Goal: Information Seeking & Learning: Learn about a topic

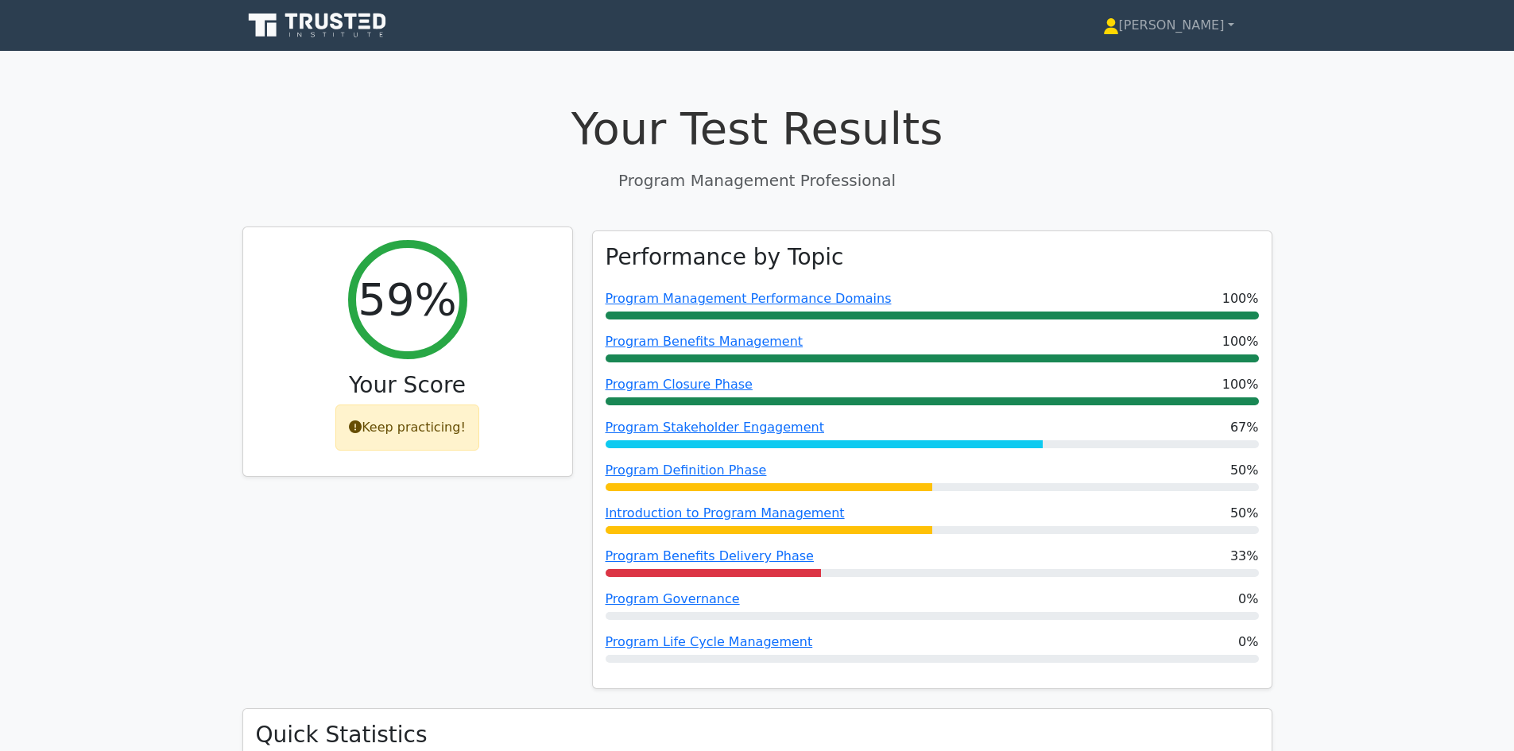
click at [380, 304] on h2 "59%" at bounding box center [407, 299] width 99 height 53
click at [401, 428] on div "Keep practicing!" at bounding box center [407, 427] width 144 height 46
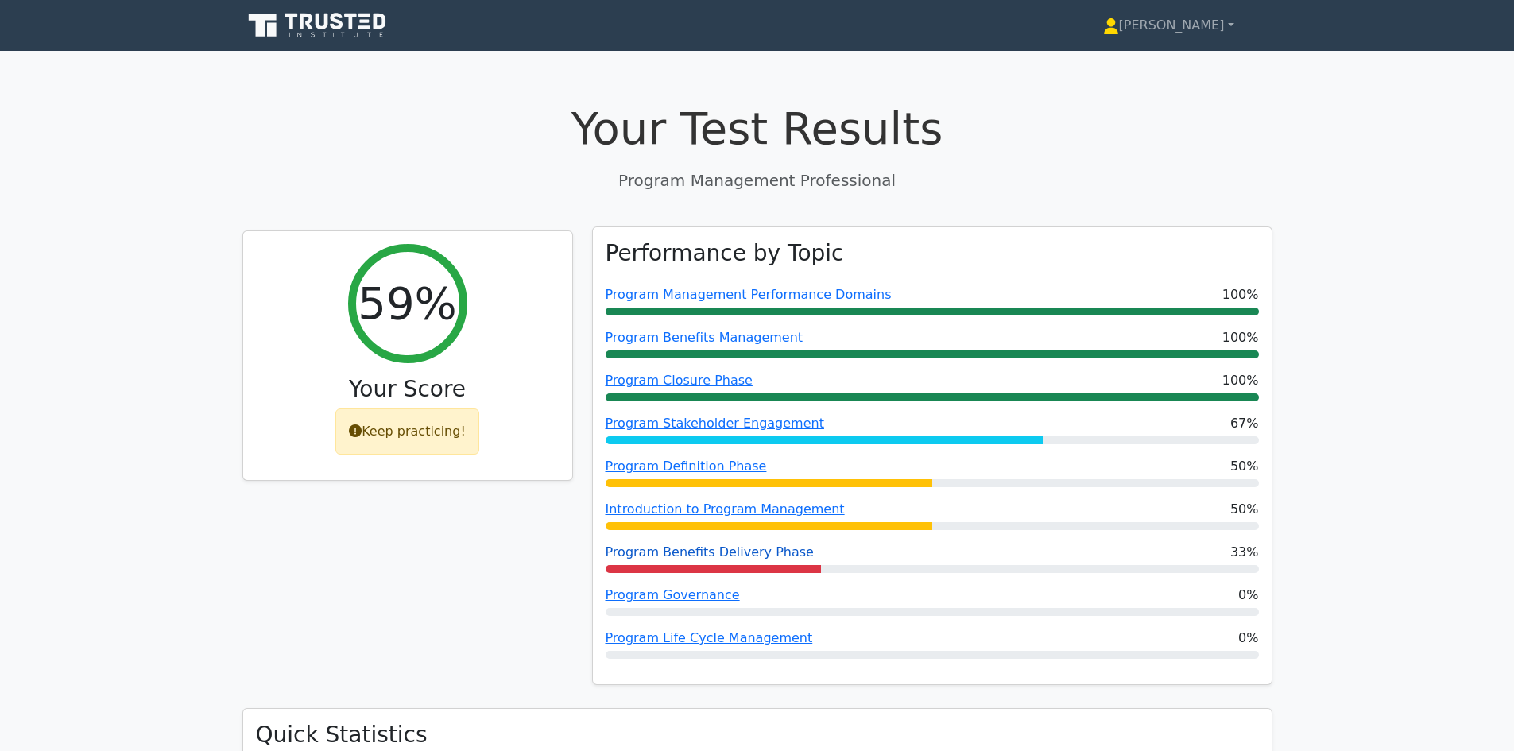
click at [753, 554] on link "Program Benefits Delivery Phase" at bounding box center [710, 551] width 208 height 15
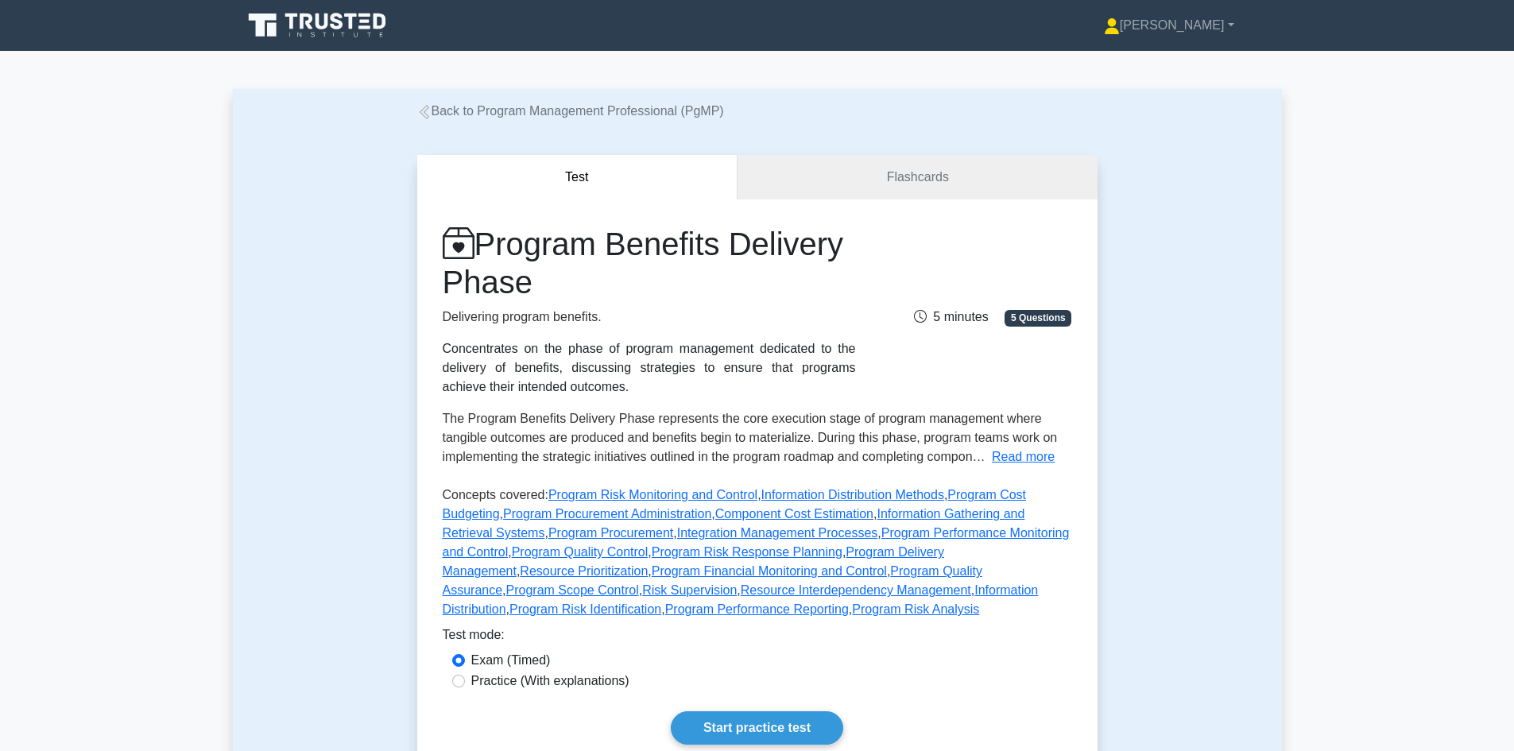
click at [532, 687] on label "Practice (With explanations)" at bounding box center [550, 680] width 158 height 19
click at [465, 687] on input "Practice (With explanations)" at bounding box center [458, 681] width 13 height 13
radio input "true"
click at [784, 738] on link "Start practice test" at bounding box center [757, 727] width 172 height 33
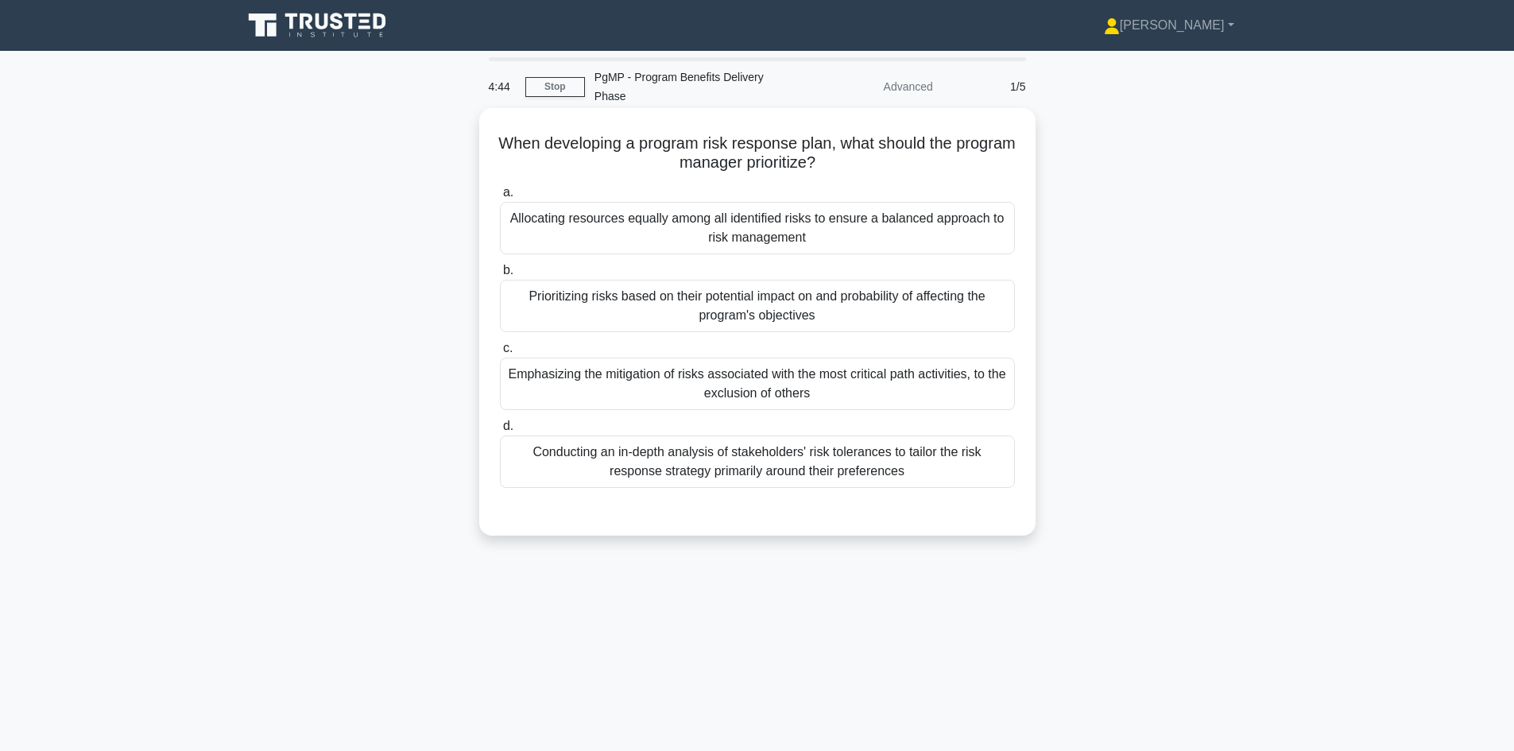
click at [849, 294] on div "Prioritizing risks based on their potential impact on and probability of affect…" at bounding box center [757, 306] width 515 height 52
click at [500, 276] on input "b. Prioritizing risks based on their potential impact on and probability of aff…" at bounding box center [500, 270] width 0 height 10
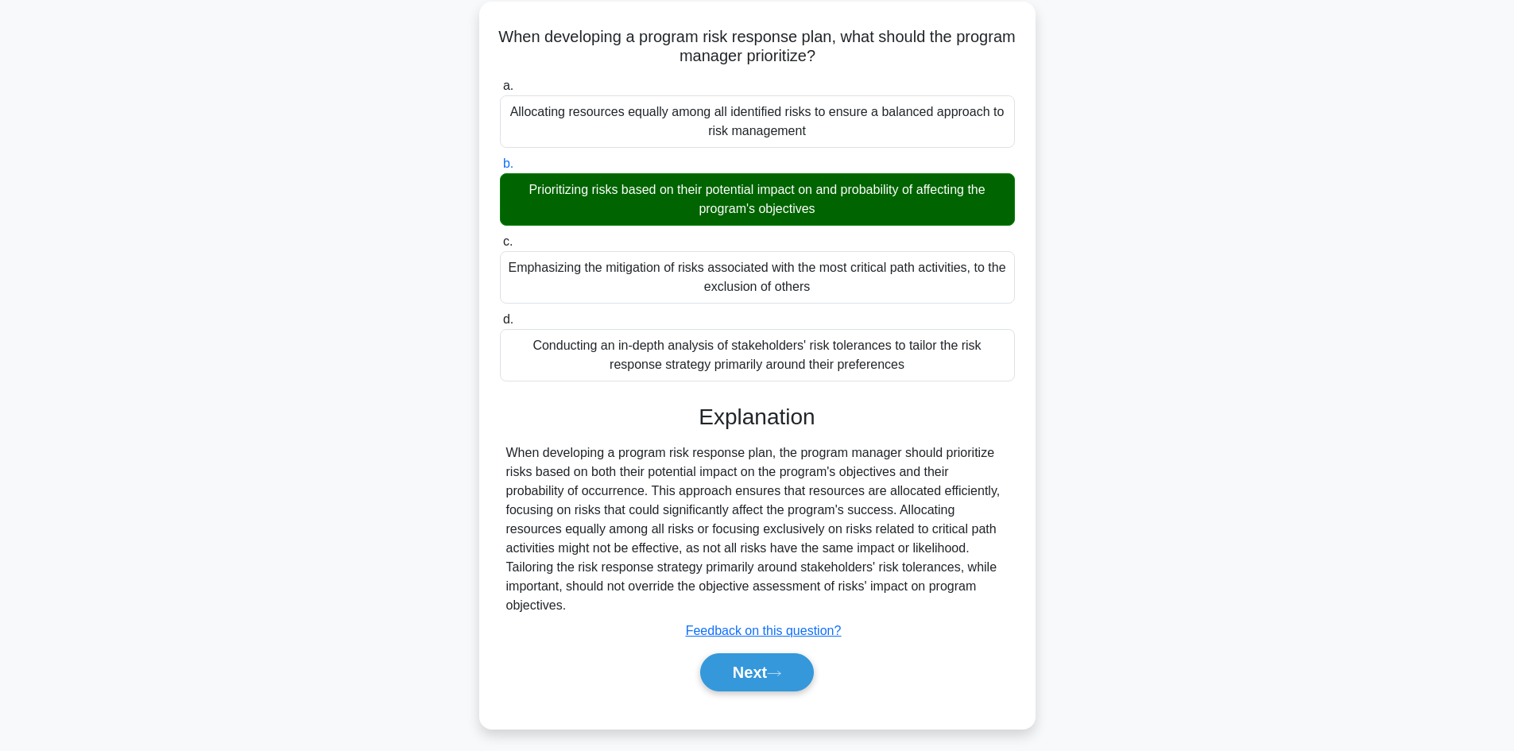
scroll to position [107, 0]
click at [763, 652] on button "Next" at bounding box center [757, 671] width 114 height 38
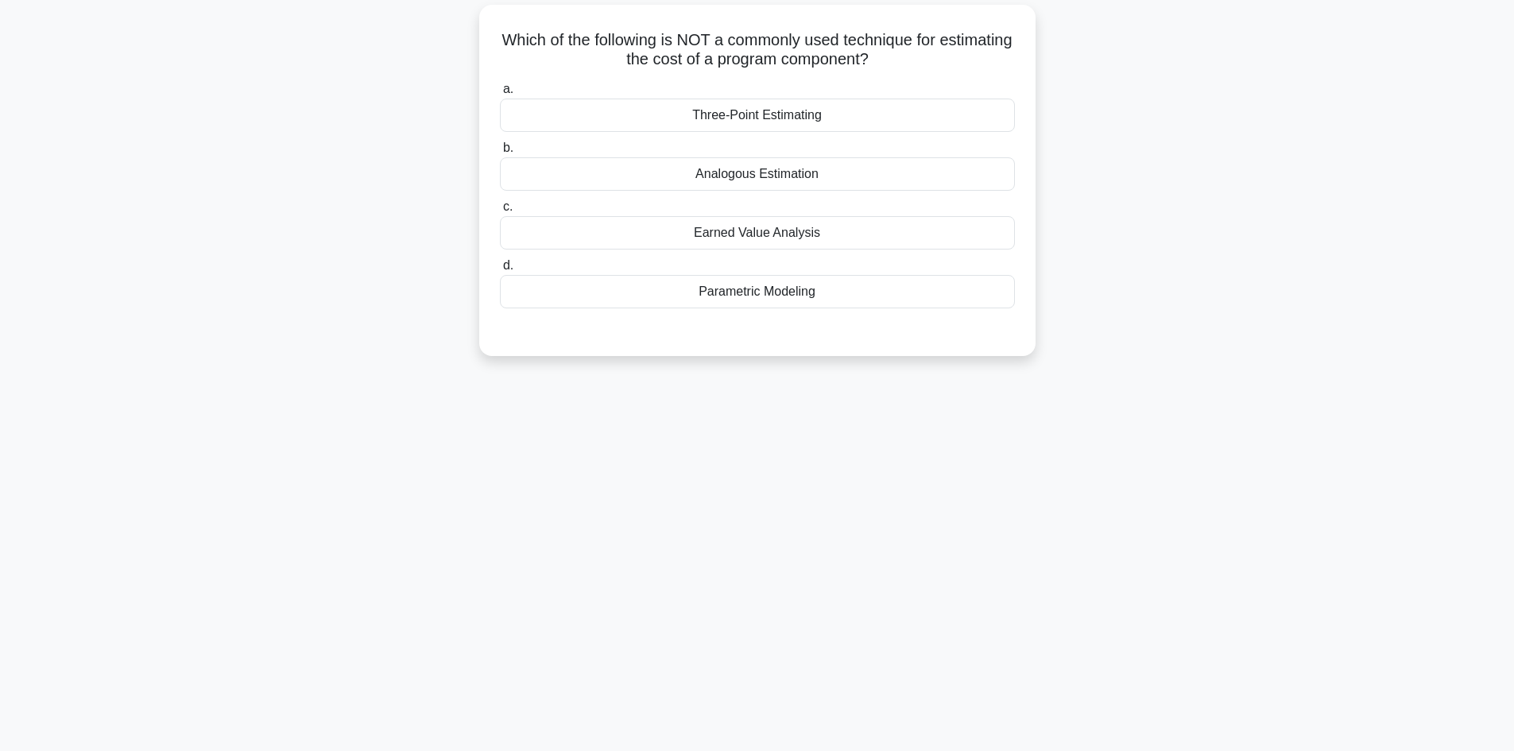
scroll to position [0, 0]
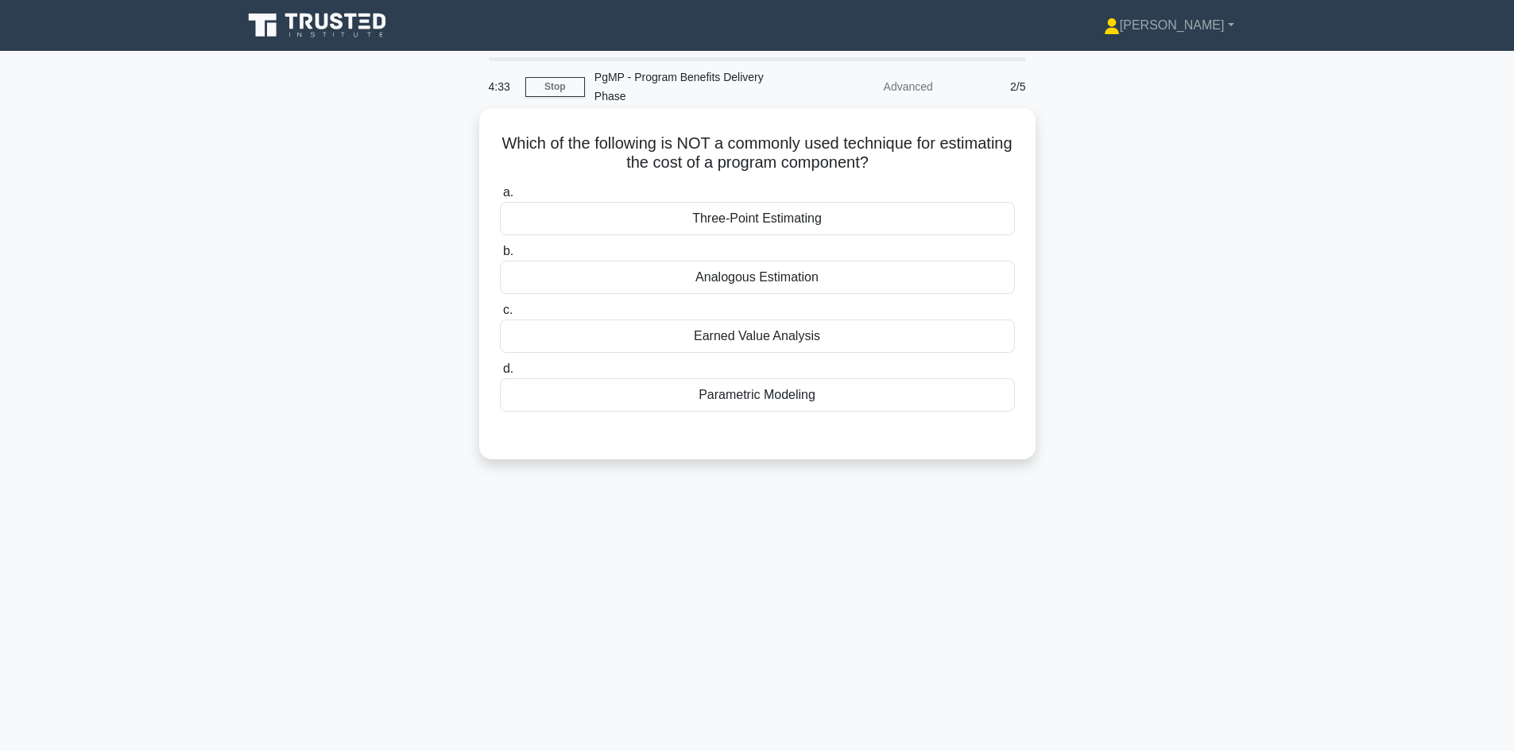
click at [762, 319] on div "Earned Value Analysis" at bounding box center [757, 335] width 515 height 33
click at [500, 315] on input "c. Earned Value Analysis" at bounding box center [500, 310] width 0 height 10
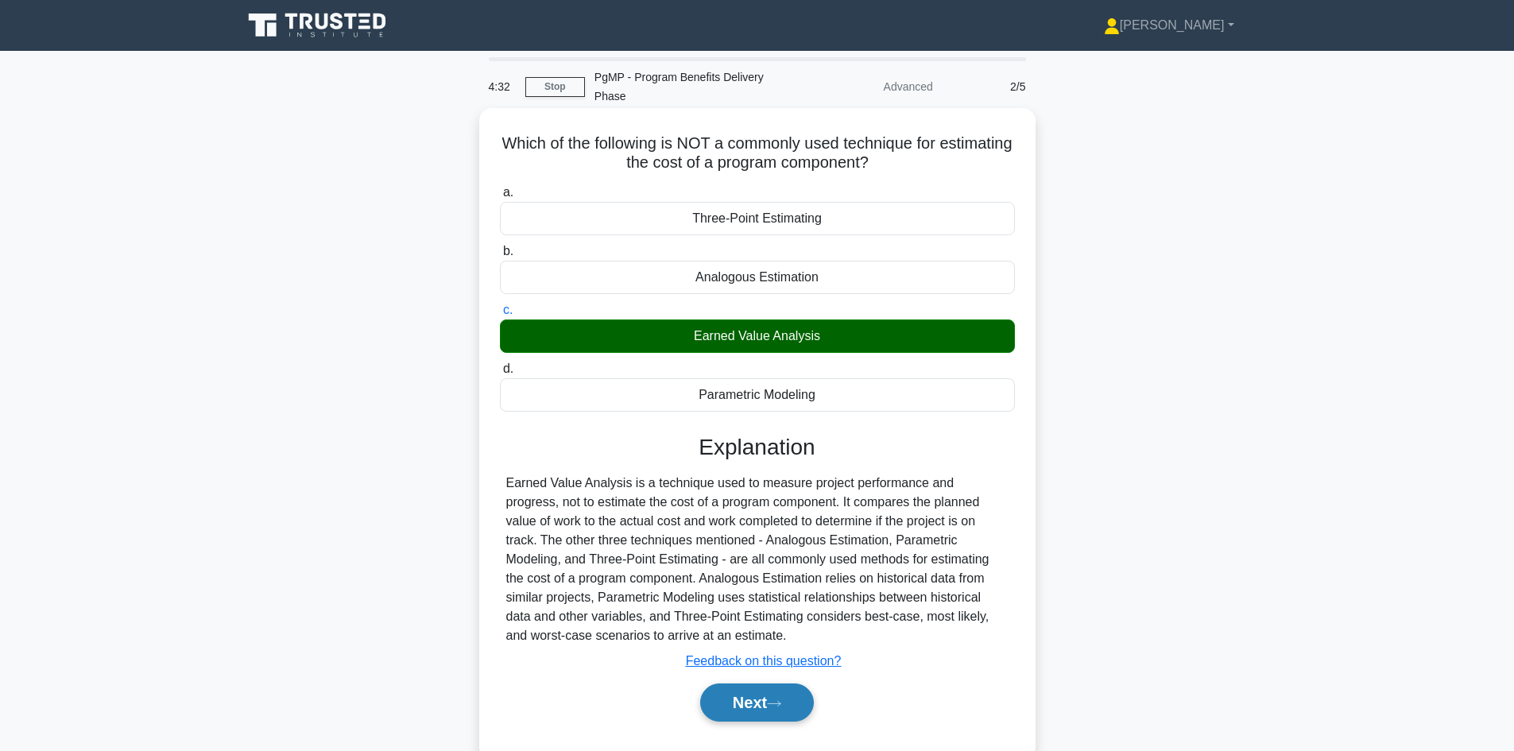
click at [771, 683] on button "Next" at bounding box center [757, 702] width 114 height 38
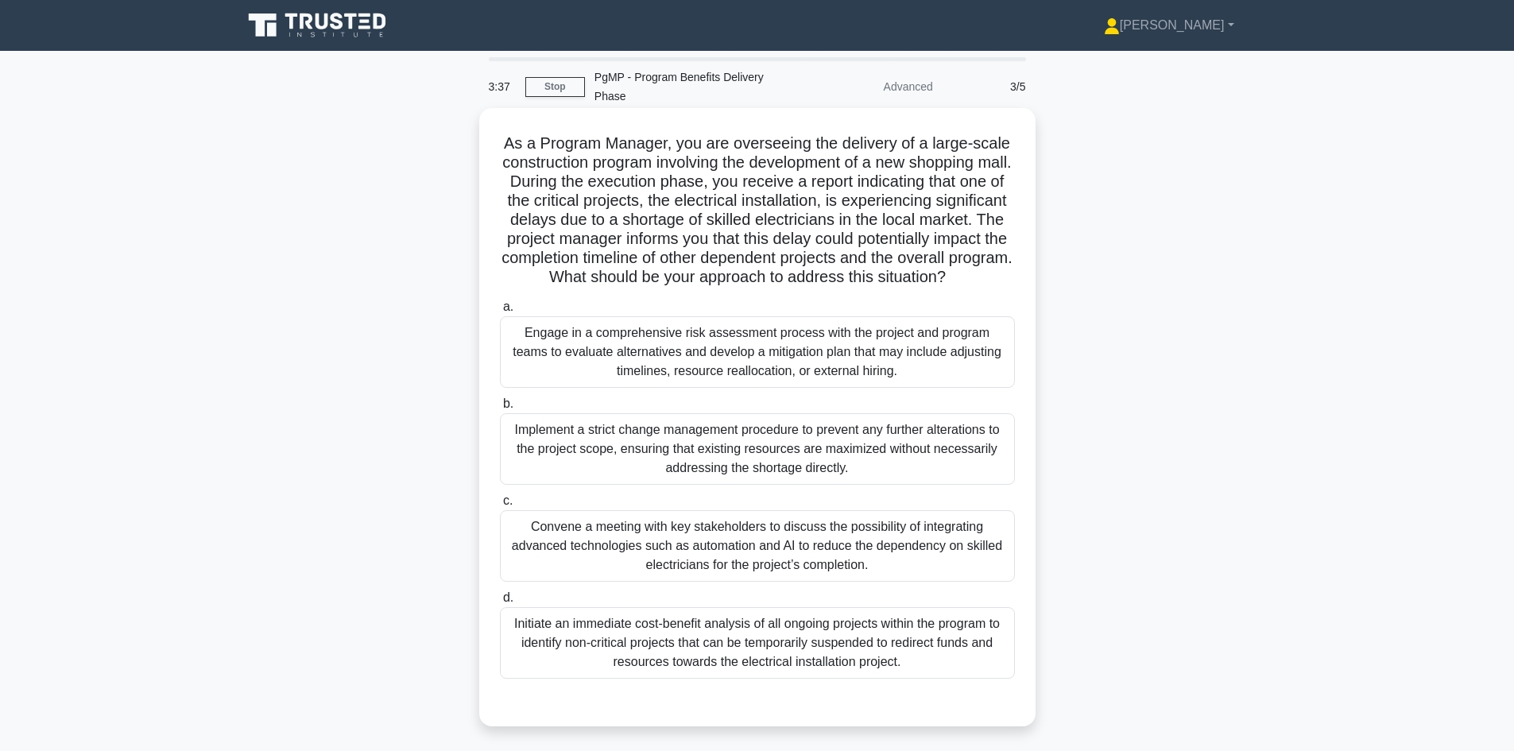
click at [606, 358] on div "Engage in a comprehensive risk assessment process with the project and program …" at bounding box center [757, 352] width 515 height 72
click at [500, 312] on input "a. Engage in a comprehensive risk assessment process with the project and progr…" at bounding box center [500, 307] width 0 height 10
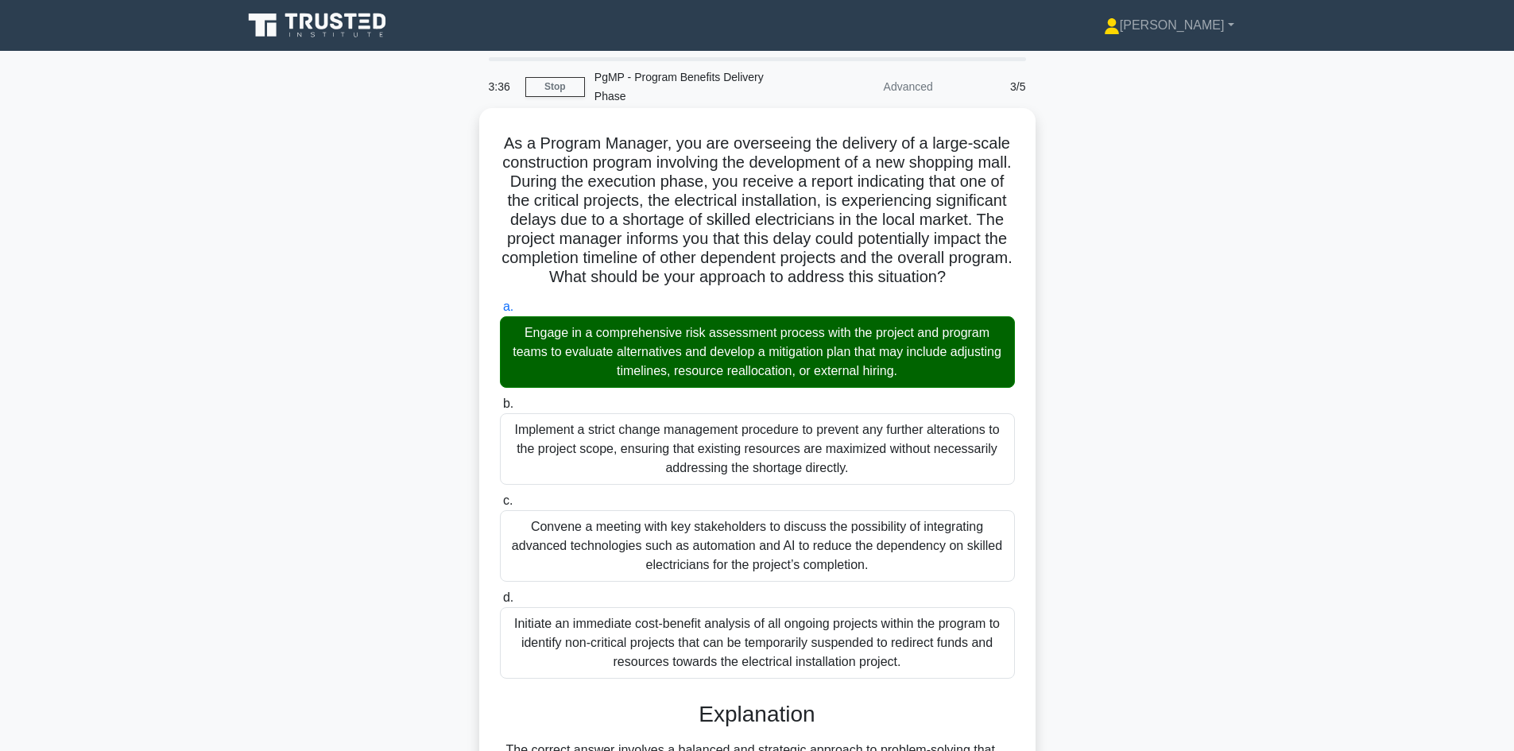
scroll to position [268, 0]
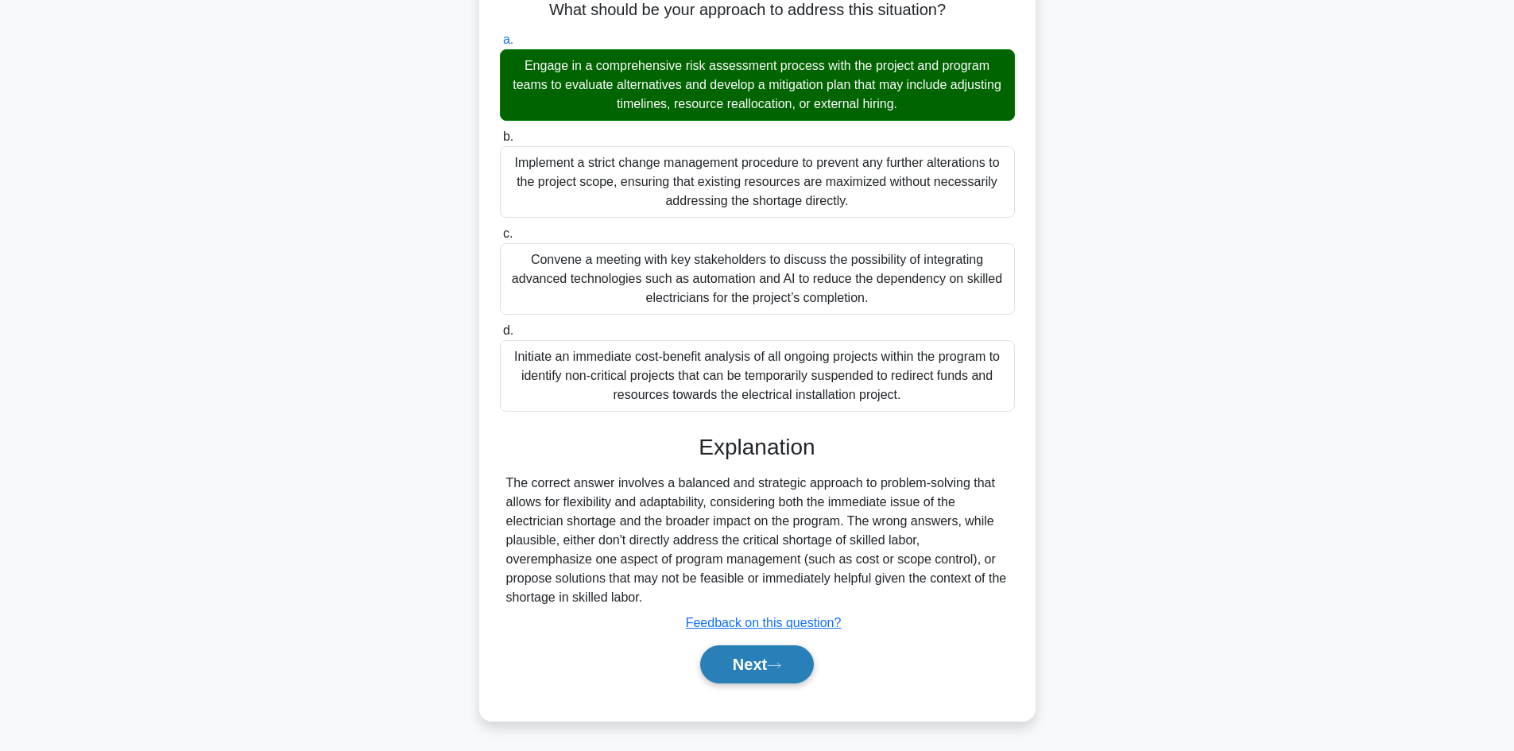
click at [749, 653] on button "Next" at bounding box center [757, 664] width 114 height 38
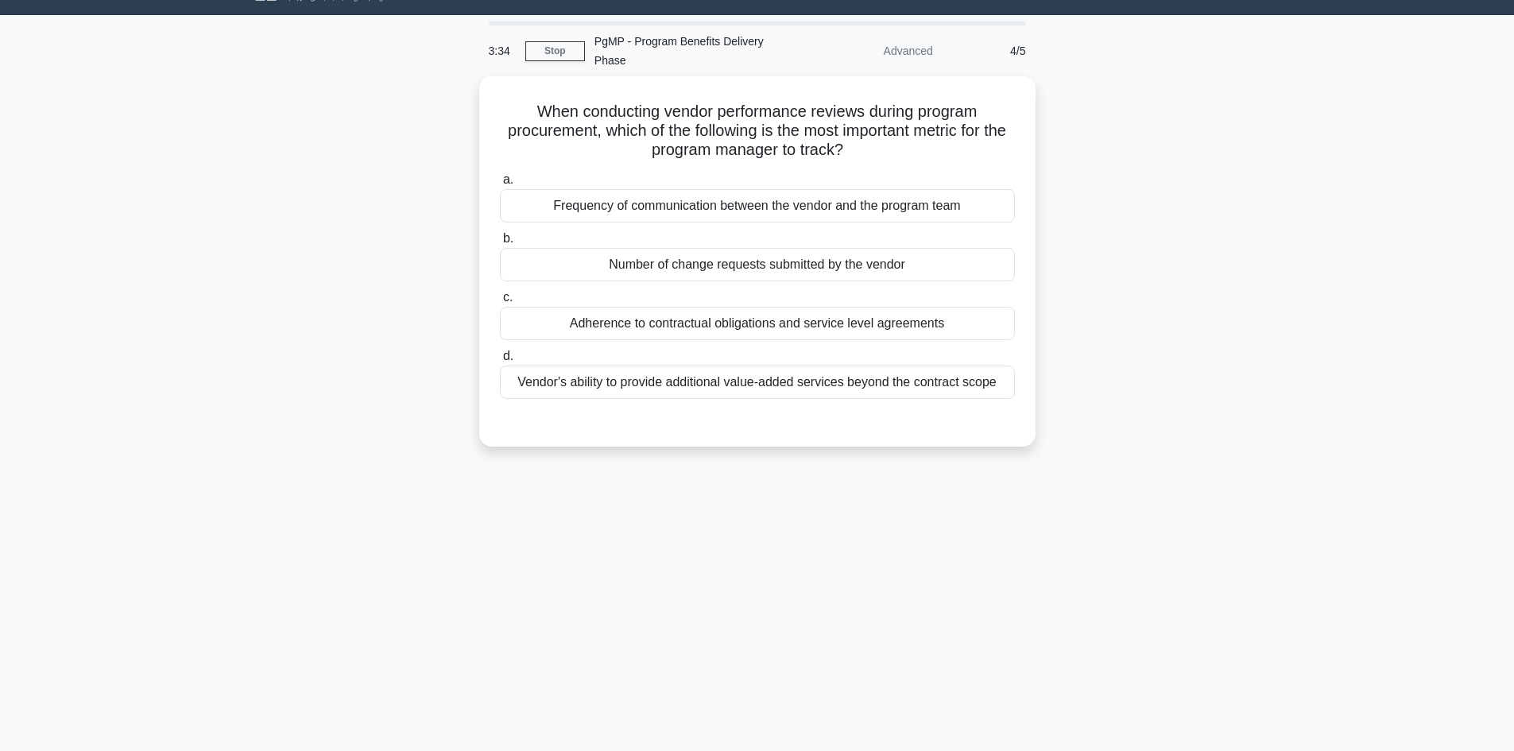
scroll to position [0, 0]
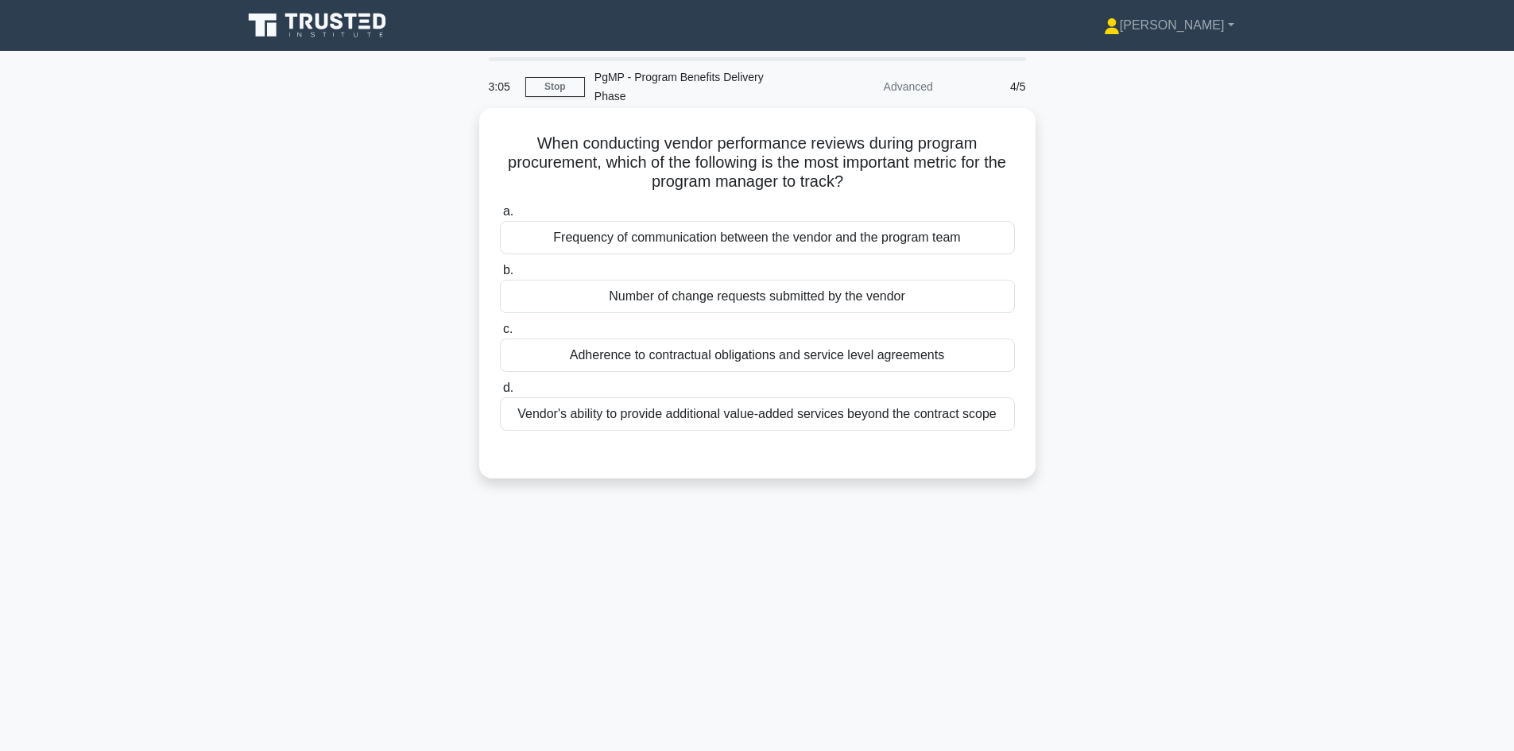
click at [714, 339] on div "Adherence to contractual obligations and service level agreements" at bounding box center [757, 355] width 515 height 33
click at [500, 335] on input "c. Adherence to contractual obligations and service level agreements" at bounding box center [500, 329] width 0 height 10
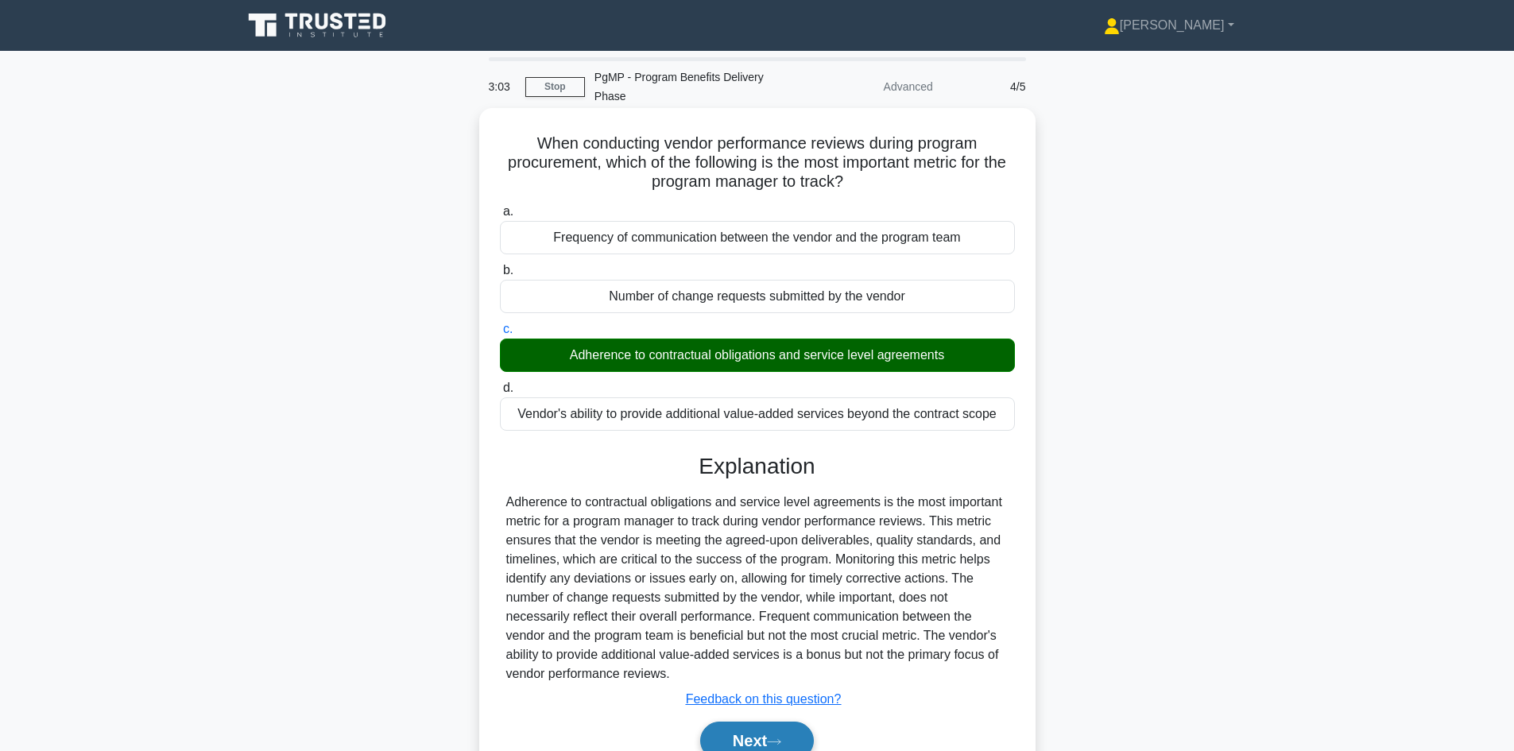
click at [760, 722] on button "Next" at bounding box center [757, 741] width 114 height 38
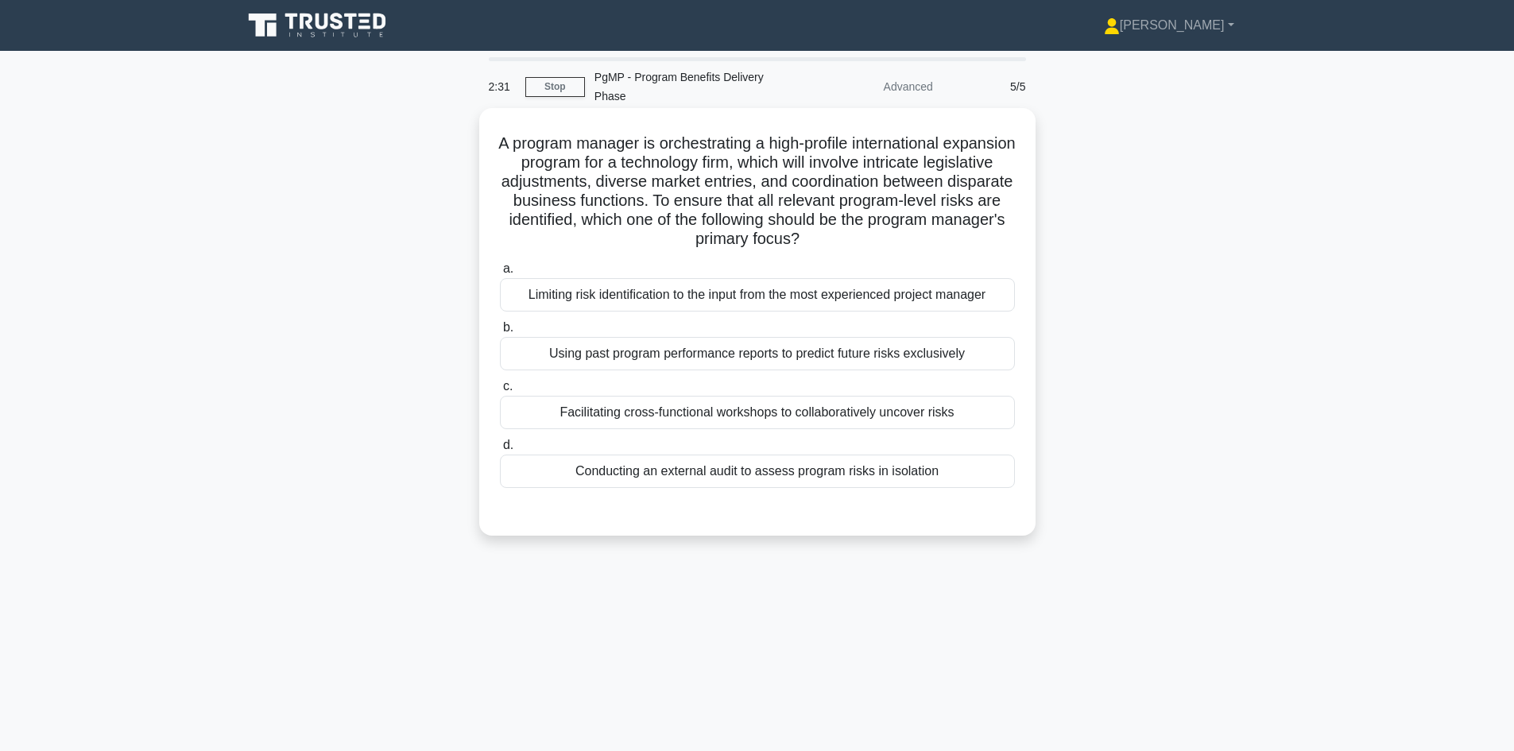
click at [698, 396] on div "Facilitating cross-functional workshops to collaboratively uncover risks" at bounding box center [757, 412] width 515 height 33
click at [500, 392] on input "c. Facilitating cross-functional workshops to collaboratively uncover risks" at bounding box center [500, 386] width 0 height 10
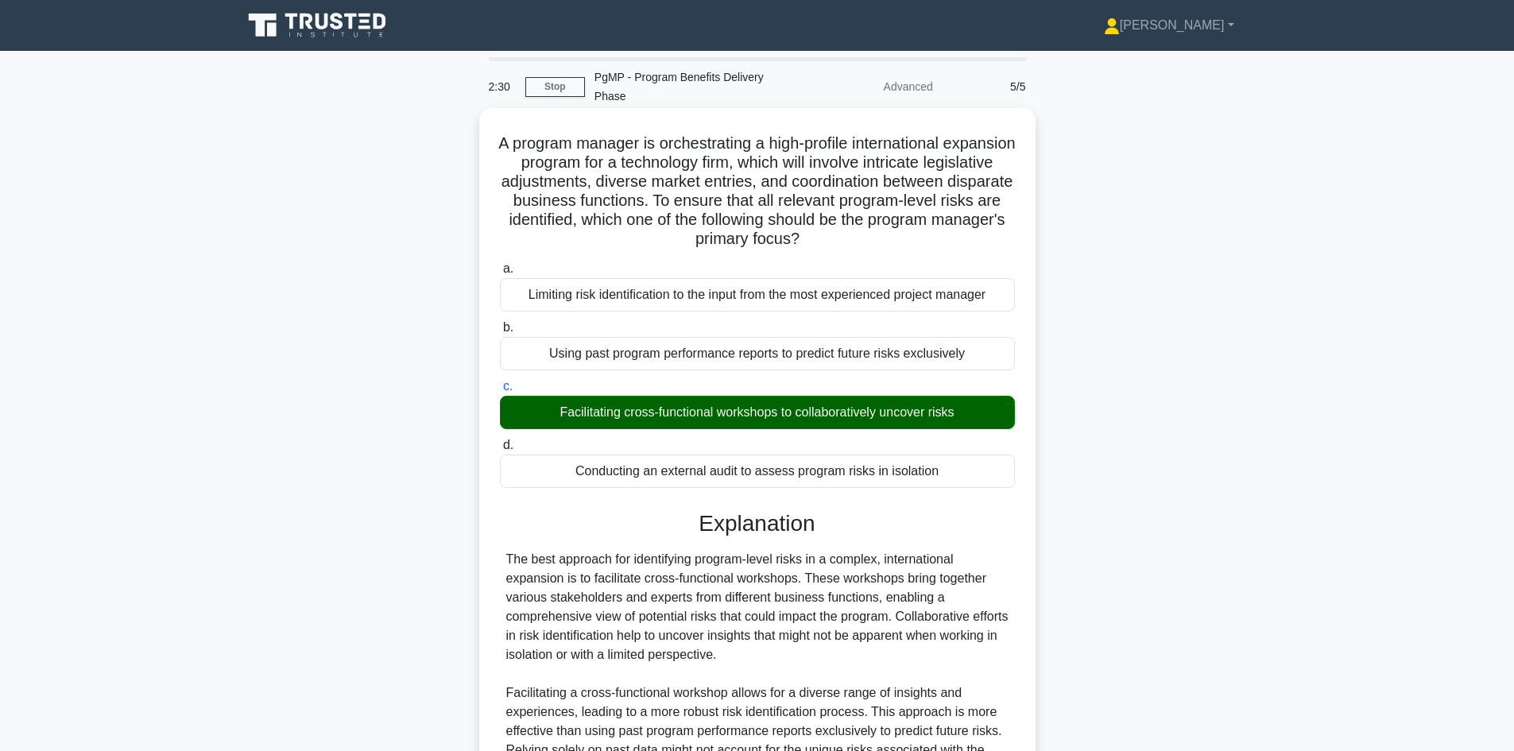
scroll to position [344, 0]
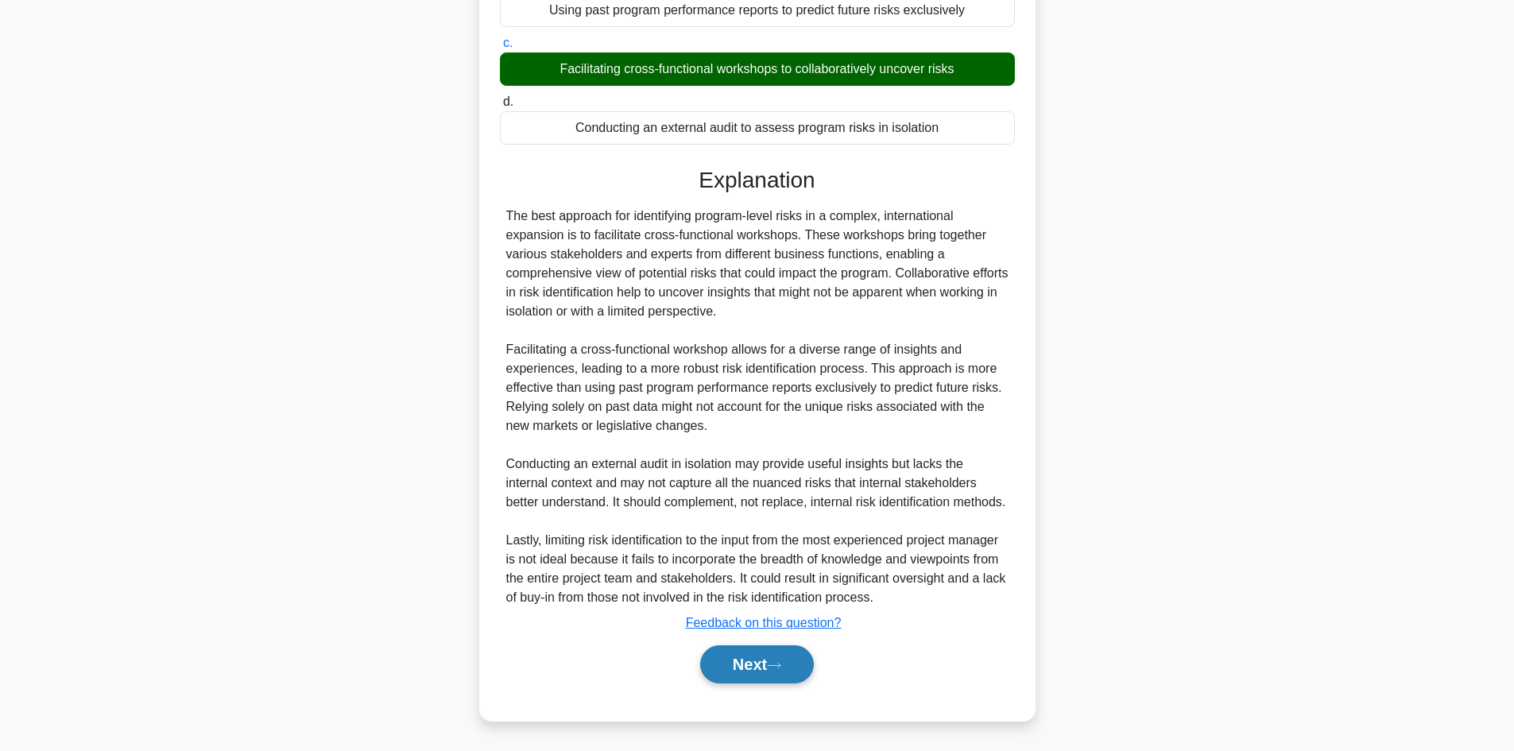
click at [751, 648] on button "Next" at bounding box center [757, 664] width 114 height 38
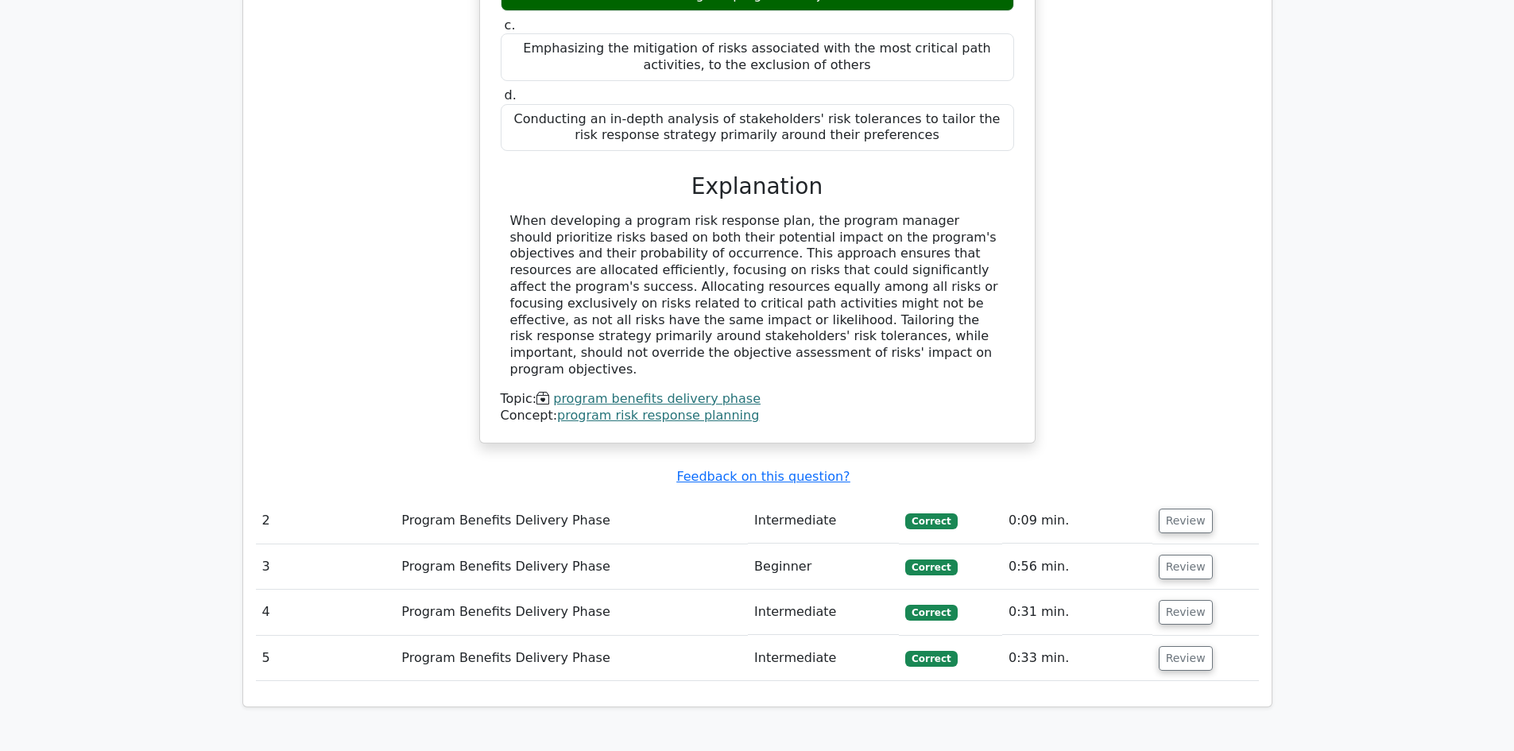
scroll to position [530, 0]
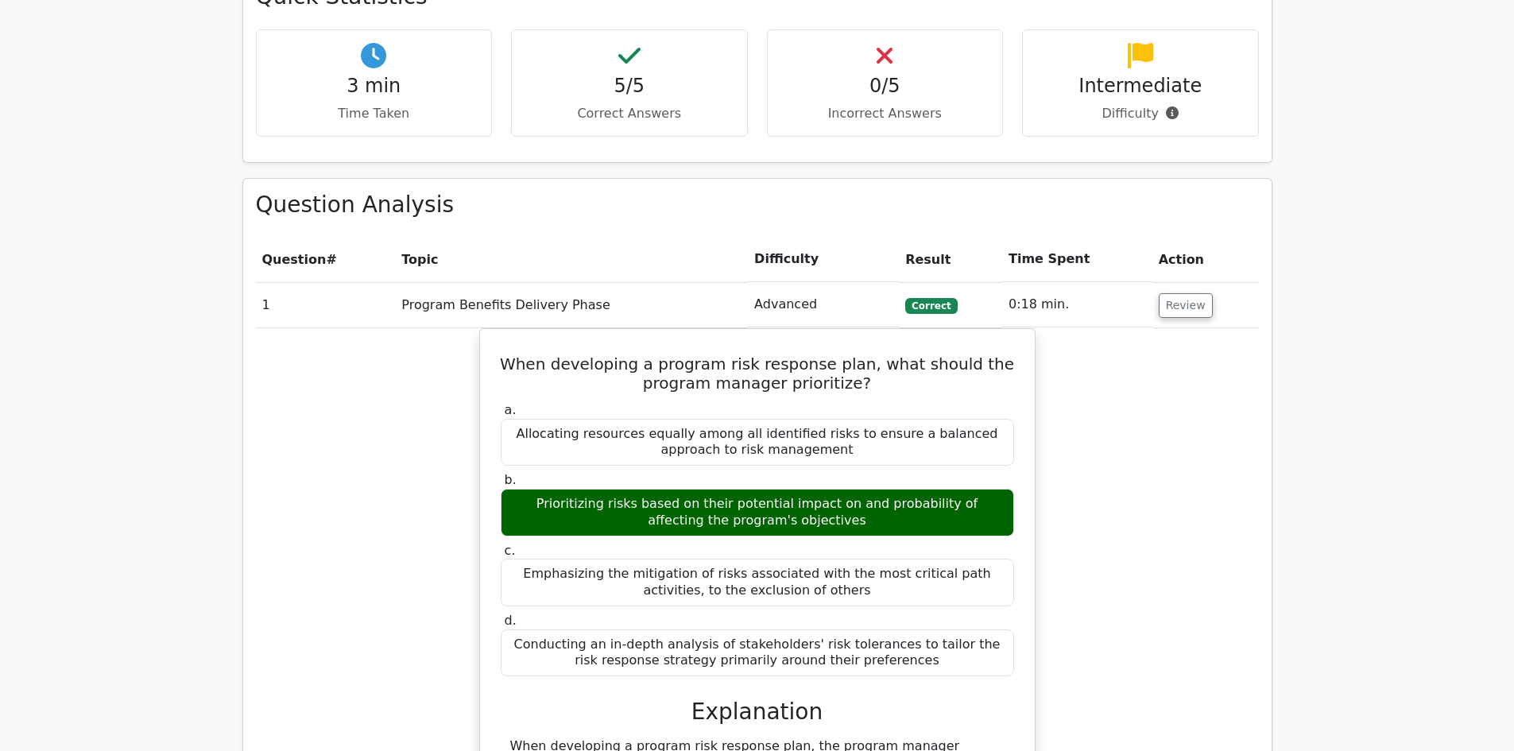
click at [780, 300] on td "Advanced" at bounding box center [823, 304] width 151 height 45
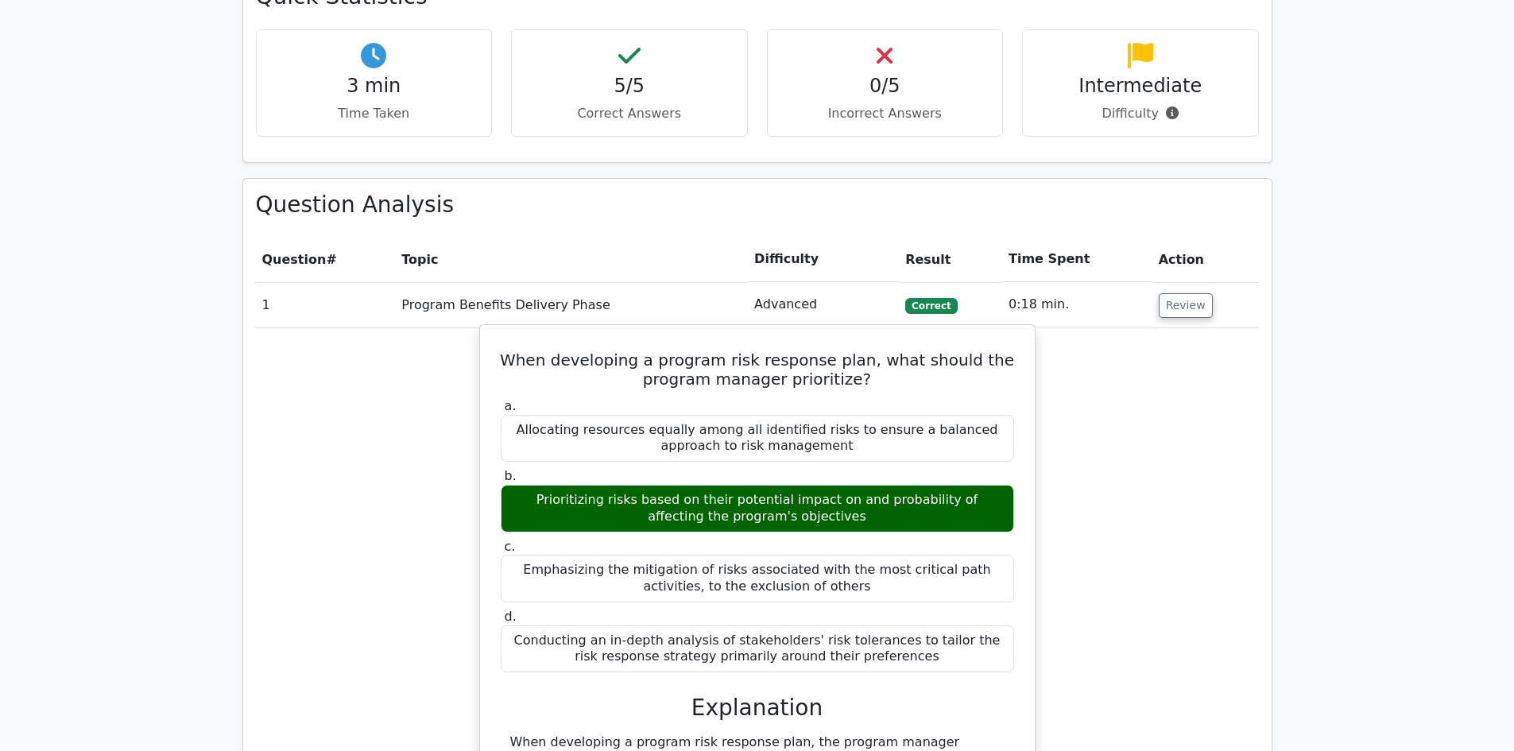
scroll to position [0, 0]
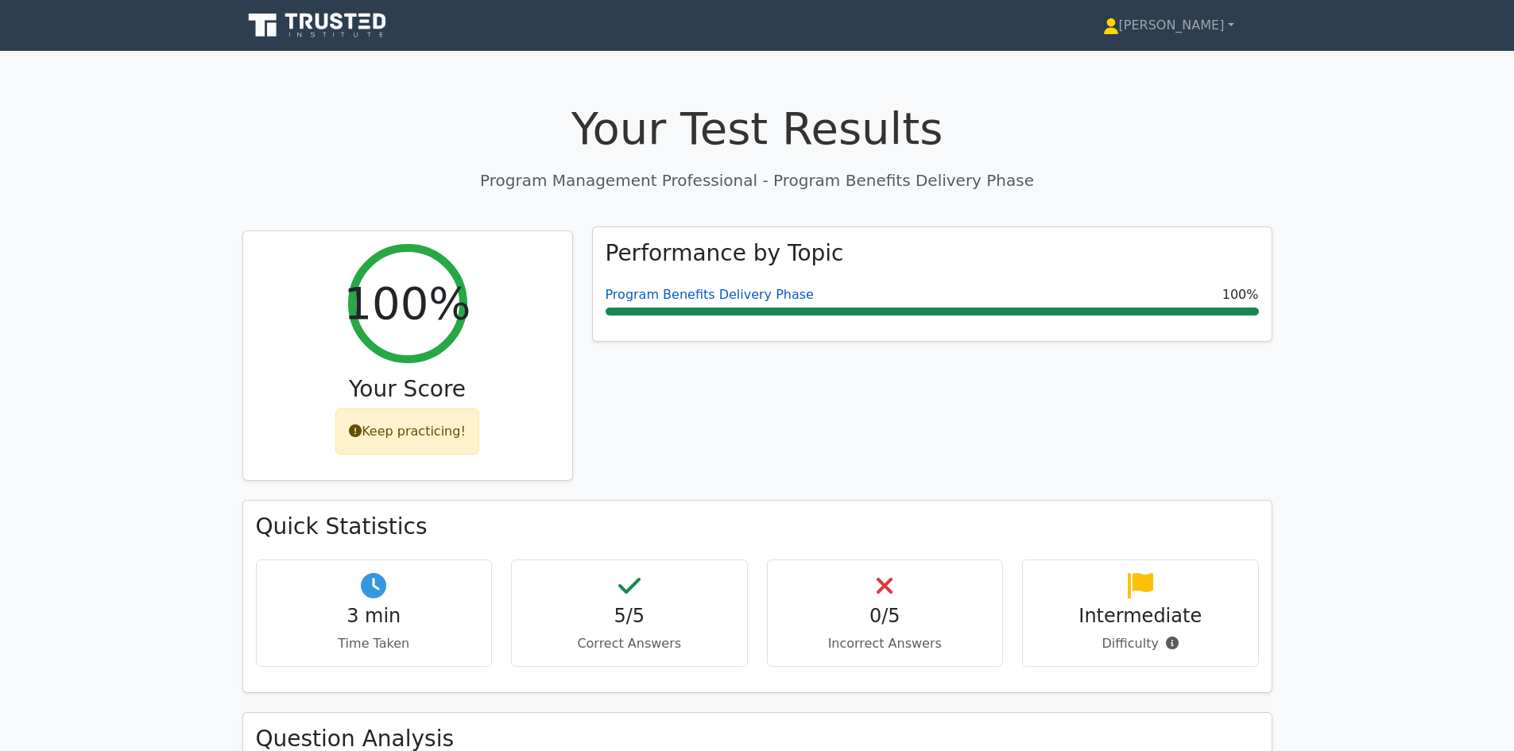
click at [669, 293] on link "Program Benefits Delivery Phase" at bounding box center [710, 294] width 208 height 15
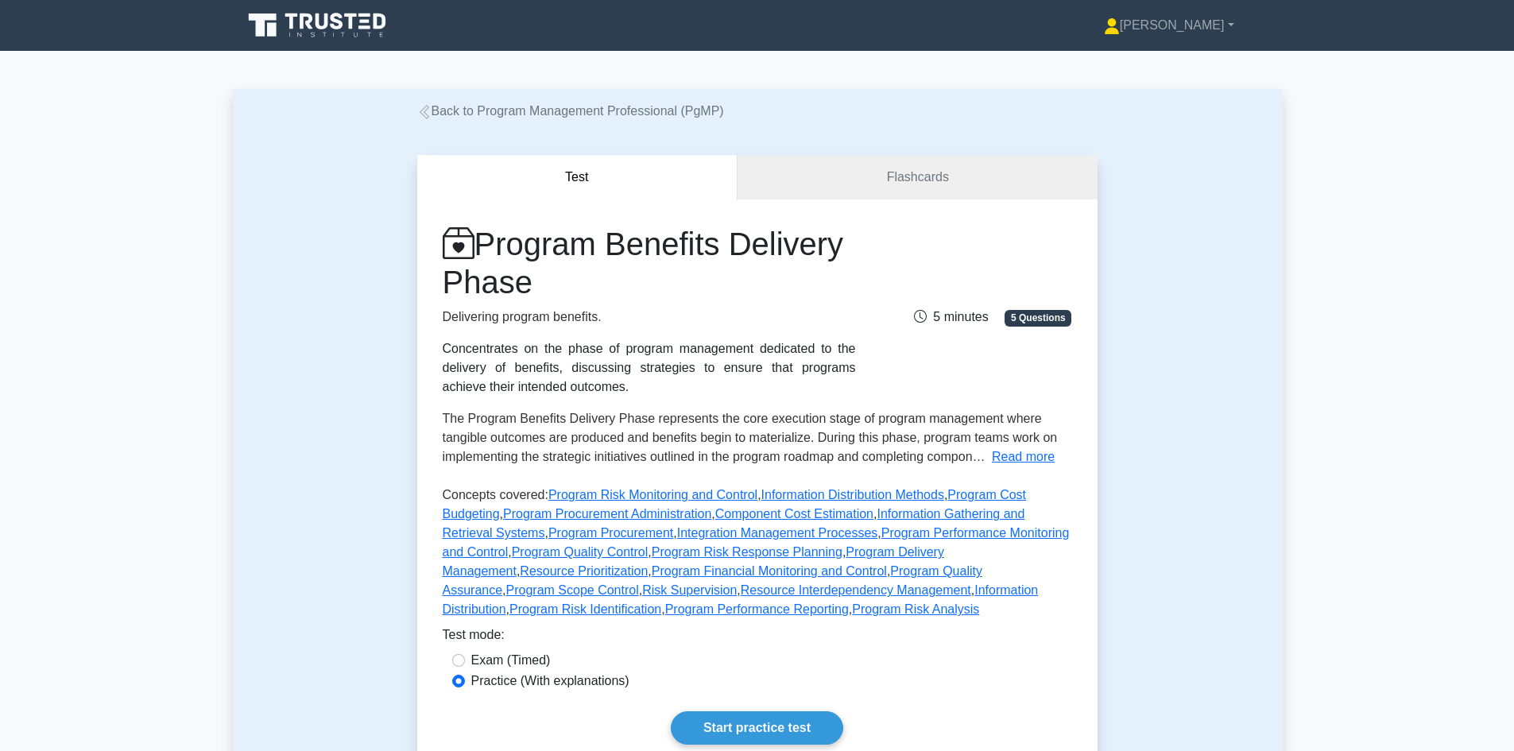
click at [1019, 316] on span "5 Questions" at bounding box center [1037, 318] width 67 height 16
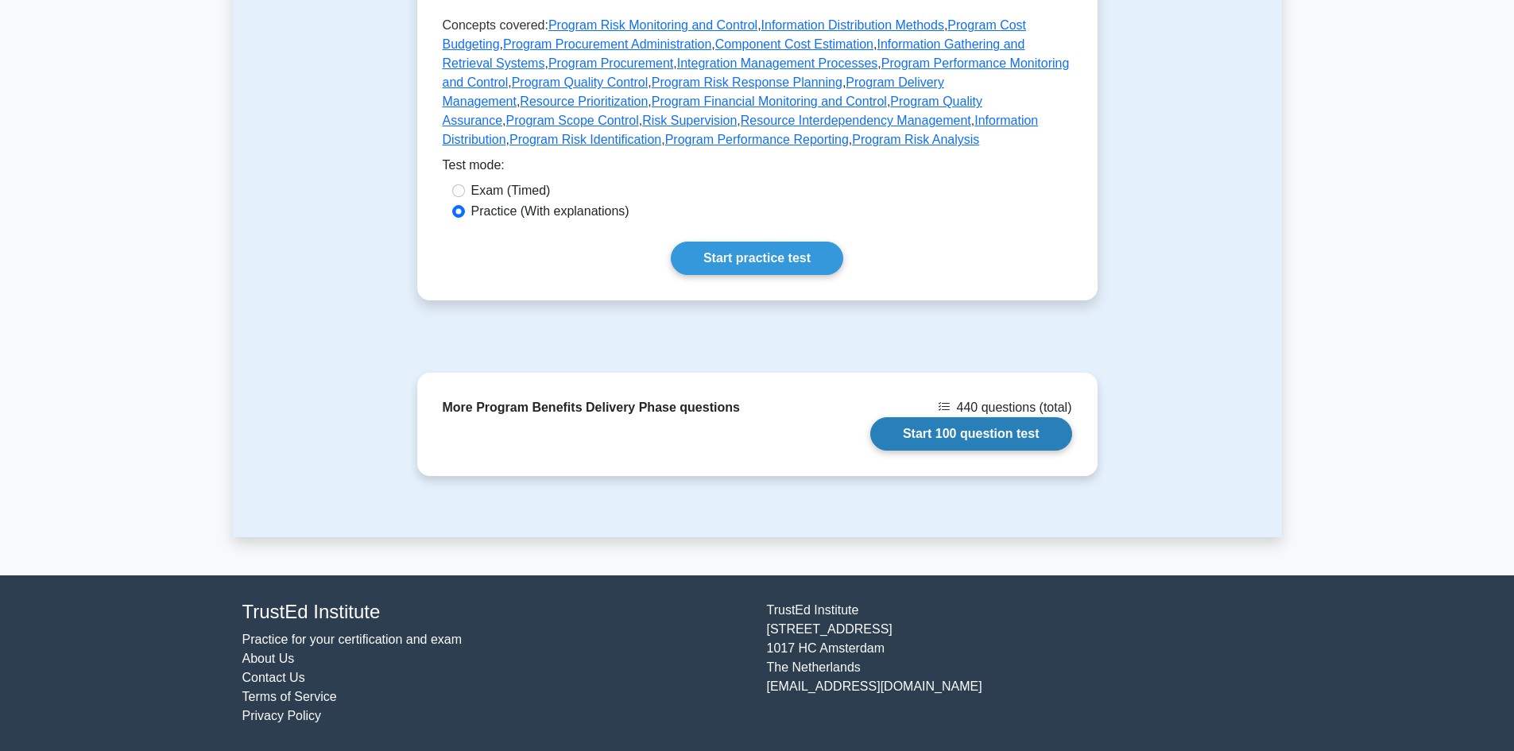
click at [944, 417] on link "Start 100 question test" at bounding box center [971, 433] width 202 height 33
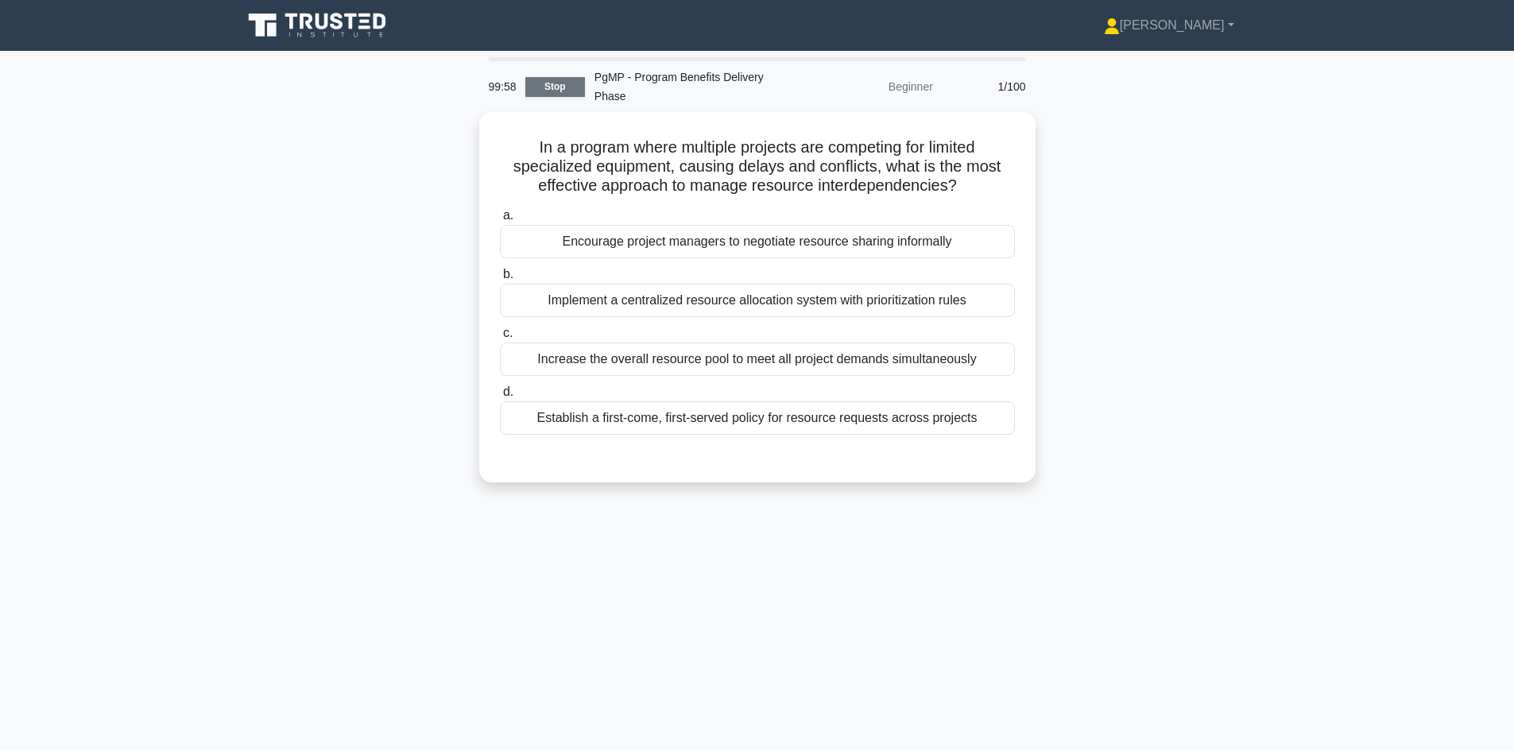
click at [557, 77] on link "Stop" at bounding box center [555, 87] width 60 height 20
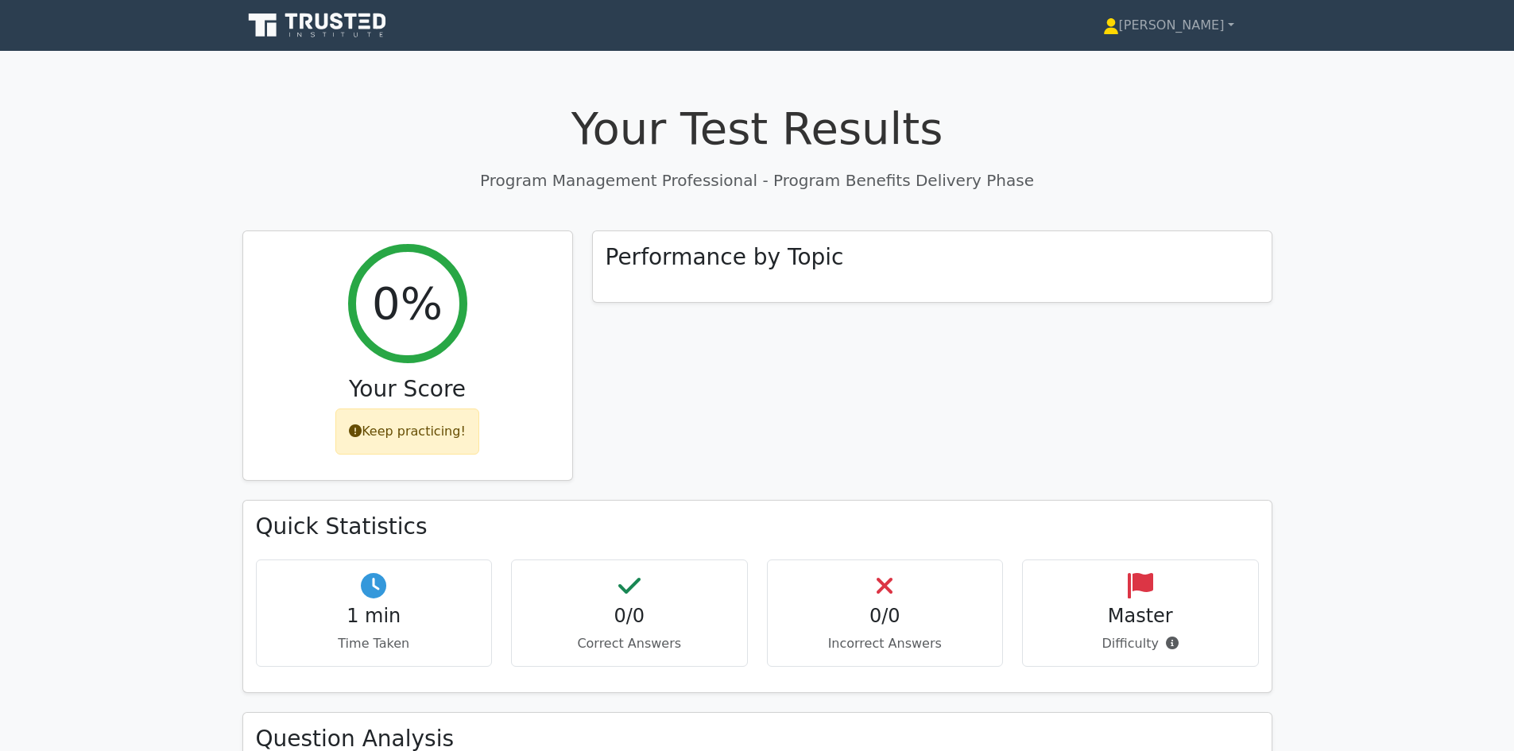
scroll to position [406, 0]
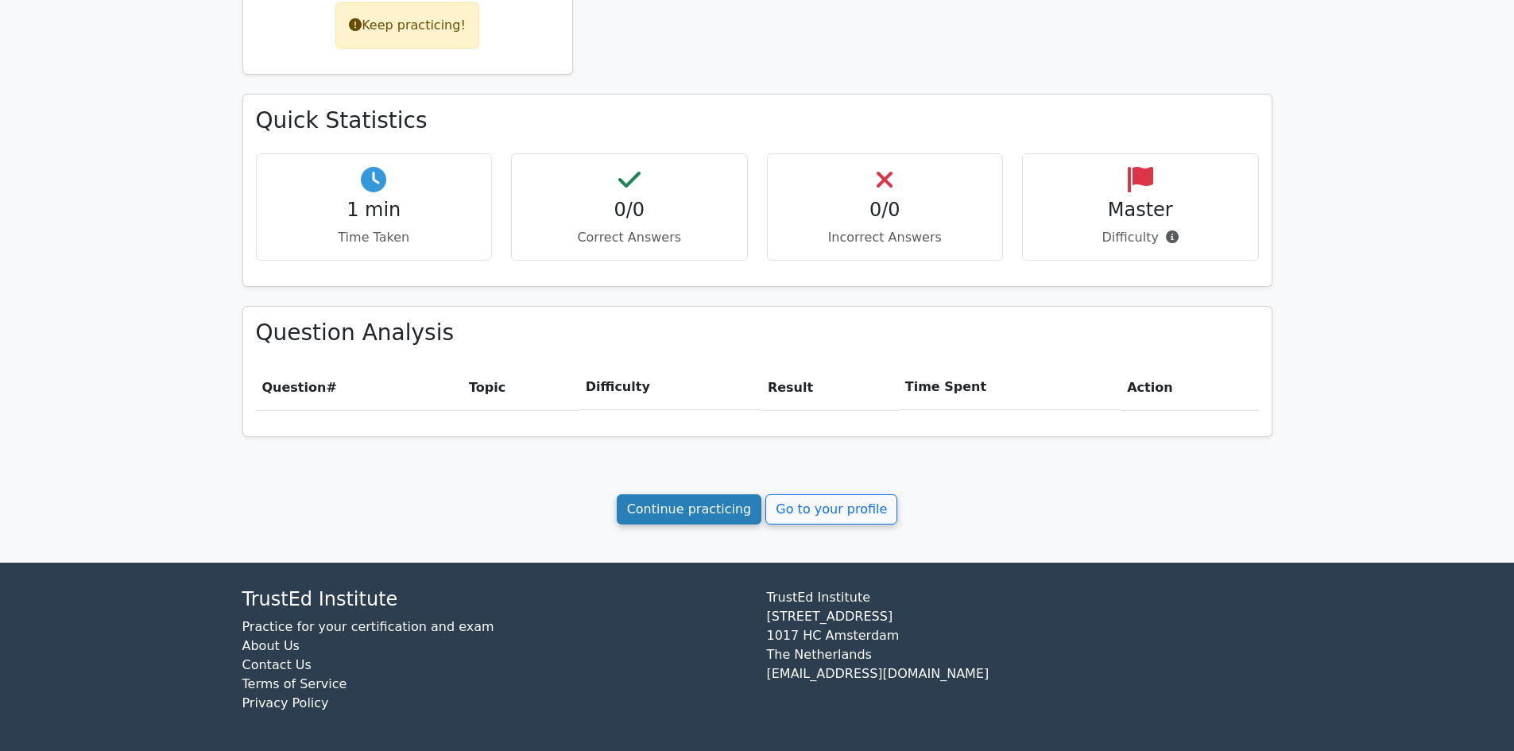
click at [694, 509] on link "Continue practicing" at bounding box center [689, 509] width 145 height 30
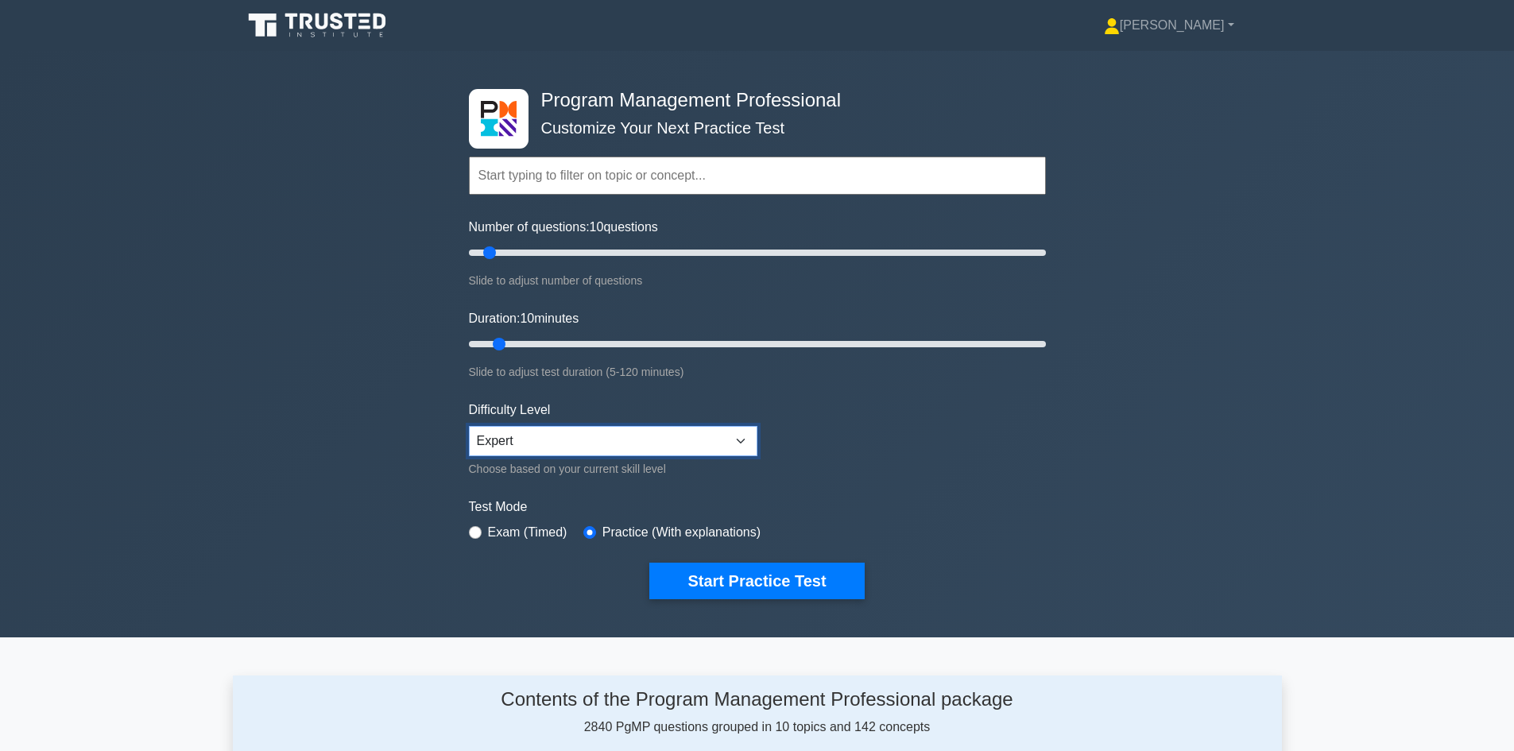
click at [554, 443] on select "Beginner Intermediate Expert" at bounding box center [613, 441] width 288 height 30
click at [558, 443] on select "Beginner Intermediate Expert" at bounding box center [613, 441] width 288 height 30
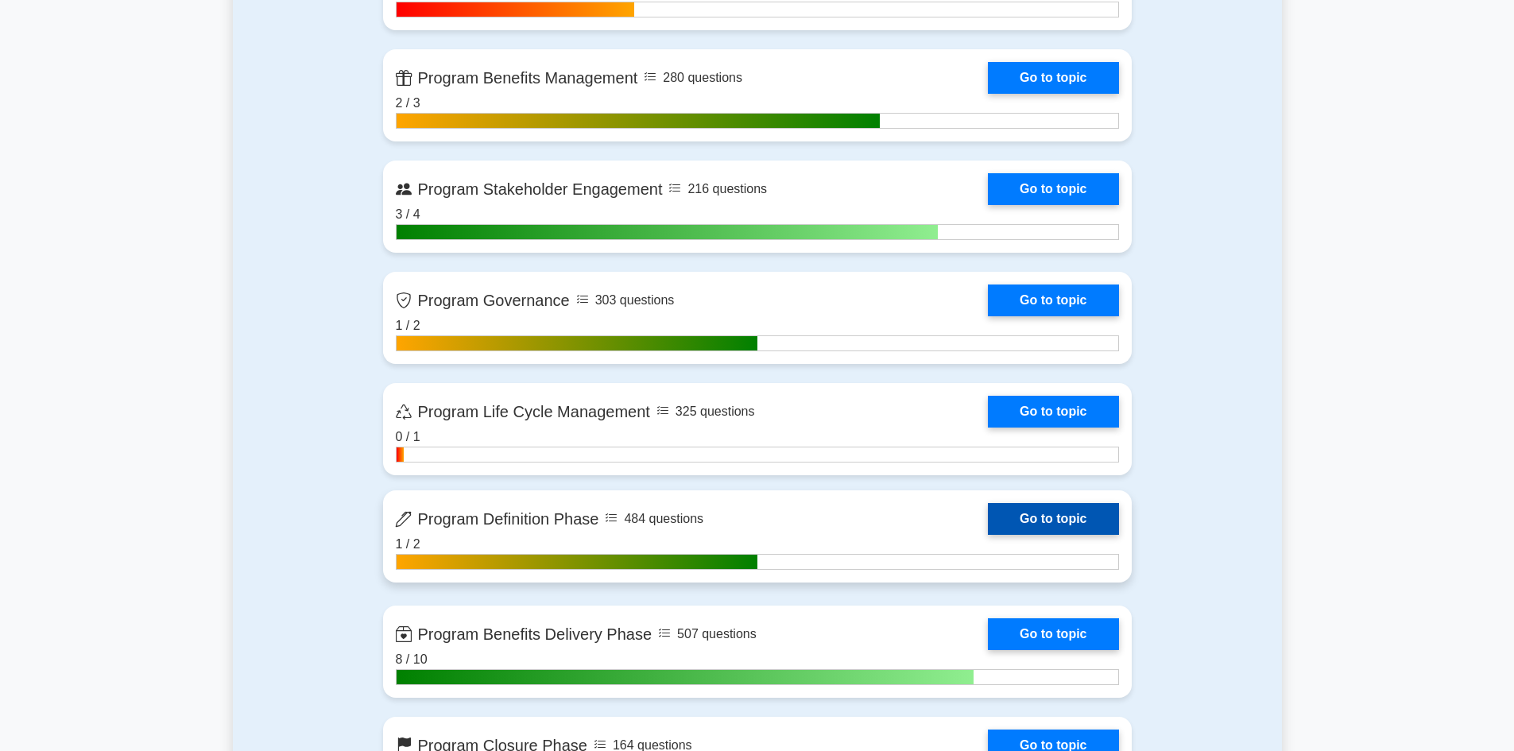
scroll to position [1589, 0]
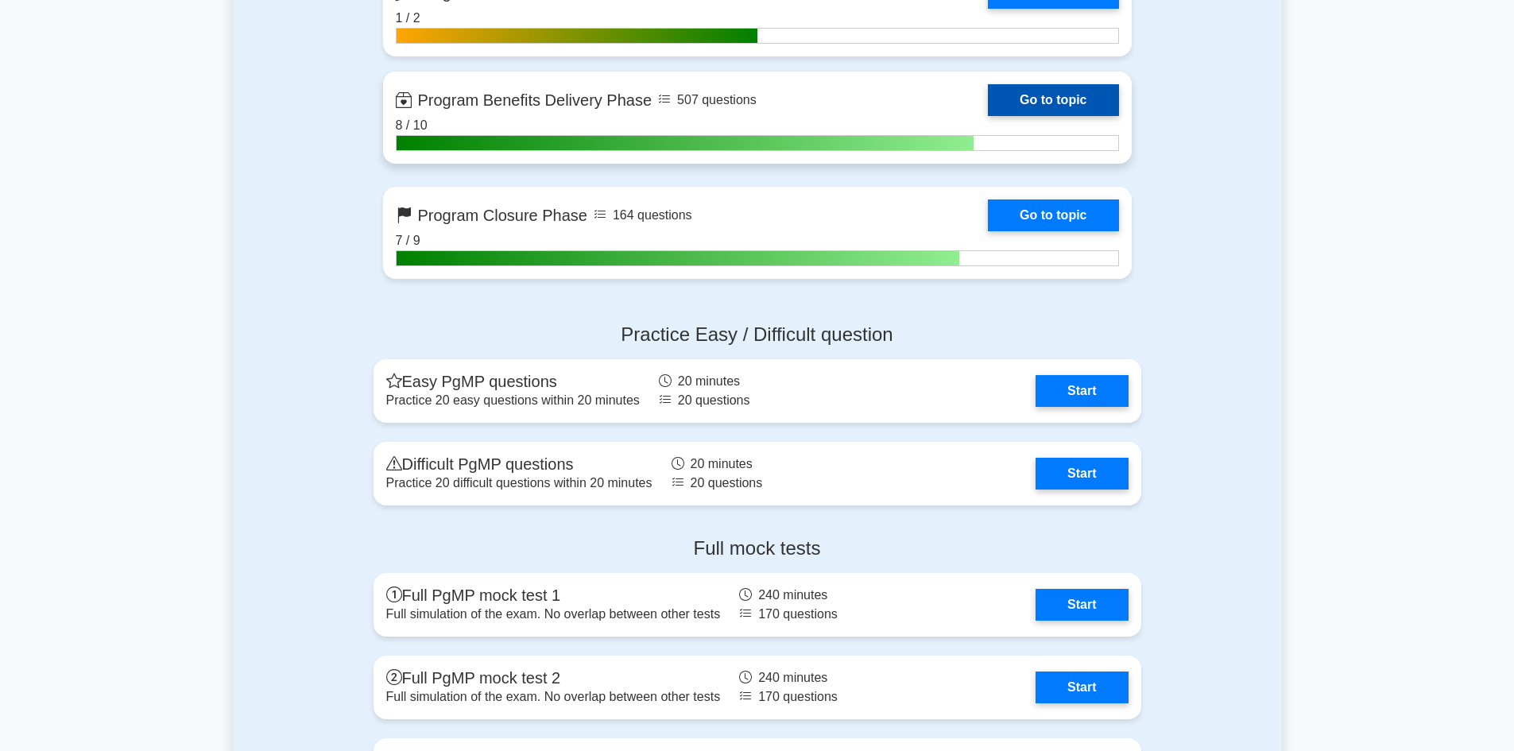
click at [988, 103] on link "Go to topic" at bounding box center [1053, 100] width 130 height 32
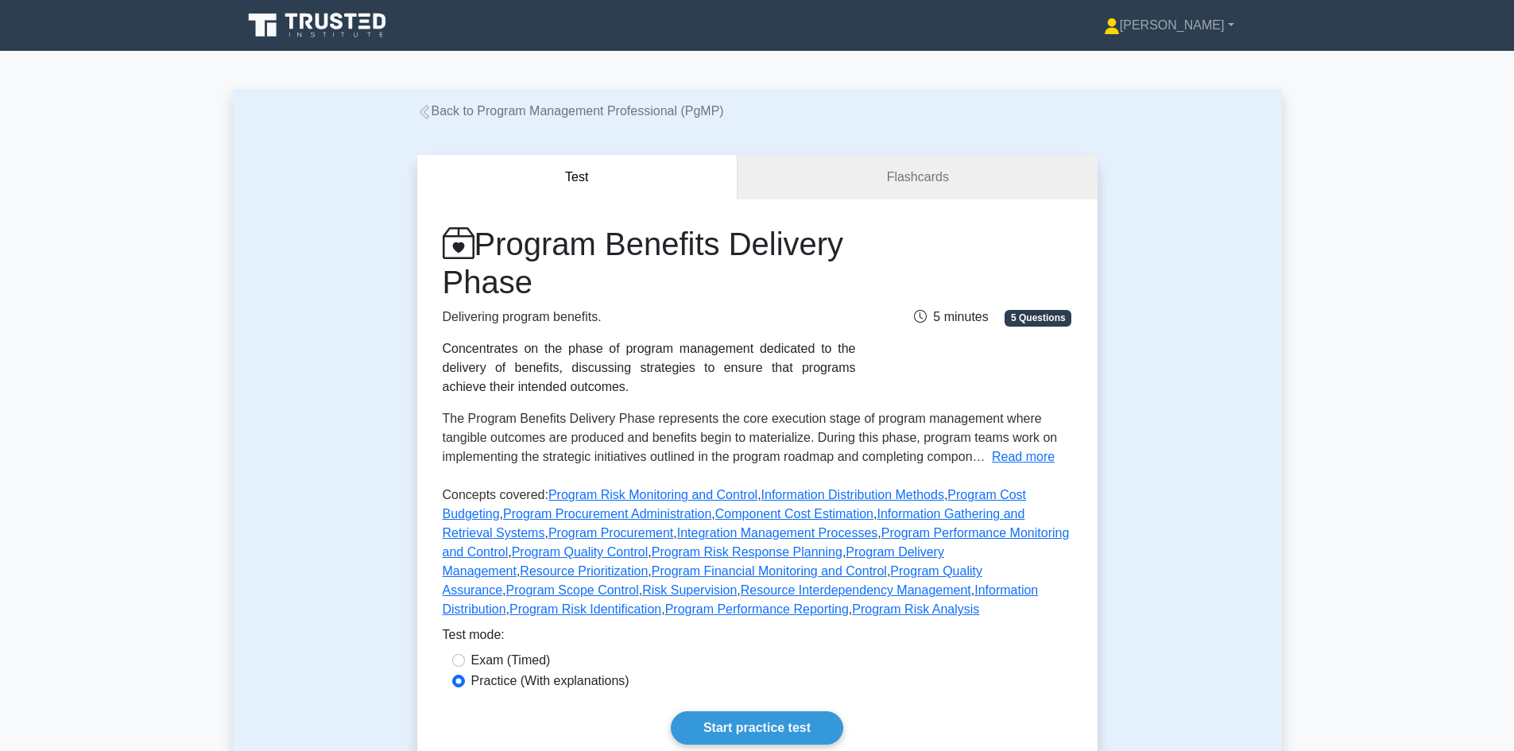
click at [1039, 319] on span "5 Questions" at bounding box center [1037, 318] width 67 height 16
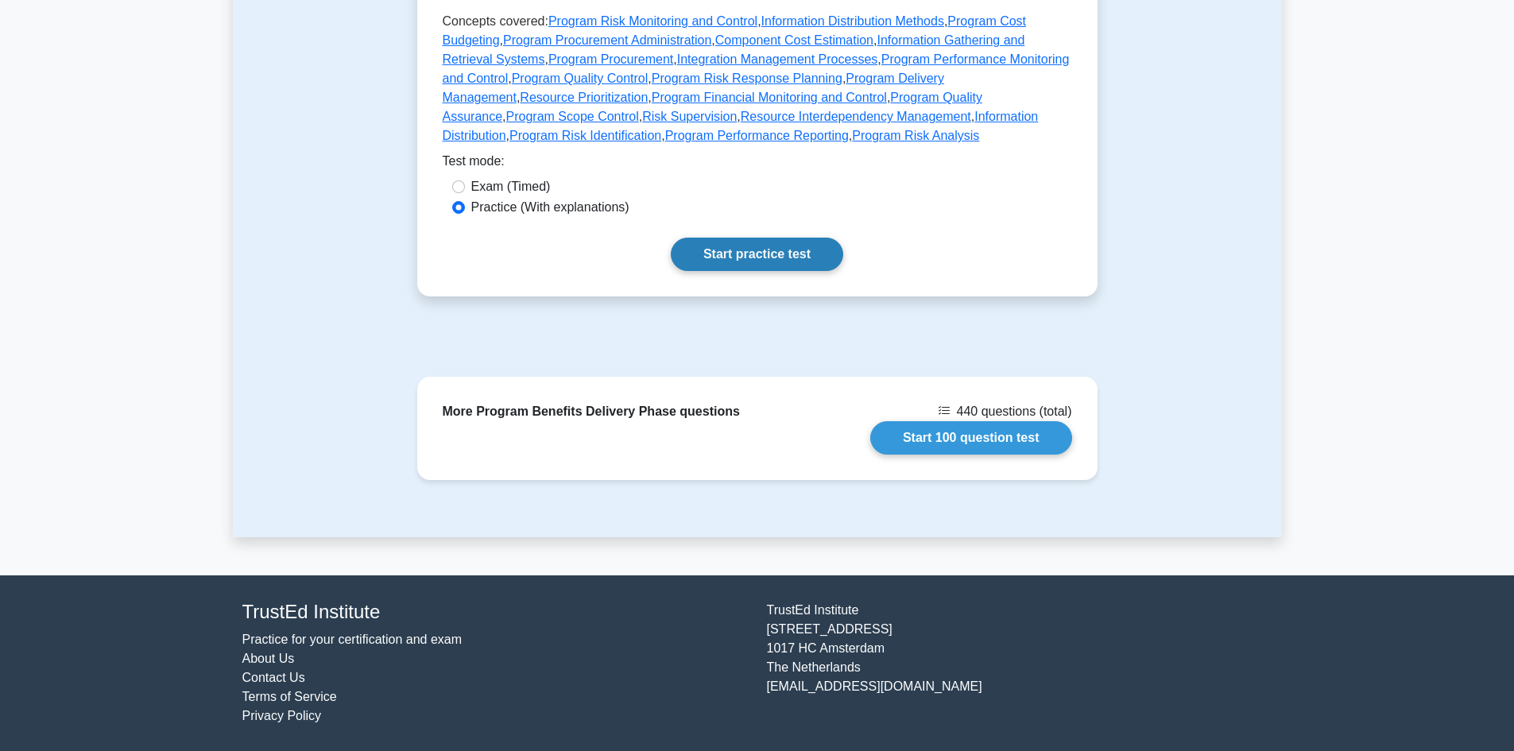
click at [772, 262] on link "Start practice test" at bounding box center [757, 254] width 172 height 33
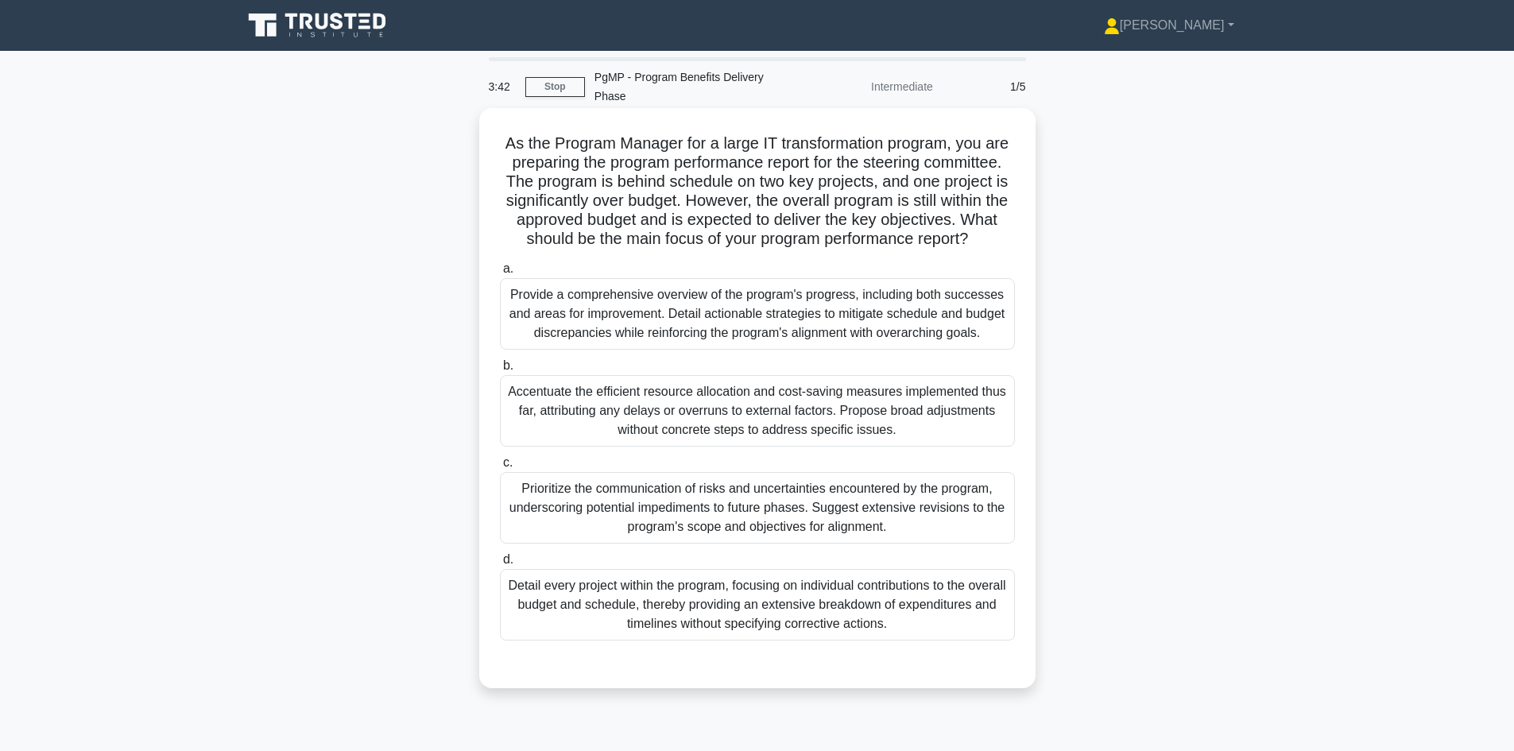
click at [698, 327] on div "Provide a comprehensive overview of the program's progress, including both succ…" at bounding box center [757, 314] width 515 height 72
click at [500, 274] on input "a. Provide a comprehensive overview of the program's progress, including both s…" at bounding box center [500, 269] width 0 height 10
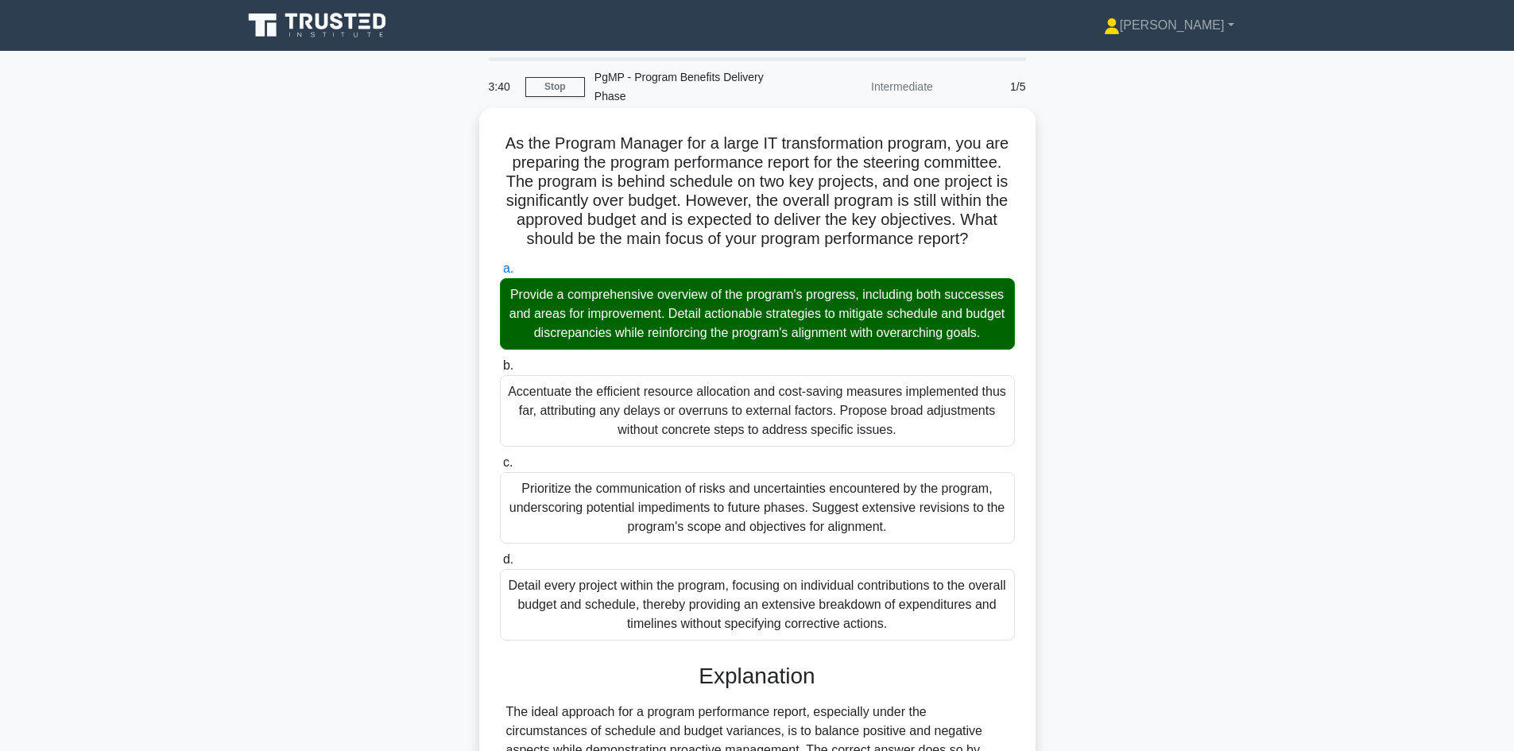
scroll to position [249, 0]
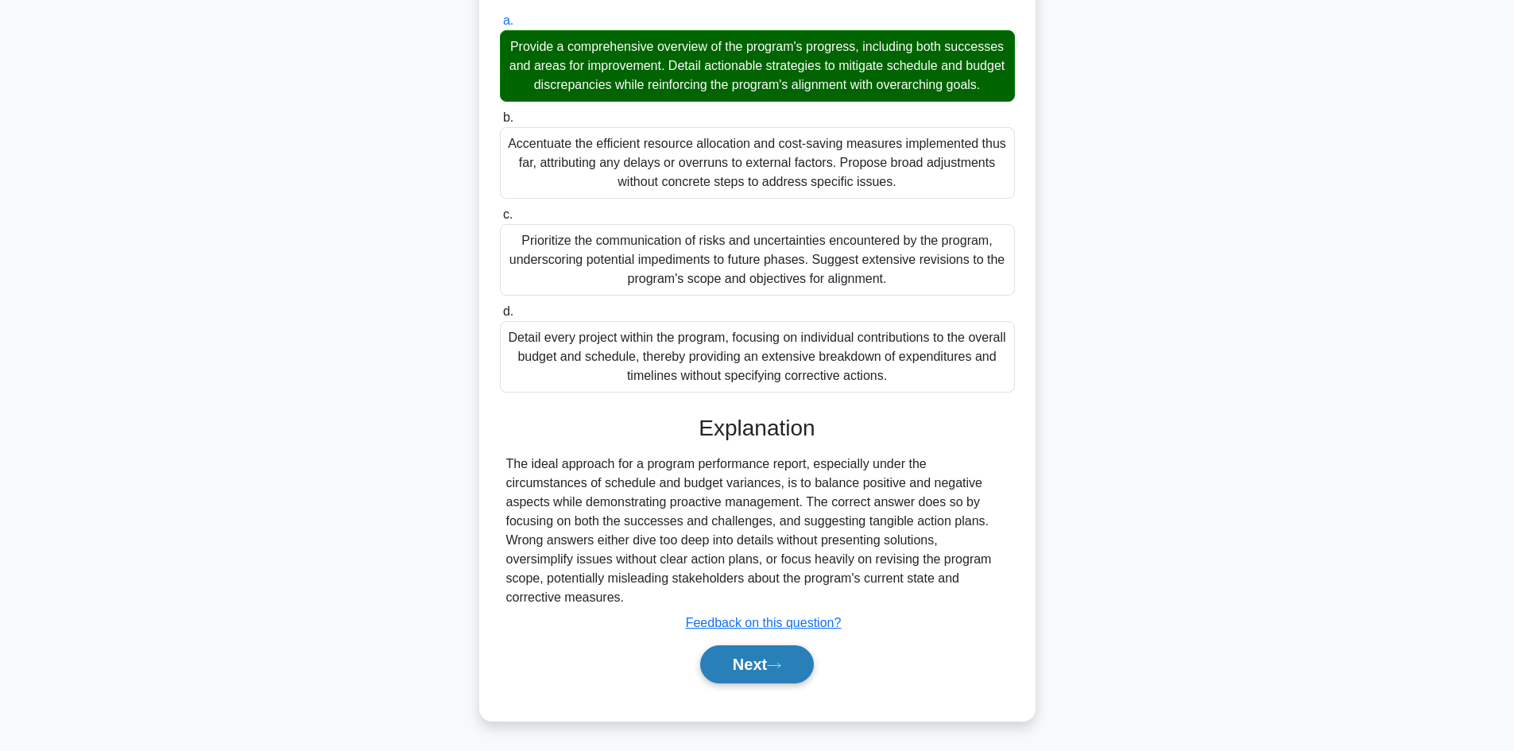
click at [784, 660] on button "Next" at bounding box center [757, 664] width 114 height 38
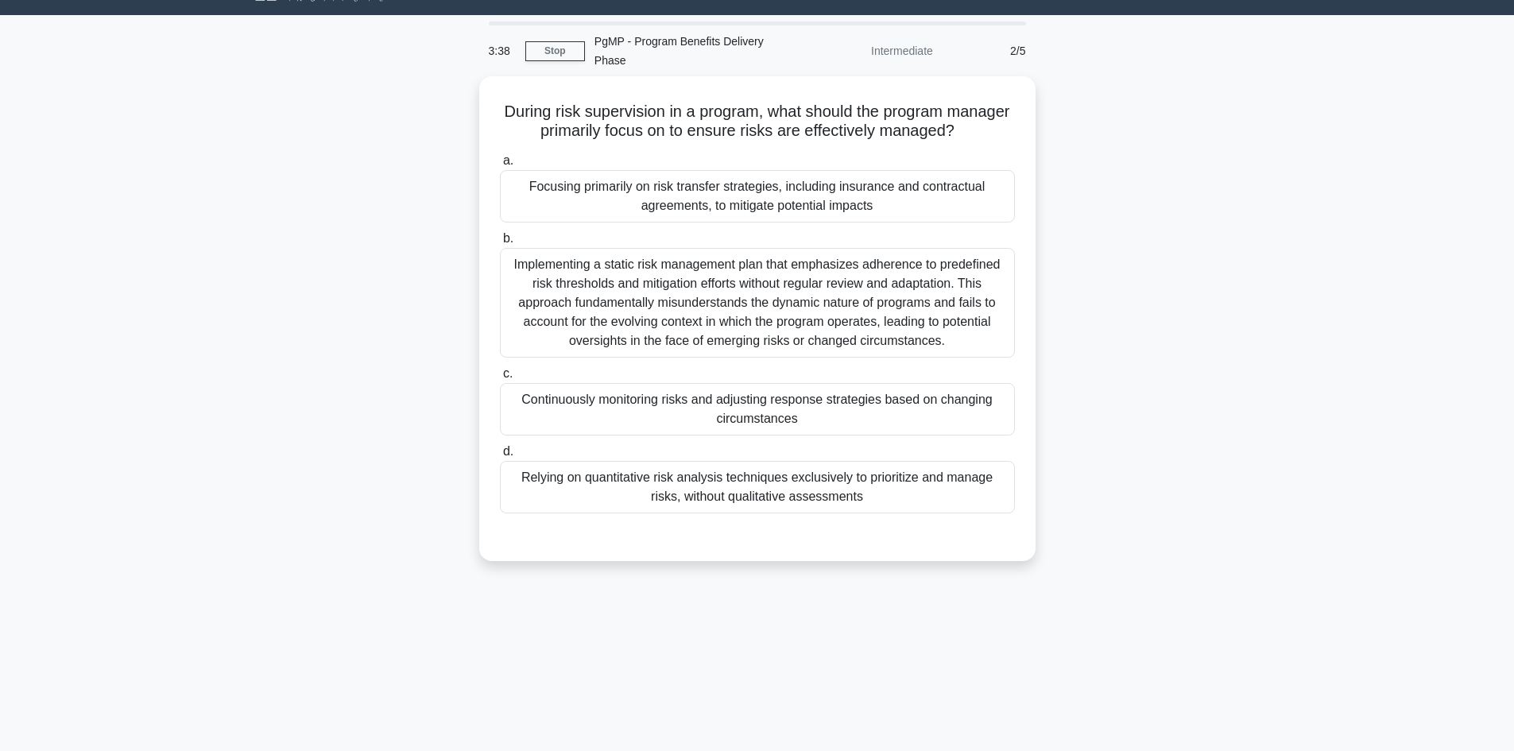
scroll to position [0, 0]
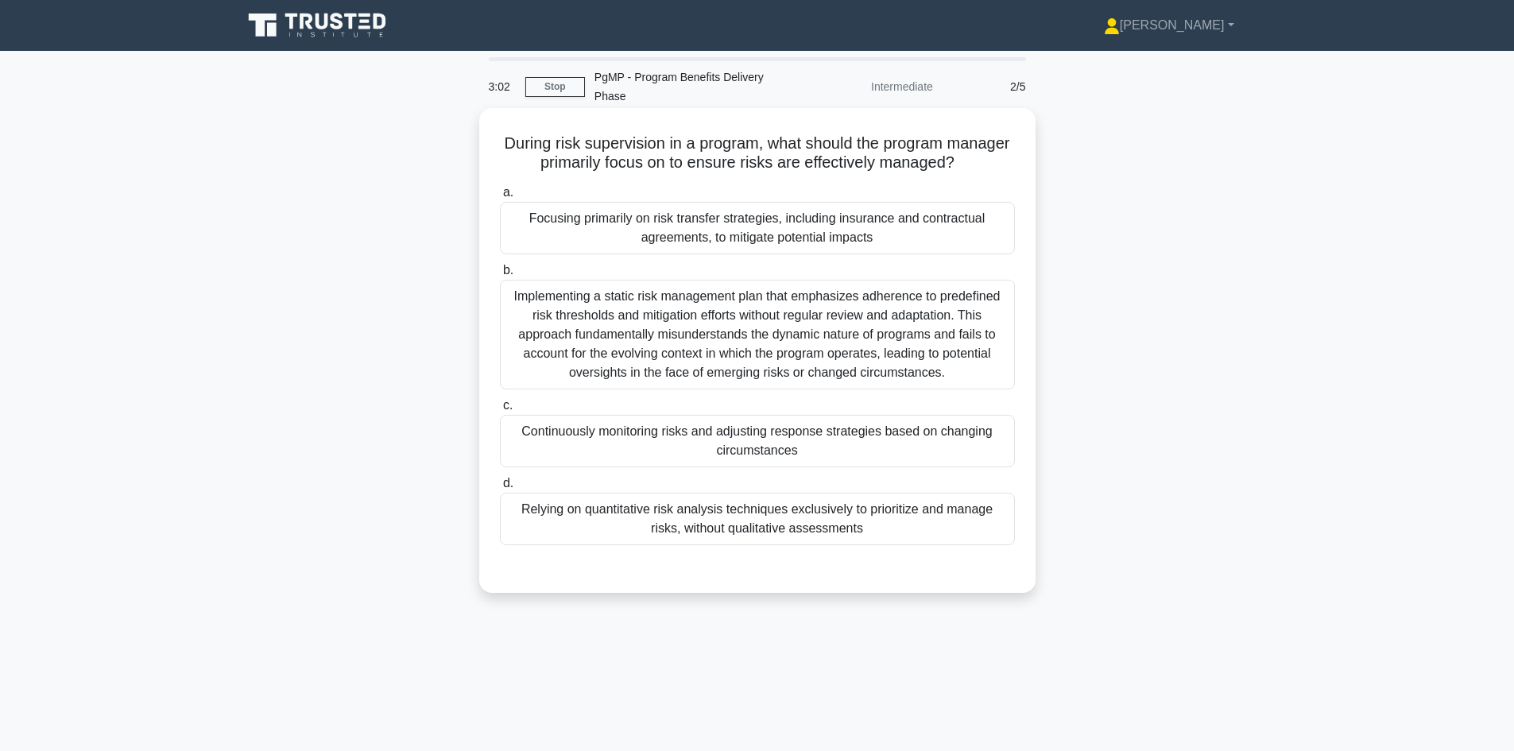
click at [645, 322] on div "Implementing a static risk management plan that emphasizes adherence to predefi…" at bounding box center [757, 335] width 515 height 110
click at [500, 276] on input "b. Implementing a static risk management plan that emphasizes adherence to pred…" at bounding box center [500, 270] width 0 height 10
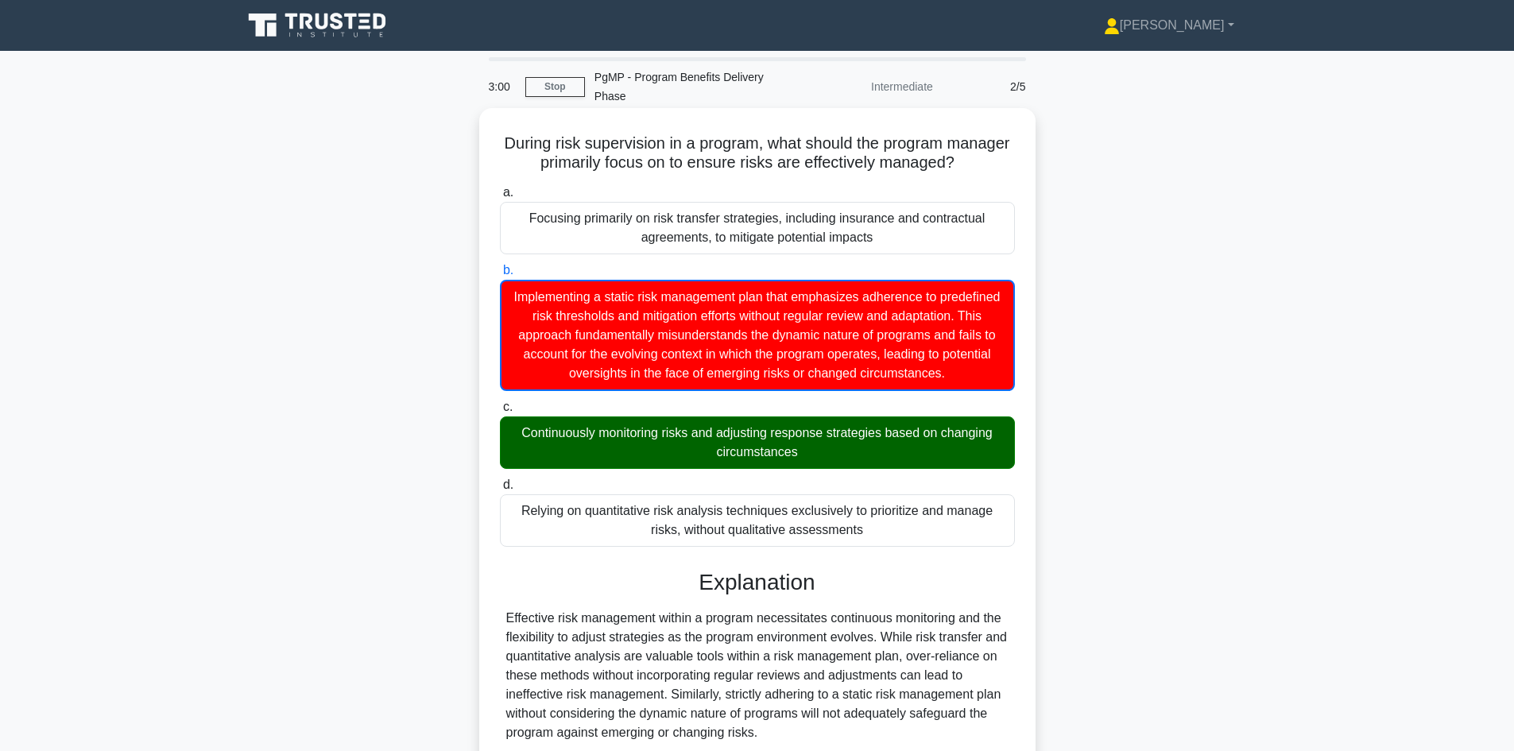
scroll to position [136, 0]
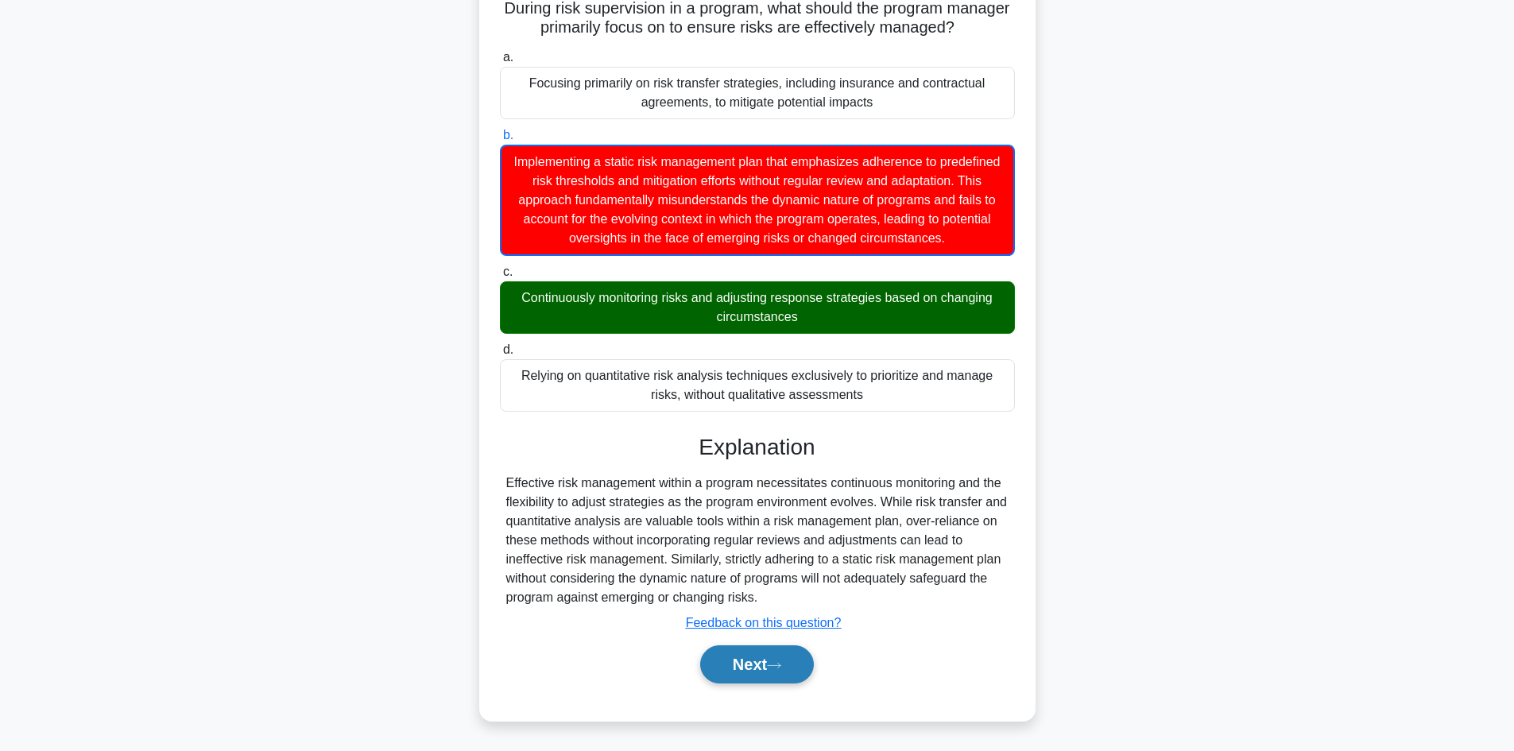
click at [753, 667] on button "Next" at bounding box center [757, 664] width 114 height 38
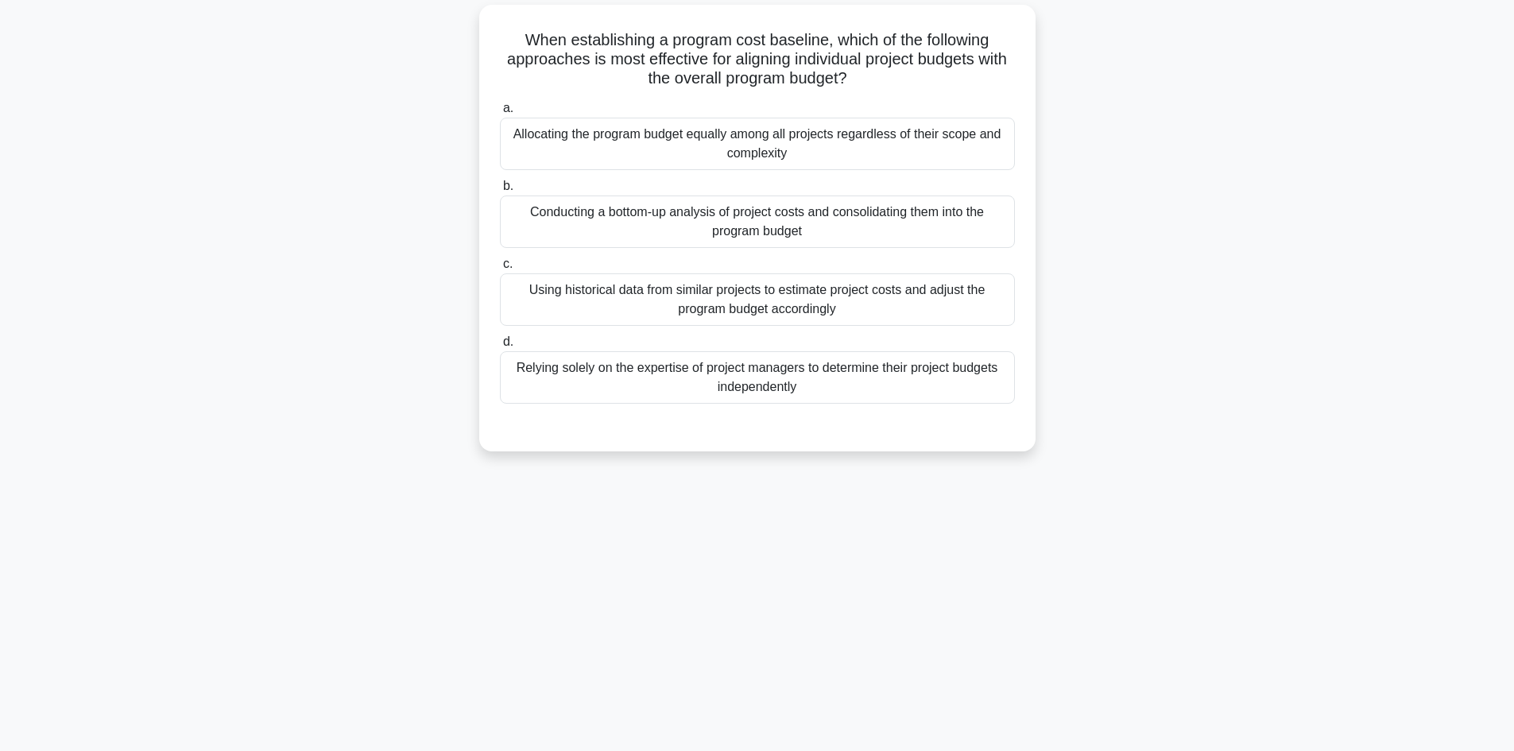
scroll to position [107, 0]
click at [616, 200] on div "Conducting a bottom-up analysis of project costs and consolidating them into th…" at bounding box center [757, 218] width 515 height 52
click at [500, 188] on input "b. Conducting a bottom-up analysis of project costs and consolidating them into…" at bounding box center [500, 182] width 0 height 10
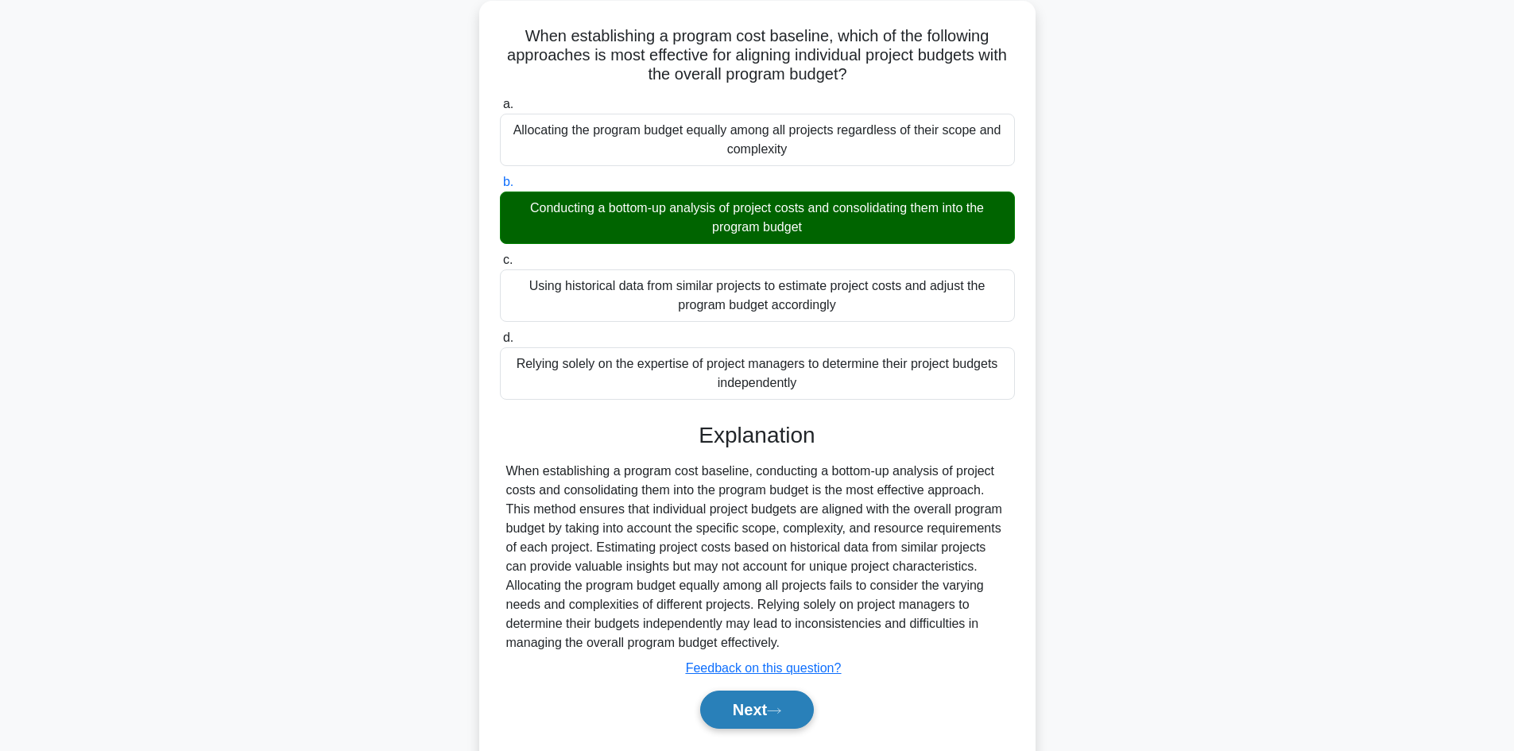
click at [725, 694] on button "Next" at bounding box center [757, 710] width 114 height 38
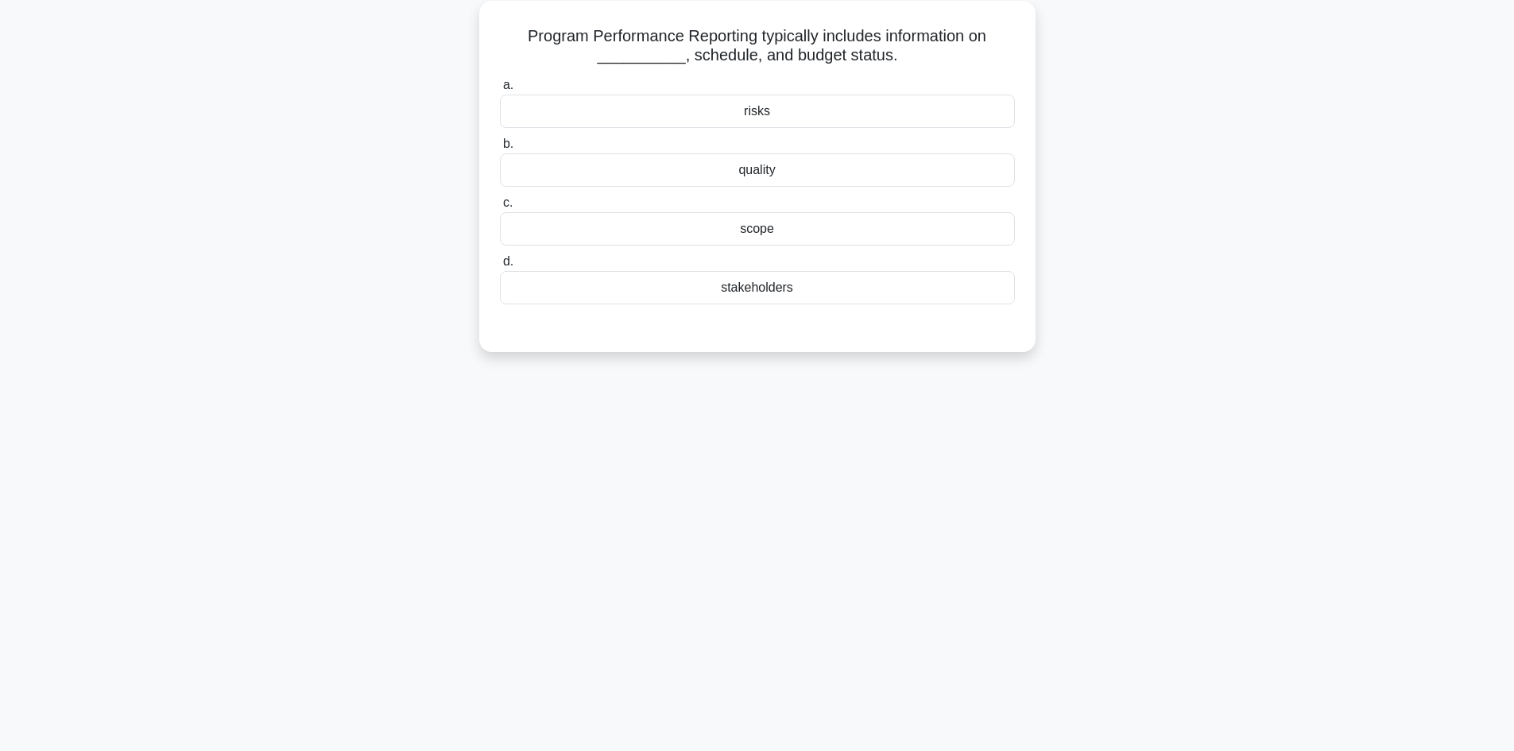
click at [776, 97] on div "risks" at bounding box center [757, 111] width 515 height 33
click at [500, 91] on input "a. risks" at bounding box center [500, 85] width 0 height 10
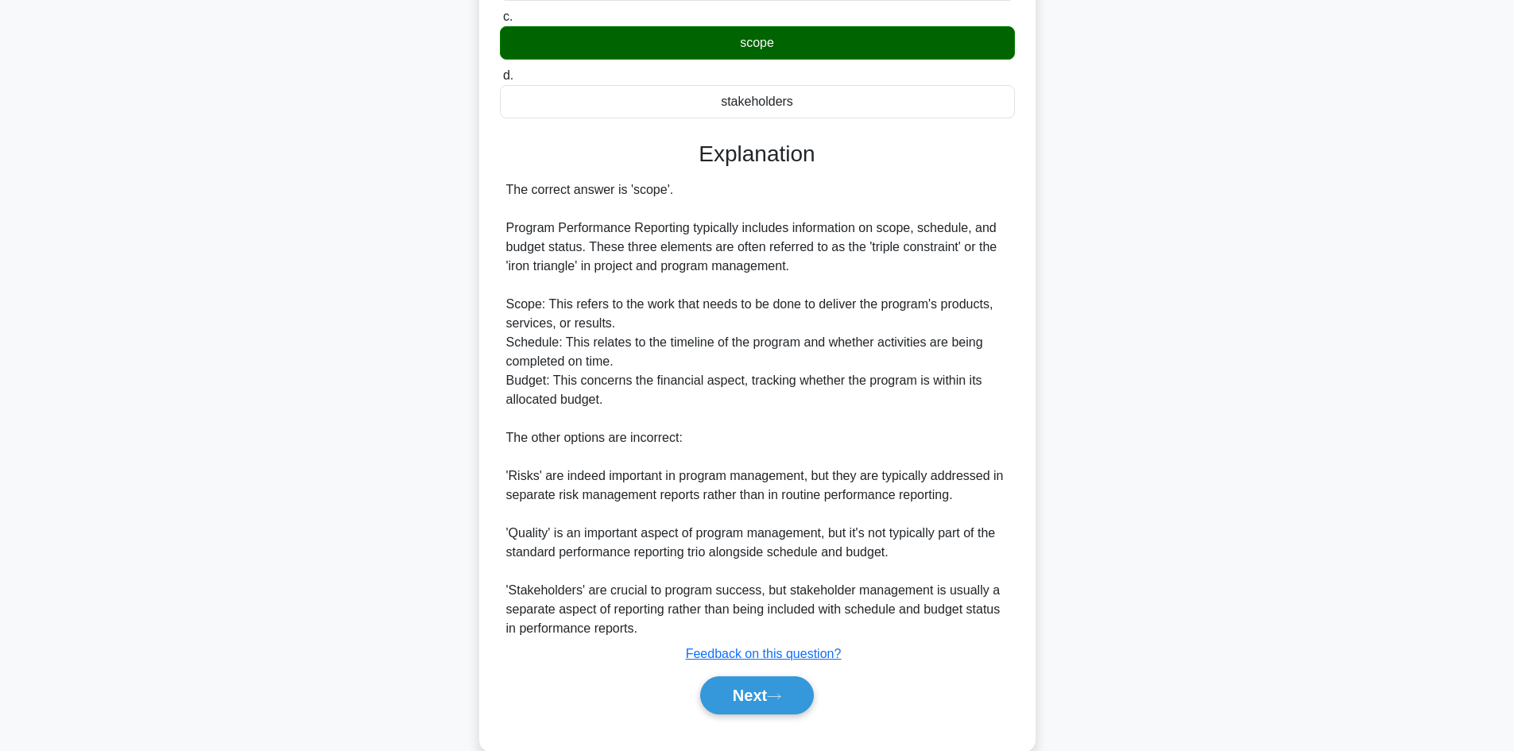
scroll to position [308, 0]
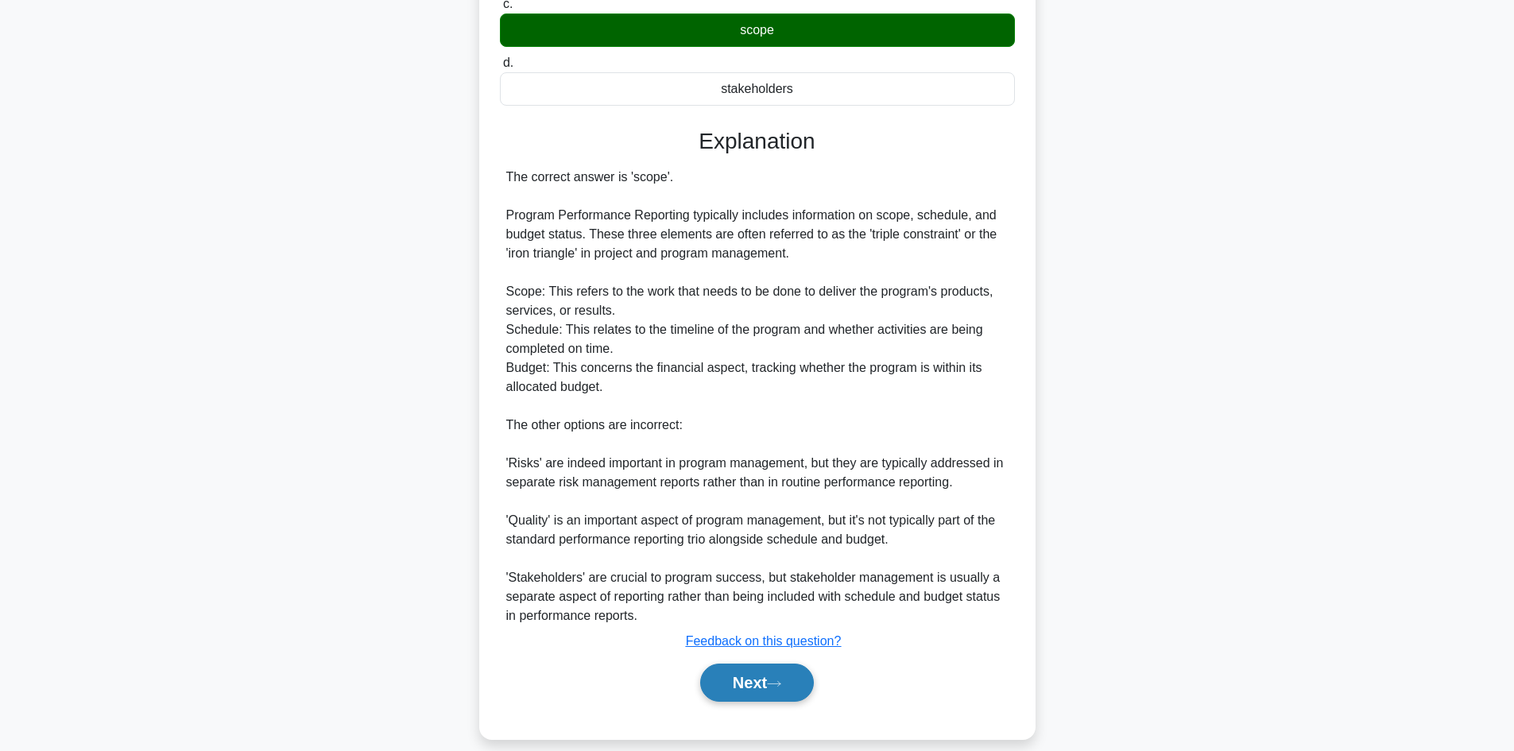
click at [771, 667] on button "Next" at bounding box center [757, 683] width 114 height 38
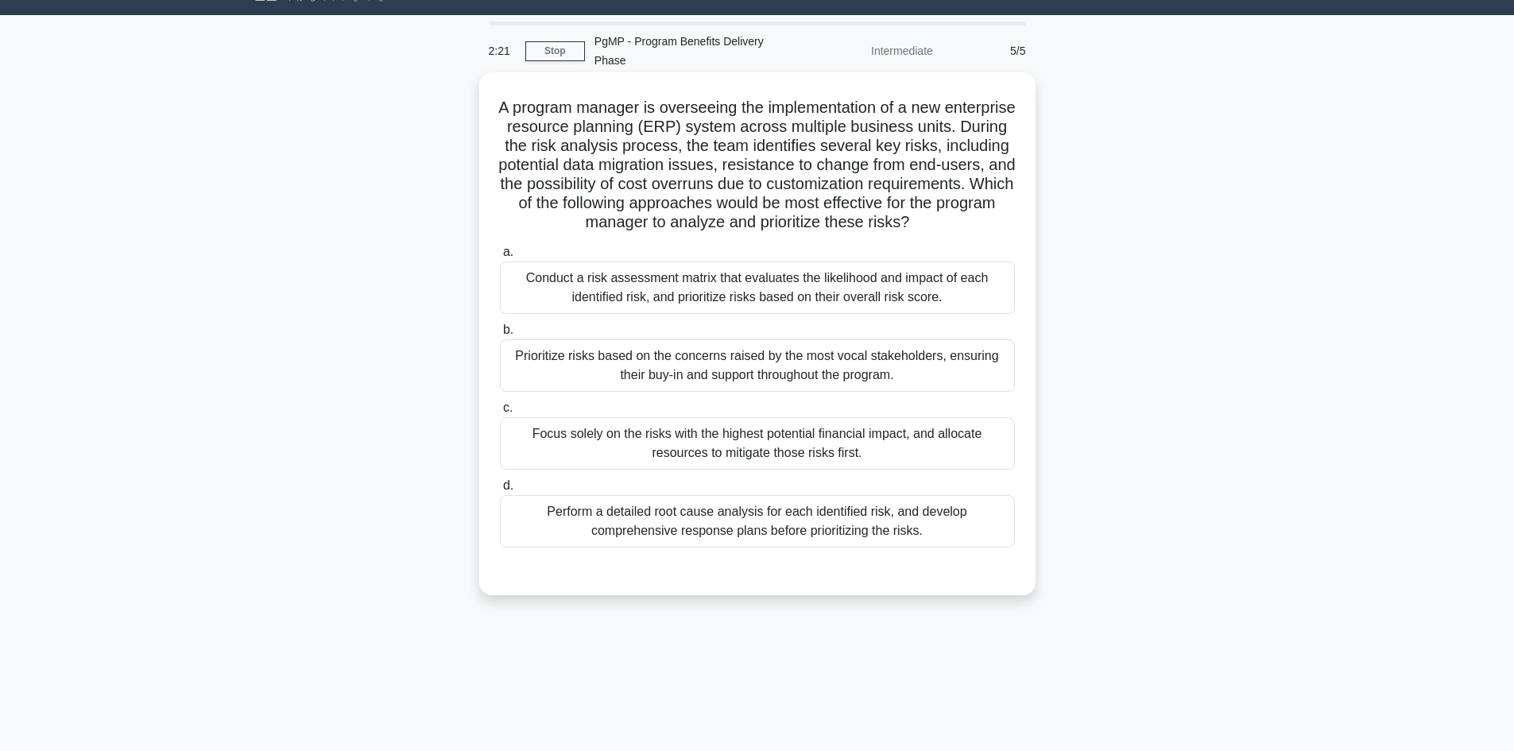
scroll to position [0, 0]
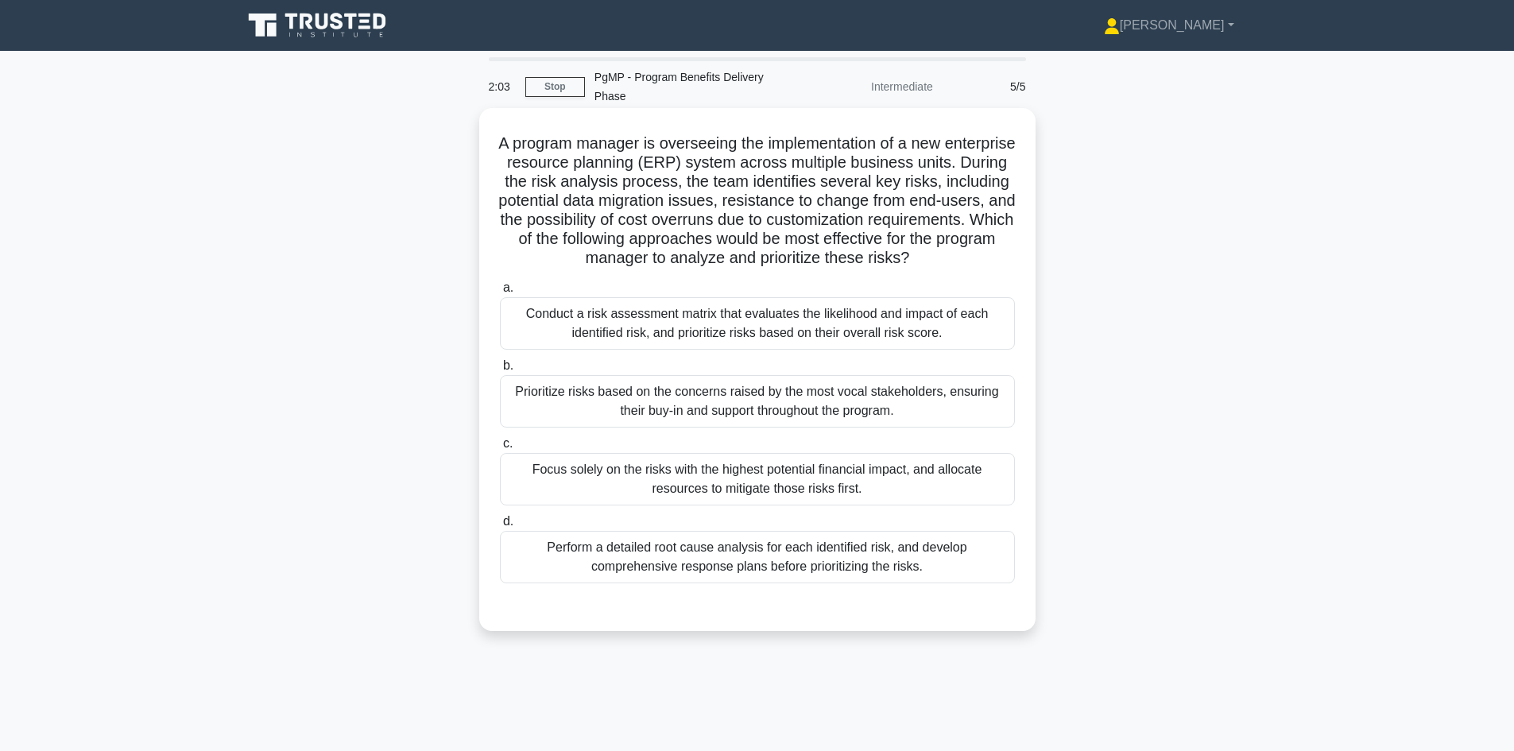
click at [630, 323] on div "Conduct a risk assessment matrix that evaluates the likelihood and impact of ea…" at bounding box center [757, 323] width 515 height 52
click at [500, 293] on input "a. Conduct a risk assessment matrix that evaluates the likelihood and impact of…" at bounding box center [500, 288] width 0 height 10
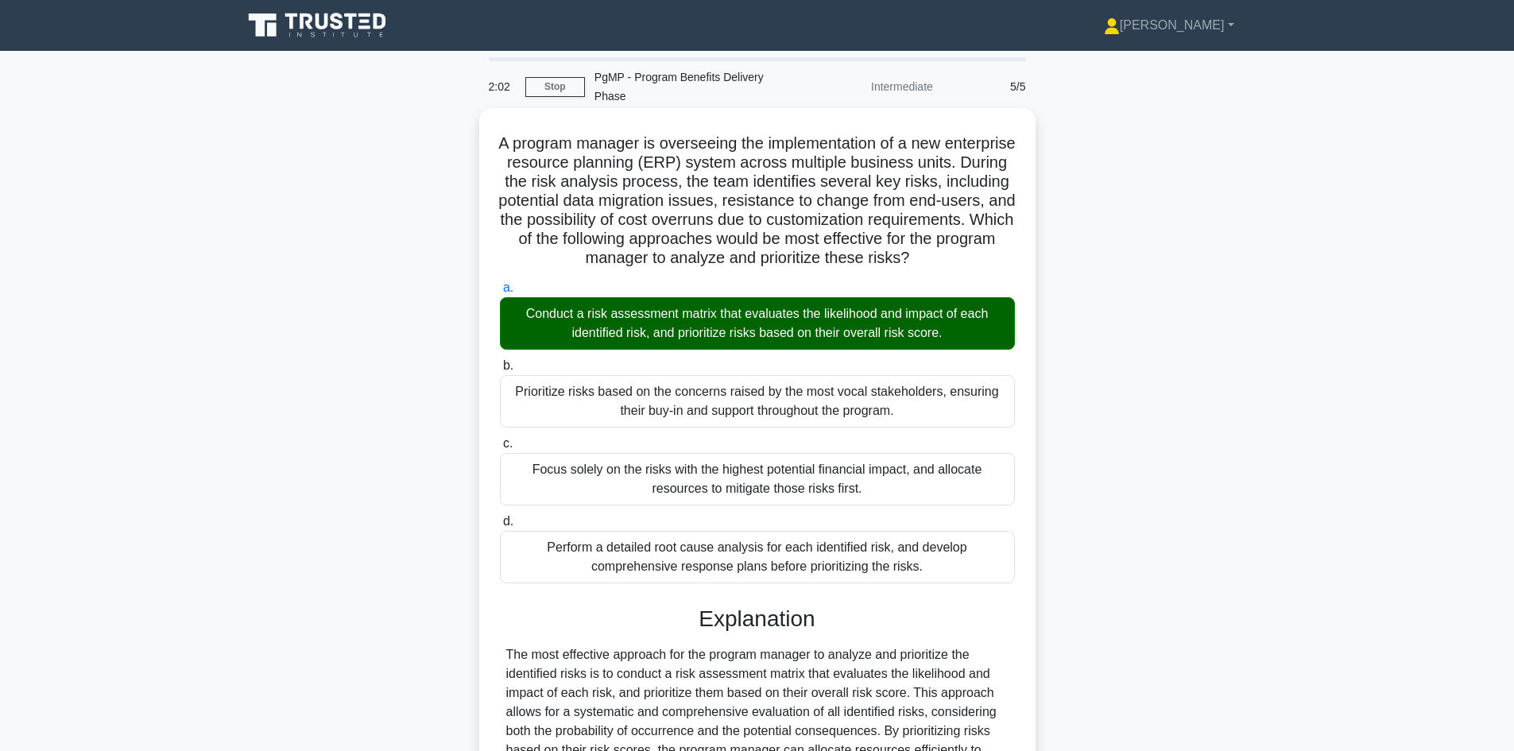
scroll to position [325, 0]
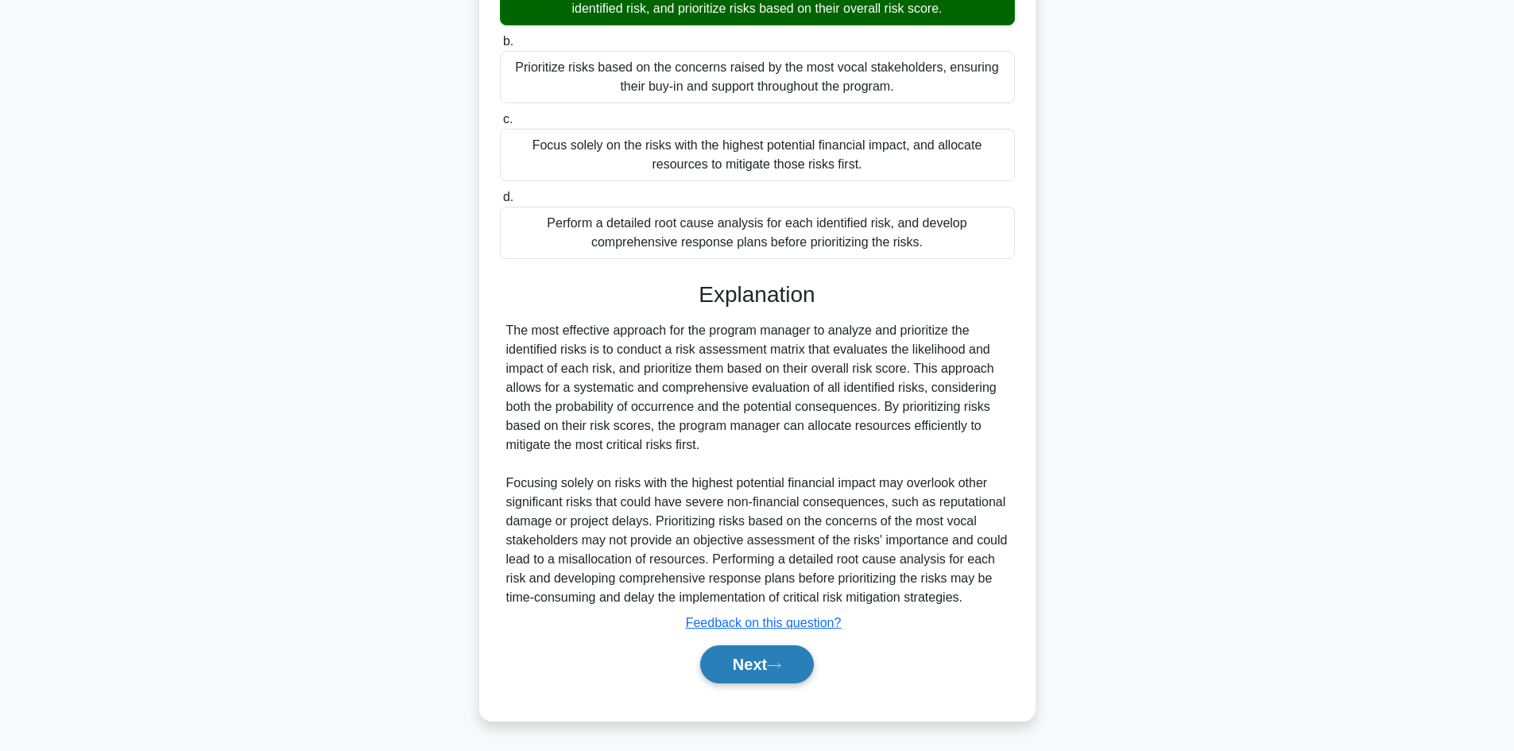
click at [741, 667] on button "Next" at bounding box center [757, 664] width 114 height 38
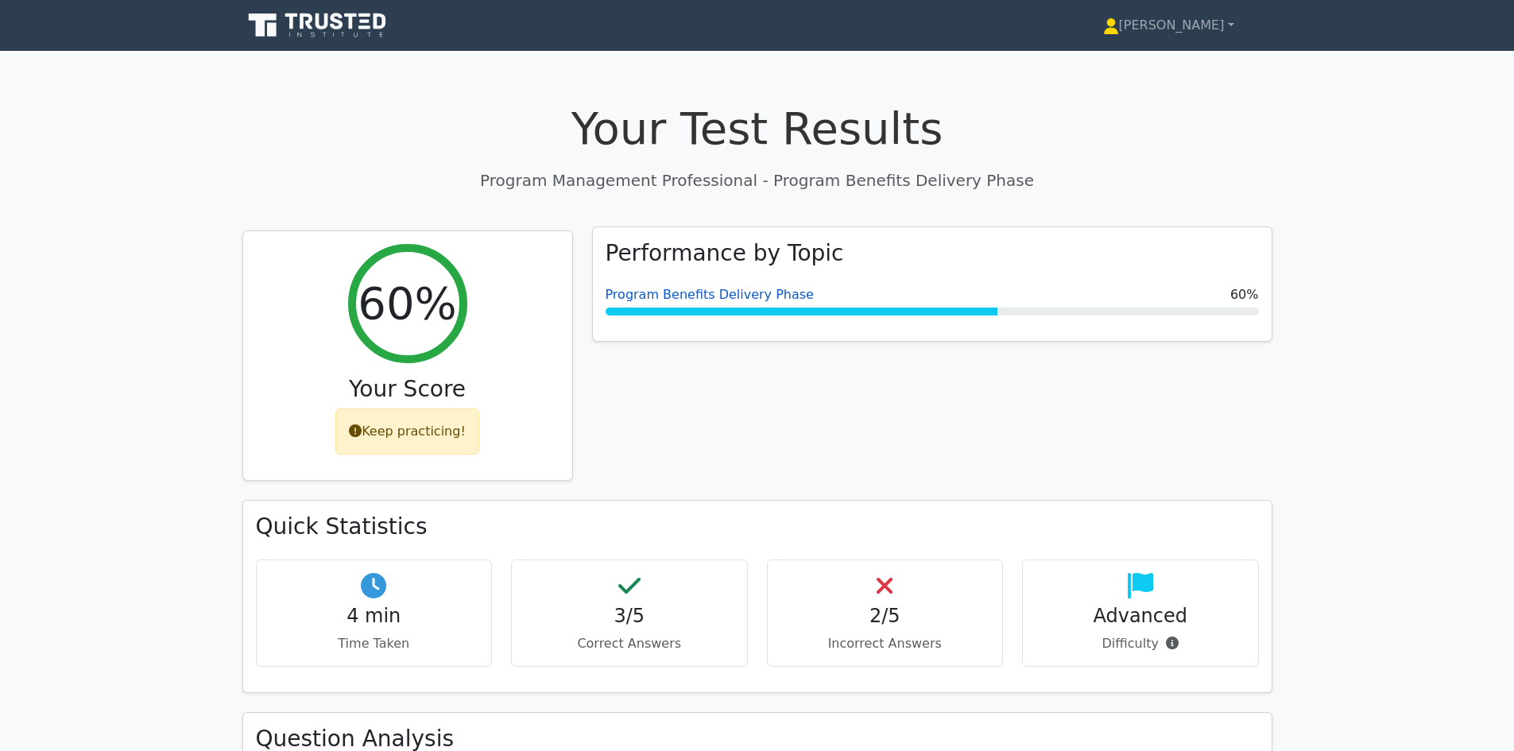
click at [691, 293] on link "Program Benefits Delivery Phase" at bounding box center [710, 294] width 208 height 15
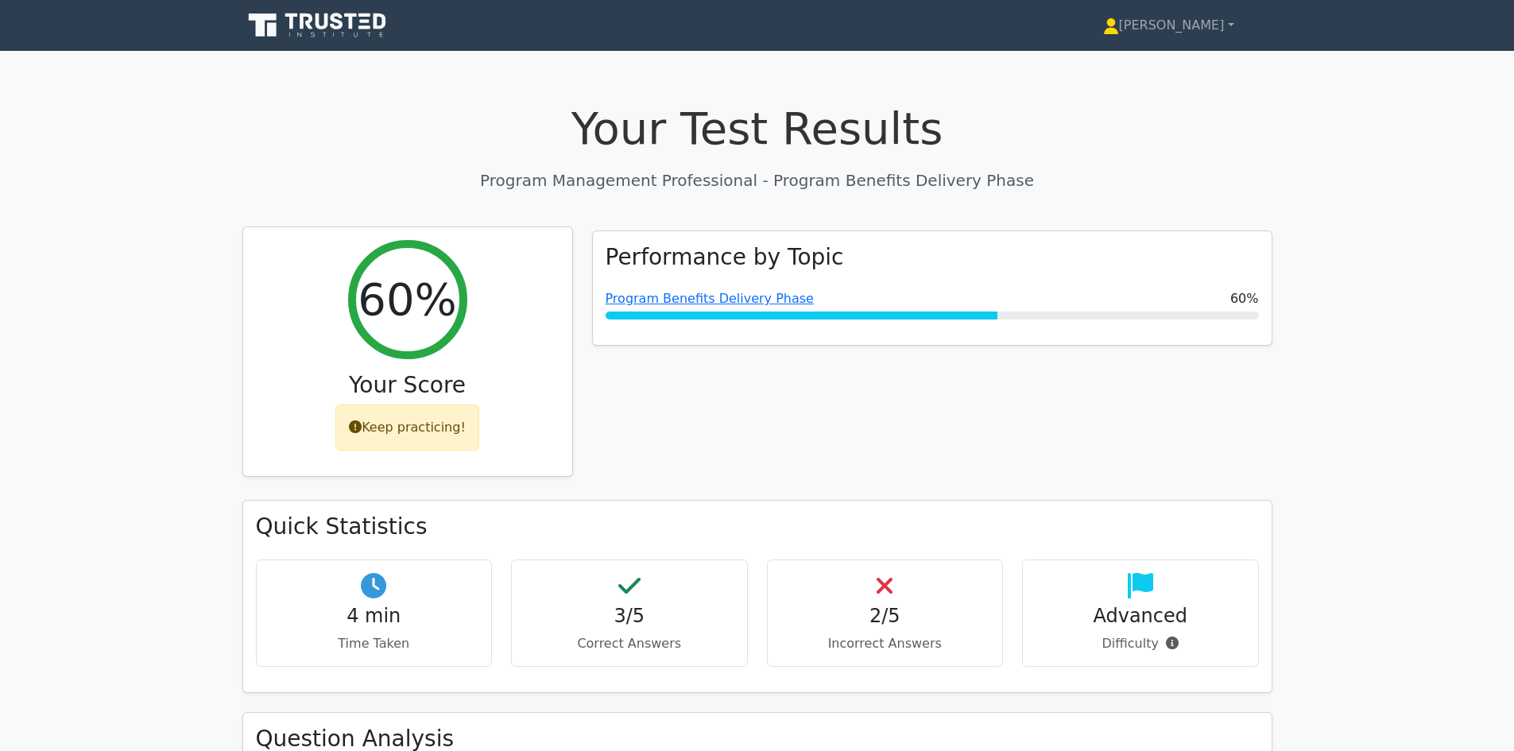
click at [408, 430] on div "Keep practicing!" at bounding box center [407, 427] width 144 height 46
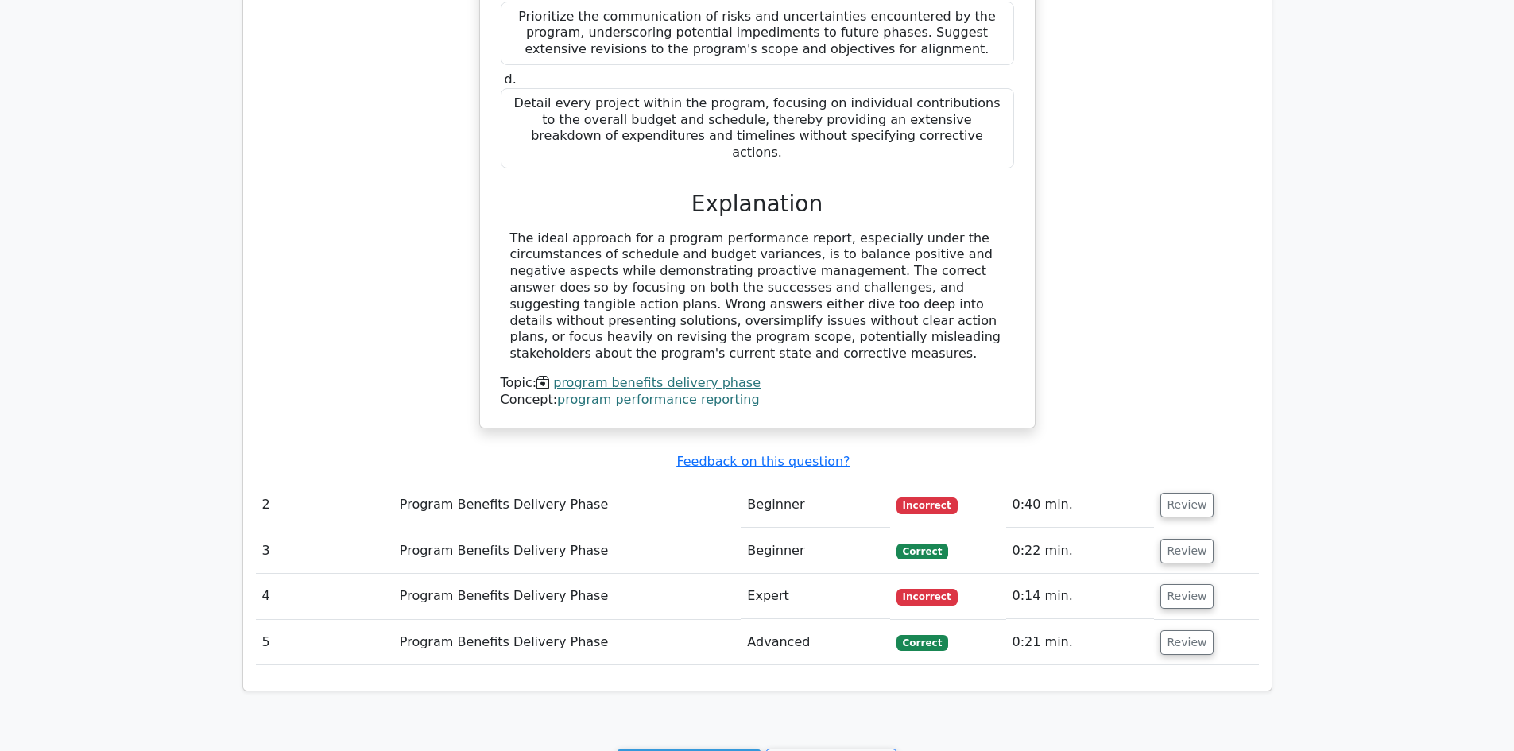
scroll to position [1486, 0]
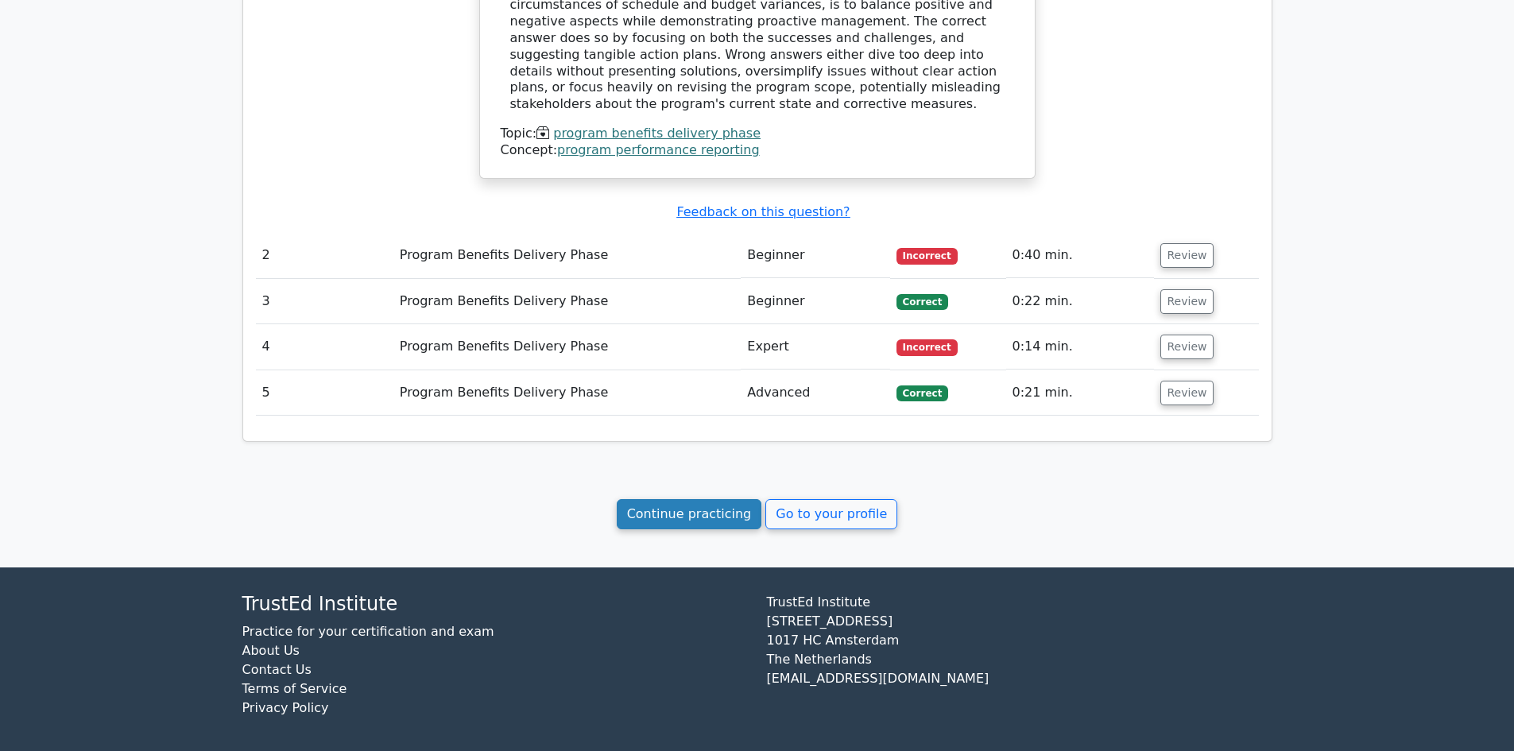
click at [726, 511] on link "Continue practicing" at bounding box center [689, 514] width 145 height 30
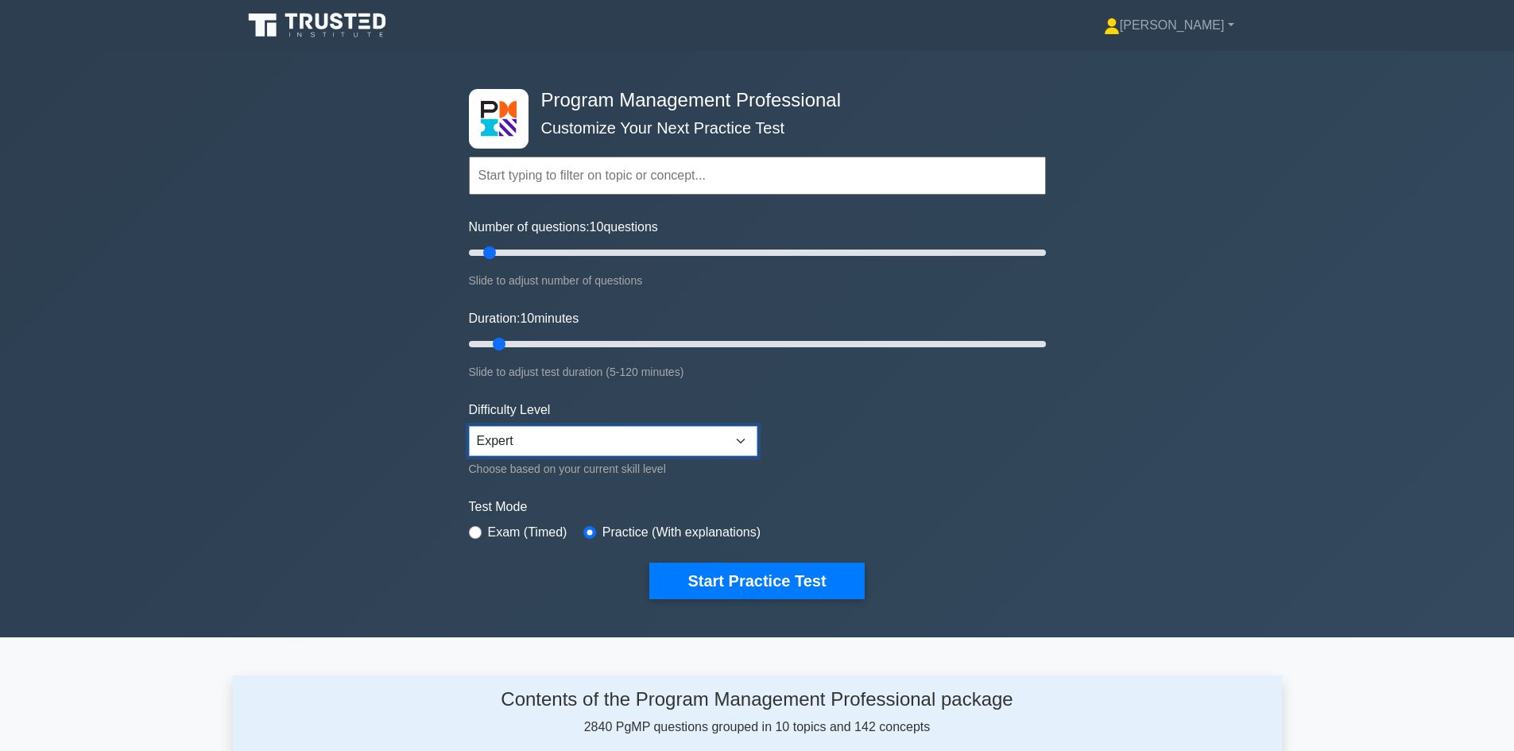
click at [531, 445] on select "Beginner Intermediate Expert" at bounding box center [613, 441] width 288 height 30
click at [469, 426] on select "Beginner Intermediate Expert" at bounding box center [613, 441] width 288 height 30
click at [597, 529] on div "Practice (With explanations)" at bounding box center [671, 532] width 177 height 19
click at [547, 195] on input "text" at bounding box center [757, 176] width 577 height 38
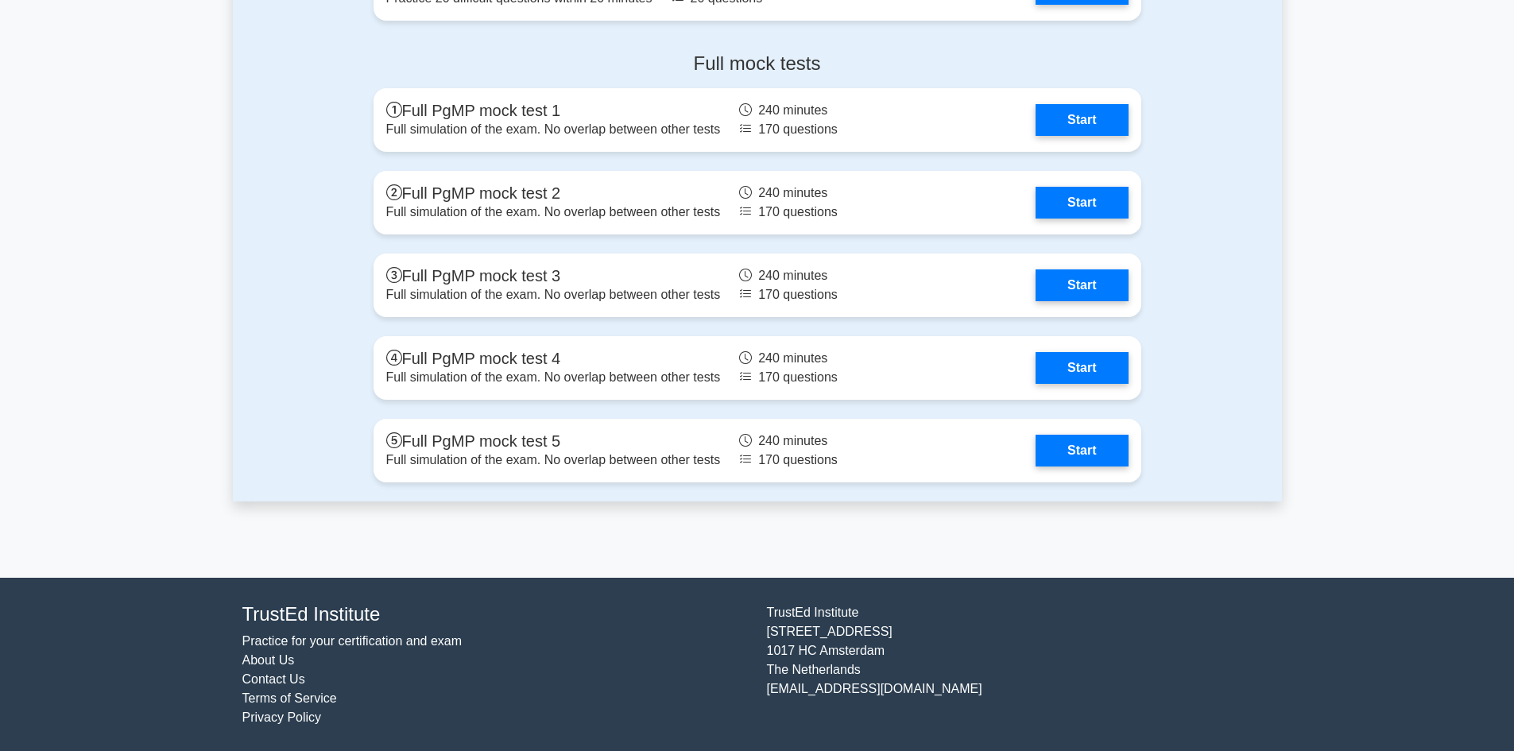
scroll to position [1544, 0]
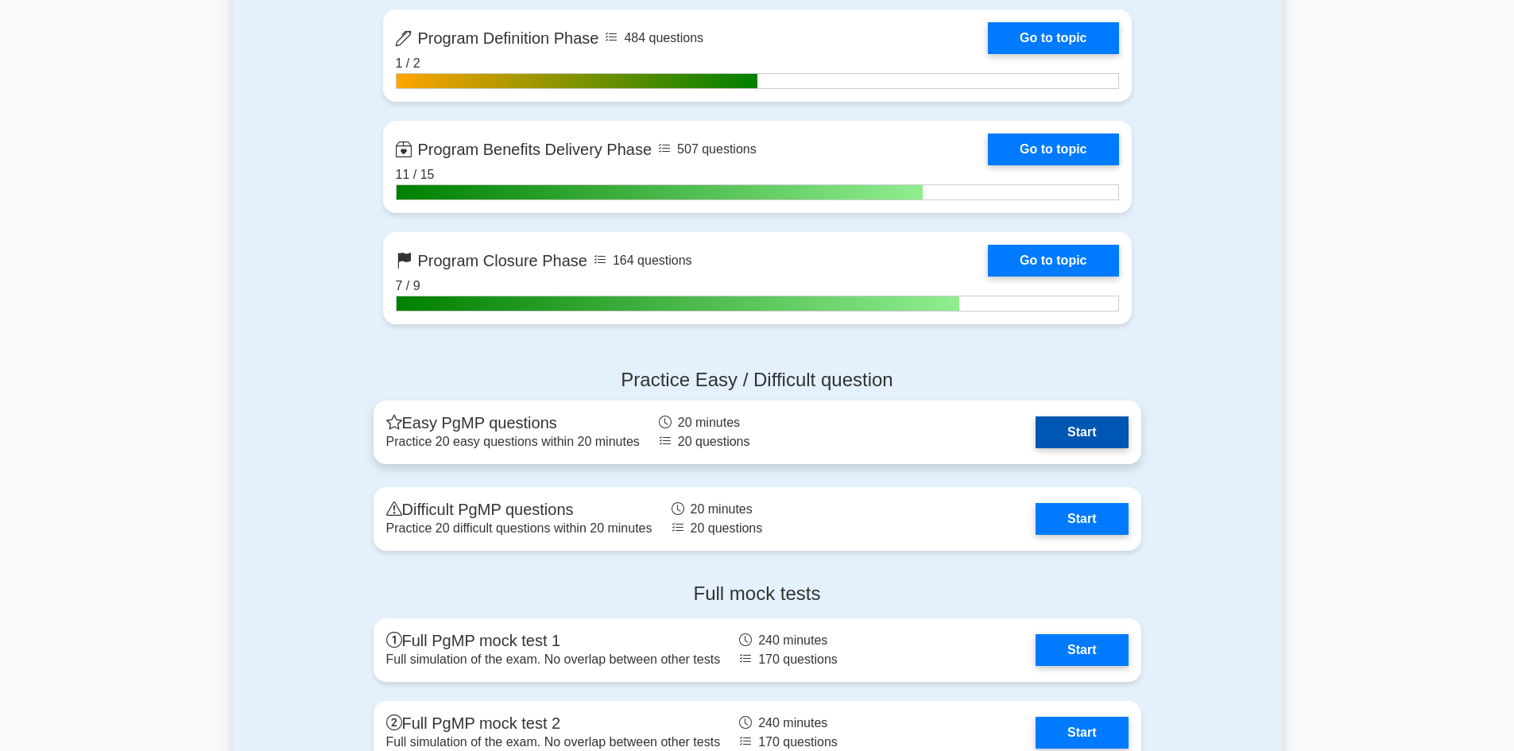
click at [1081, 436] on link "Start" at bounding box center [1081, 432] width 92 height 32
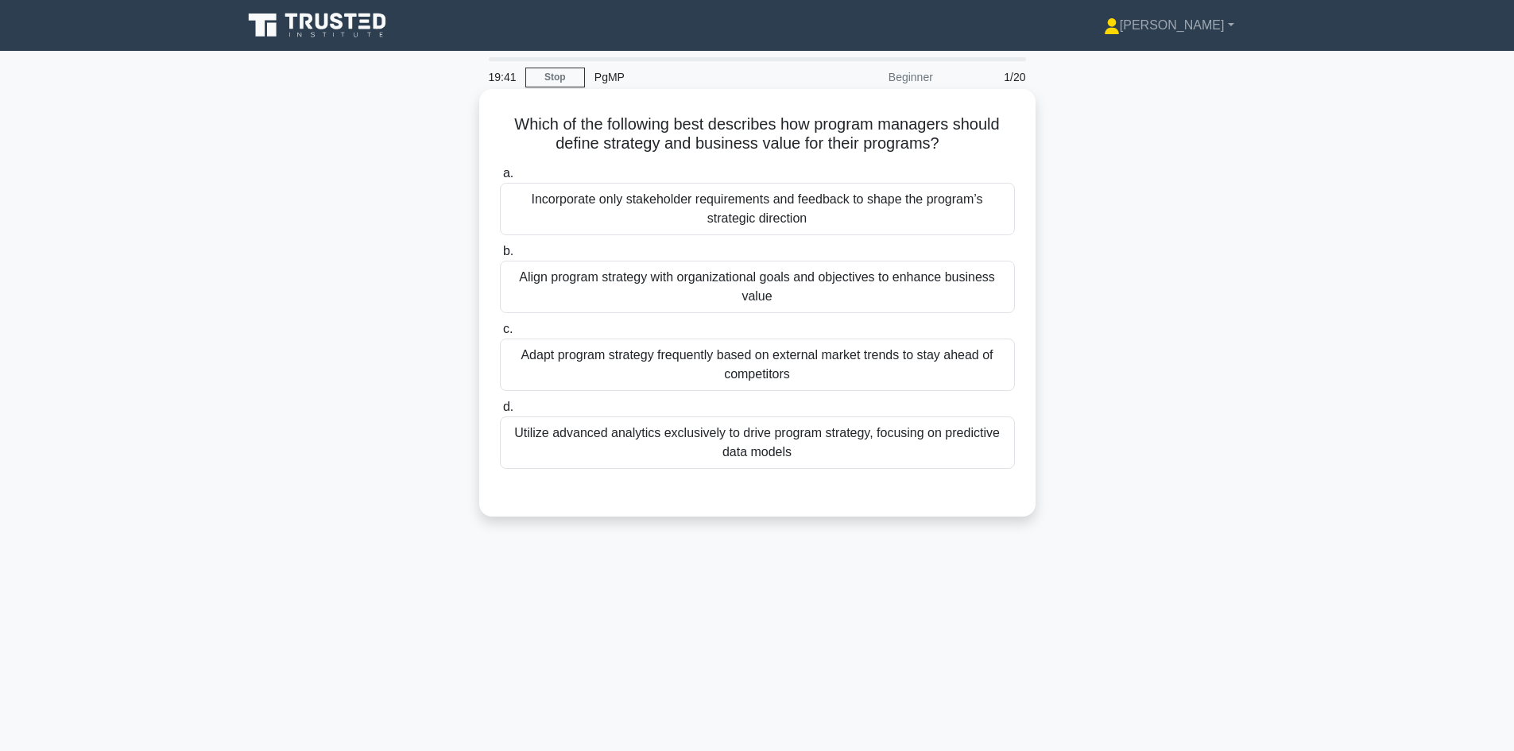
click at [767, 296] on div "Align program strategy with organizational goals and objectives to enhance busi…" at bounding box center [757, 287] width 515 height 52
click at [500, 257] on input "b. Align program strategy with organizational goals and objectives to enhance b…" at bounding box center [500, 251] width 0 height 10
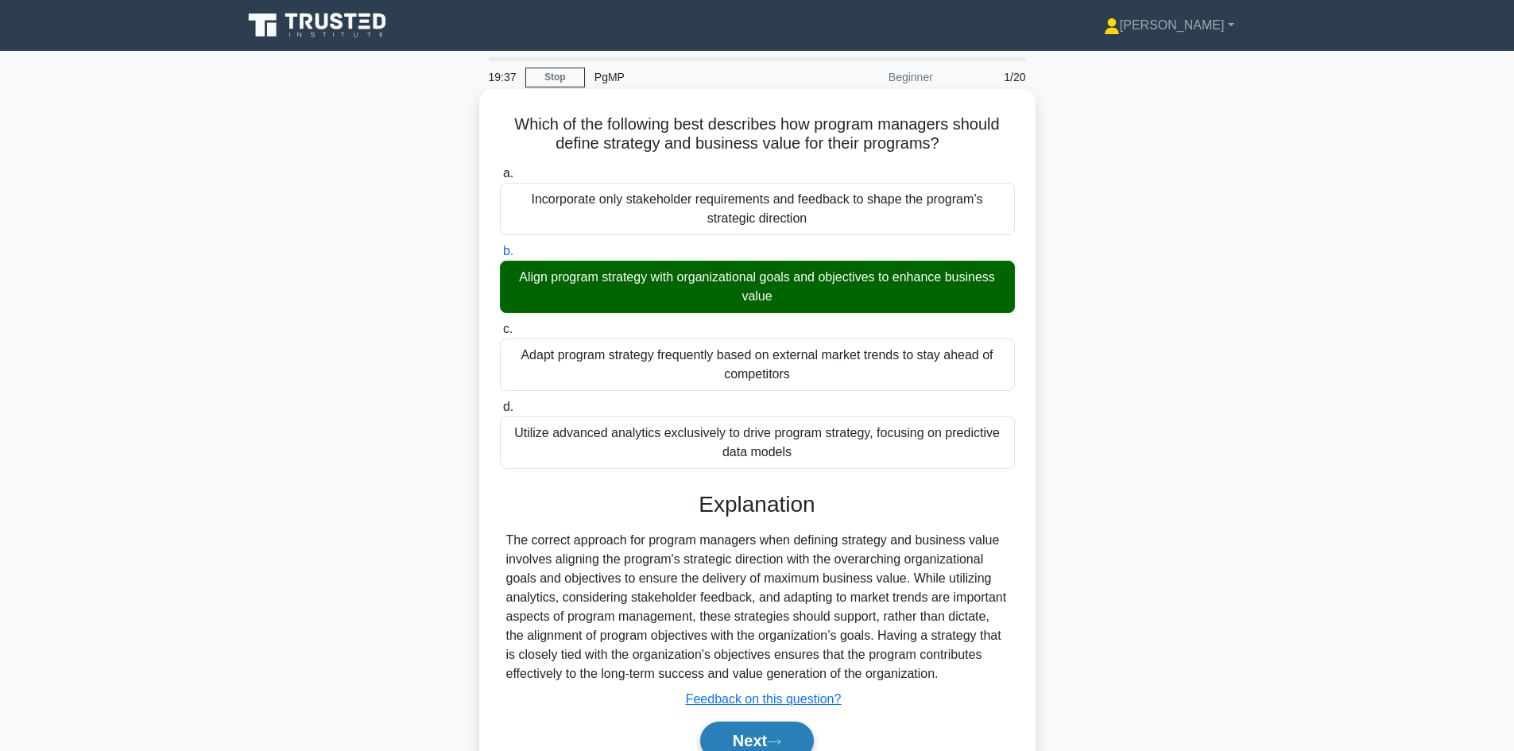
click at [749, 741] on button "Next" at bounding box center [757, 741] width 114 height 38
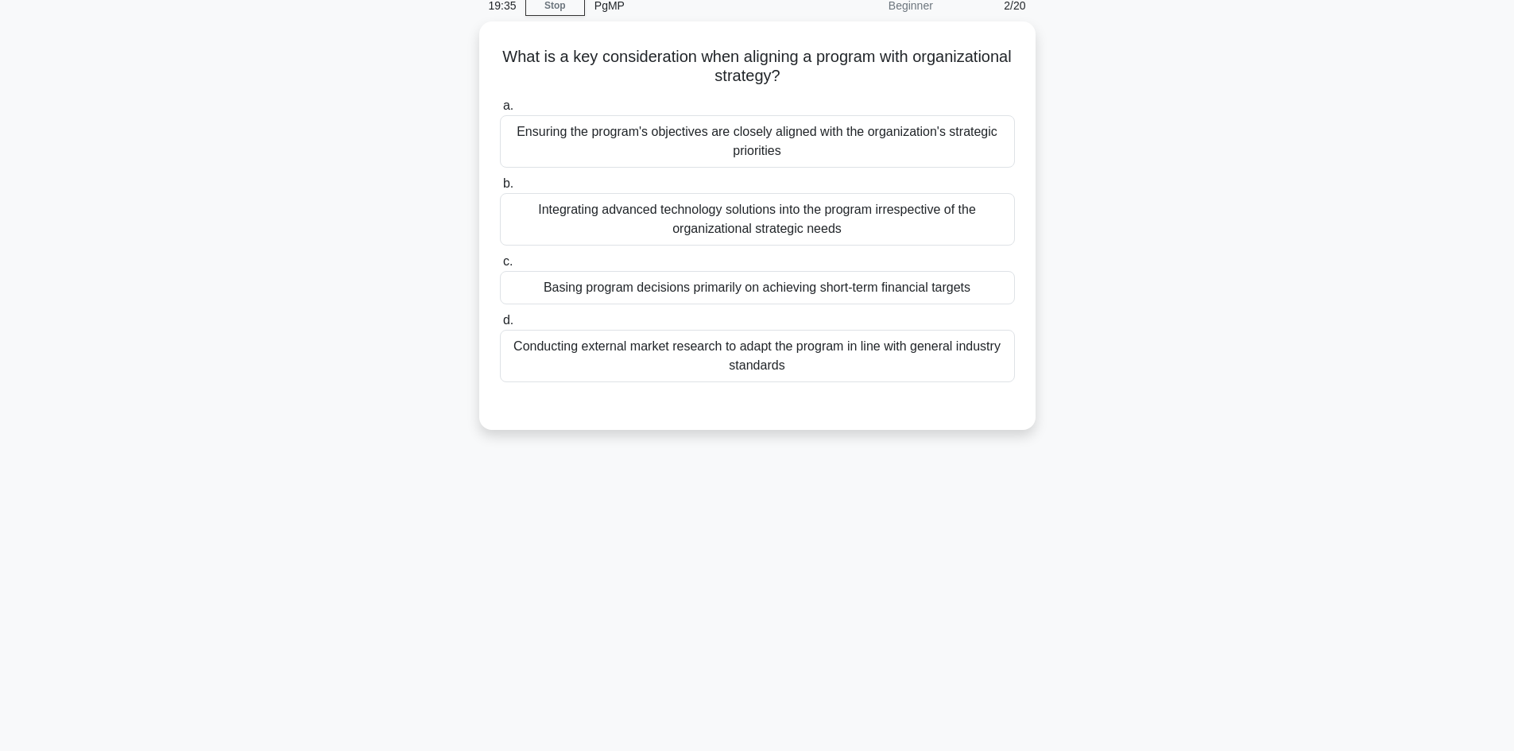
scroll to position [107, 0]
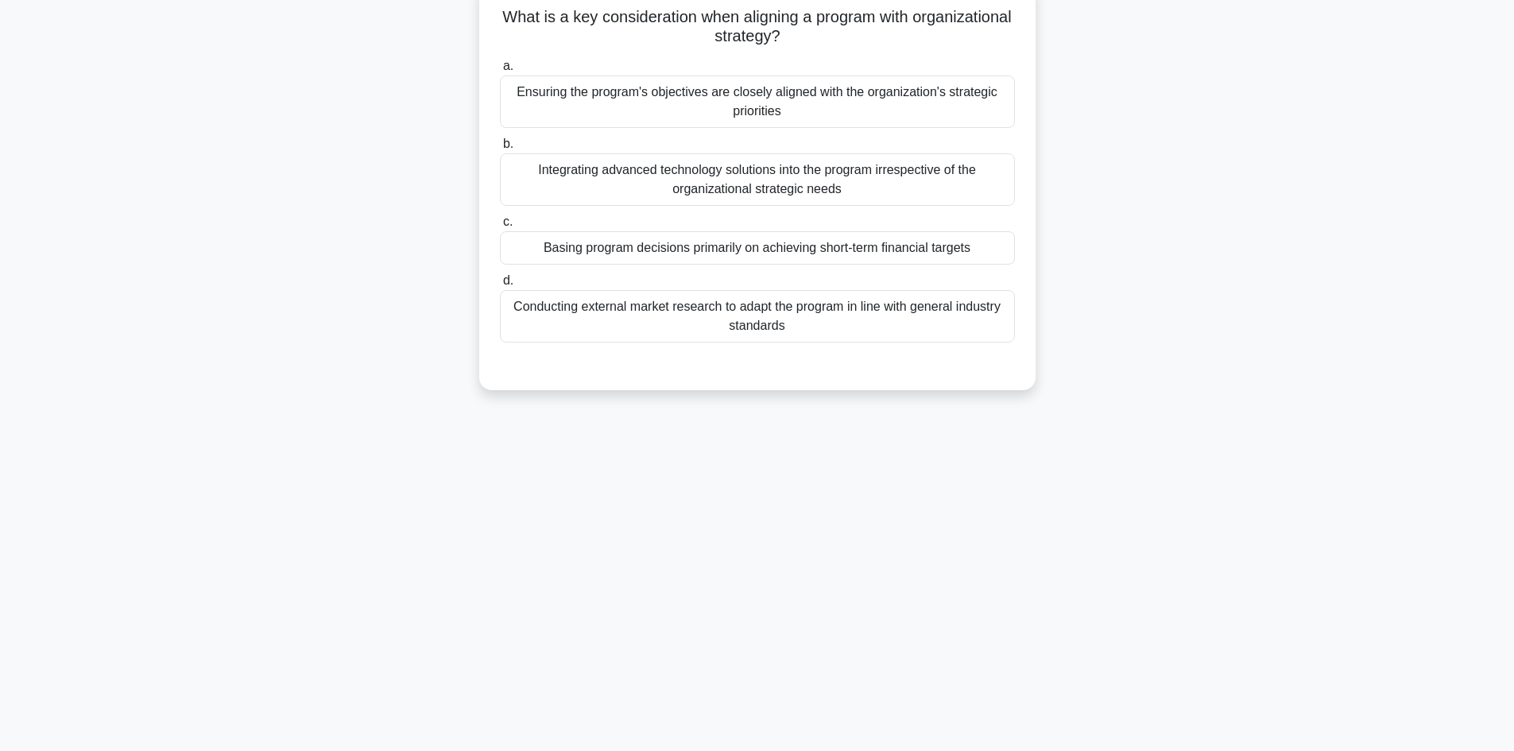
click at [671, 95] on div "Ensuring the program's objectives are closely aligned with the organization's s…" at bounding box center [757, 101] width 515 height 52
click at [500, 72] on input "a. Ensuring the program's objectives are closely aligned with the organization'…" at bounding box center [500, 66] width 0 height 10
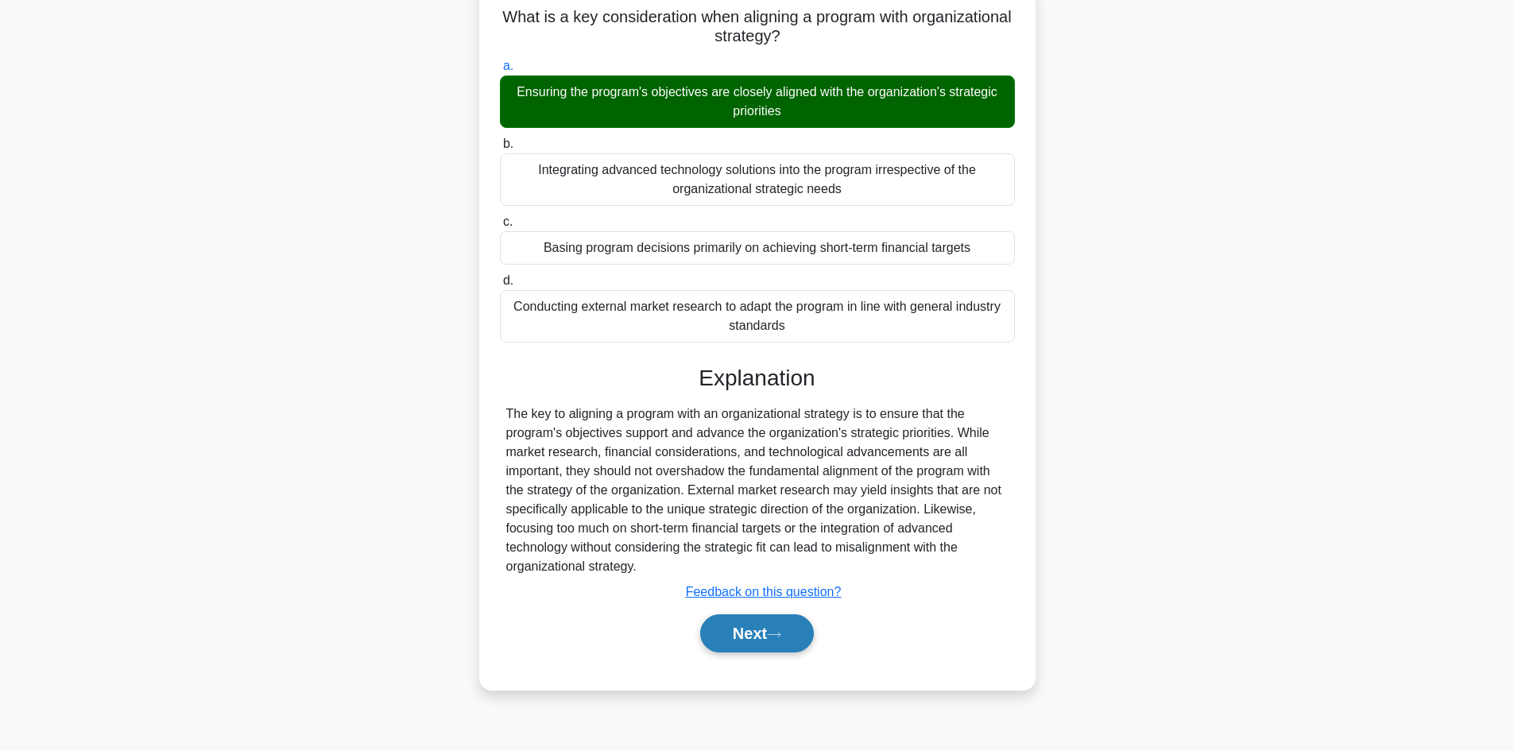
click at [745, 633] on button "Next" at bounding box center [757, 633] width 114 height 38
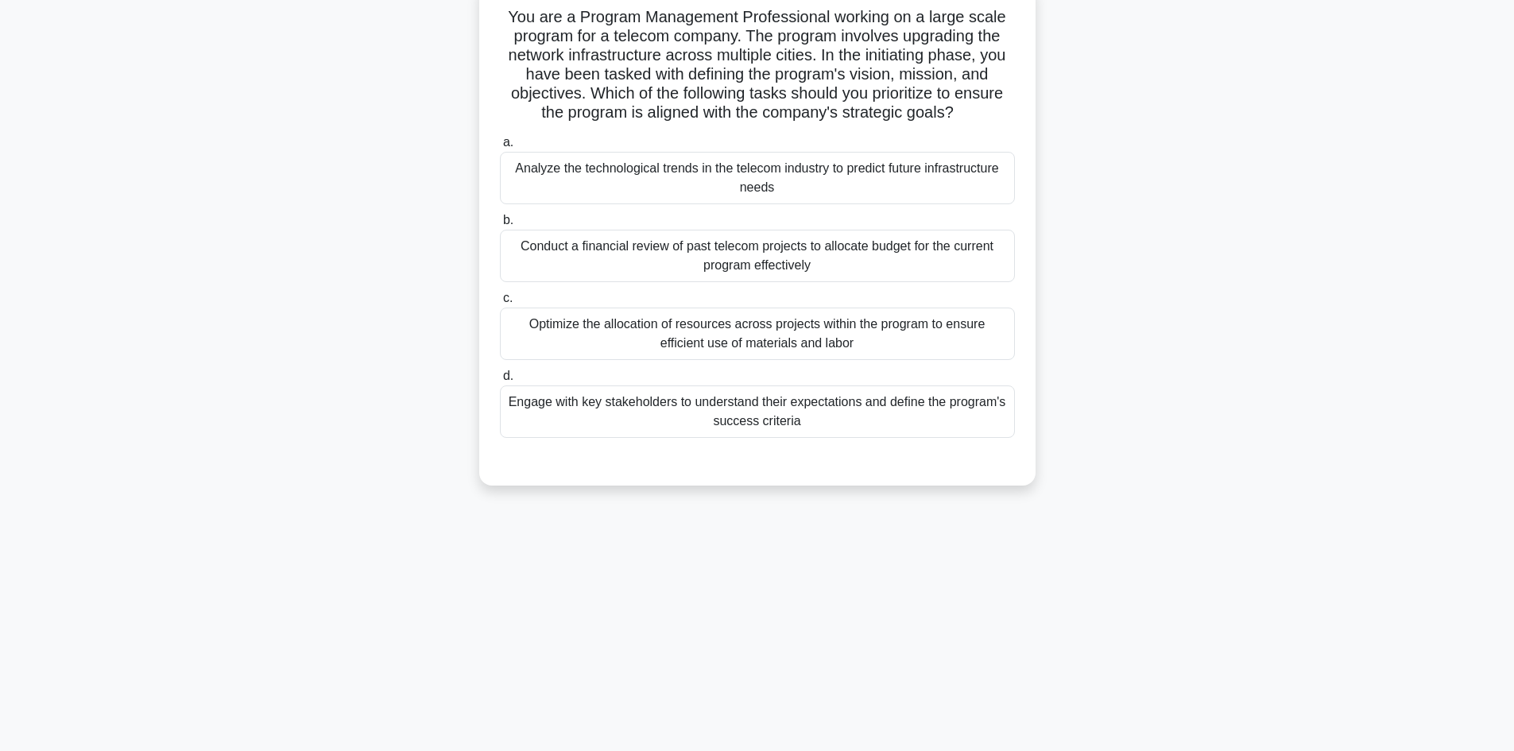
click at [729, 422] on div "Engage with key stakeholders to understand their expectations and define the pr…" at bounding box center [757, 411] width 515 height 52
click at [500, 381] on input "d. Engage with key stakeholders to understand their expectations and define the…" at bounding box center [500, 376] width 0 height 10
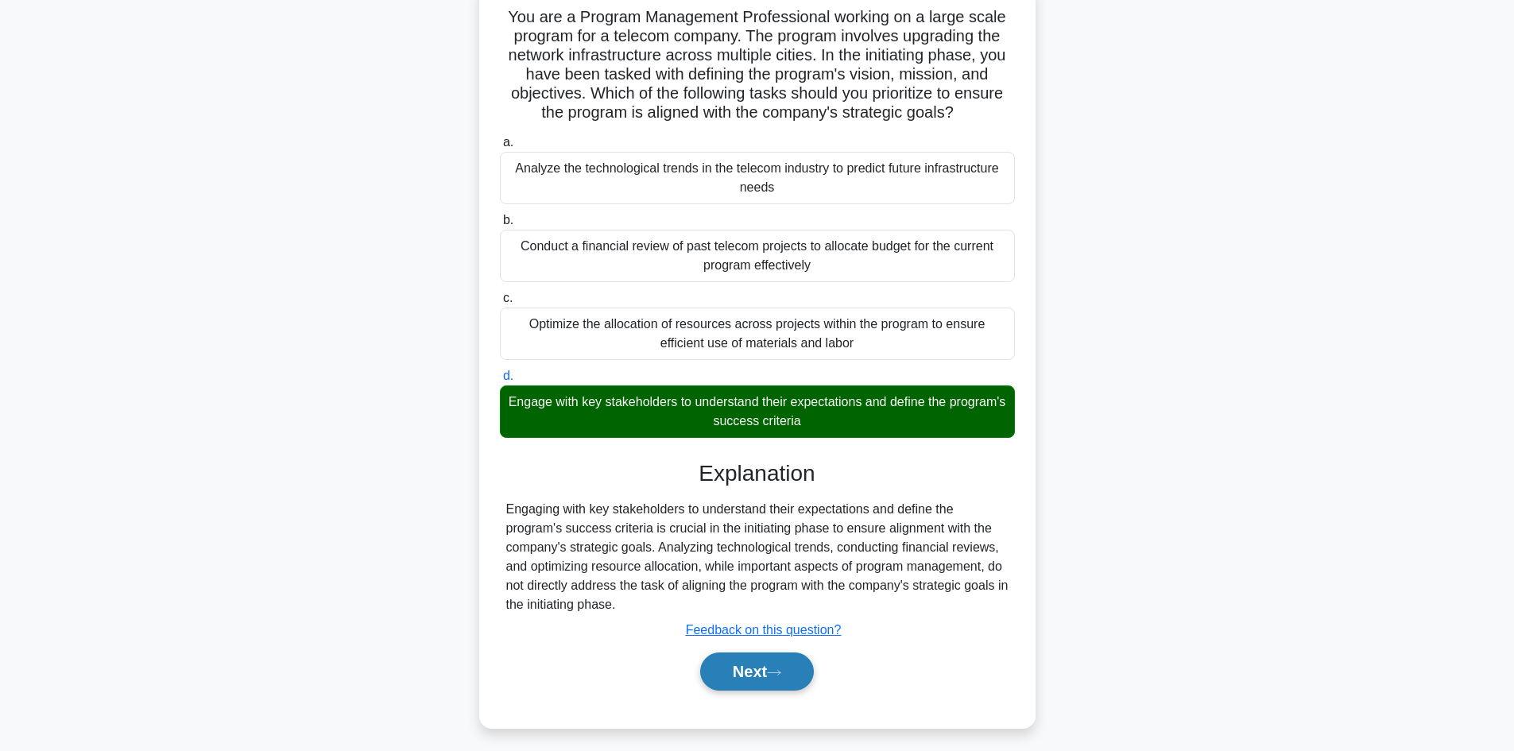
click at [736, 671] on button "Next" at bounding box center [757, 671] width 114 height 38
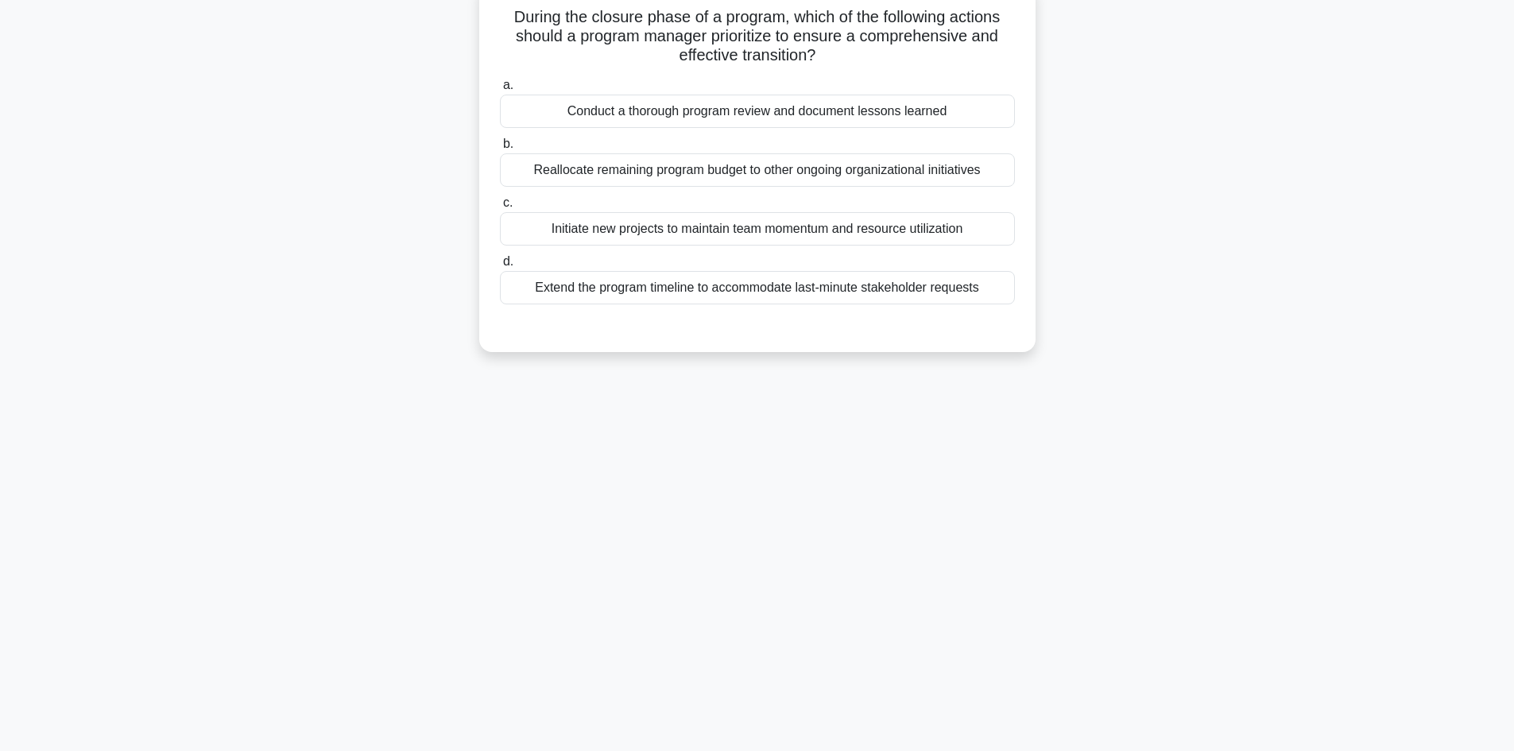
click at [754, 116] on div "Conduct a thorough program review and document lessons learned" at bounding box center [757, 111] width 515 height 33
click at [500, 91] on input "a. Conduct a thorough program review and document lessons learned" at bounding box center [500, 85] width 0 height 10
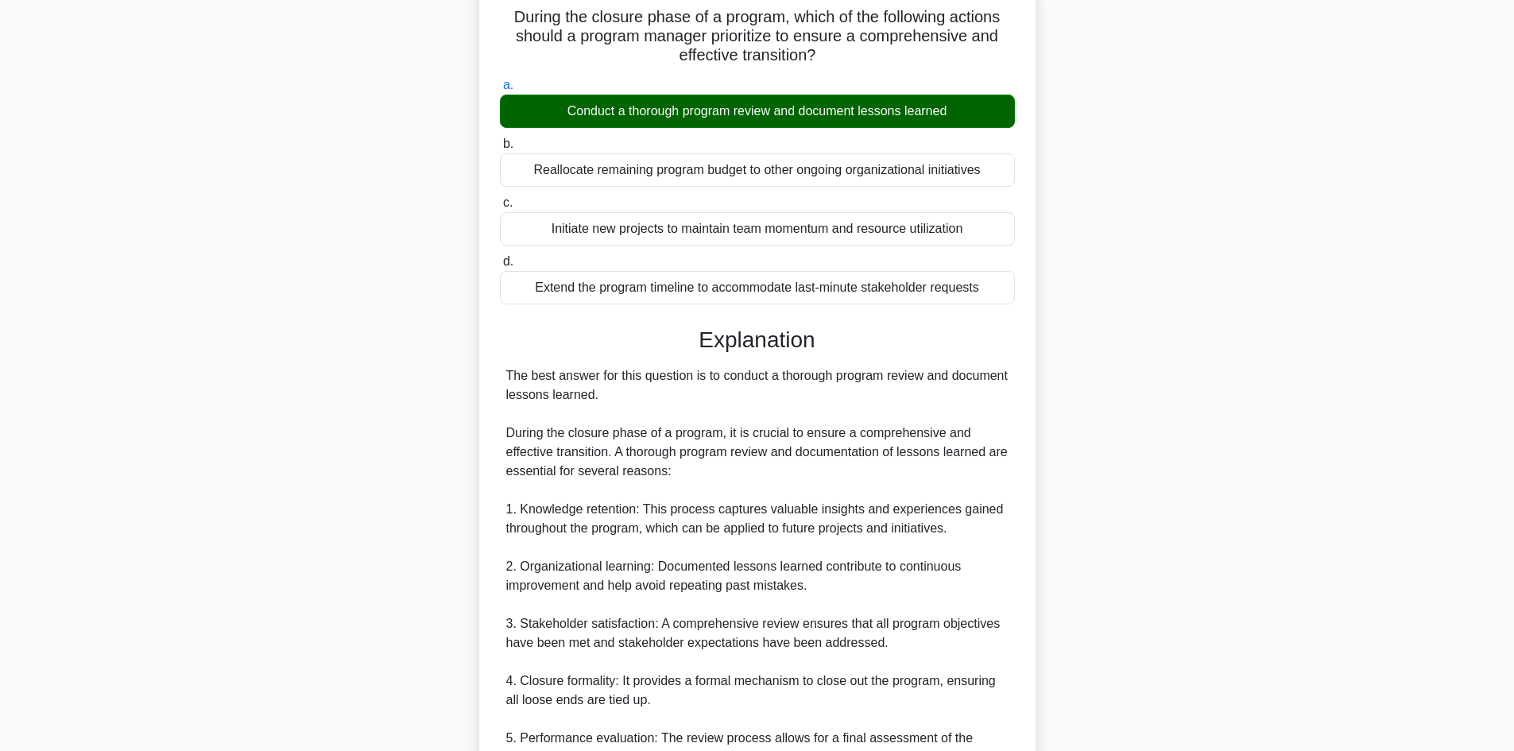
scroll to position [497, 0]
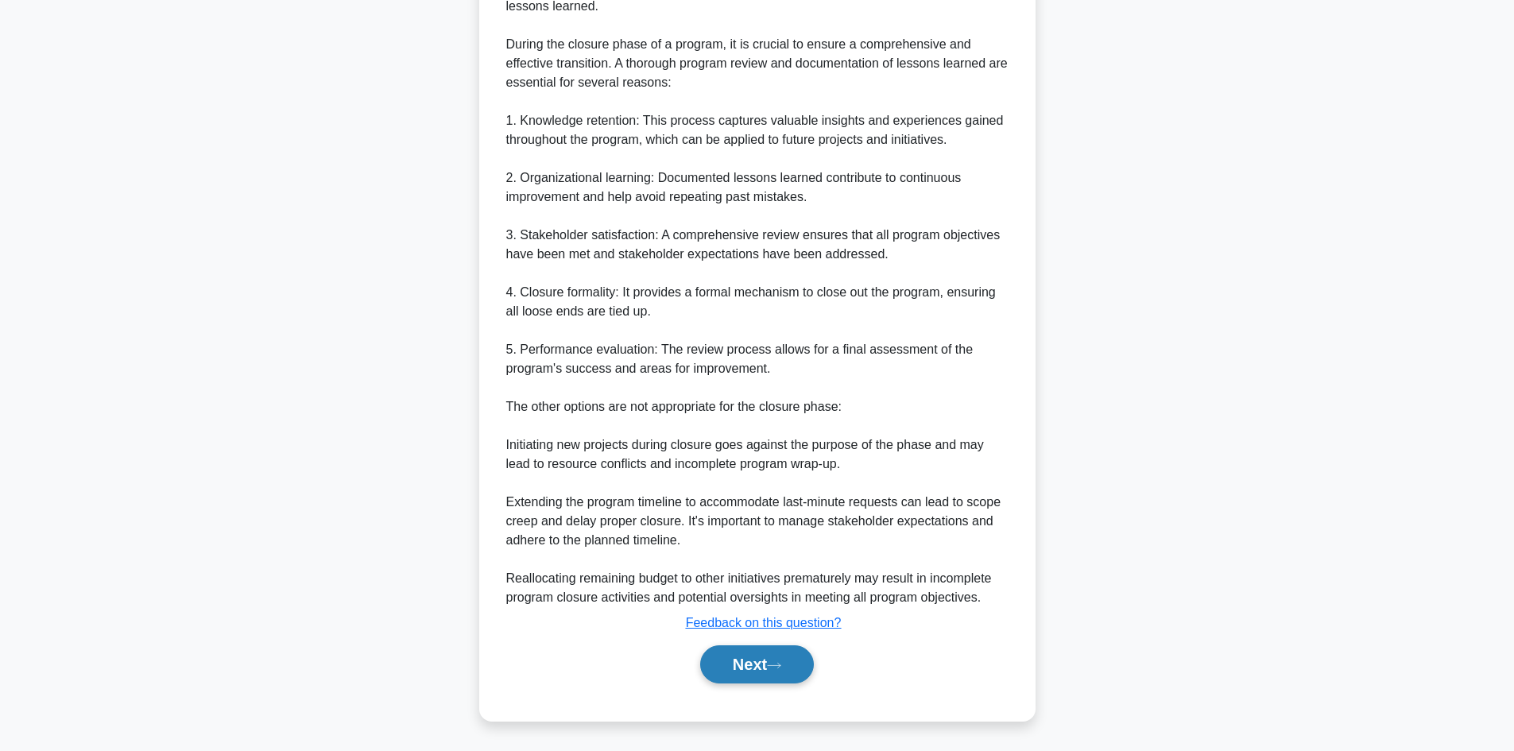
click at [768, 672] on button "Next" at bounding box center [757, 664] width 114 height 38
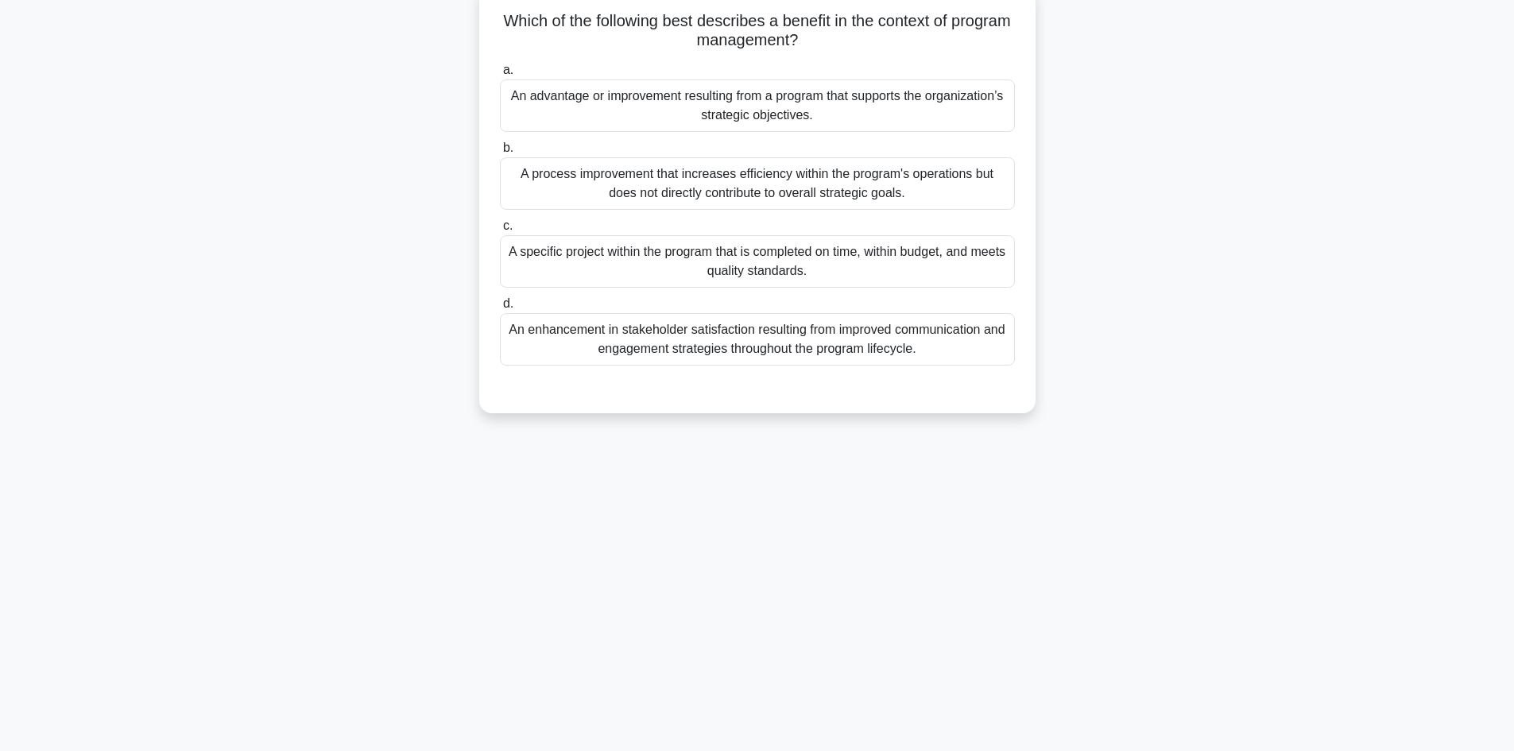
scroll to position [107, 0]
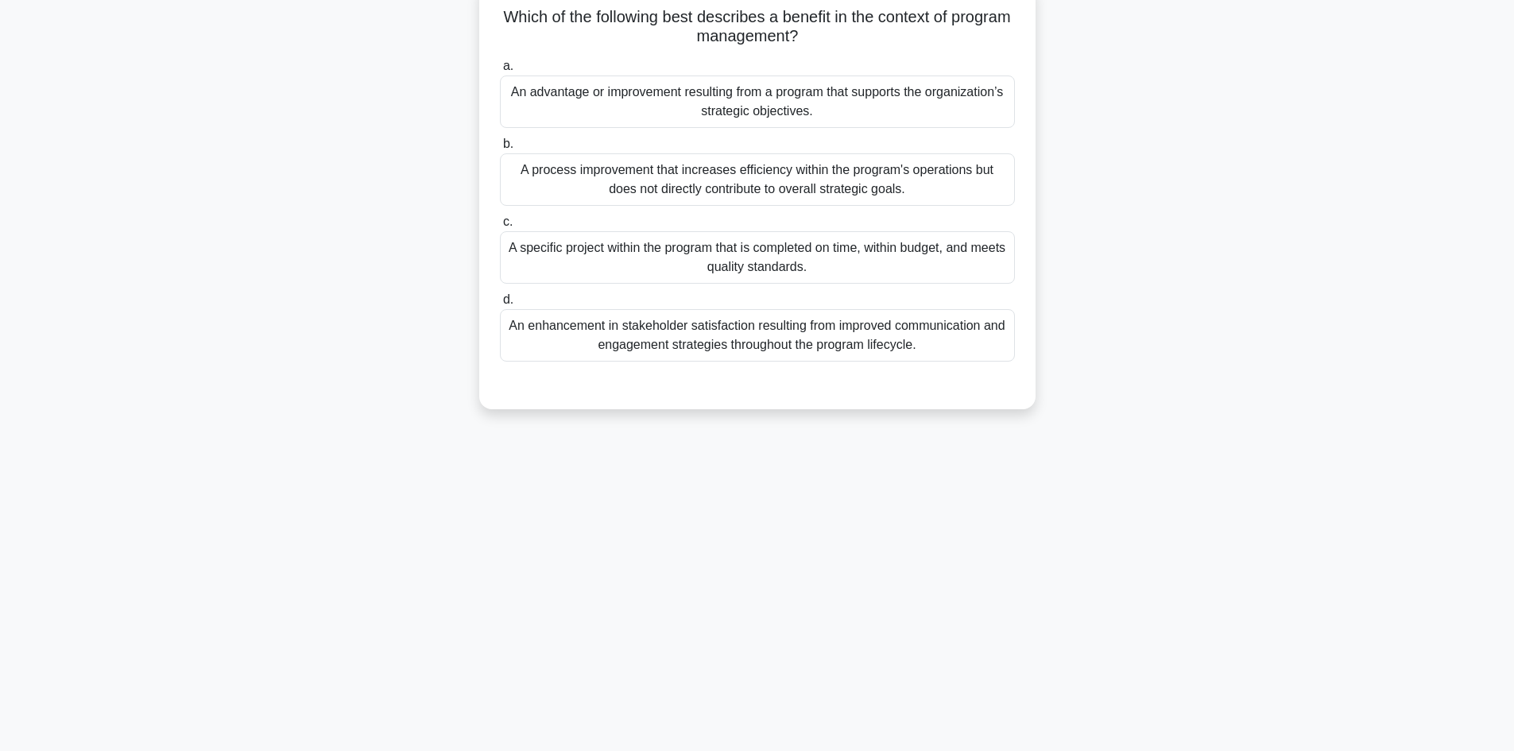
click at [790, 325] on div "An enhancement in stakeholder satisfaction resulting from improved communicatio…" at bounding box center [757, 335] width 515 height 52
click at [500, 305] on input "d. An enhancement in stakeholder satisfaction resulting from improved communica…" at bounding box center [500, 300] width 0 height 10
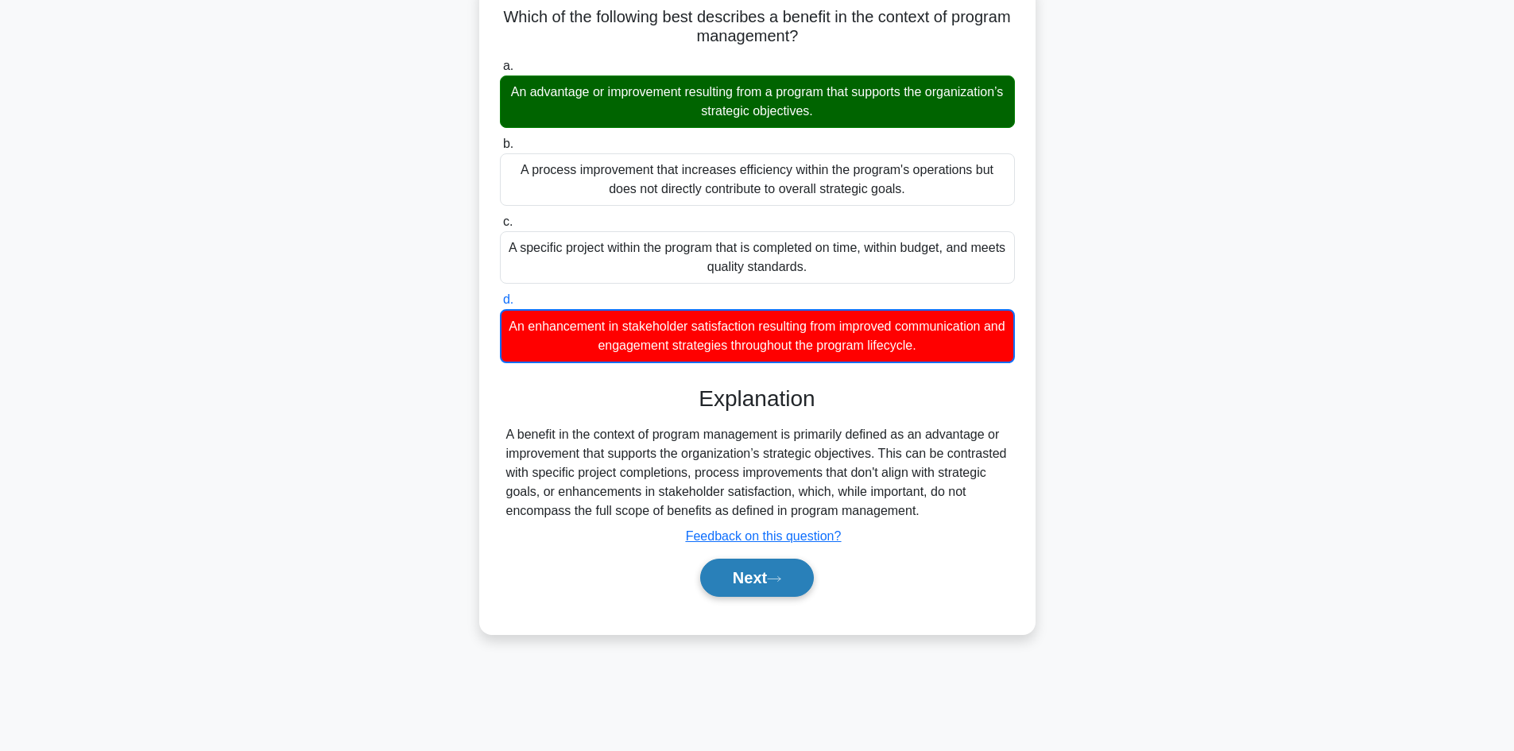
click at [757, 576] on button "Next" at bounding box center [757, 578] width 114 height 38
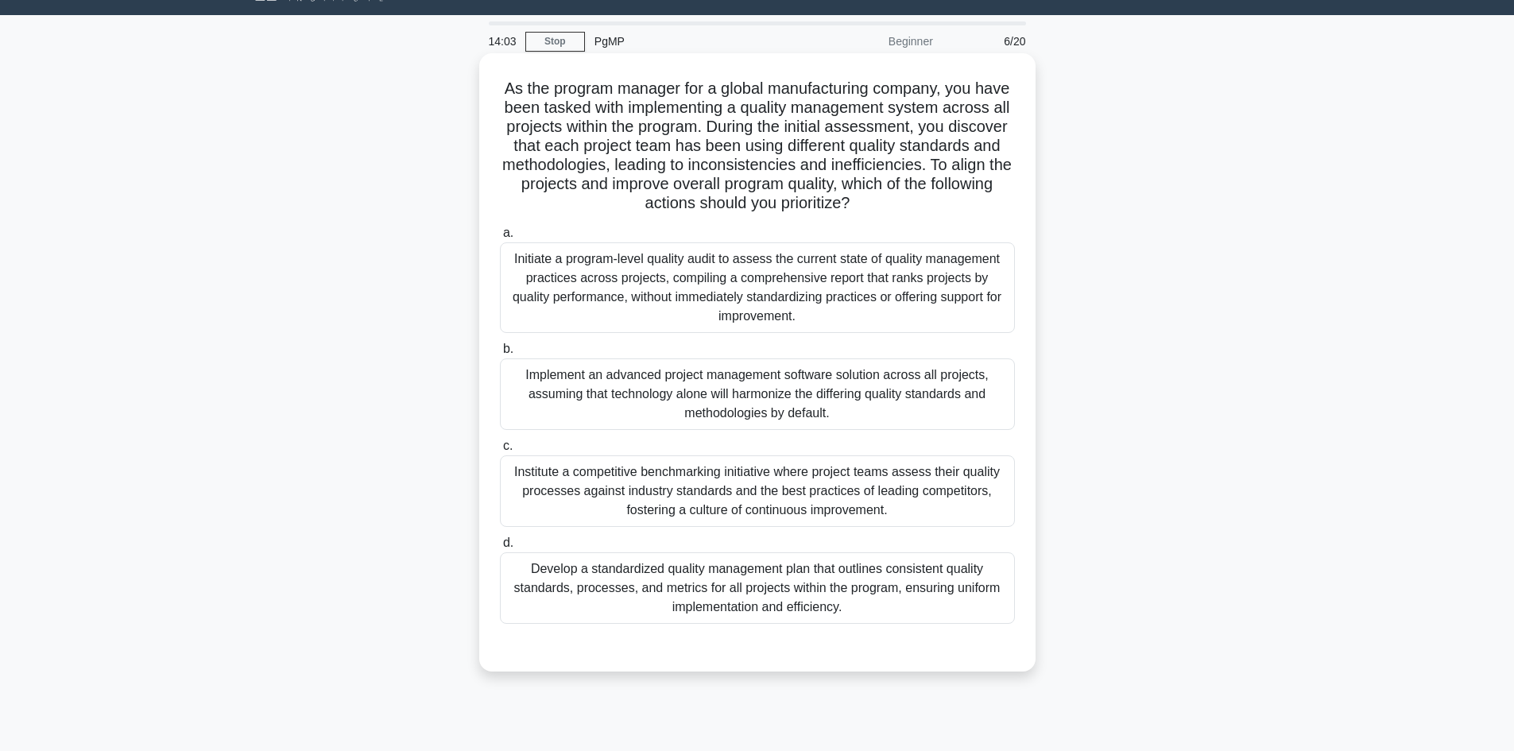
scroll to position [0, 0]
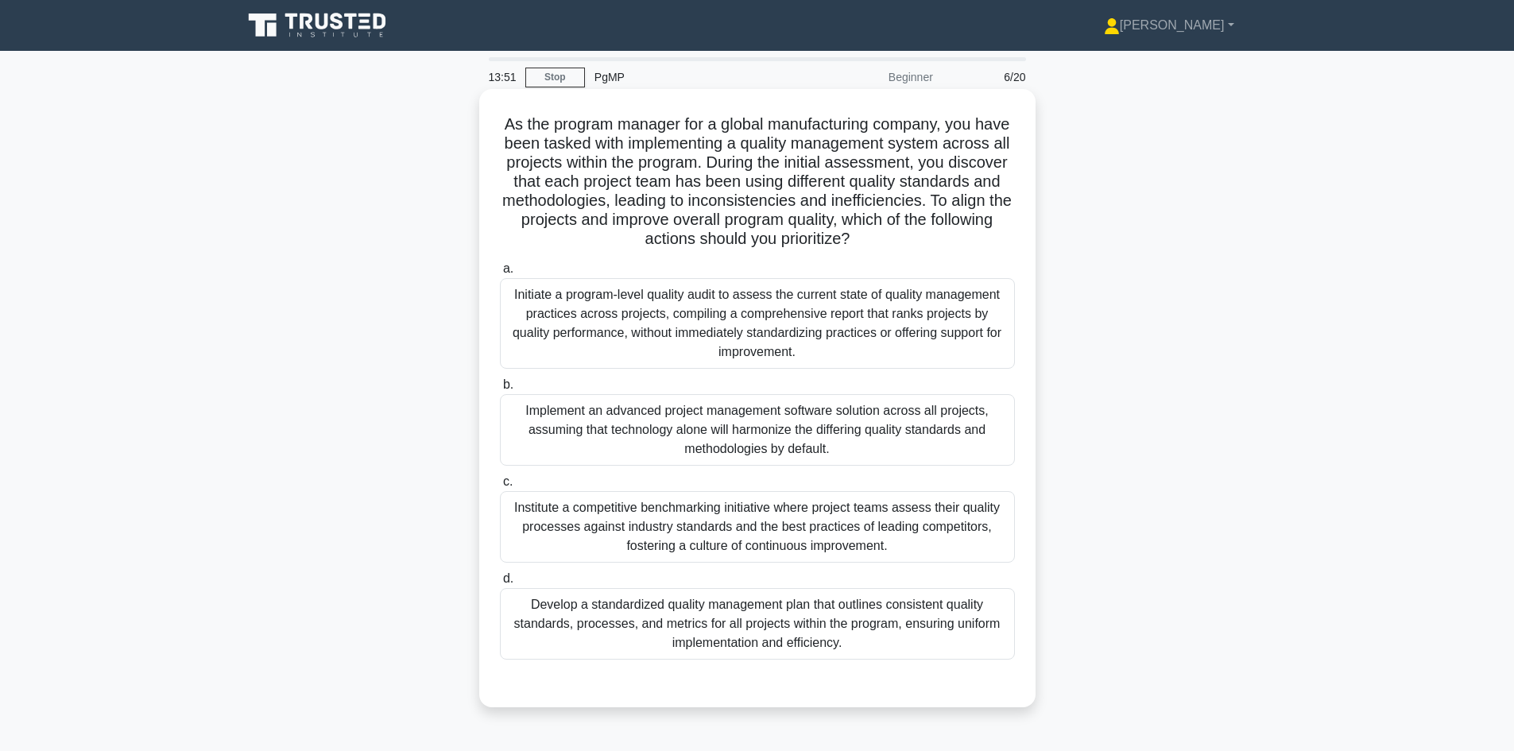
click at [753, 642] on div "Develop a standardized quality management plan that outlines consistent quality…" at bounding box center [757, 624] width 515 height 72
click at [500, 584] on input "d. Develop a standardized quality management plan that outlines consistent qual…" at bounding box center [500, 579] width 0 height 10
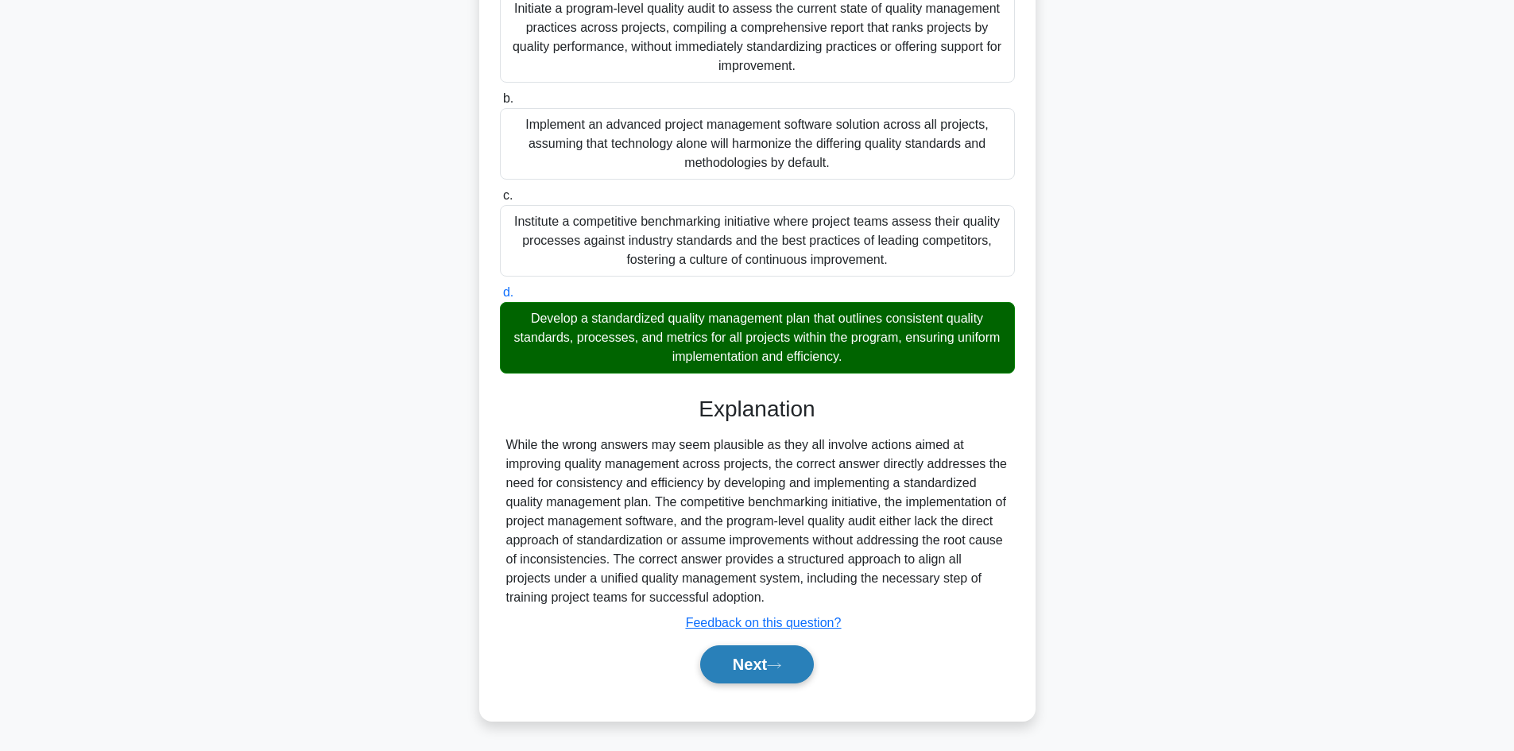
click at [739, 665] on button "Next" at bounding box center [757, 664] width 114 height 38
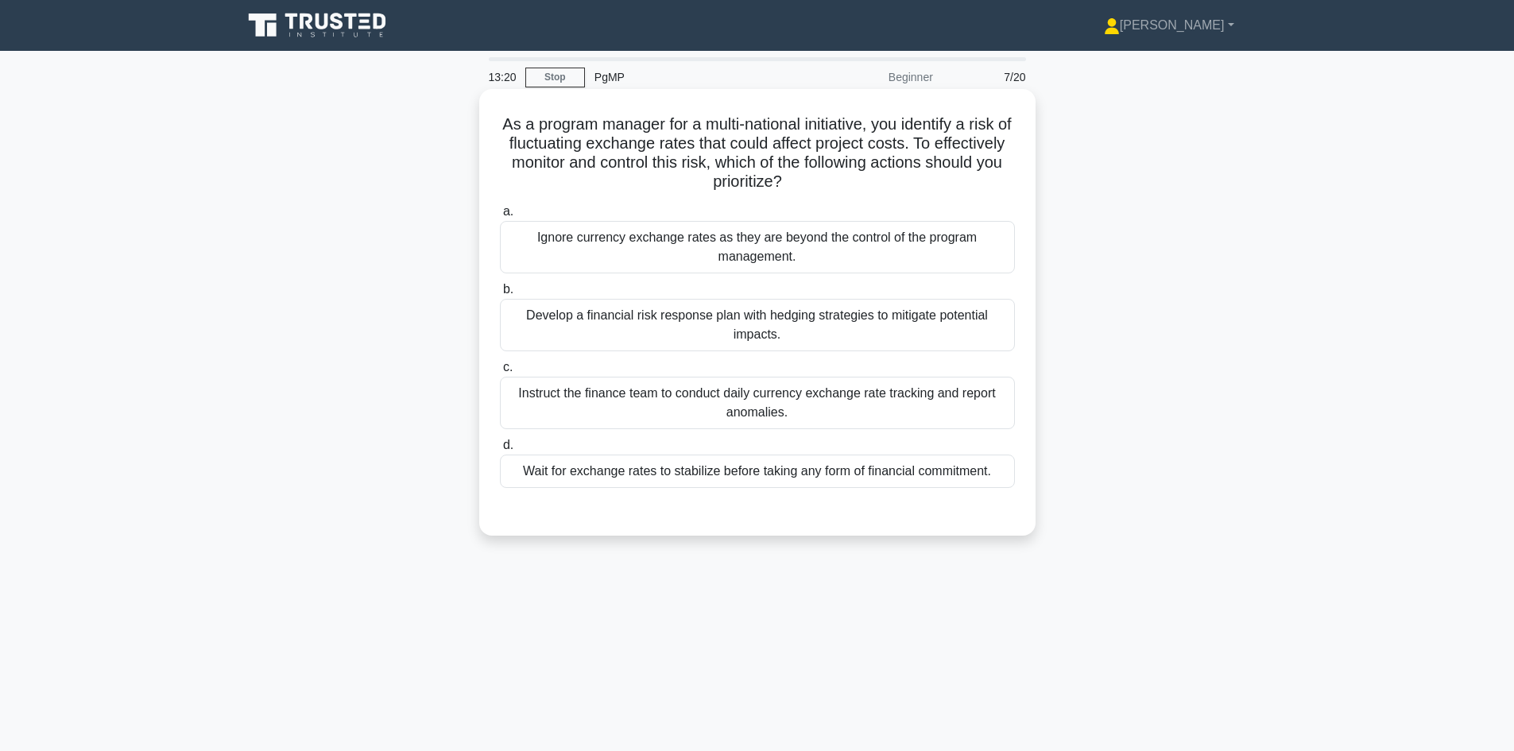
click at [628, 397] on div "Instruct the finance team to conduct daily currency exchange rate tracking and …" at bounding box center [757, 403] width 515 height 52
click at [500, 373] on input "c. Instruct the finance team to conduct daily currency exchange rate tracking a…" at bounding box center [500, 367] width 0 height 10
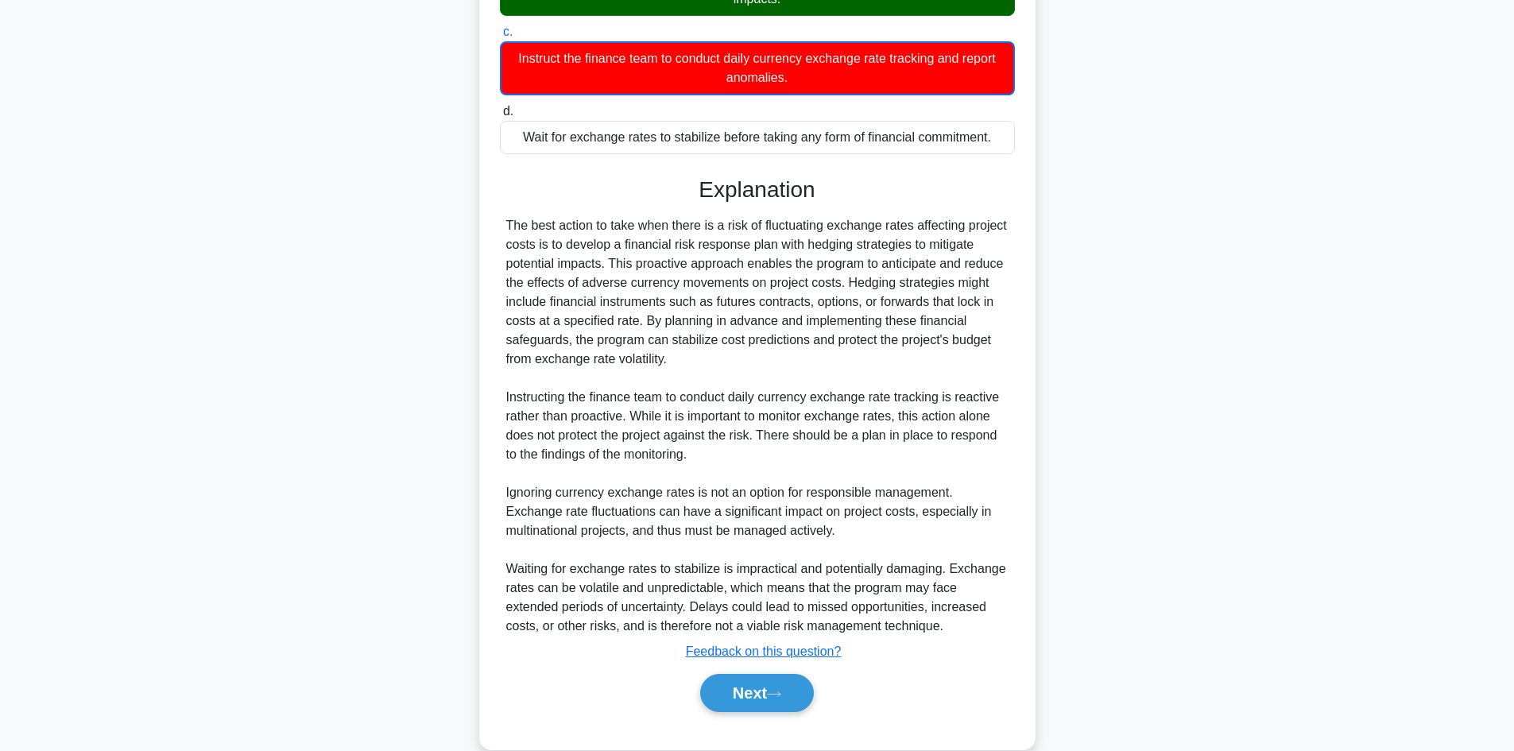
scroll to position [365, 0]
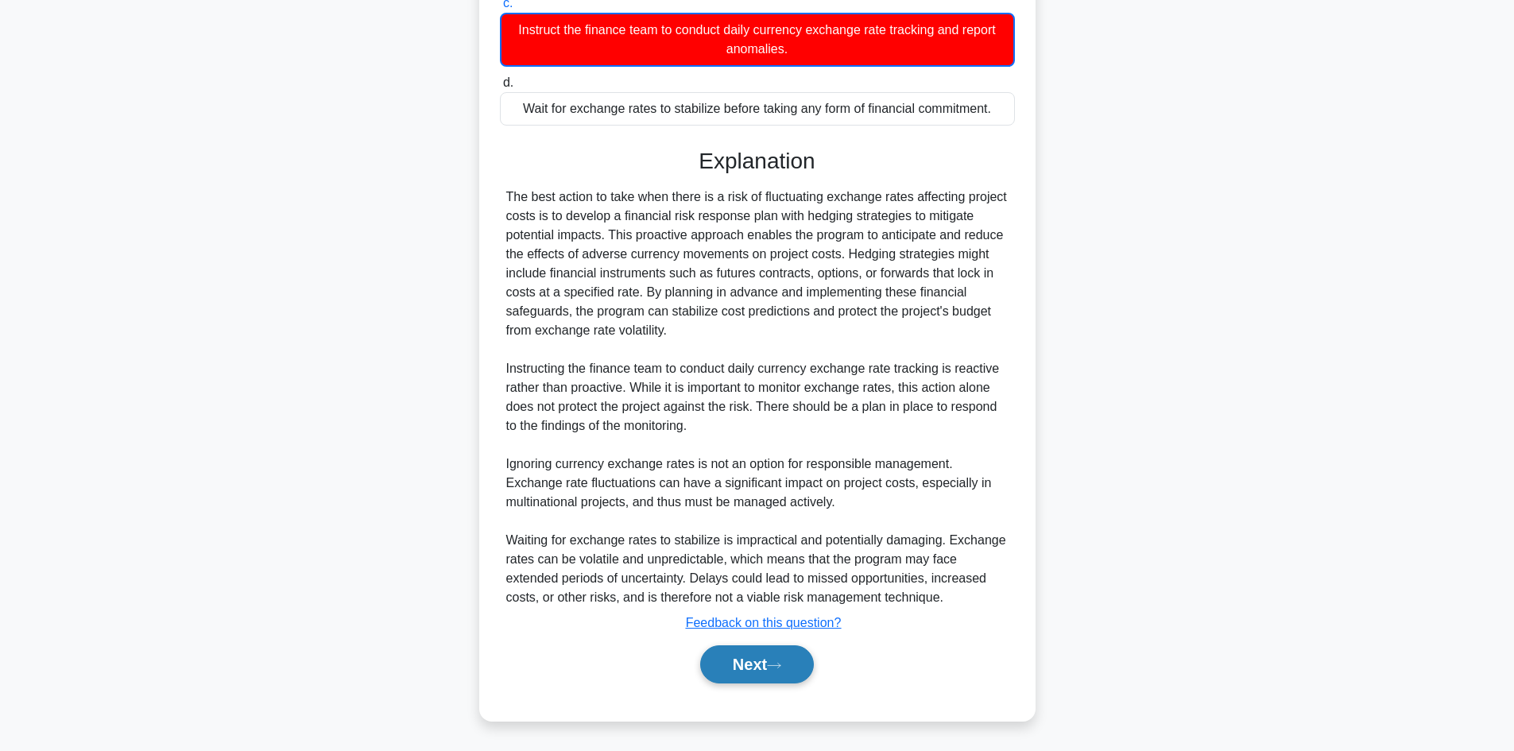
click at [767, 667] on button "Next" at bounding box center [757, 664] width 114 height 38
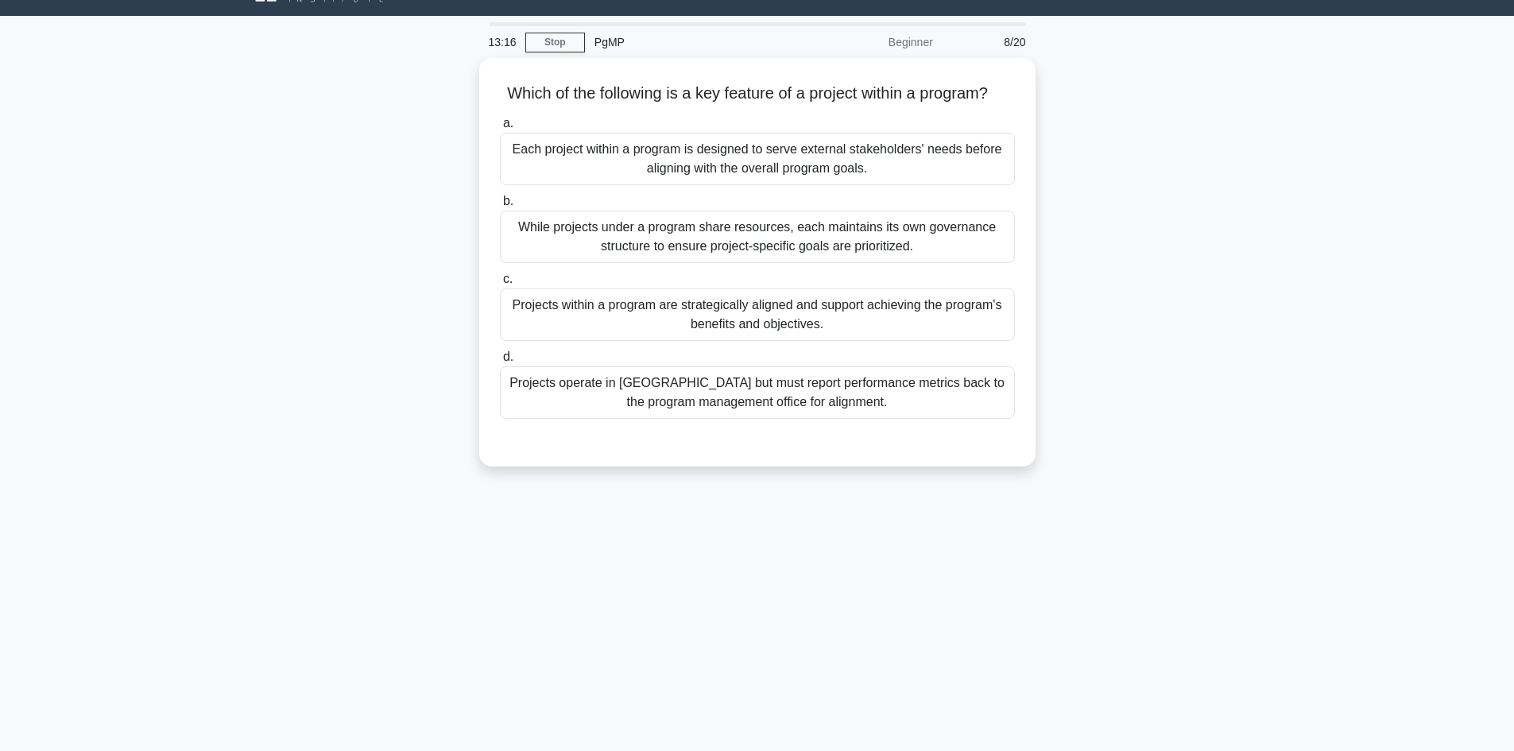
scroll to position [0, 0]
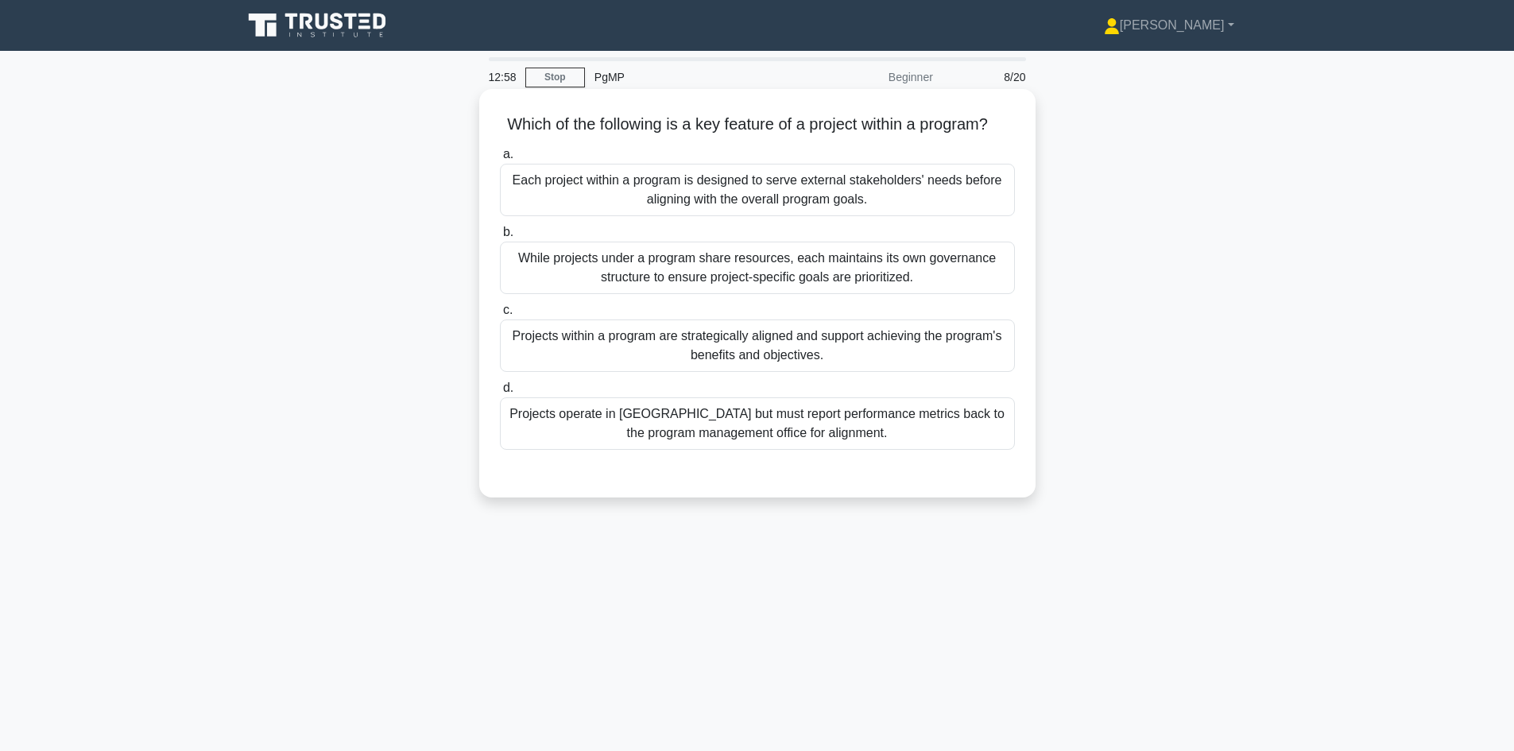
click at [688, 364] on div "Projects within a program are strategically aligned and support achieving the p…" at bounding box center [757, 345] width 515 height 52
click at [500, 315] on input "c. Projects within a program are strategically aligned and support achieving th…" at bounding box center [500, 310] width 0 height 10
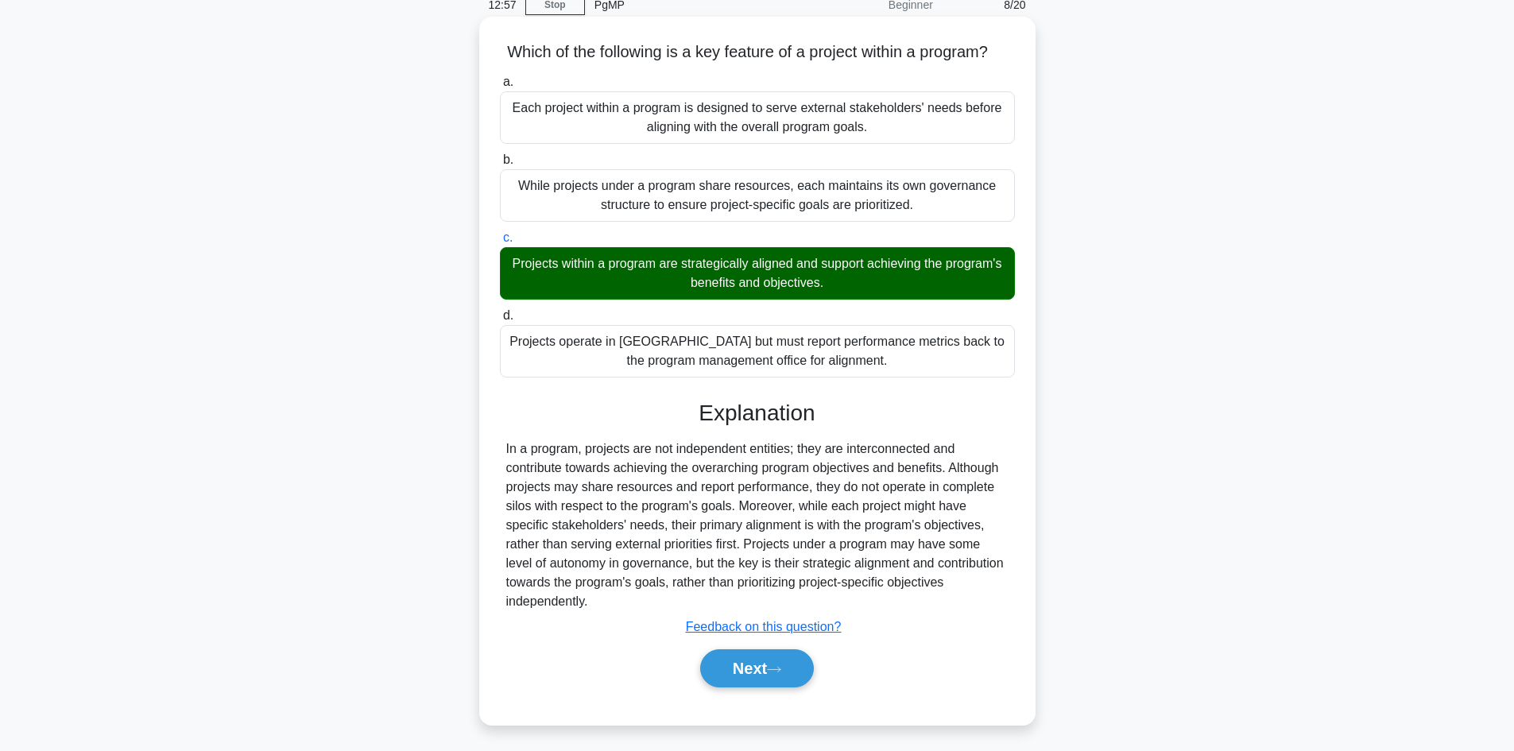
scroll to position [107, 0]
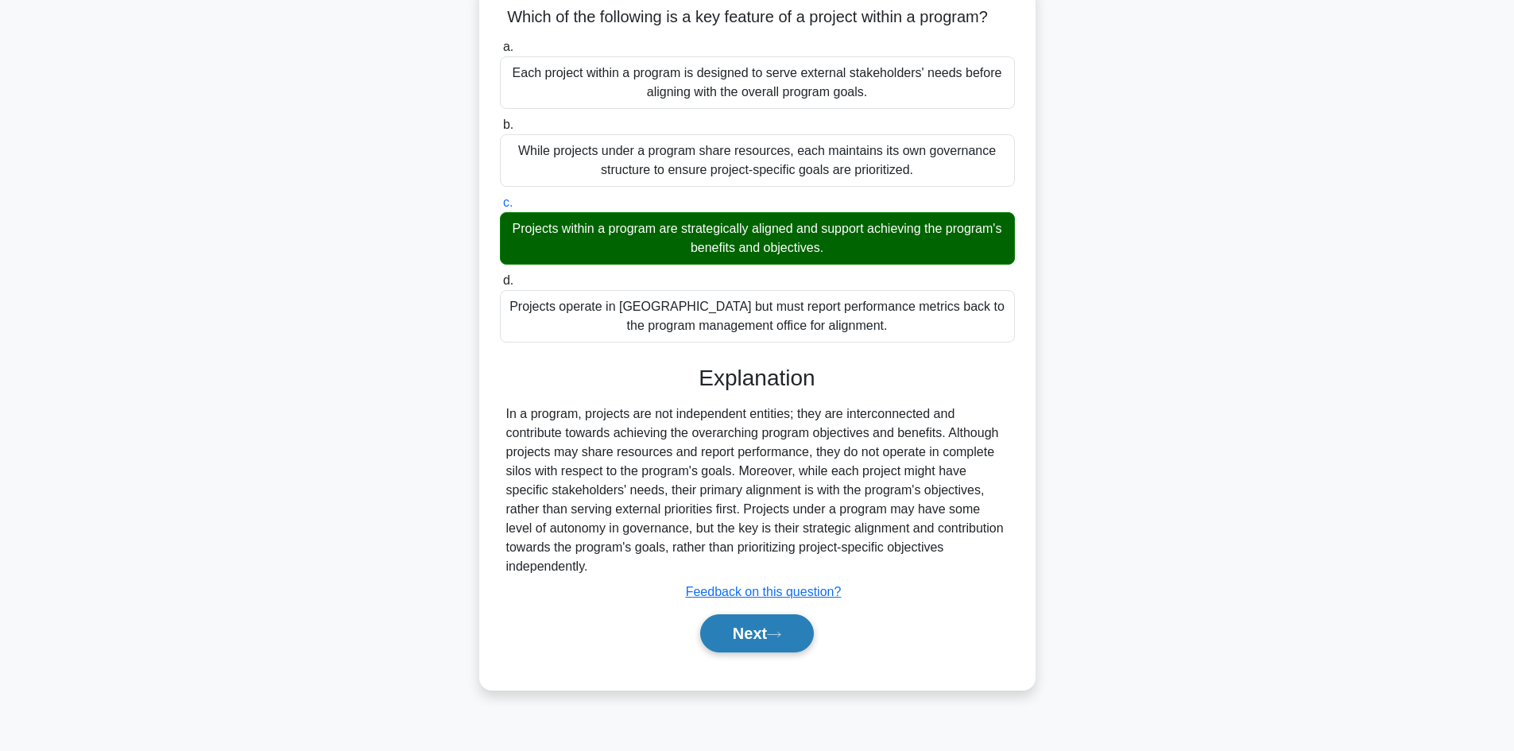
click at [780, 648] on button "Next" at bounding box center [757, 633] width 114 height 38
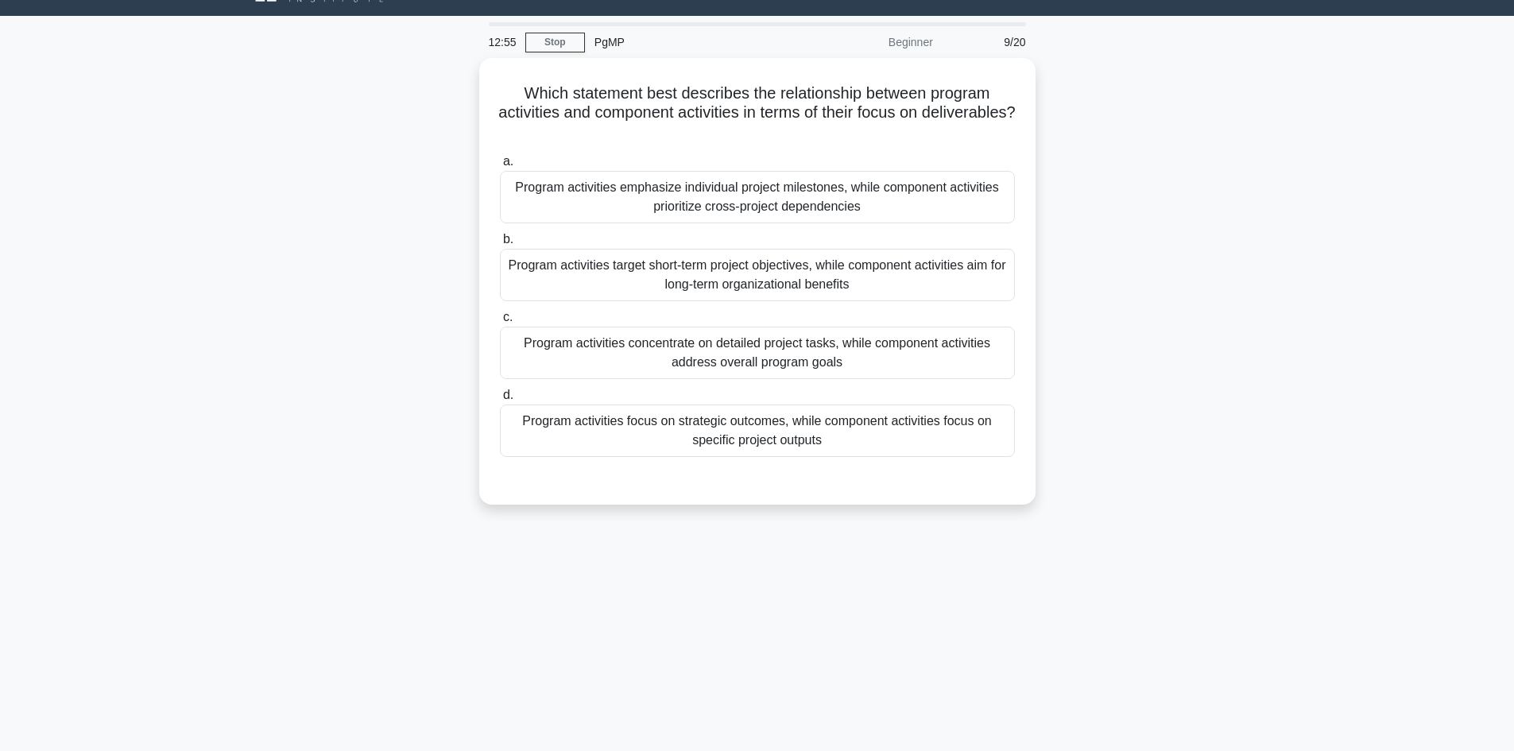
scroll to position [0, 0]
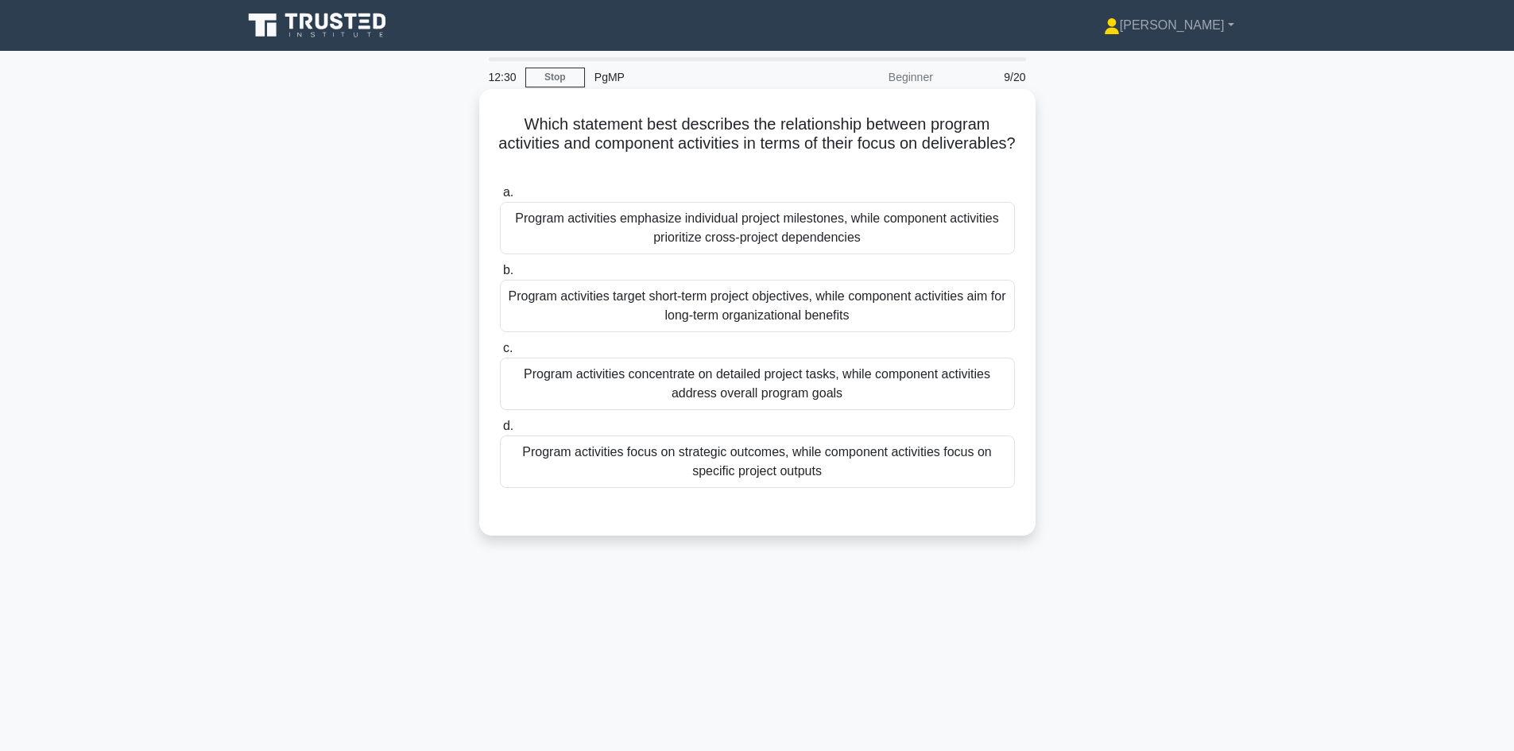
click at [732, 476] on div "Program activities focus on strategic outcomes, while component activities focu…" at bounding box center [757, 461] width 515 height 52
click at [500, 431] on input "d. Program activities focus on strategic outcomes, while component activities f…" at bounding box center [500, 426] width 0 height 10
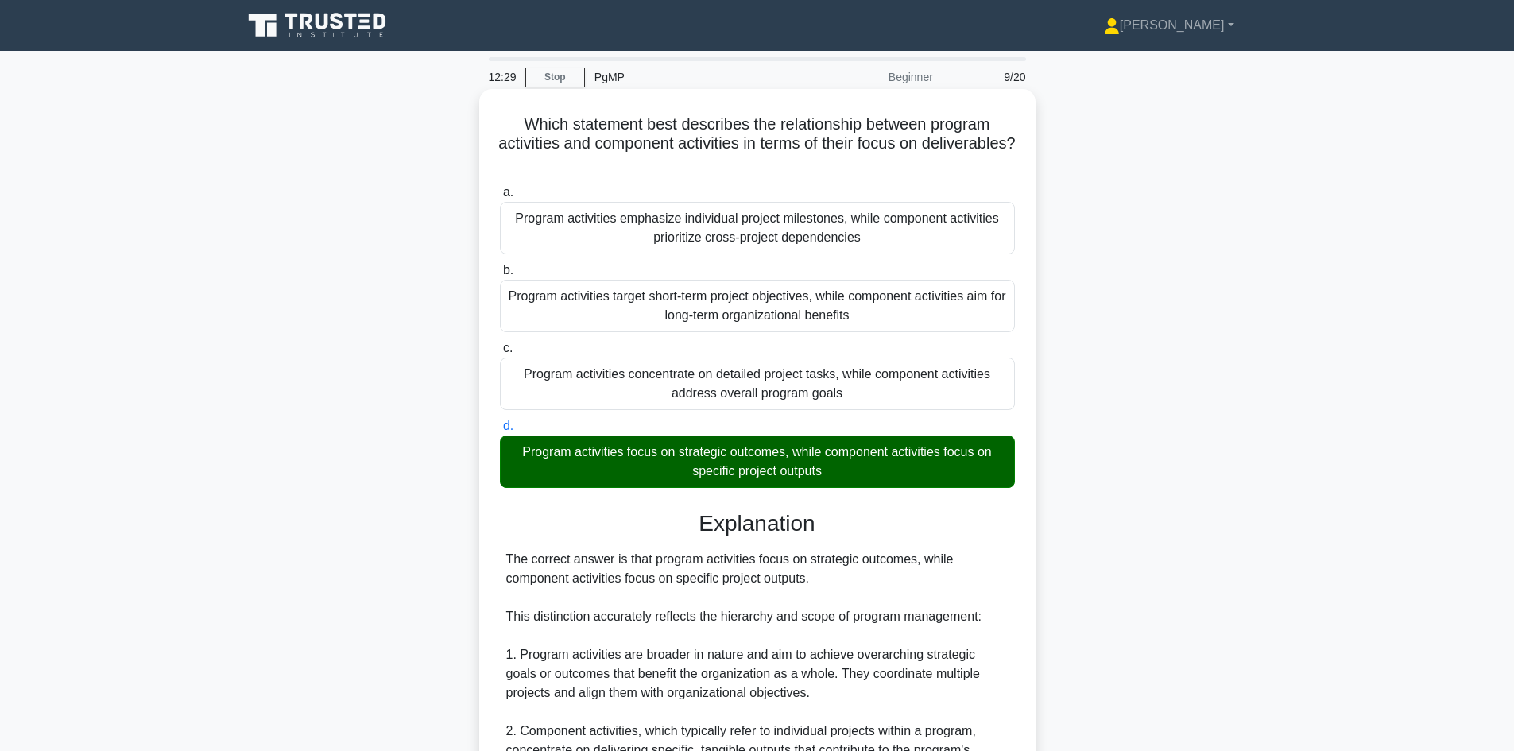
scroll to position [459, 0]
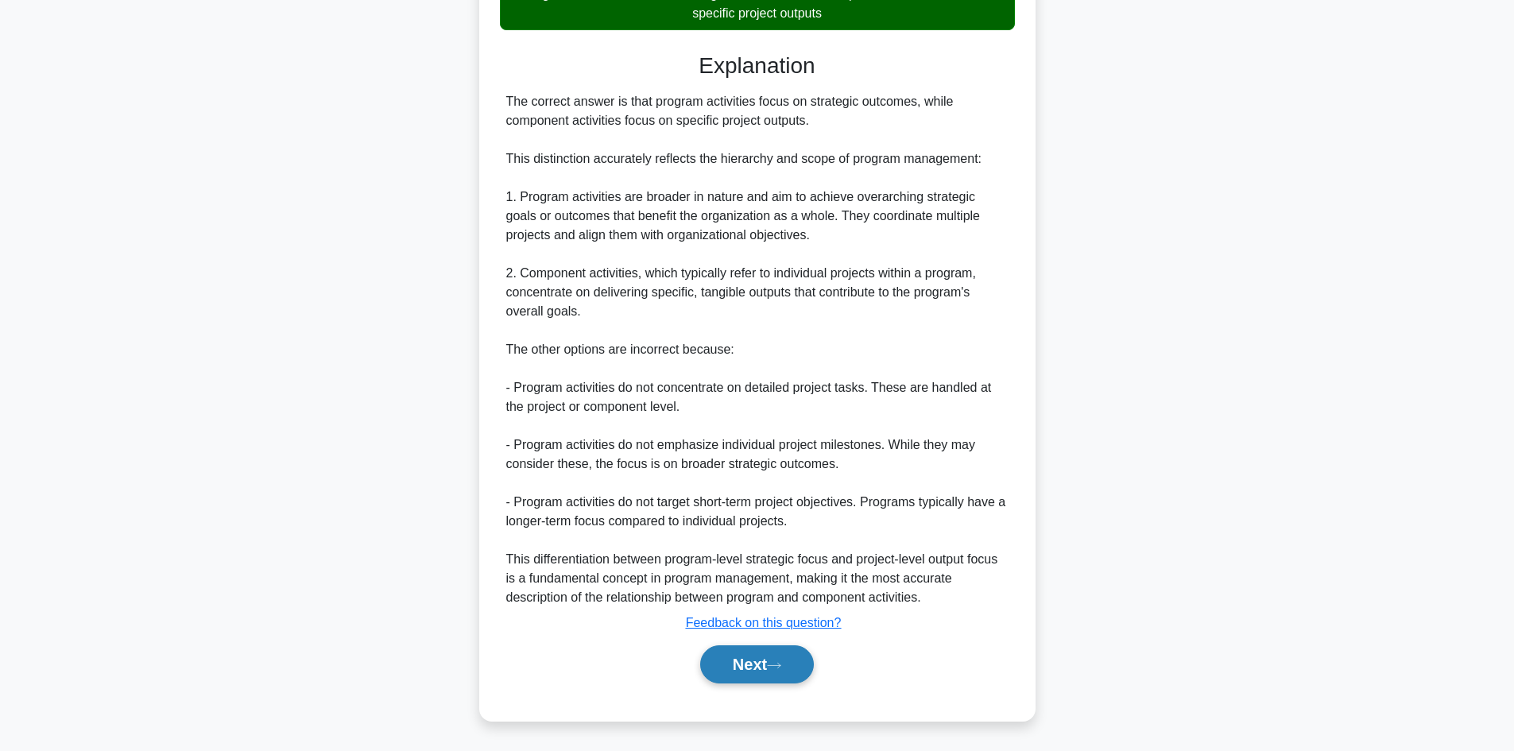
click at [766, 649] on button "Next" at bounding box center [757, 664] width 114 height 38
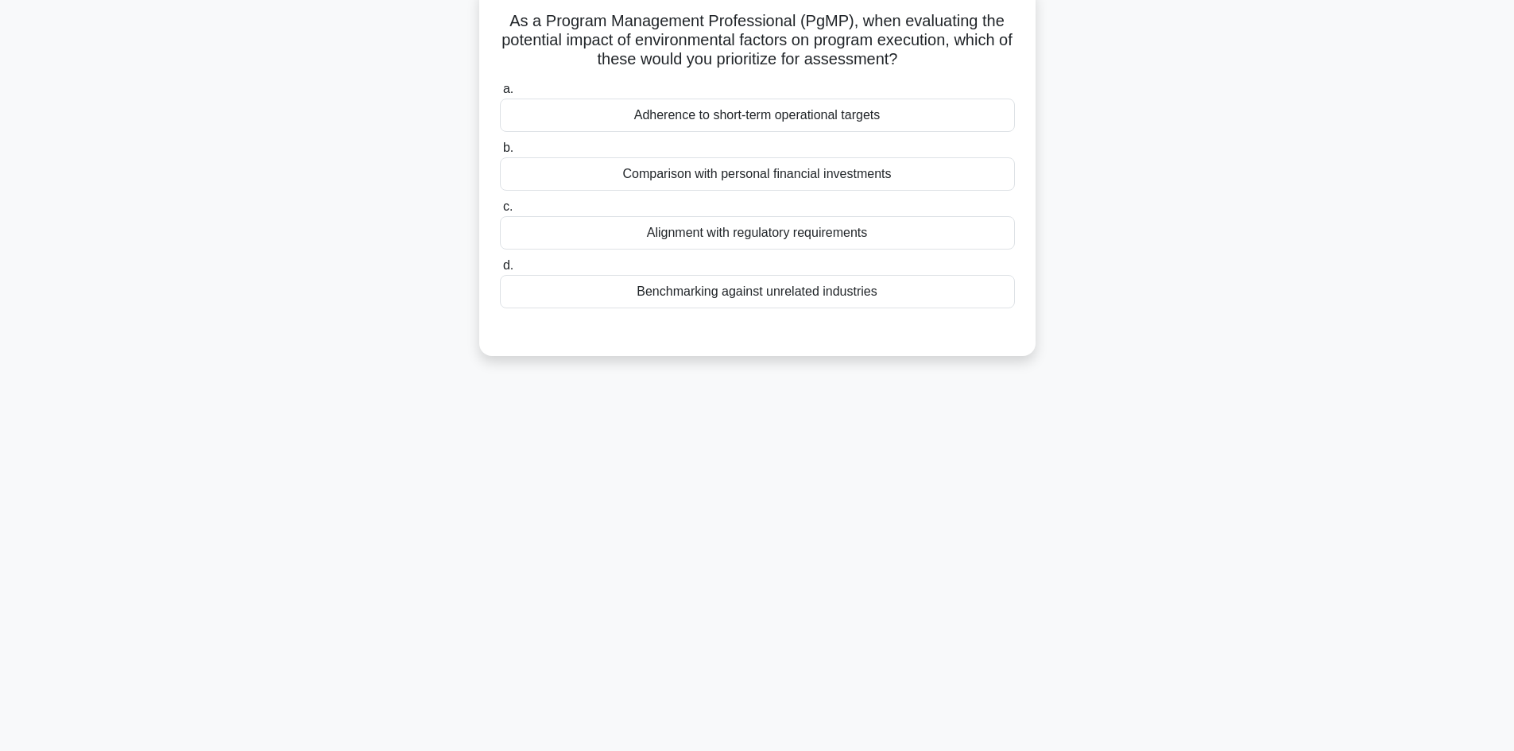
scroll to position [0, 0]
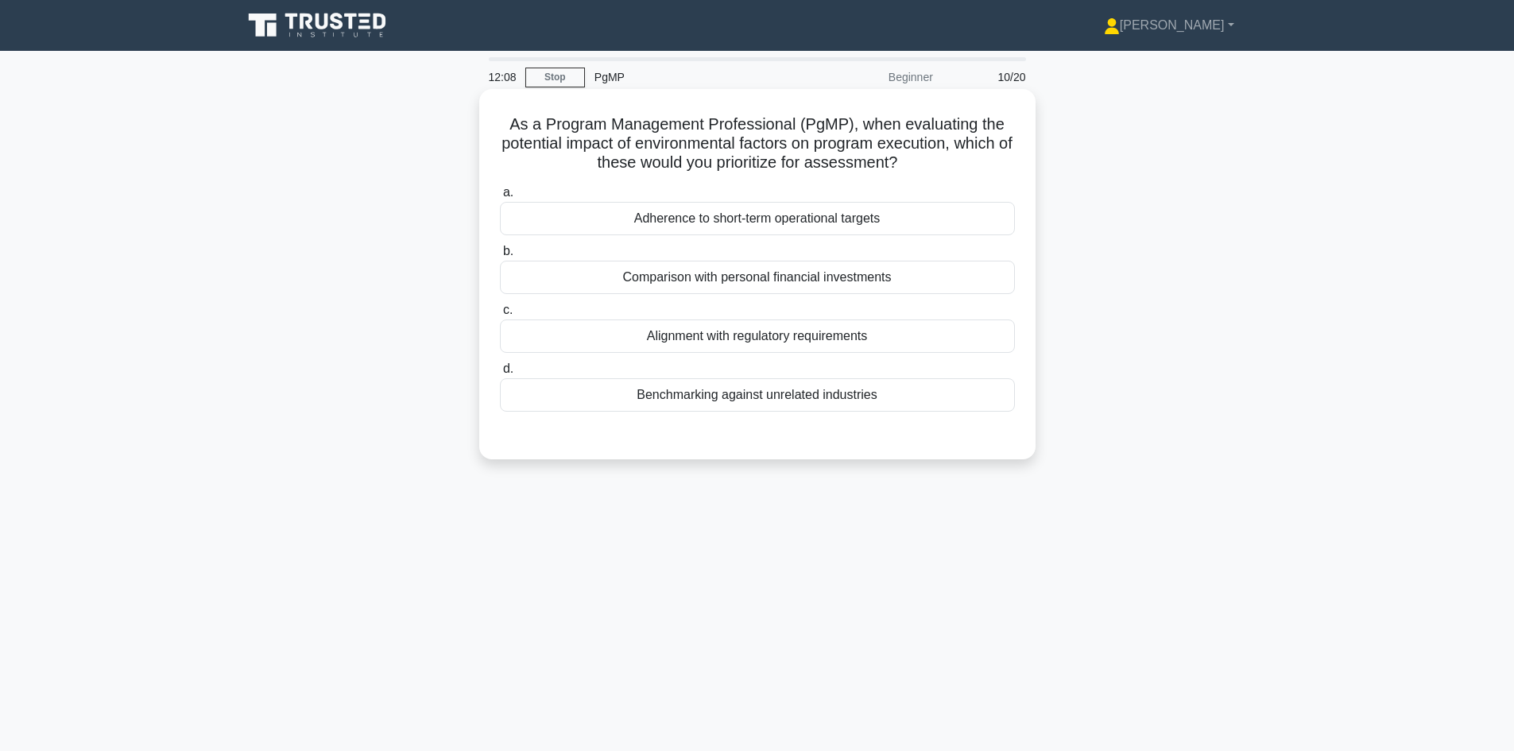
click at [714, 338] on div "Alignment with regulatory requirements" at bounding box center [757, 335] width 515 height 33
click at [500, 315] on input "c. Alignment with regulatory requirements" at bounding box center [500, 310] width 0 height 10
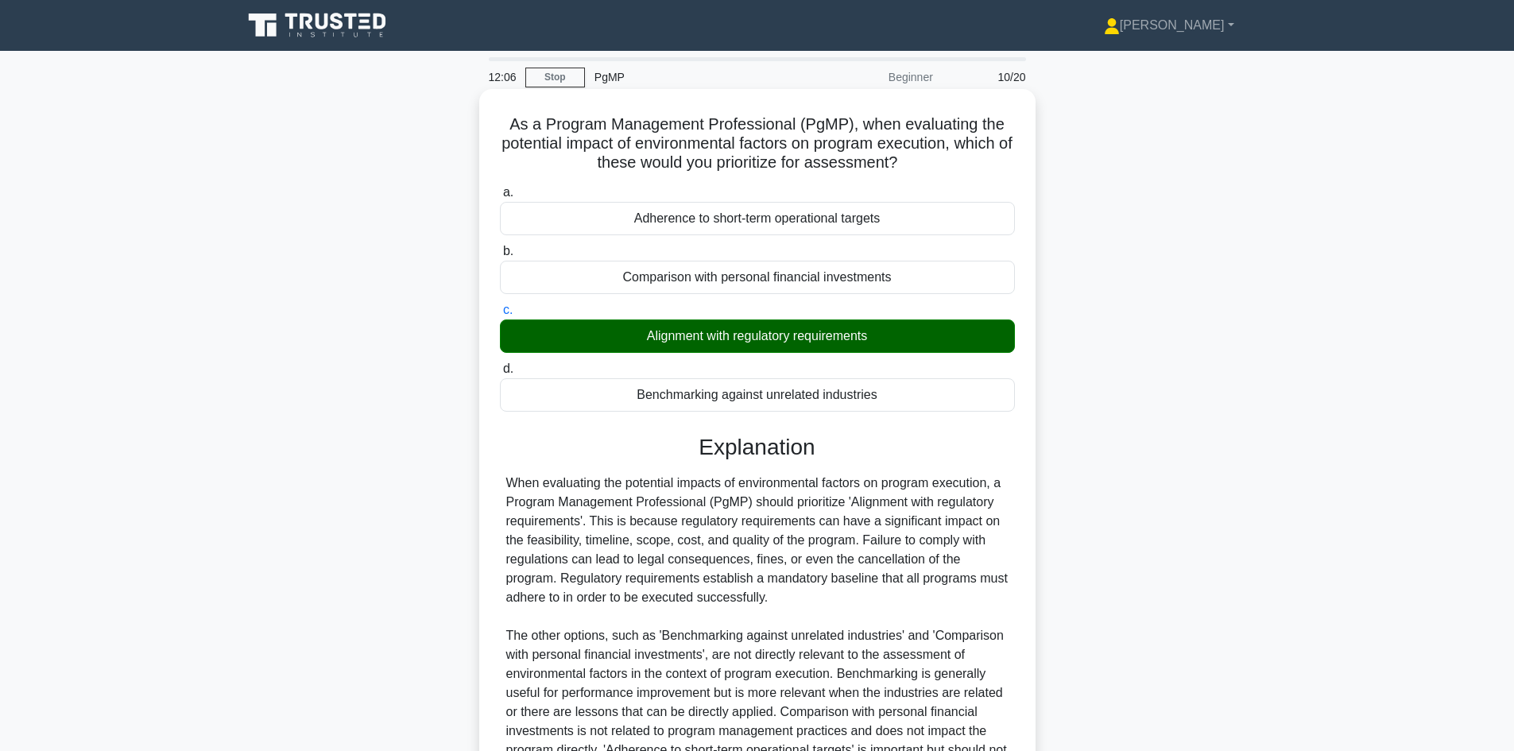
scroll to position [192, 0]
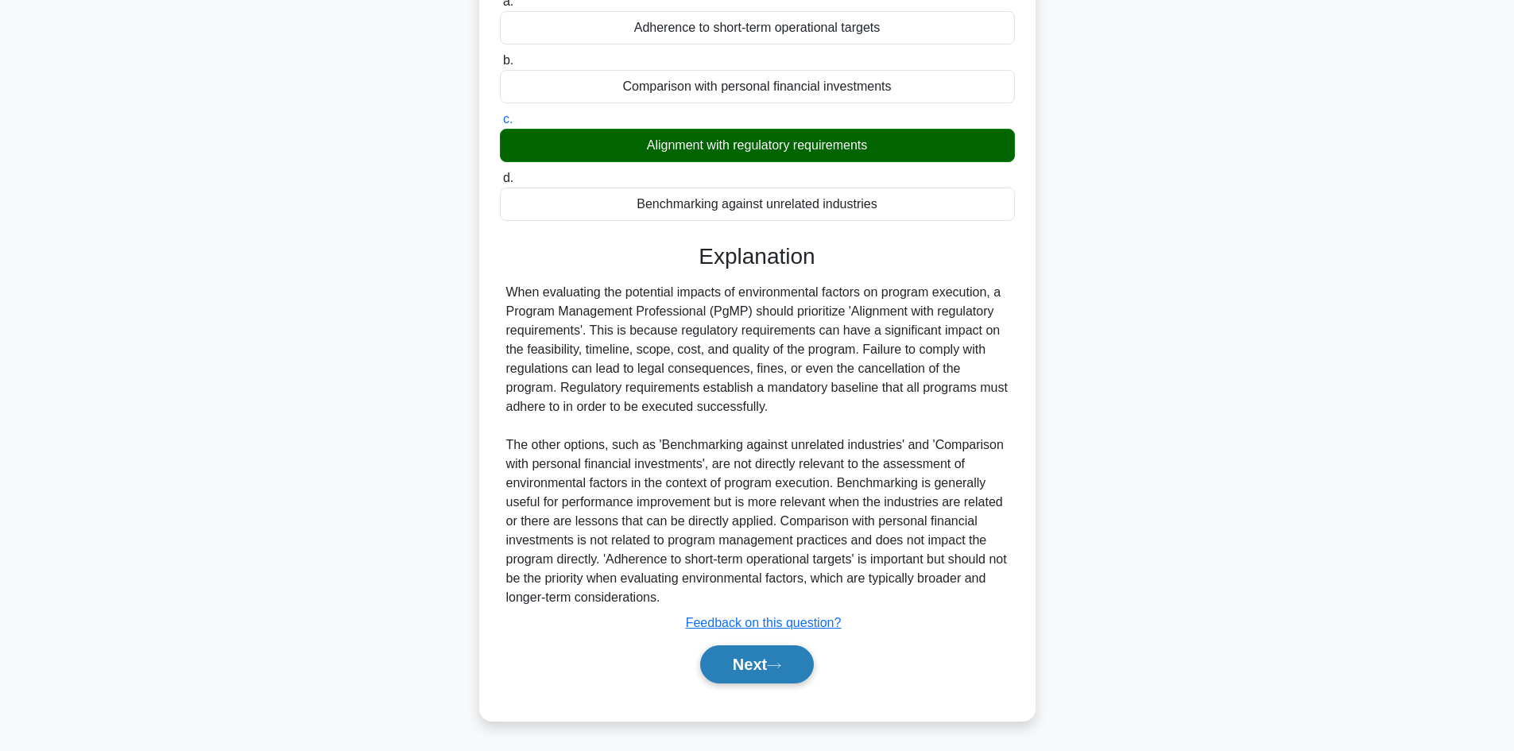
click at [721, 656] on button "Next" at bounding box center [757, 664] width 114 height 38
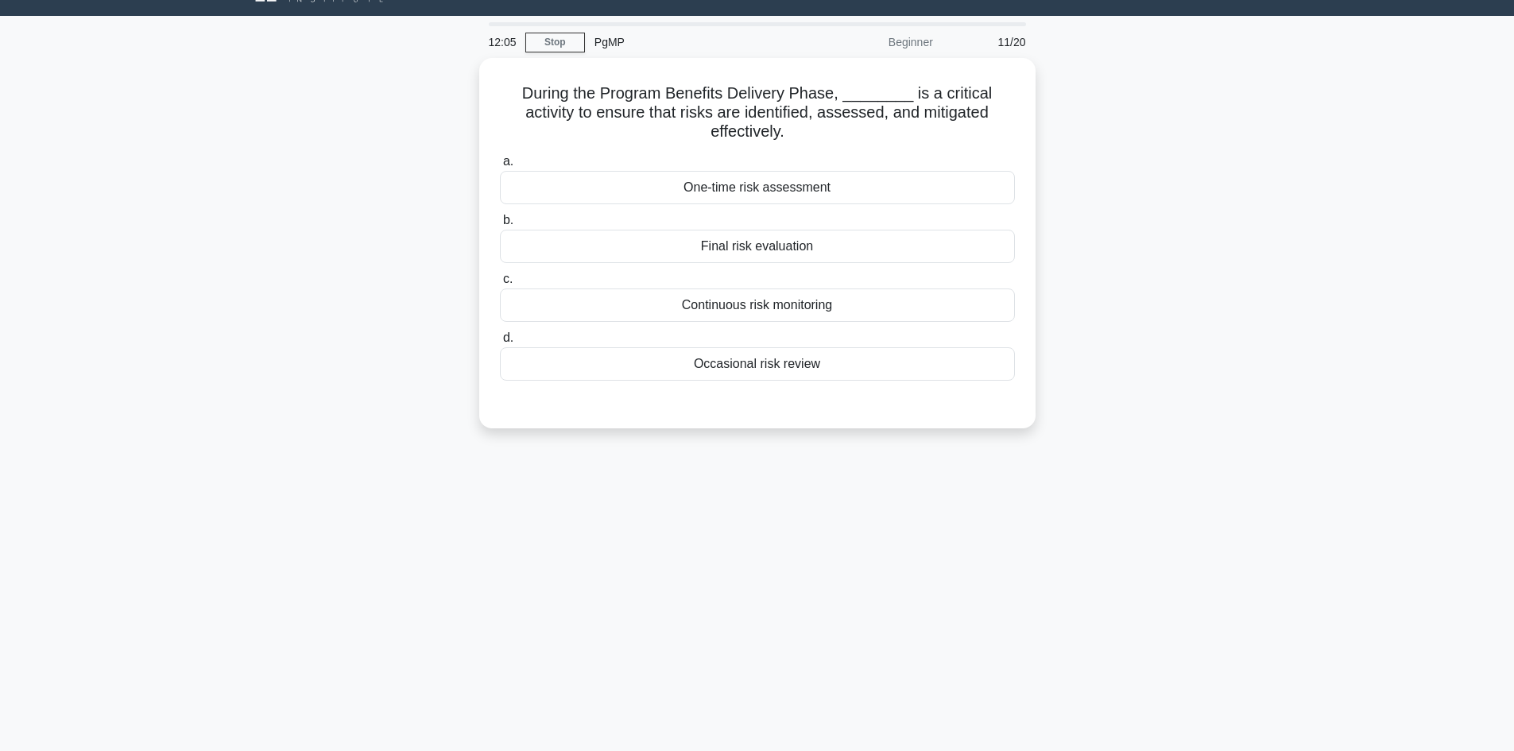
scroll to position [0, 0]
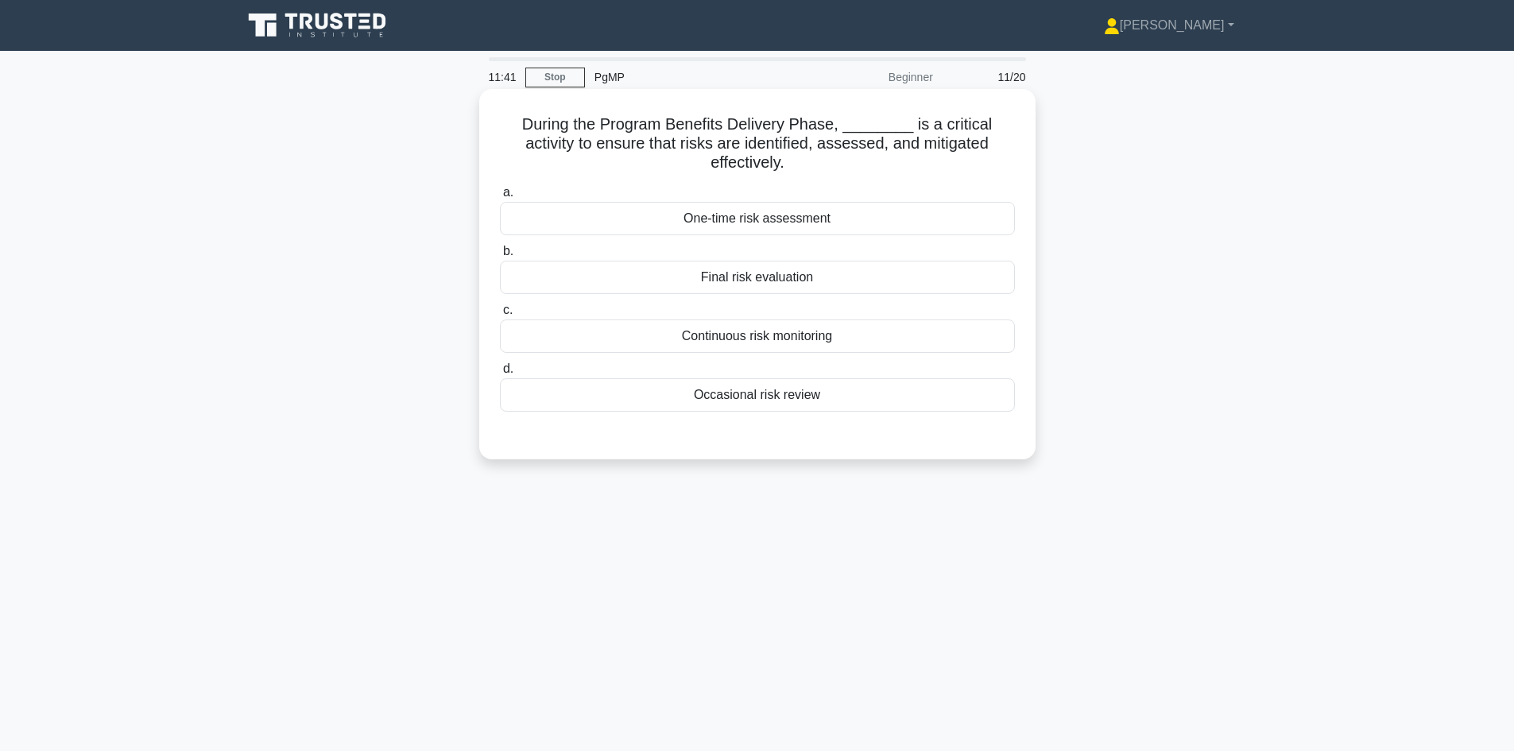
click at [765, 340] on div "Continuous risk monitoring" at bounding box center [757, 335] width 515 height 33
click at [500, 315] on input "c. Continuous risk monitoring" at bounding box center [500, 310] width 0 height 10
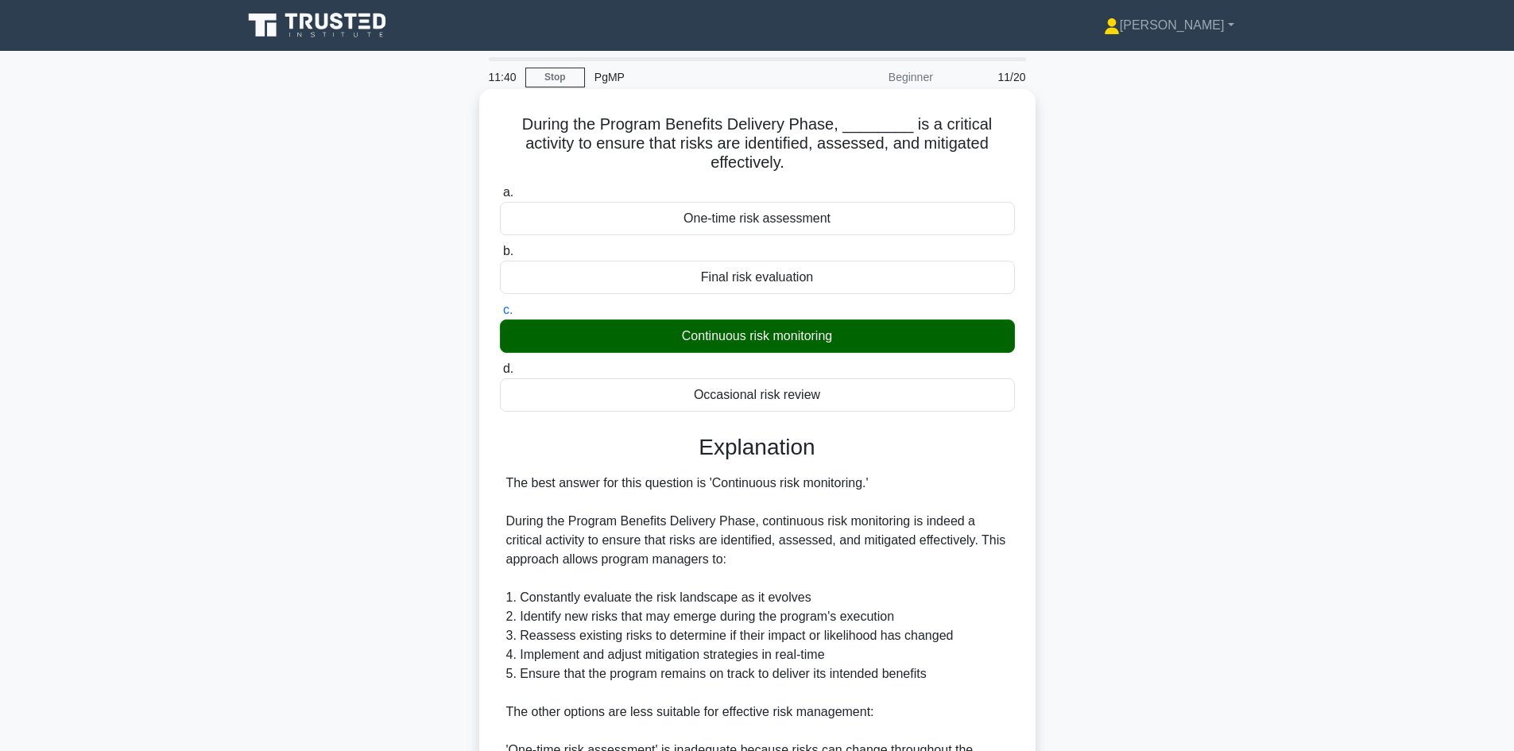
scroll to position [420, 0]
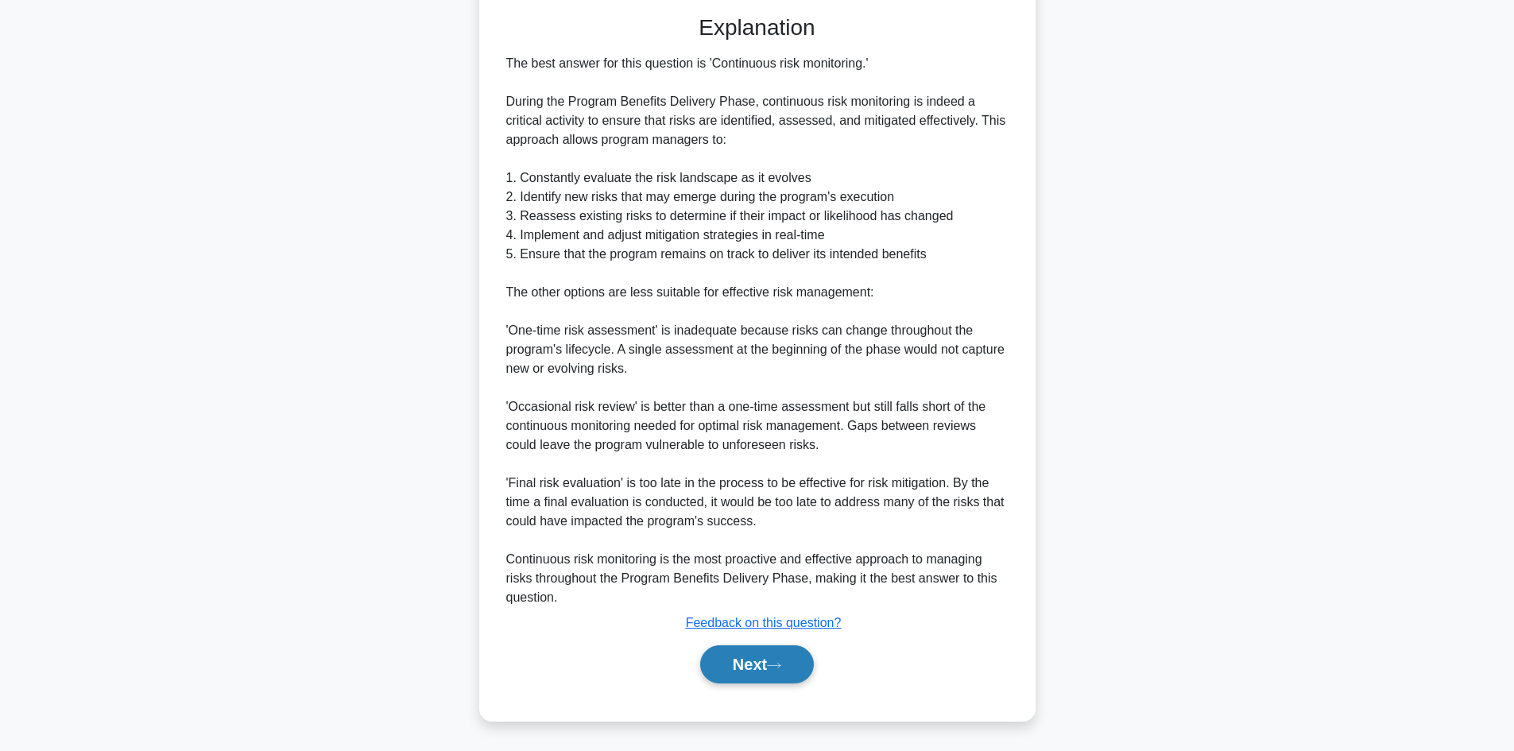
click at [749, 679] on button "Next" at bounding box center [757, 664] width 114 height 38
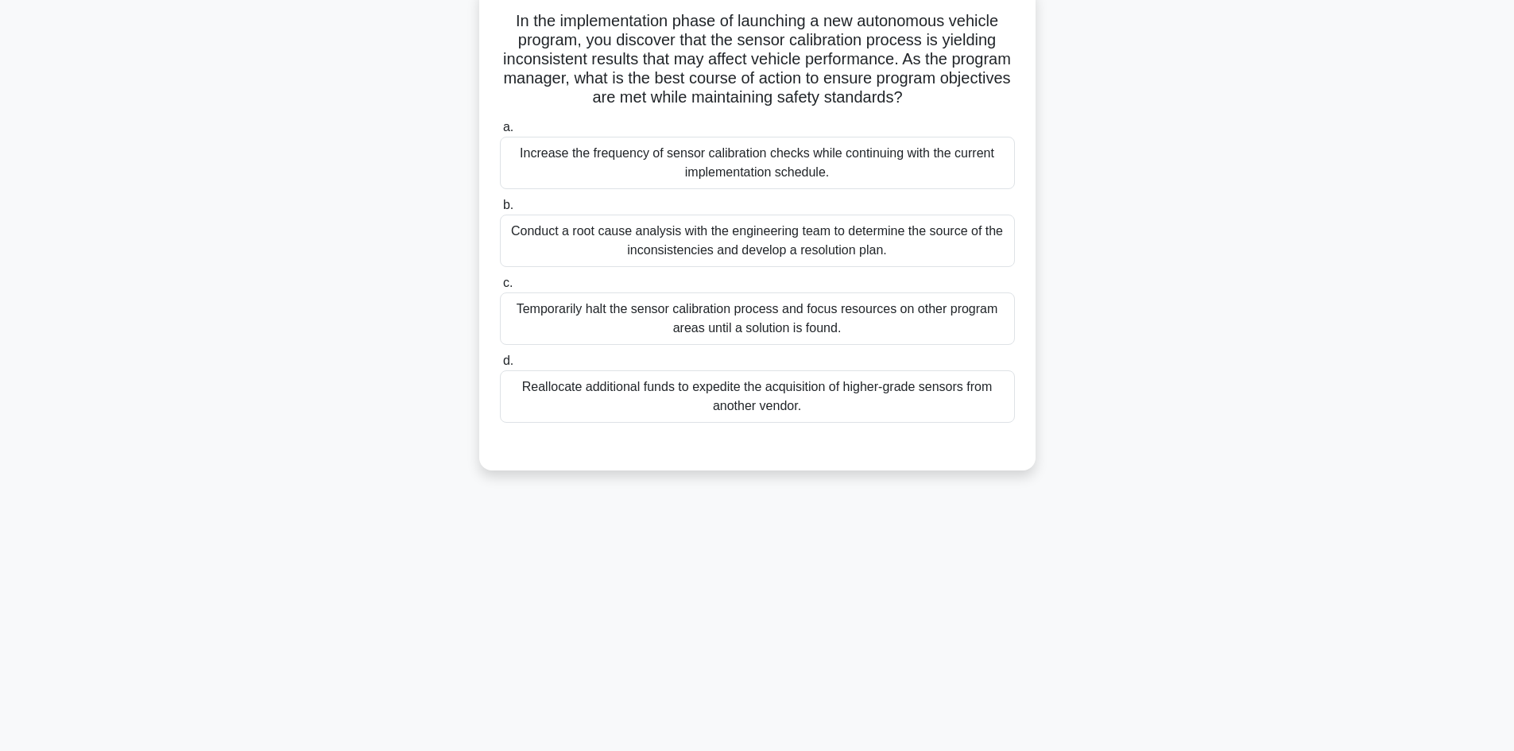
scroll to position [0, 0]
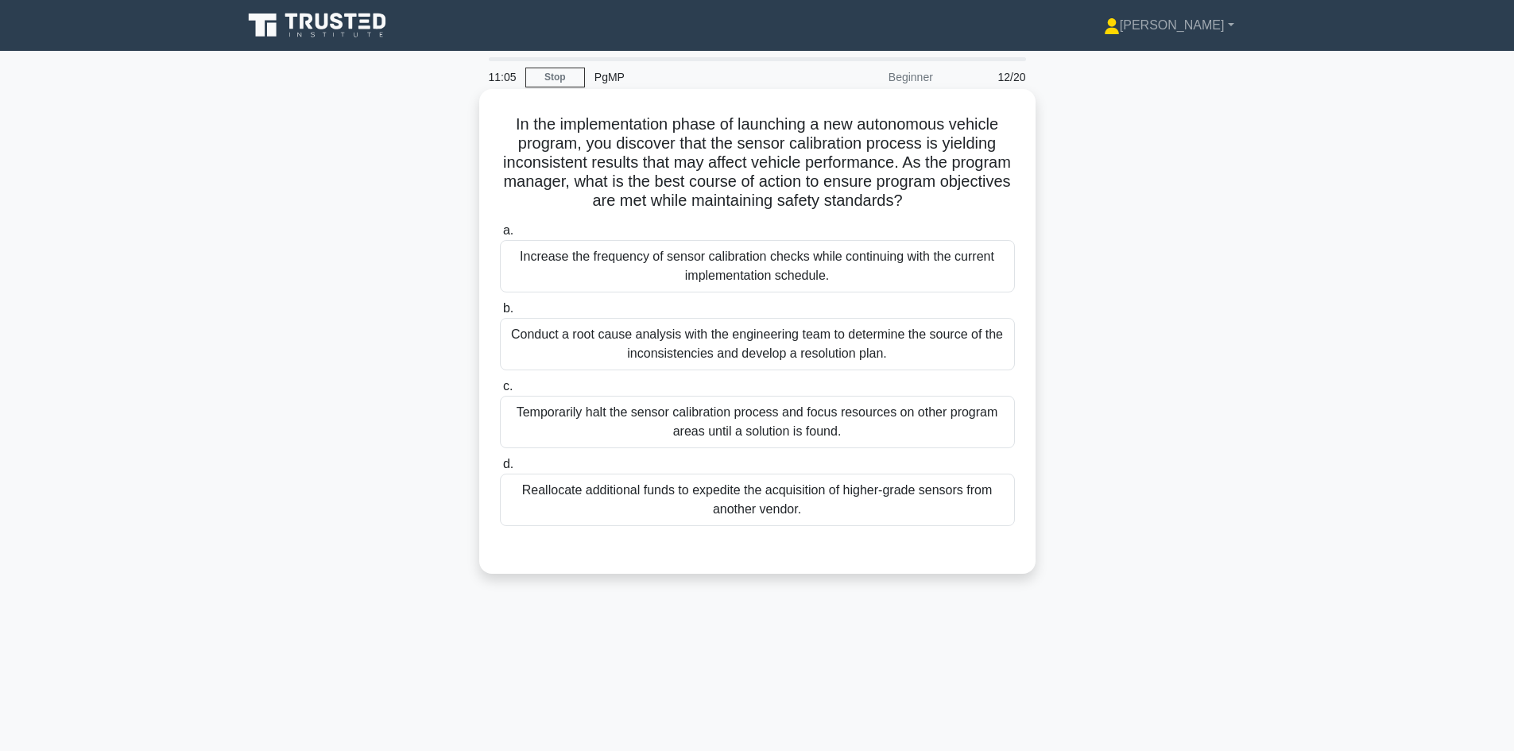
click at [732, 335] on div "Conduct a root cause analysis with the engineering team to determine the source…" at bounding box center [757, 344] width 515 height 52
click at [500, 314] on input "b. Conduct a root cause analysis with the engineering team to determine the sou…" at bounding box center [500, 309] width 0 height 10
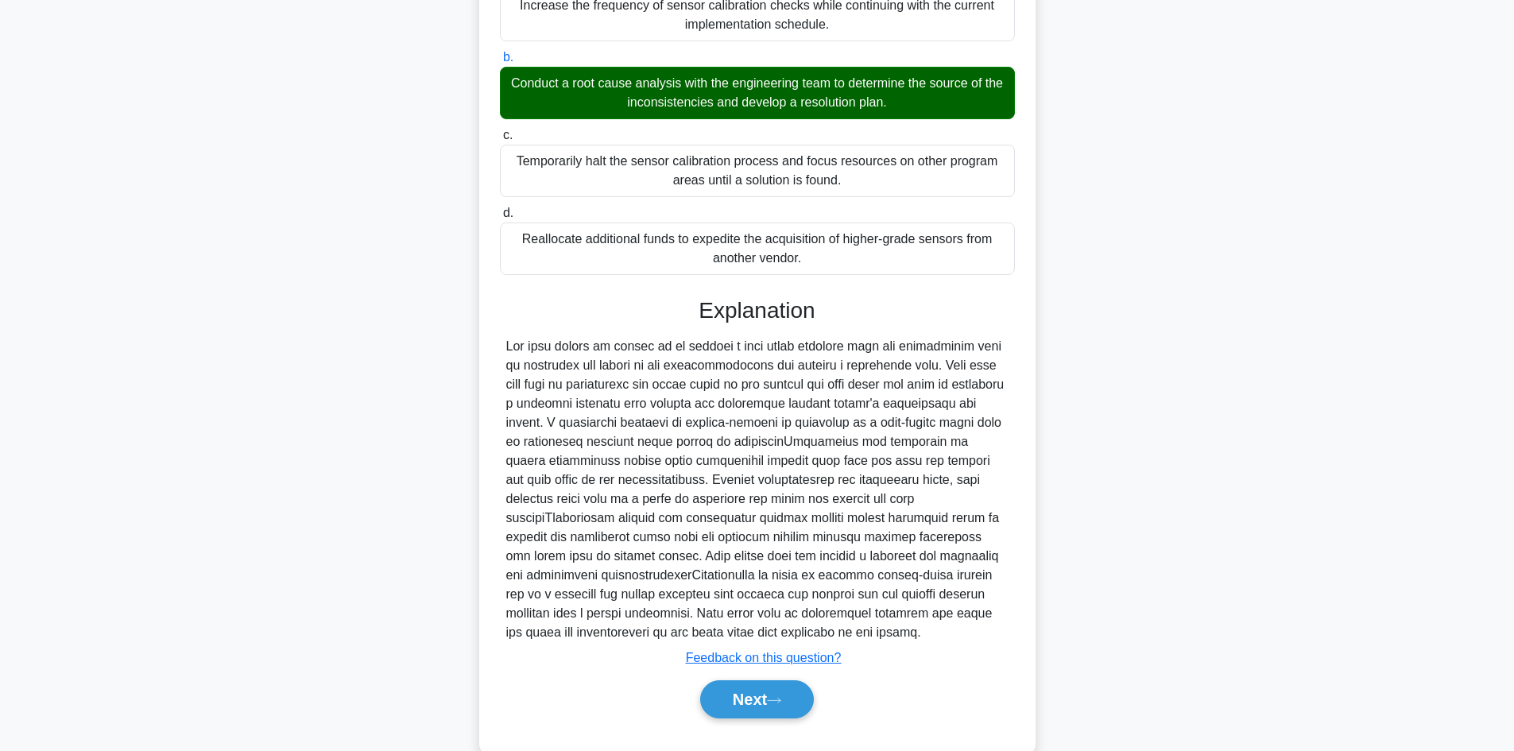
scroll to position [287, 0]
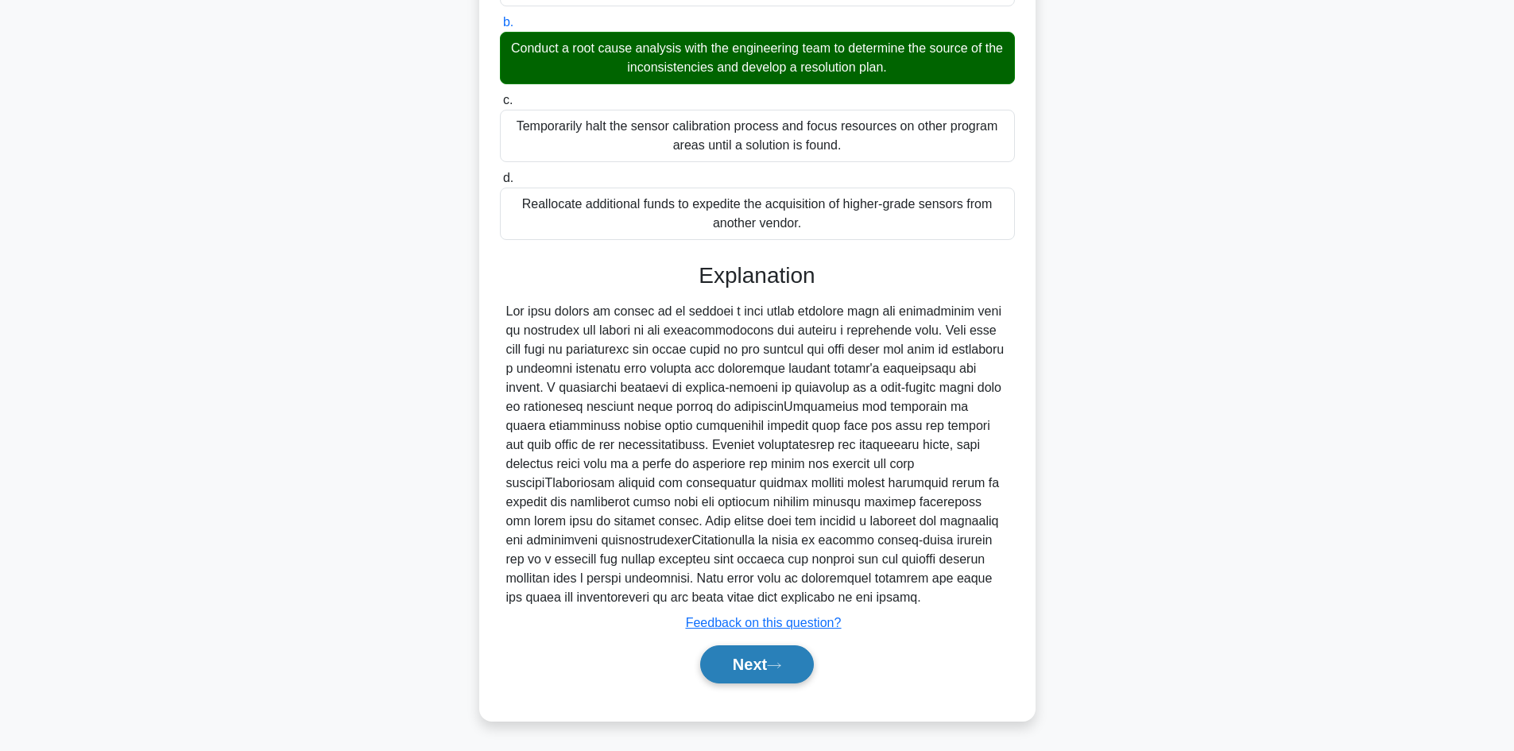
click at [756, 647] on button "Next" at bounding box center [757, 664] width 114 height 38
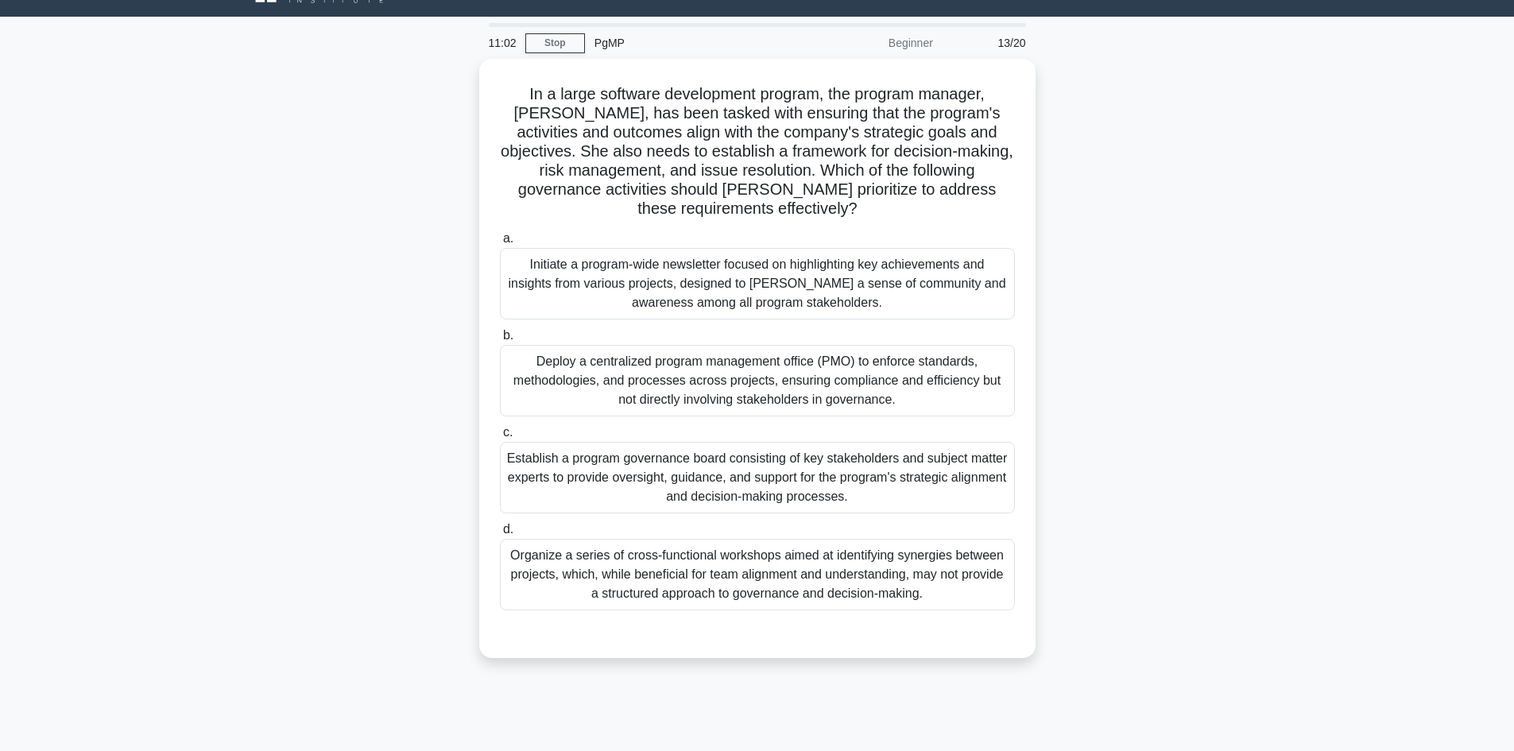
scroll to position [0, 0]
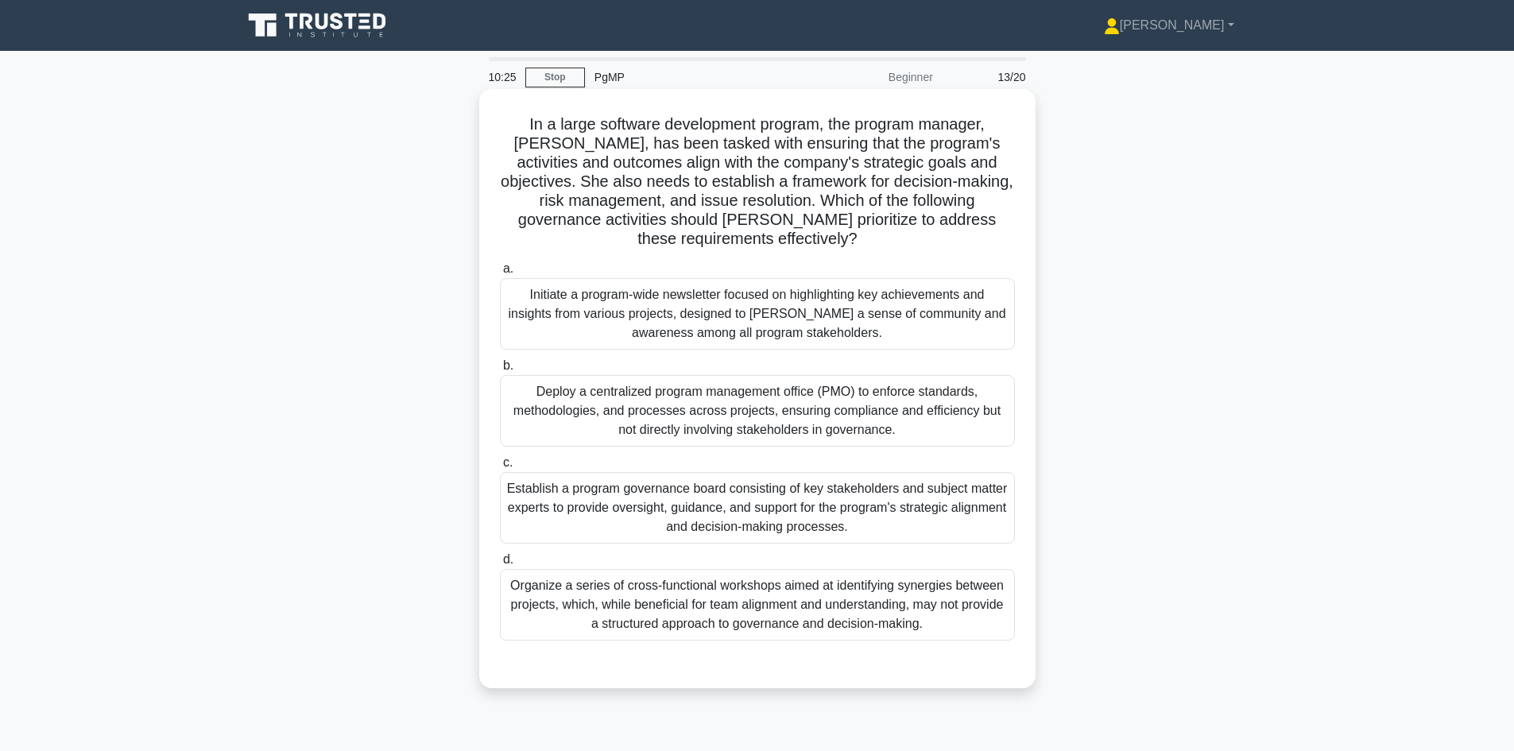
click at [695, 525] on div "Establish a program governance board consisting of key stakeholders and subject…" at bounding box center [757, 508] width 515 height 72
click at [500, 468] on input "c. Establish a program governance board consisting of key stakeholders and subj…" at bounding box center [500, 463] width 0 height 10
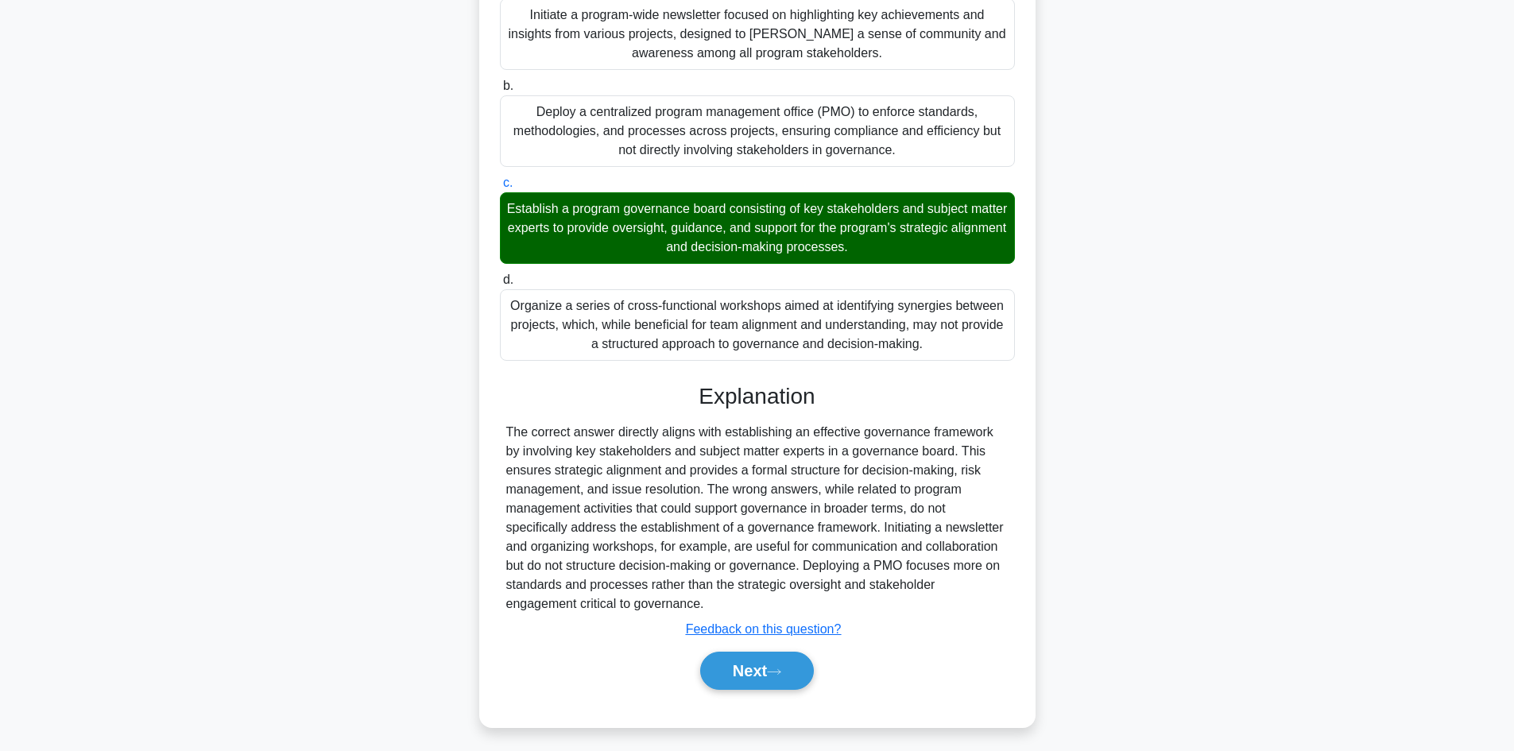
scroll to position [287, 0]
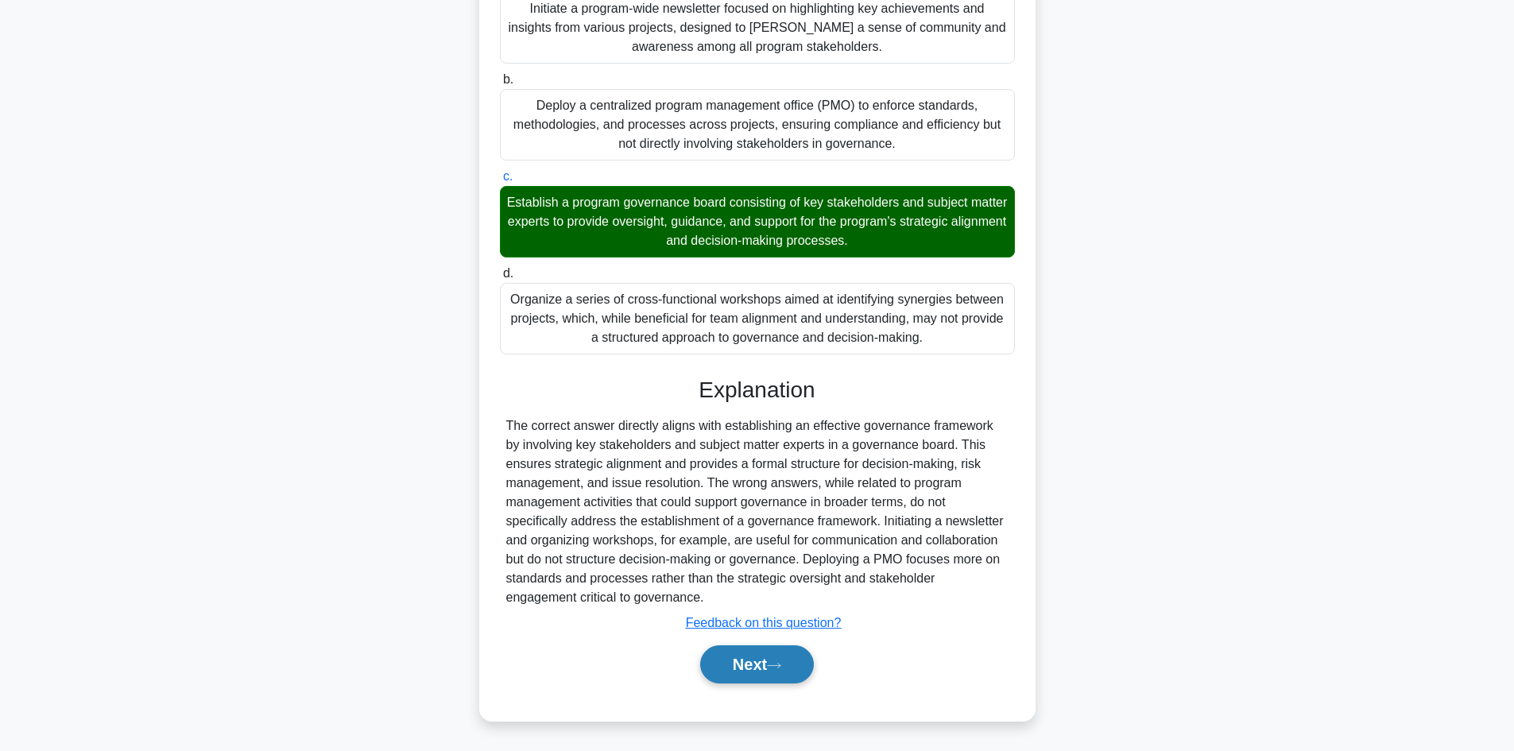
click at [737, 664] on button "Next" at bounding box center [757, 664] width 114 height 38
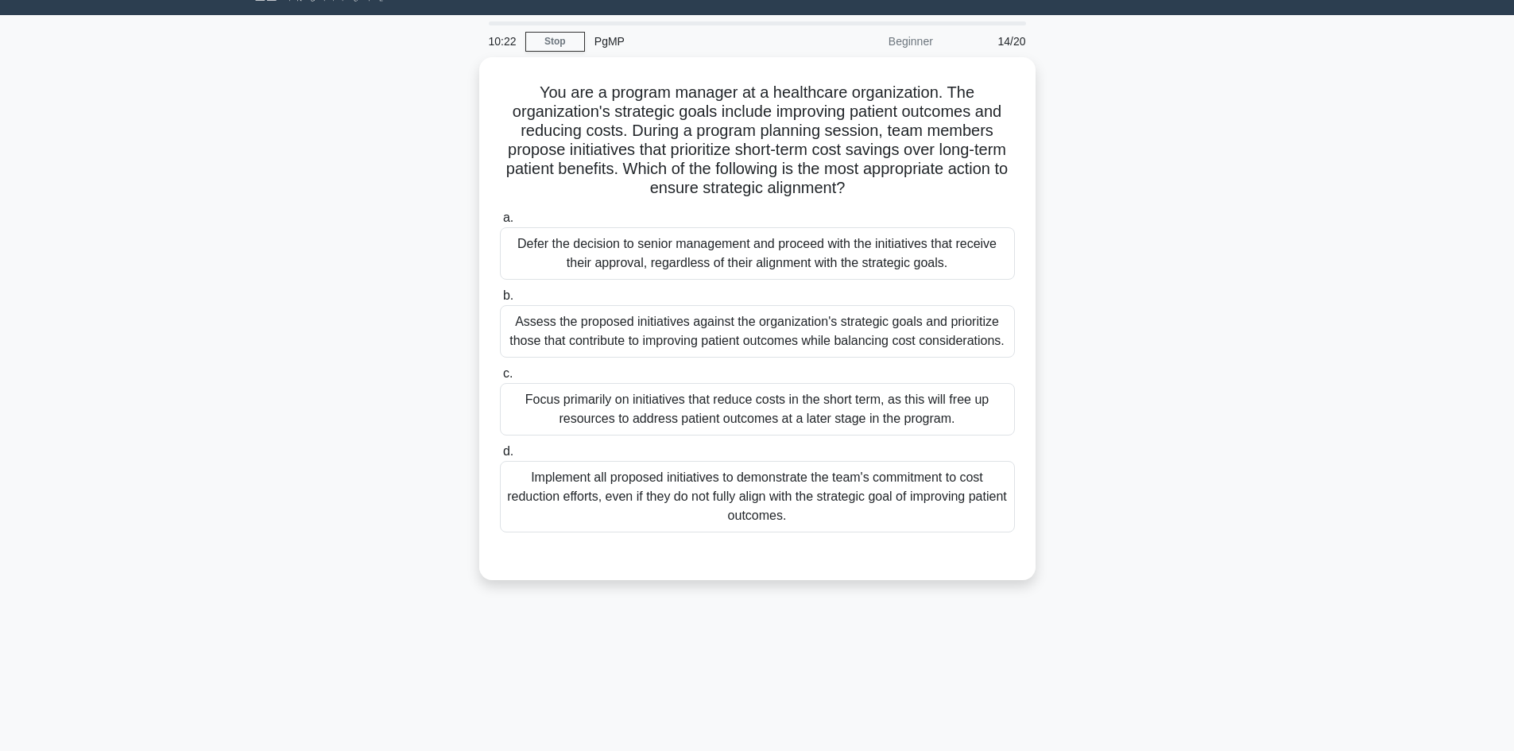
scroll to position [0, 0]
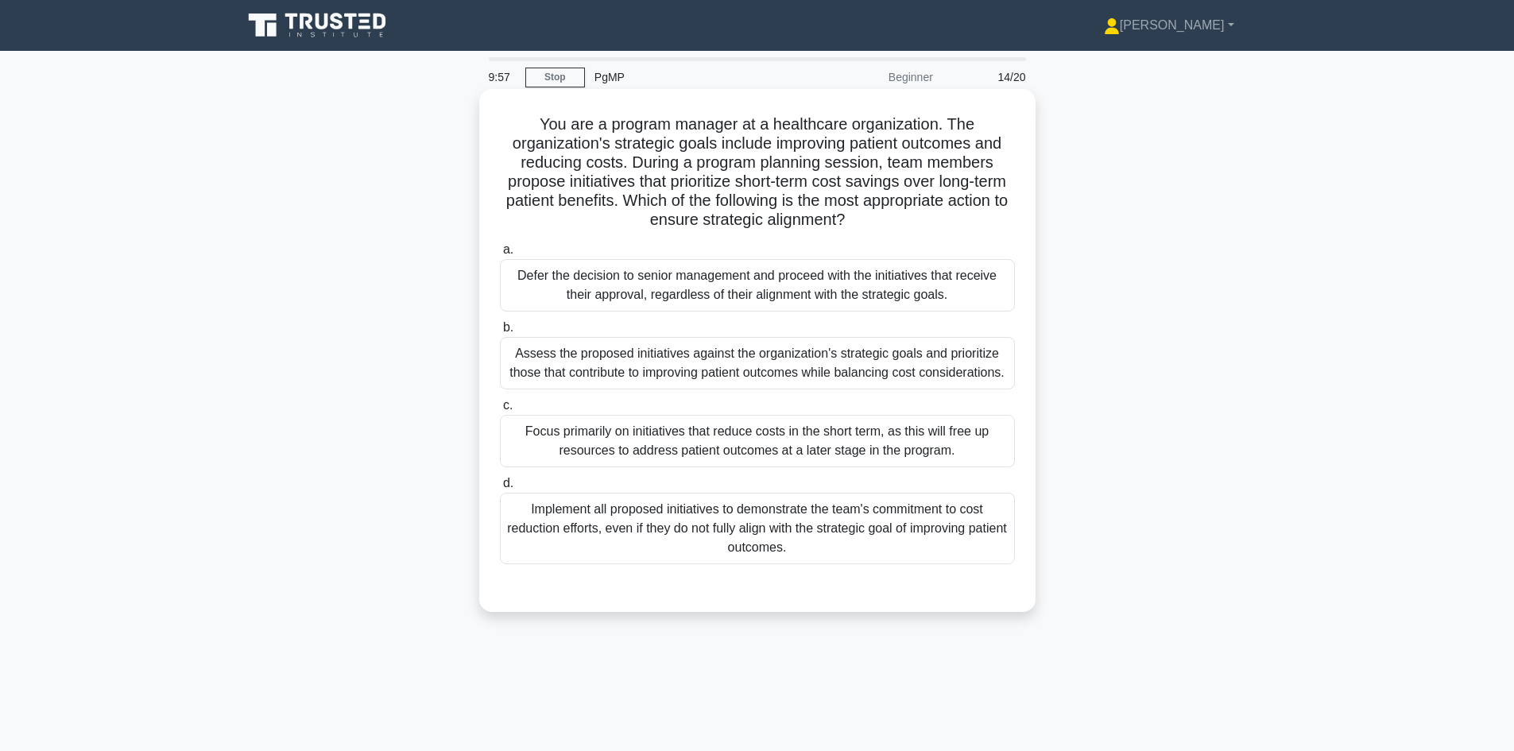
click at [791, 351] on div "Assess the proposed initiatives against the organization's strategic goals and …" at bounding box center [757, 363] width 515 height 52
click at [500, 333] on input "b. Assess the proposed initiatives against the organization's strategic goals a…" at bounding box center [500, 328] width 0 height 10
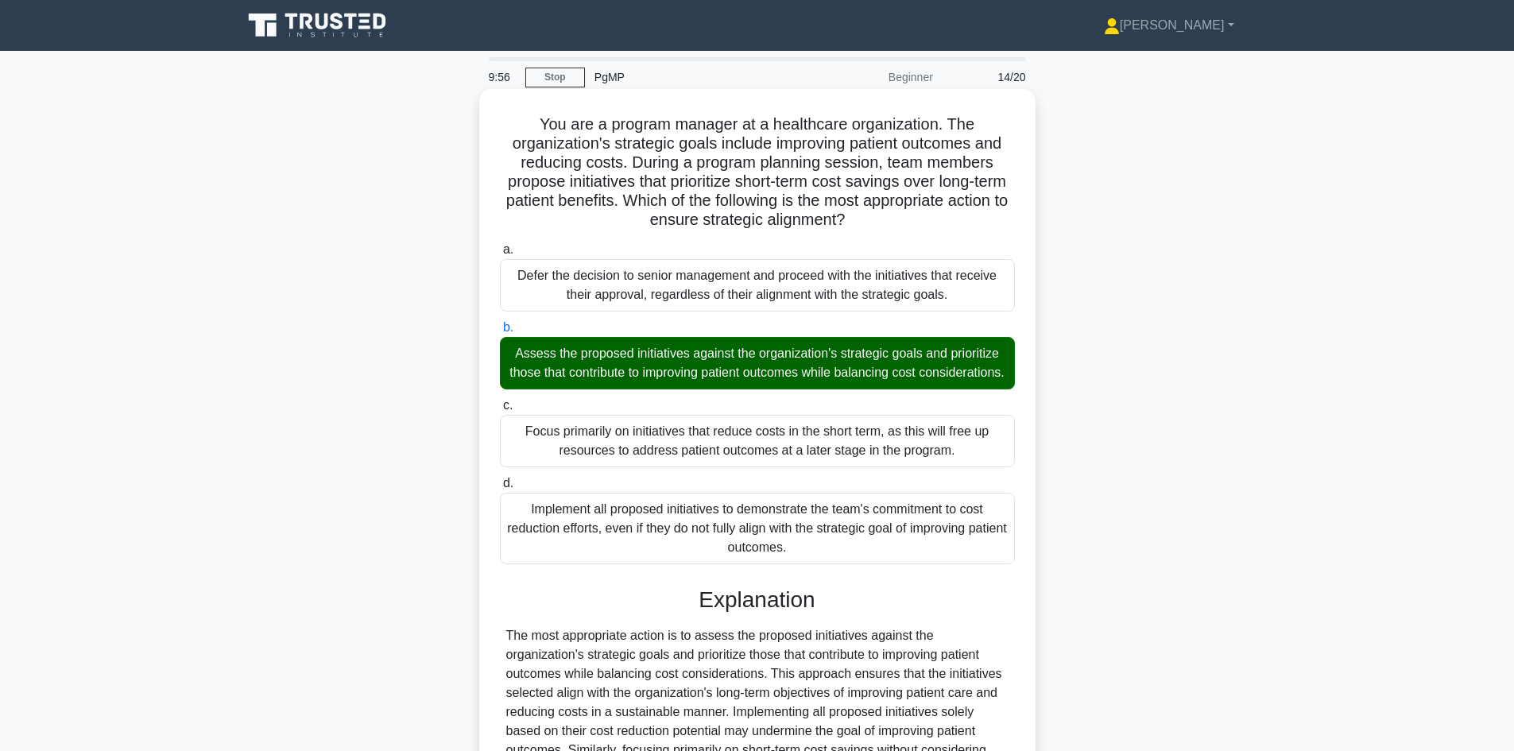
scroll to position [249, 0]
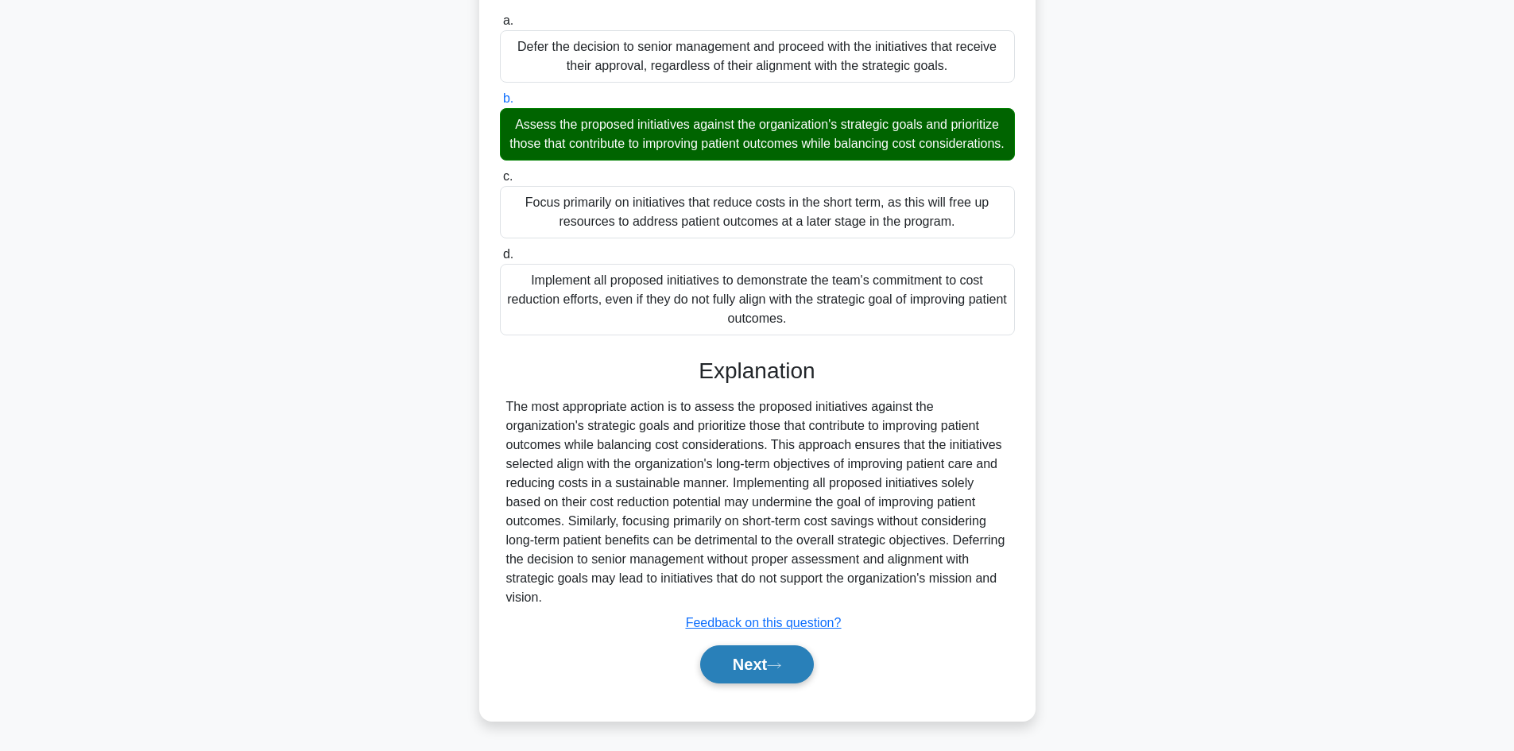
click at [753, 656] on button "Next" at bounding box center [757, 664] width 114 height 38
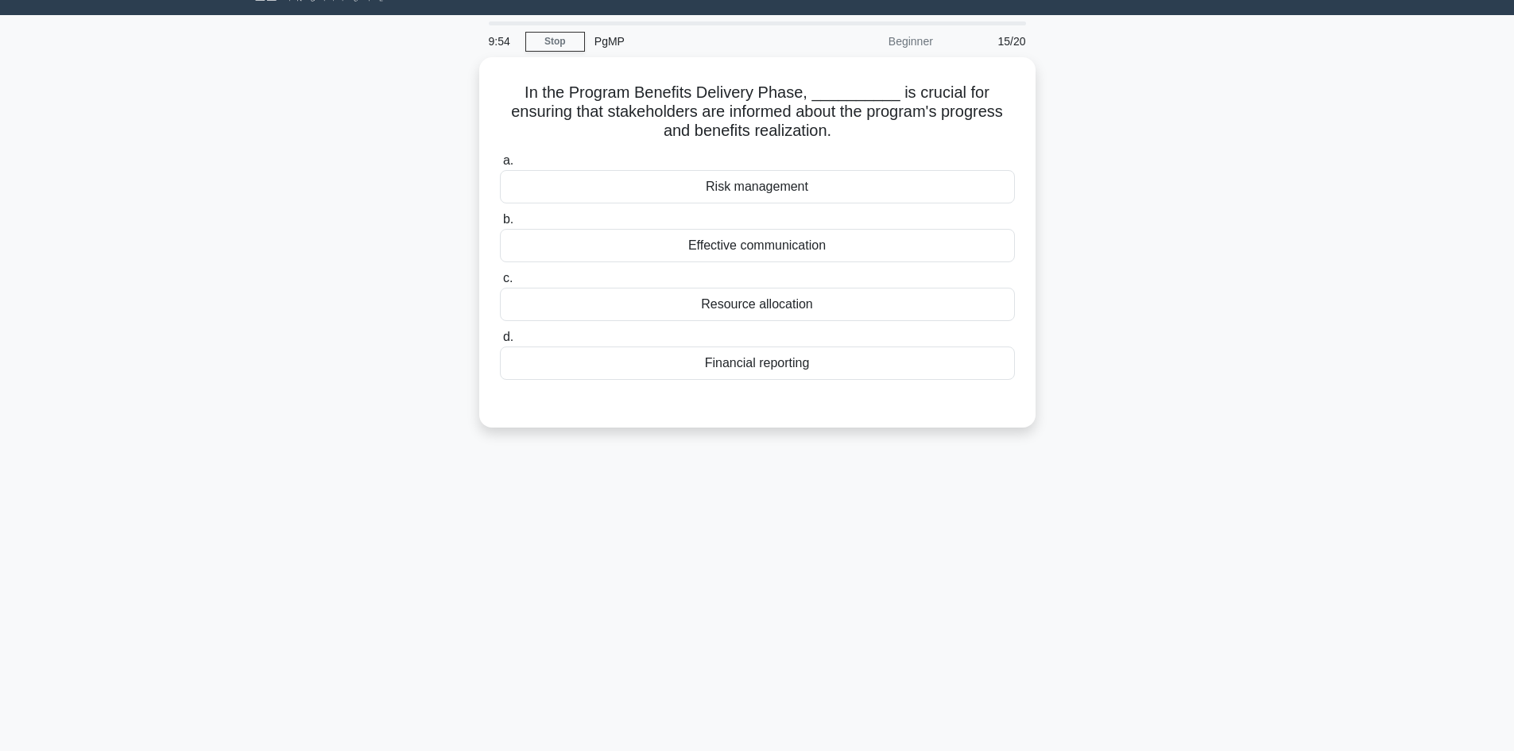
scroll to position [0, 0]
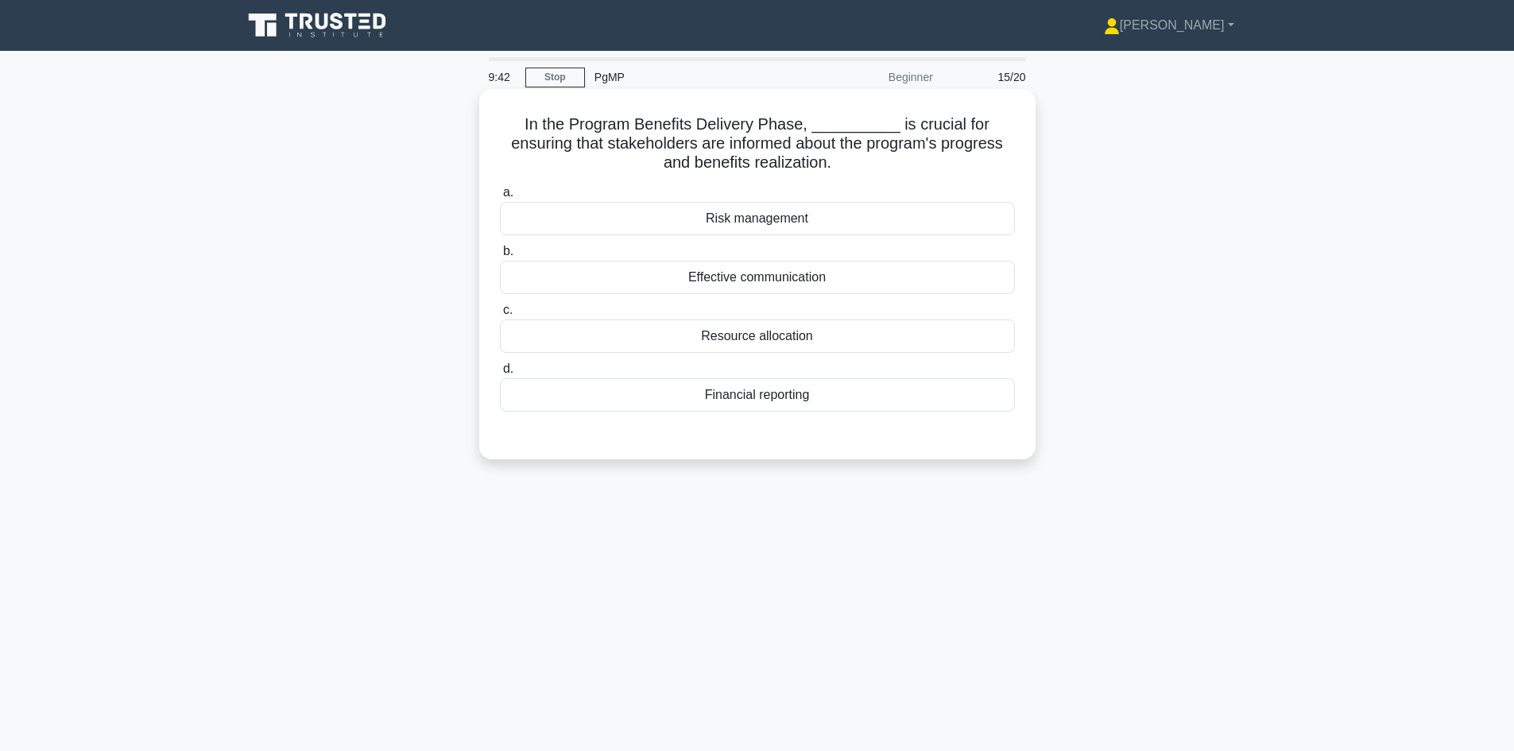
click at [761, 278] on div "Effective communication" at bounding box center [757, 277] width 515 height 33
click at [500, 257] on input "b. Effective communication" at bounding box center [500, 251] width 0 height 10
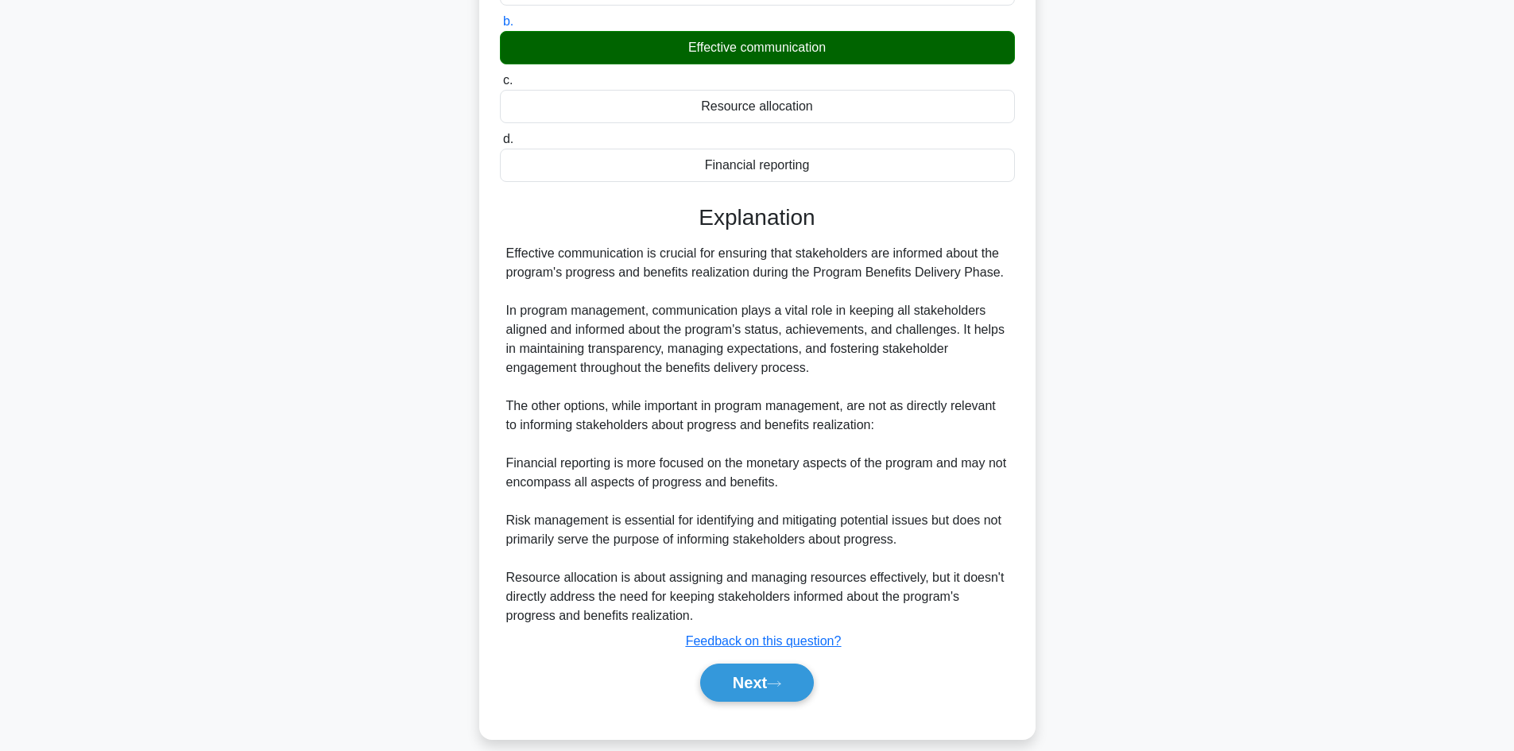
scroll to position [249, 0]
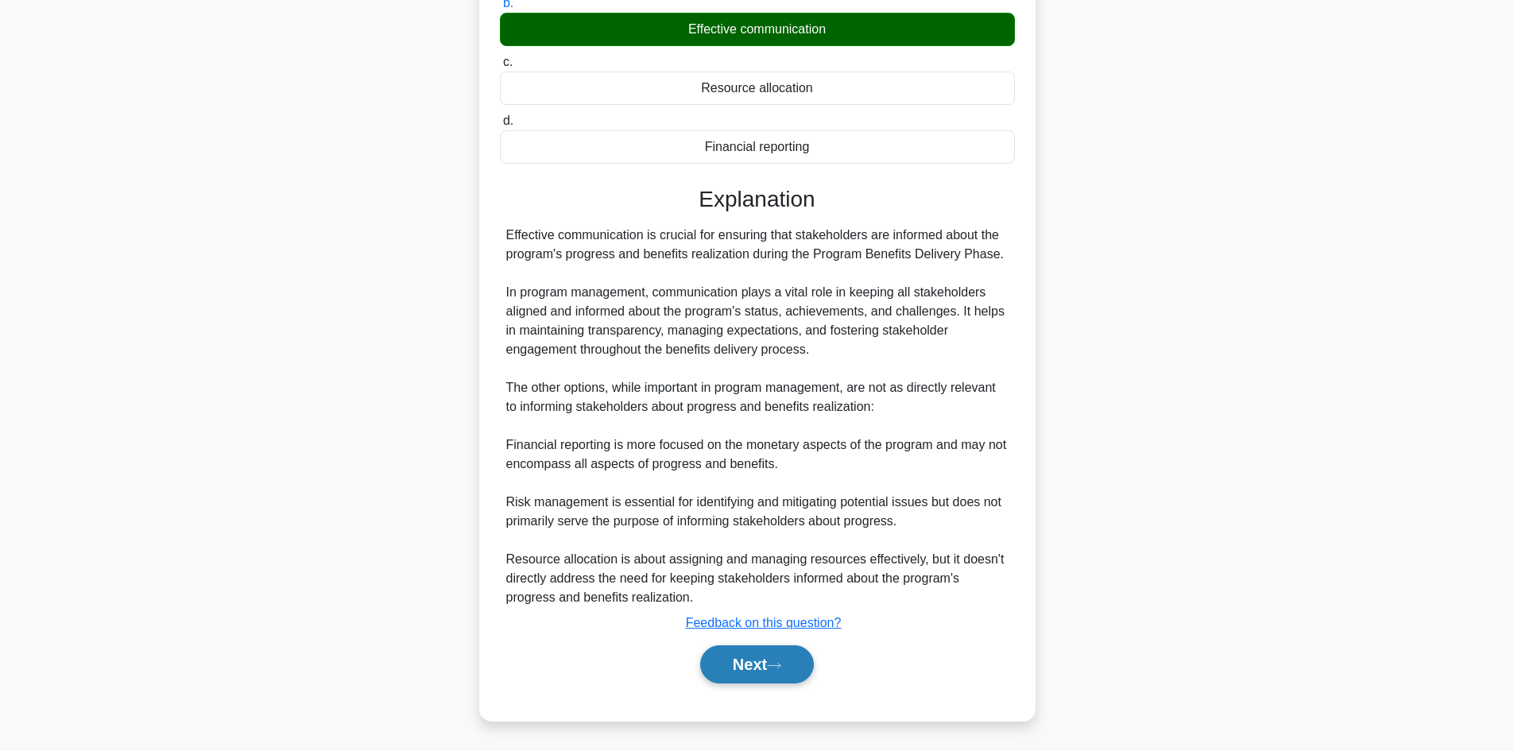
click at [779, 664] on icon at bounding box center [774, 665] width 14 height 9
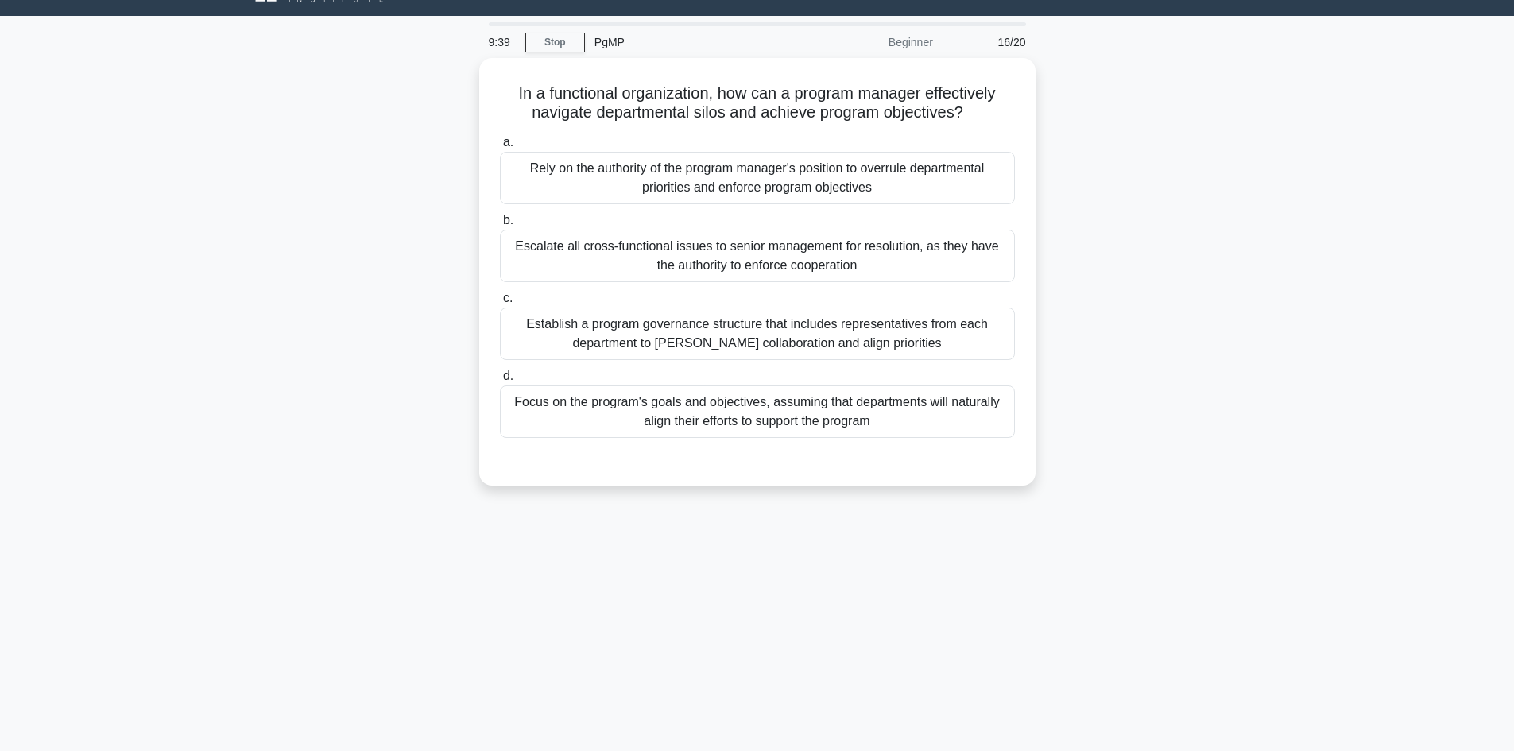
scroll to position [0, 0]
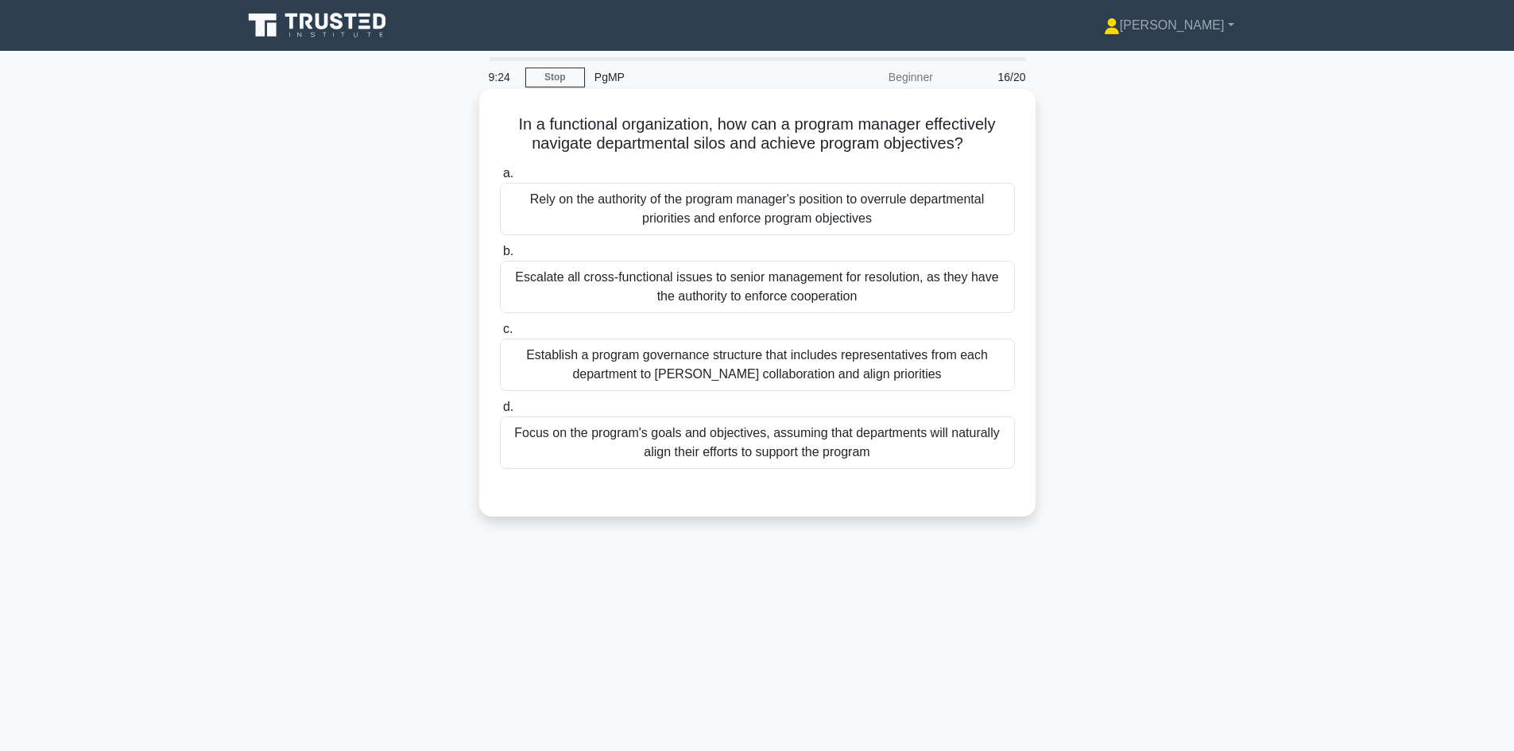
click at [761, 371] on div "Establish a program governance structure that includes representatives from eac…" at bounding box center [757, 365] width 515 height 52
click at [500, 335] on input "c. Establish a program governance structure that includes representatives from …" at bounding box center [500, 329] width 0 height 10
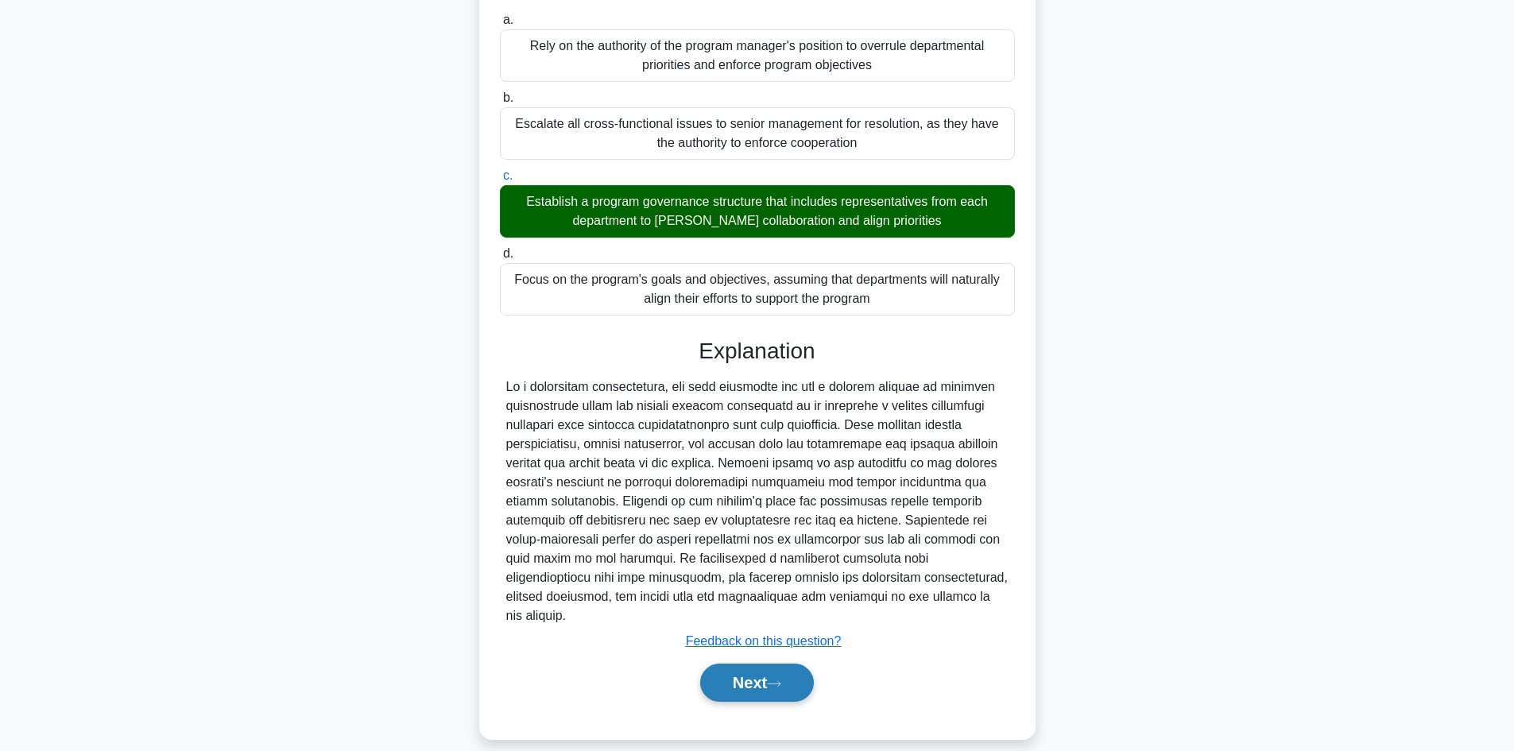
click at [753, 664] on button "Next" at bounding box center [757, 683] width 114 height 38
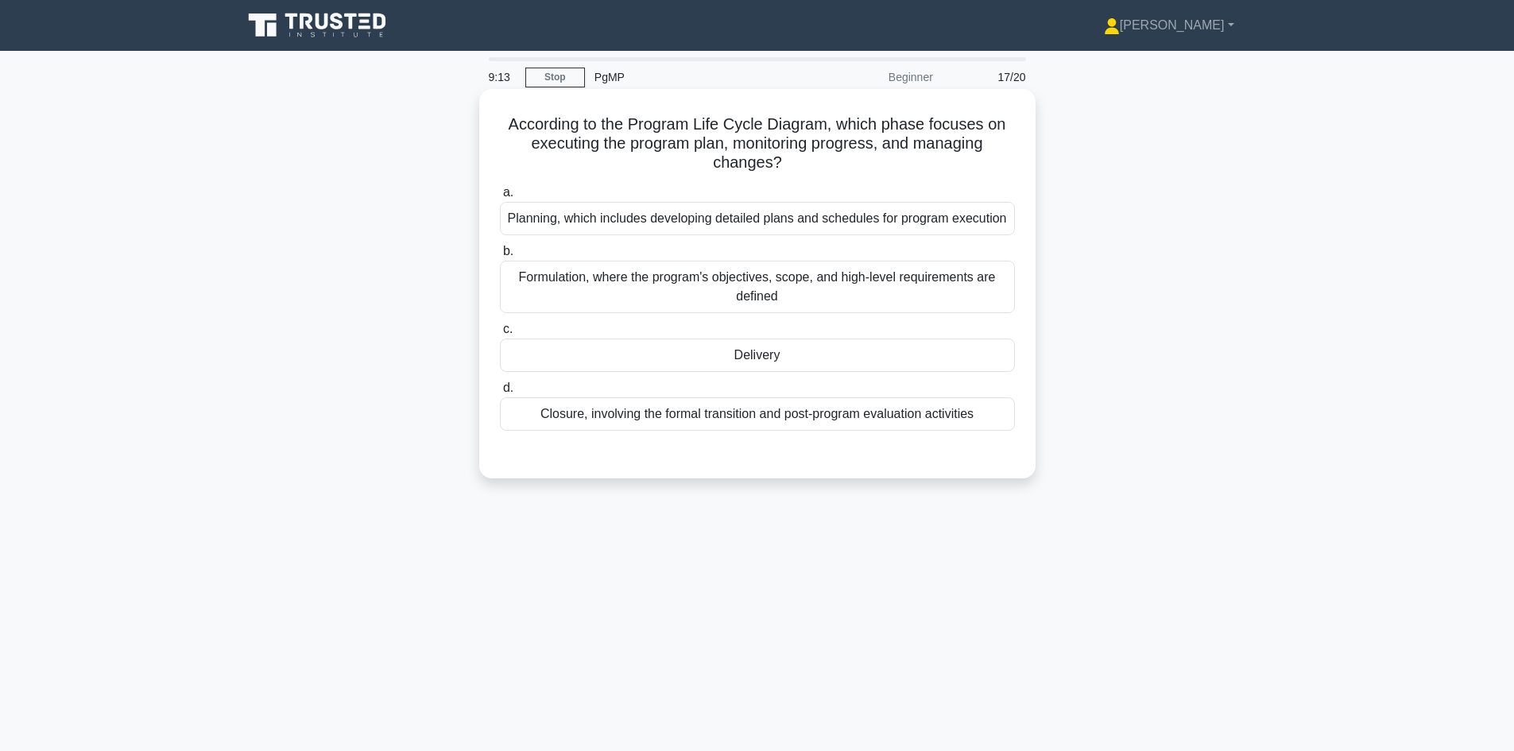
click at [763, 361] on div "Delivery" at bounding box center [757, 355] width 515 height 33
click at [500, 335] on input "c. Delivery" at bounding box center [500, 329] width 0 height 10
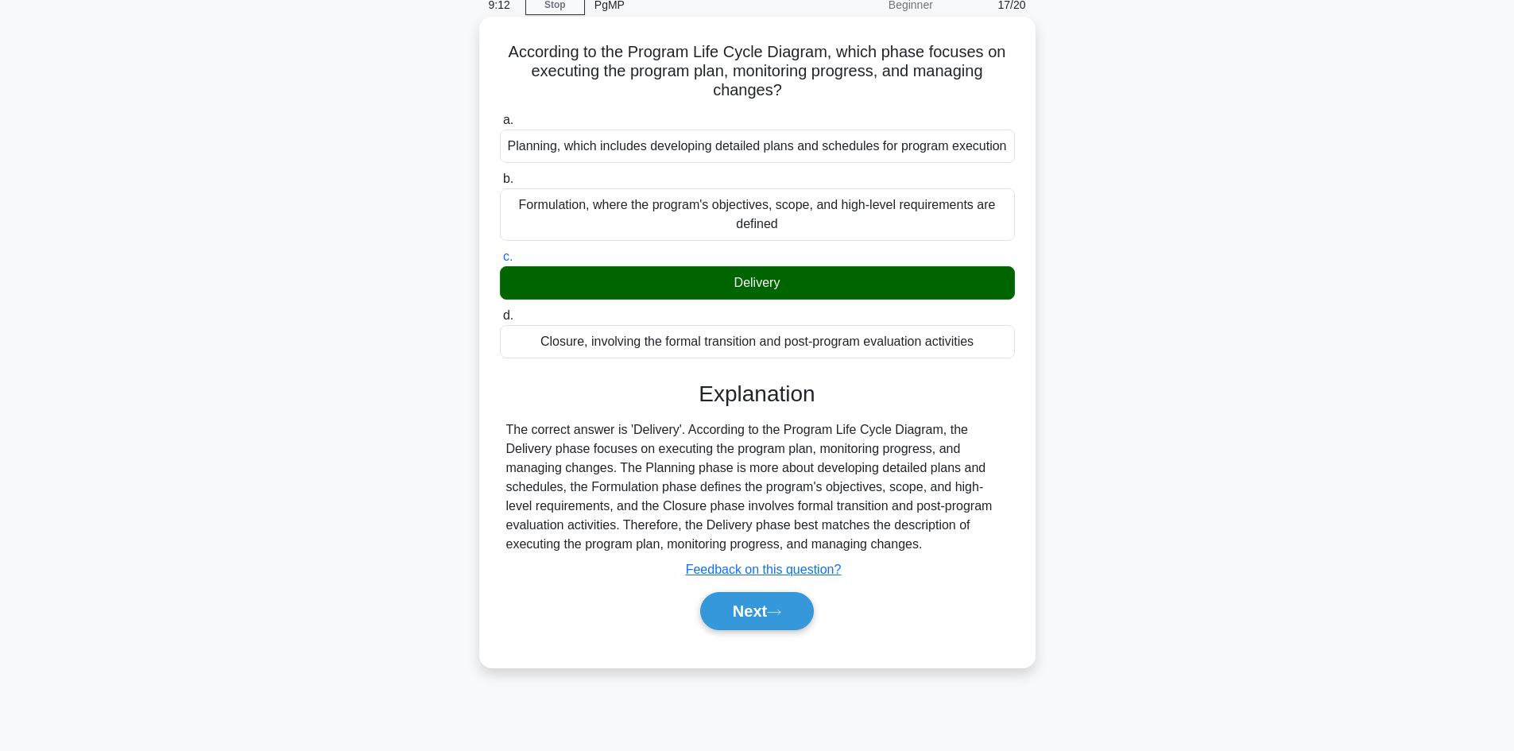
scroll to position [107, 0]
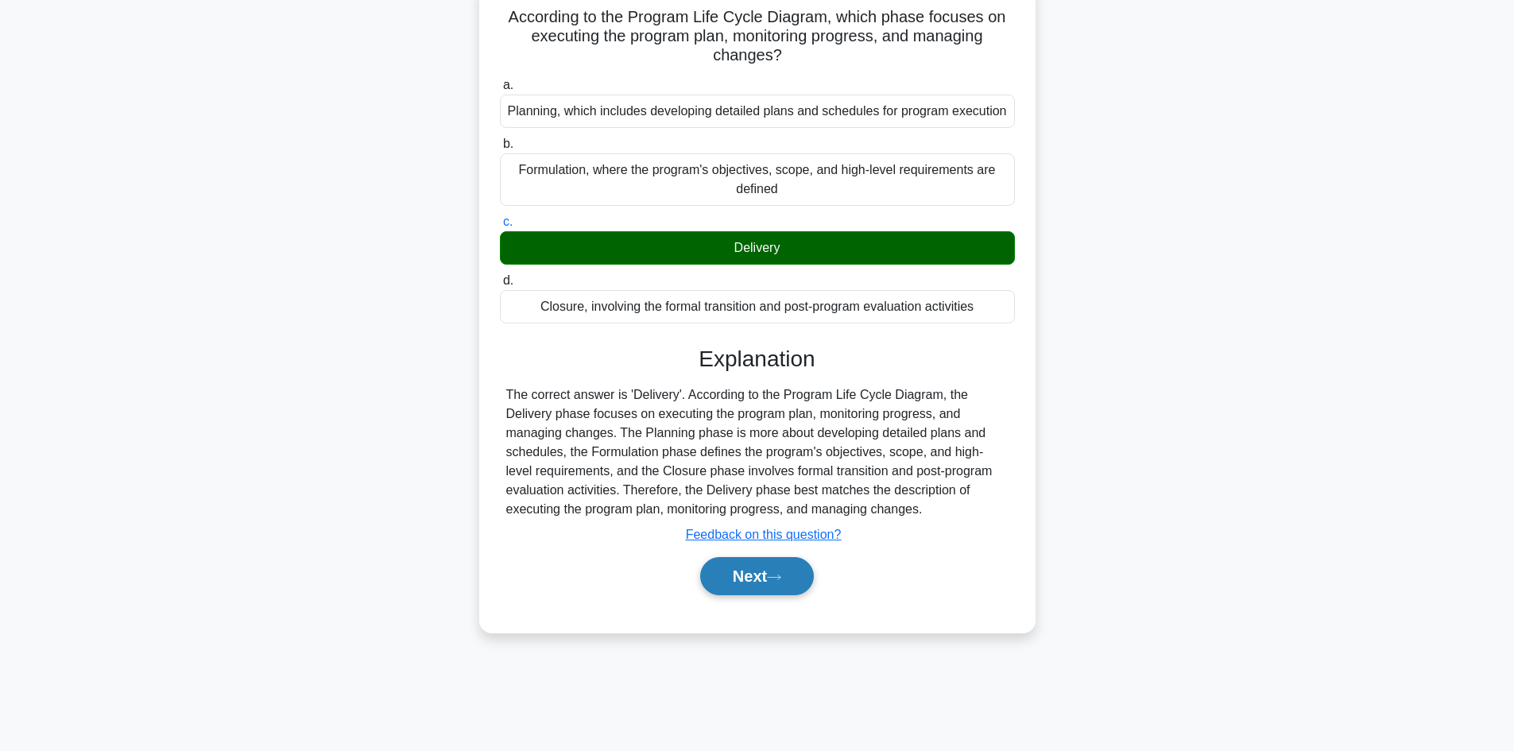
click at [744, 568] on button "Next" at bounding box center [757, 576] width 114 height 38
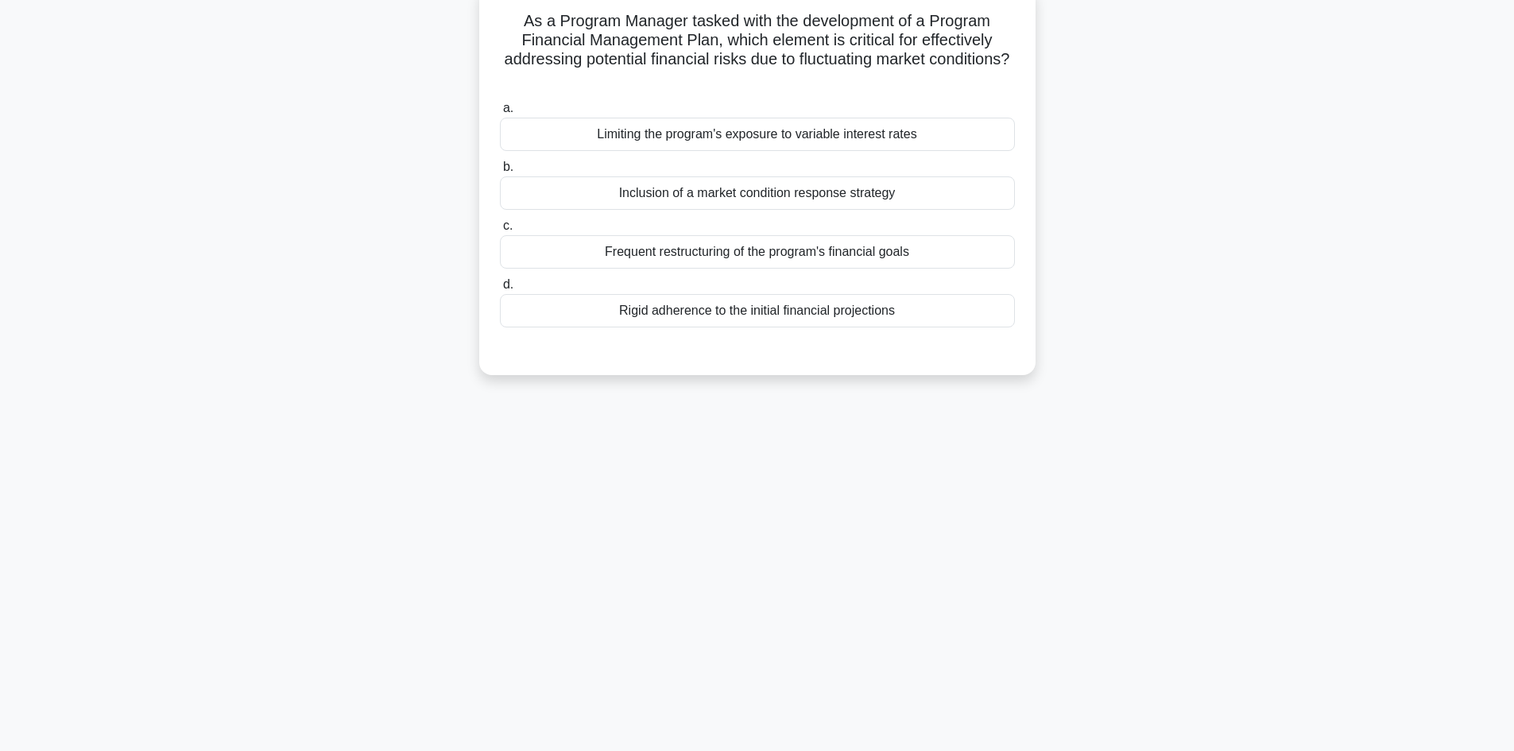
scroll to position [0, 0]
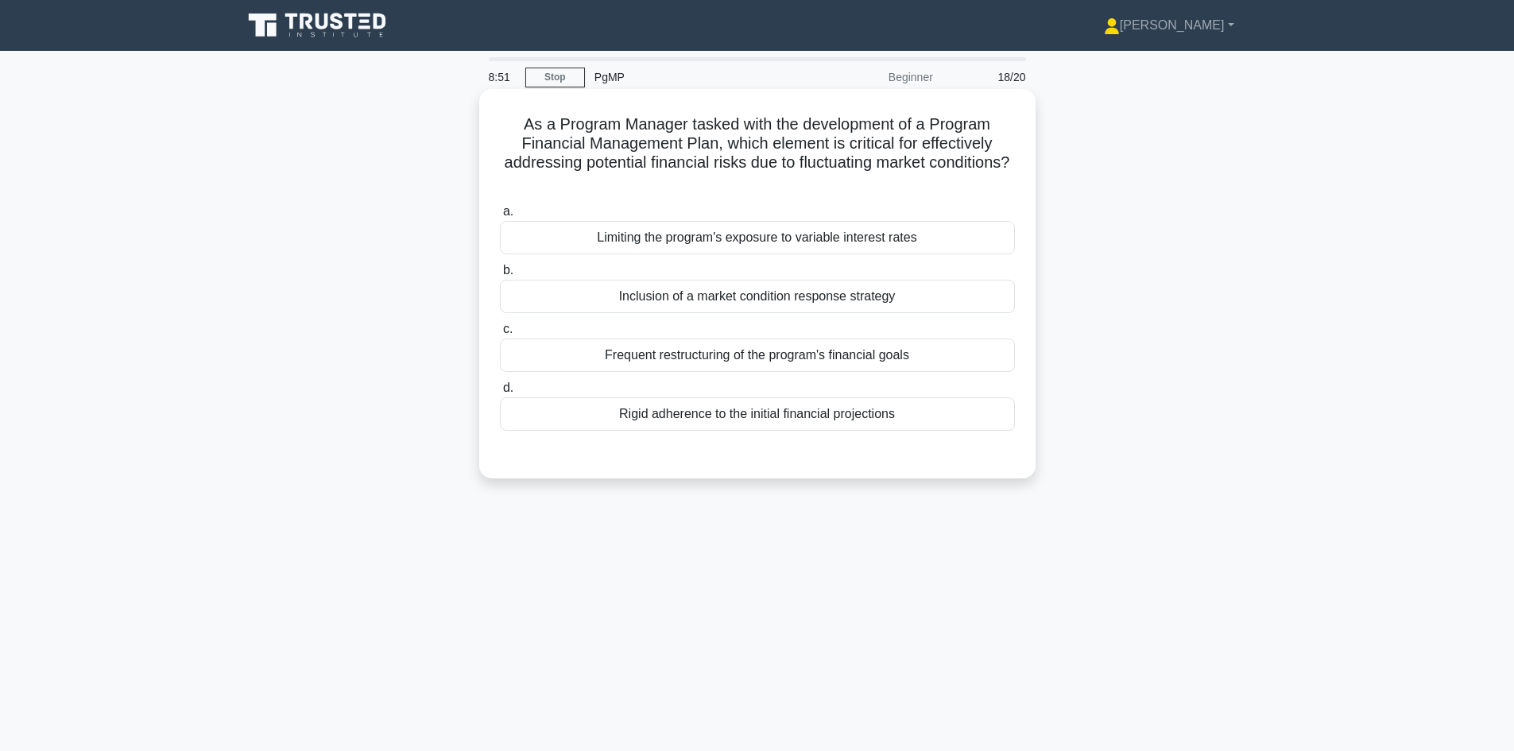
click at [676, 291] on div "Inclusion of a market condition response strategy" at bounding box center [757, 296] width 515 height 33
click at [500, 276] on input "b. Inclusion of a market condition response strategy" at bounding box center [500, 270] width 0 height 10
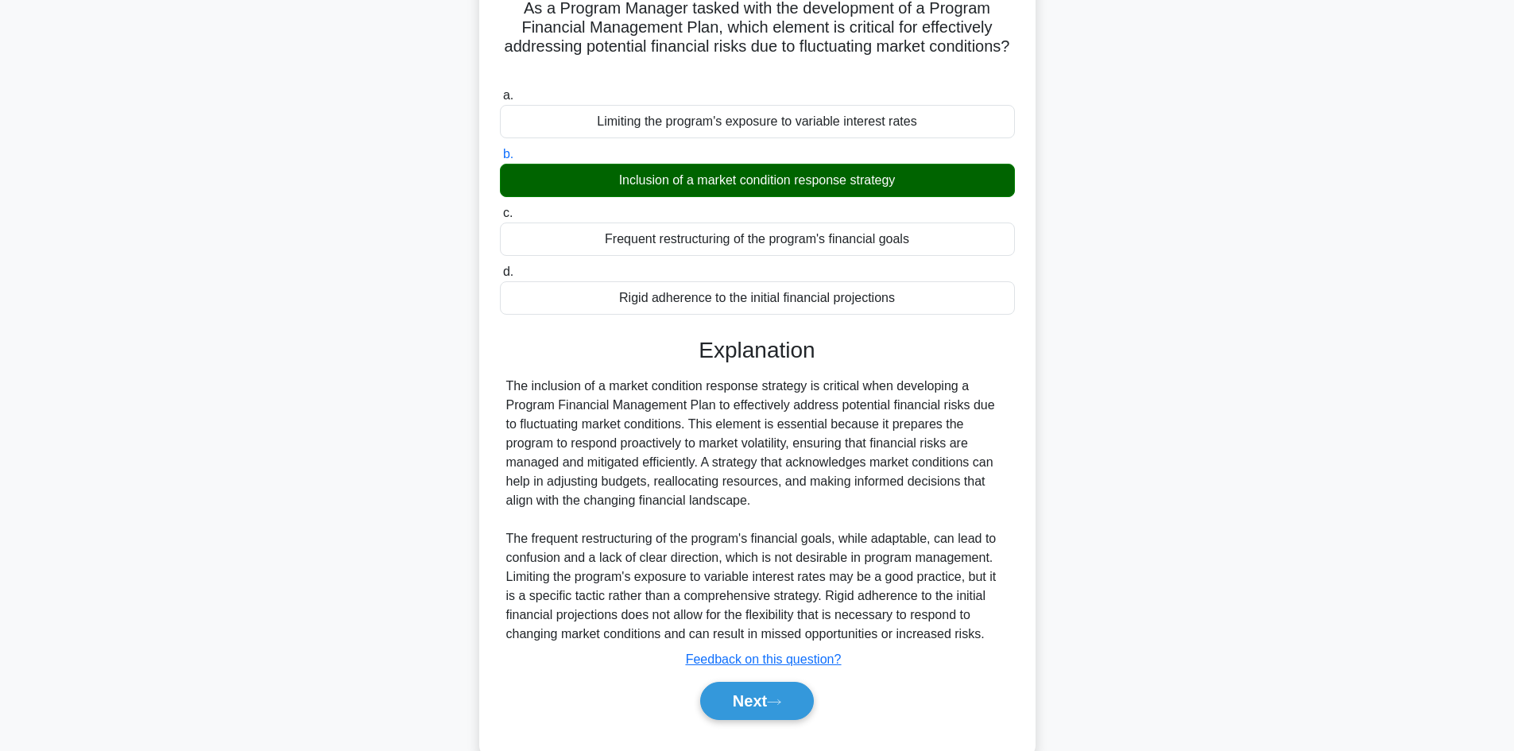
scroll to position [153, 0]
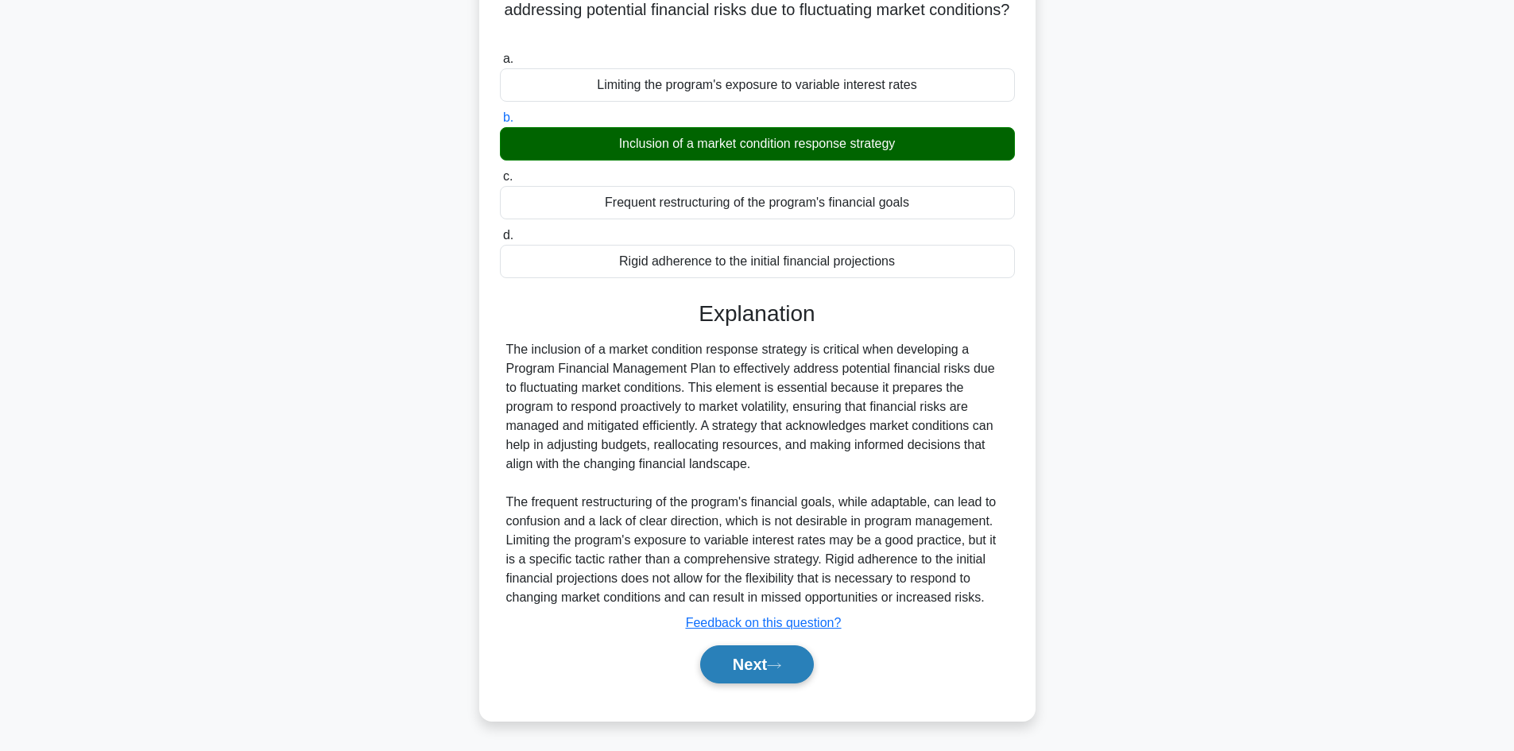
click at [768, 656] on button "Next" at bounding box center [757, 664] width 114 height 38
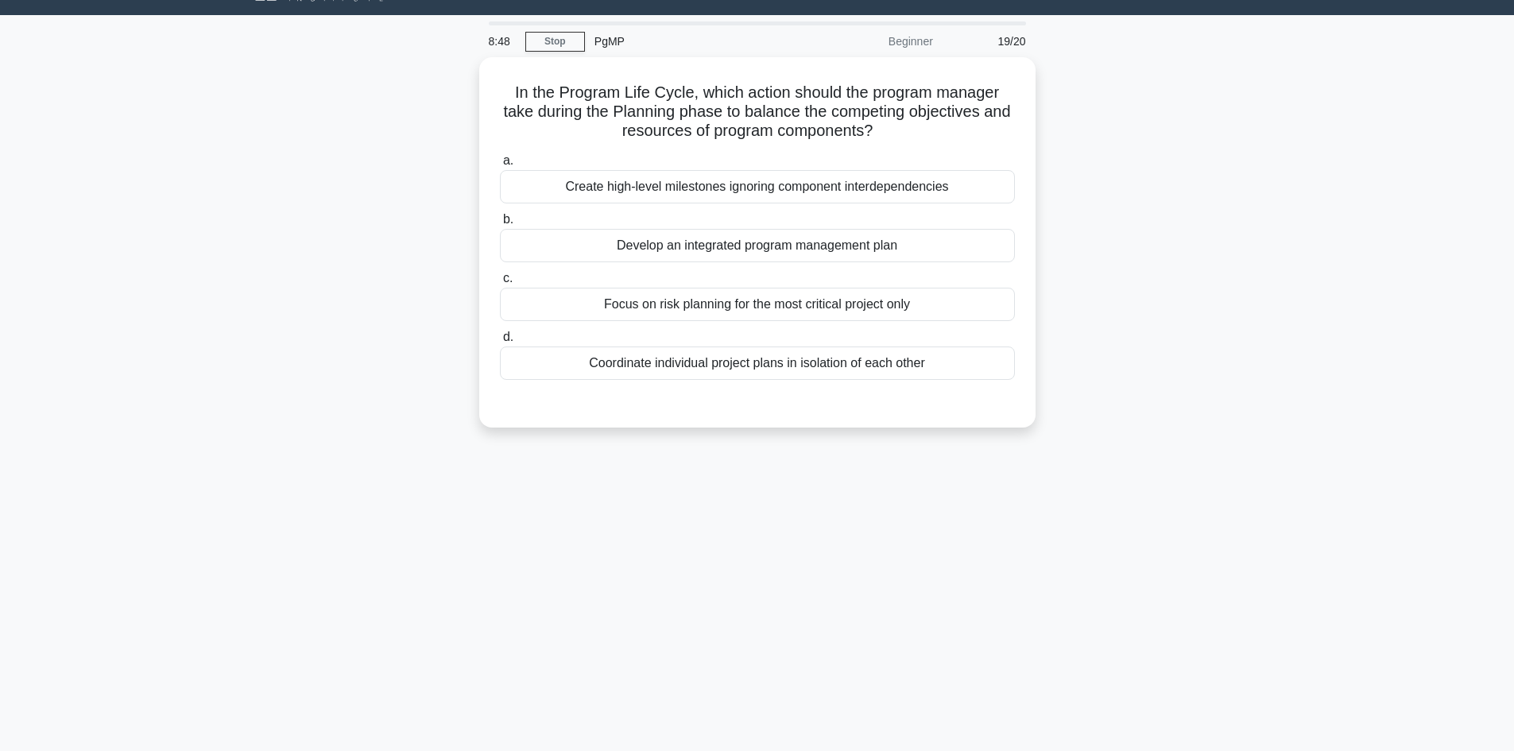
scroll to position [0, 0]
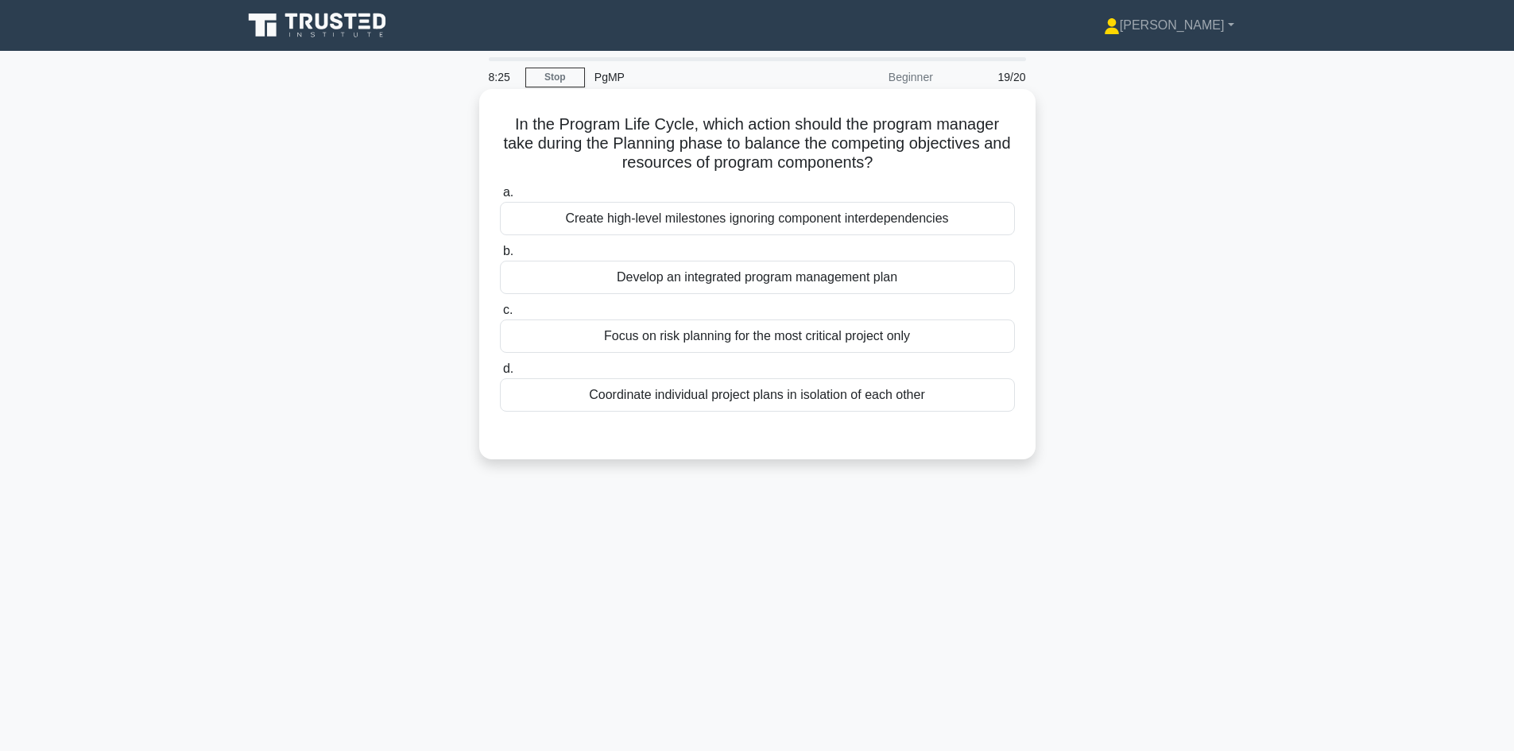
click at [725, 273] on div "Develop an integrated program management plan" at bounding box center [757, 277] width 515 height 33
click at [500, 257] on input "b. Develop an integrated program management plan" at bounding box center [500, 251] width 0 height 10
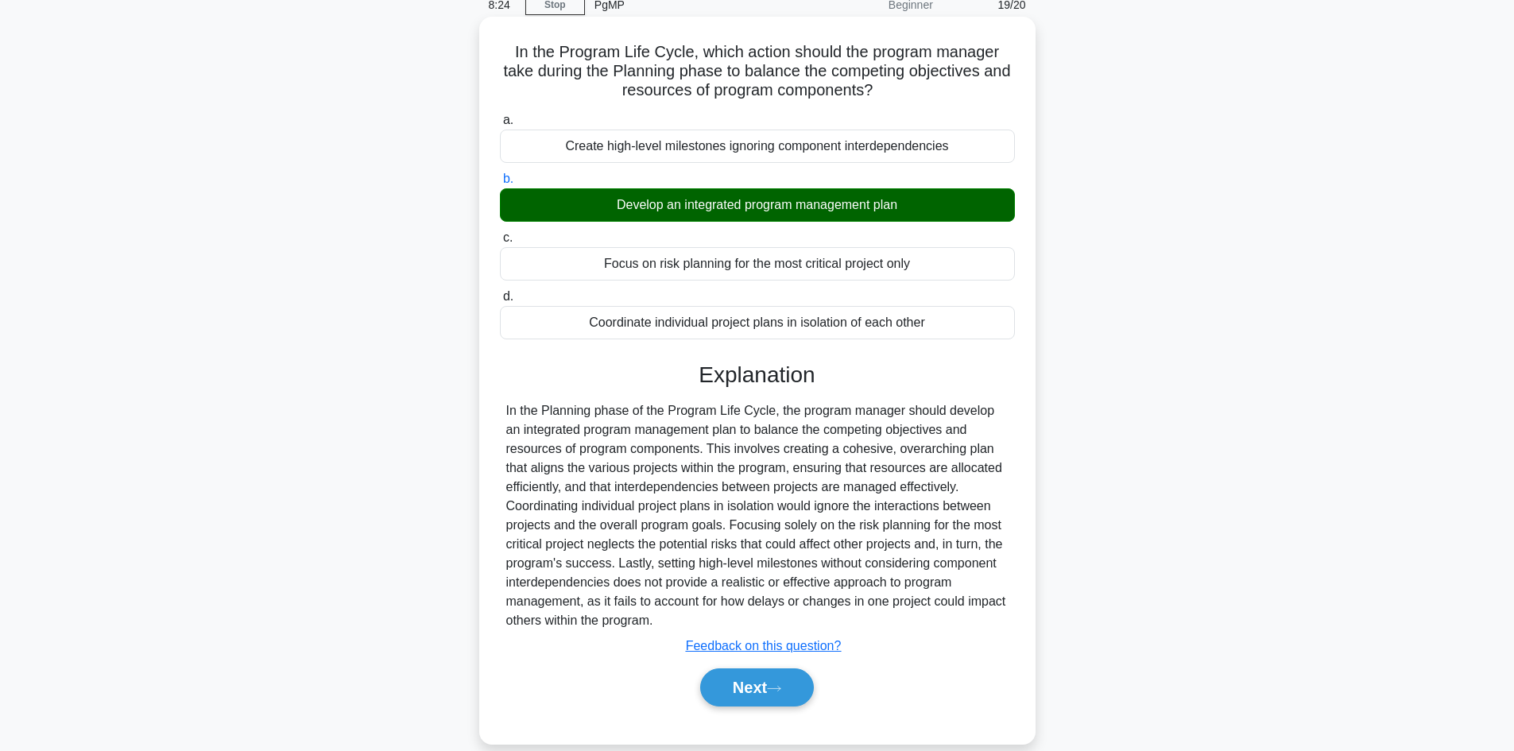
scroll to position [107, 0]
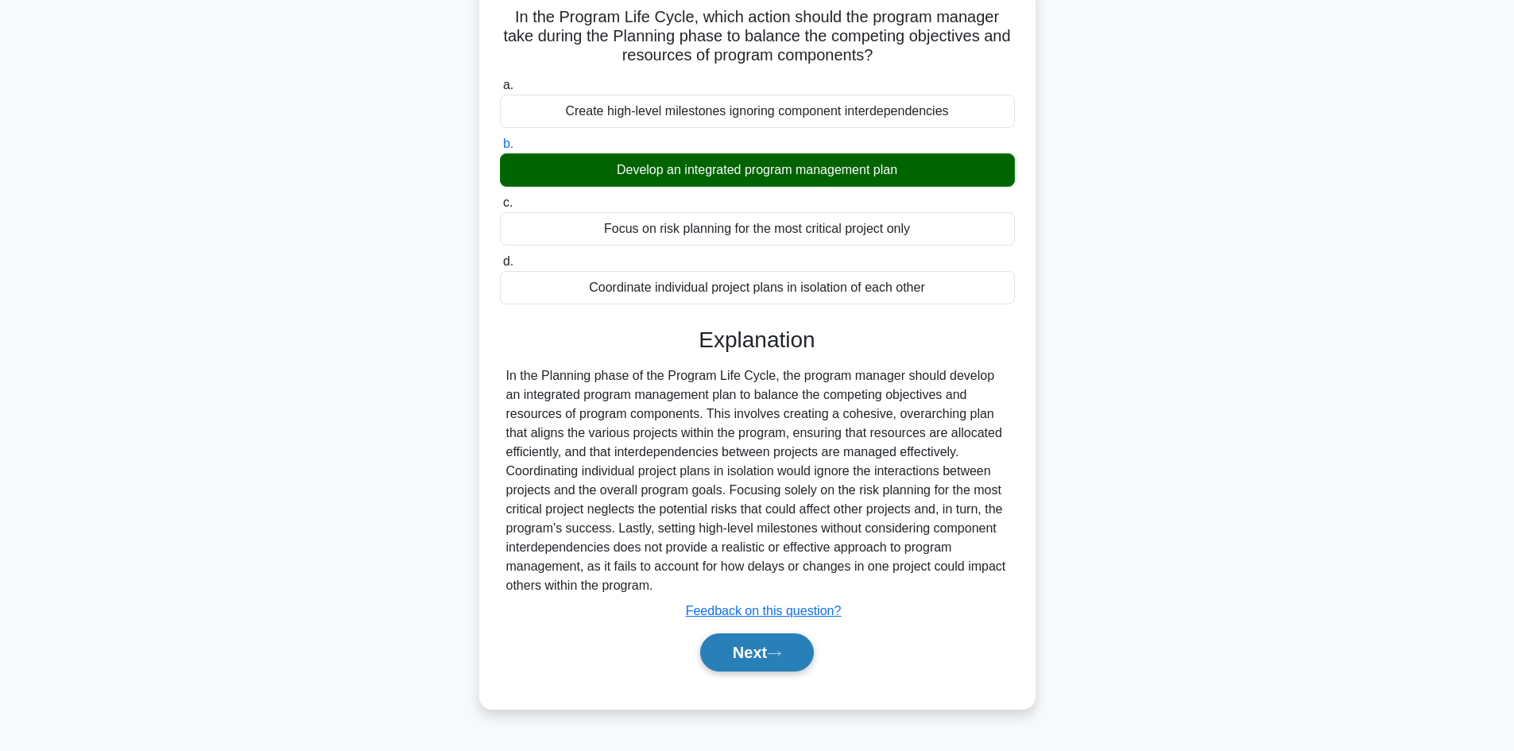
click at [778, 650] on icon at bounding box center [774, 653] width 14 height 9
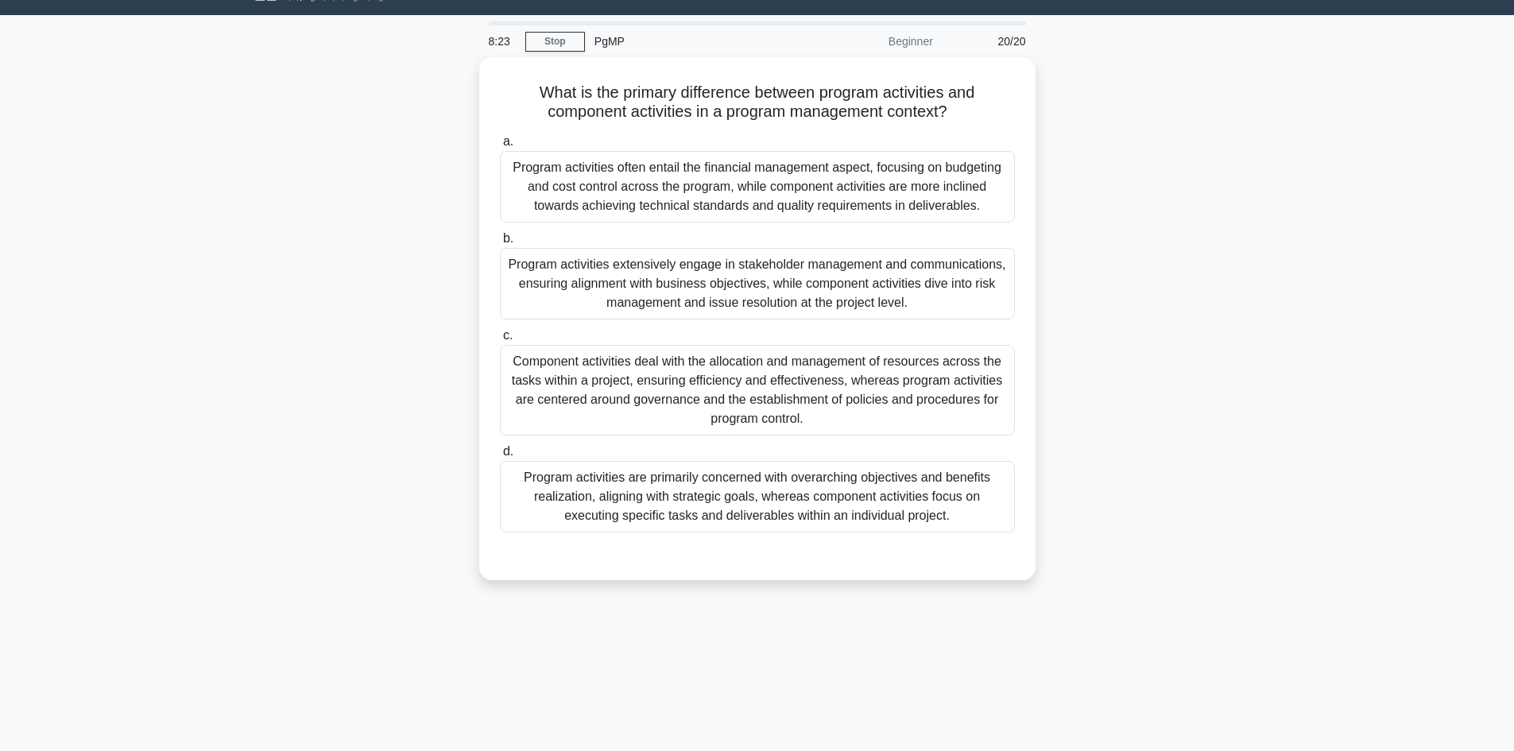
scroll to position [0, 0]
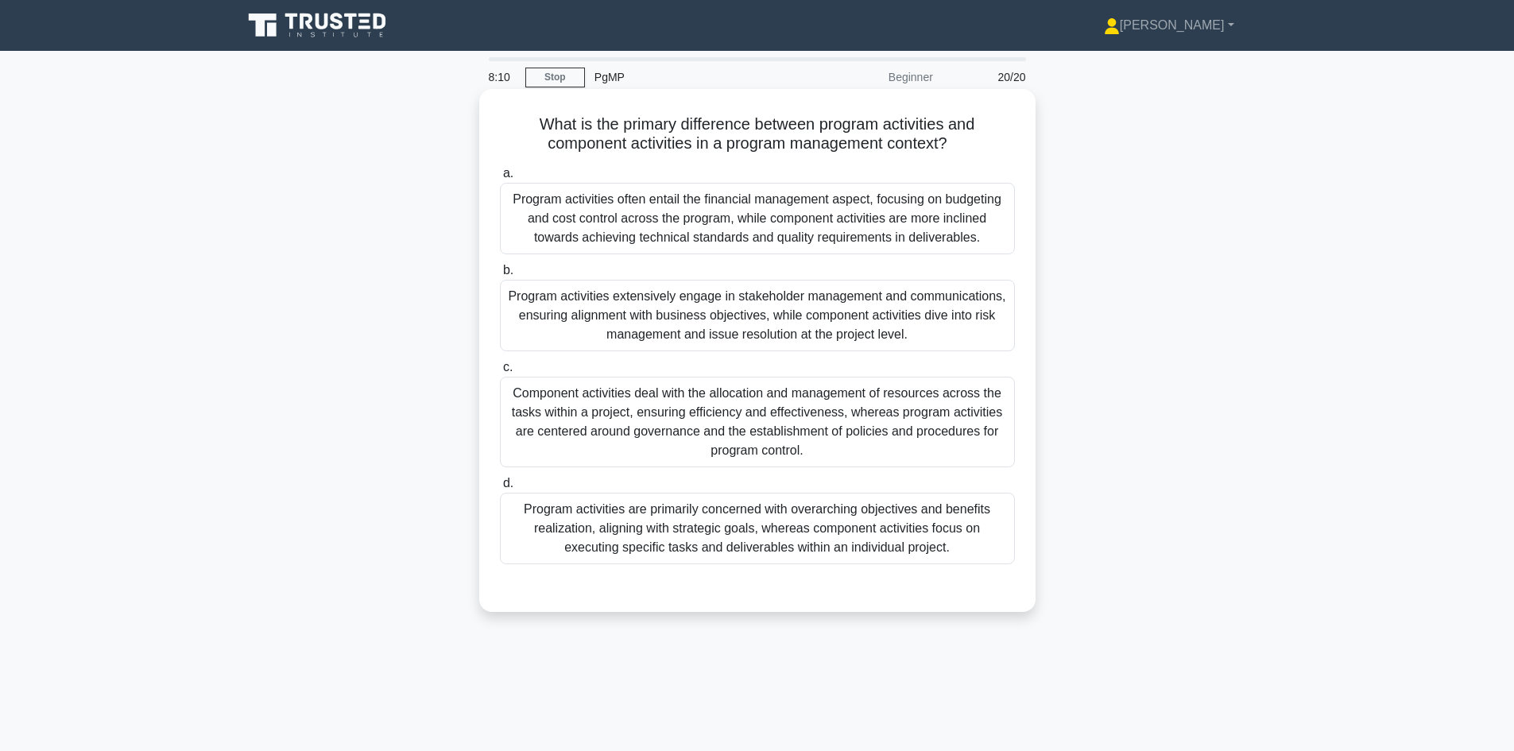
click at [768, 537] on div "Program activities are primarily concerned with overarching objectives and bene…" at bounding box center [757, 529] width 515 height 72
click at [500, 489] on input "d. Program activities are primarily concerned with overarching objectives and b…" at bounding box center [500, 483] width 0 height 10
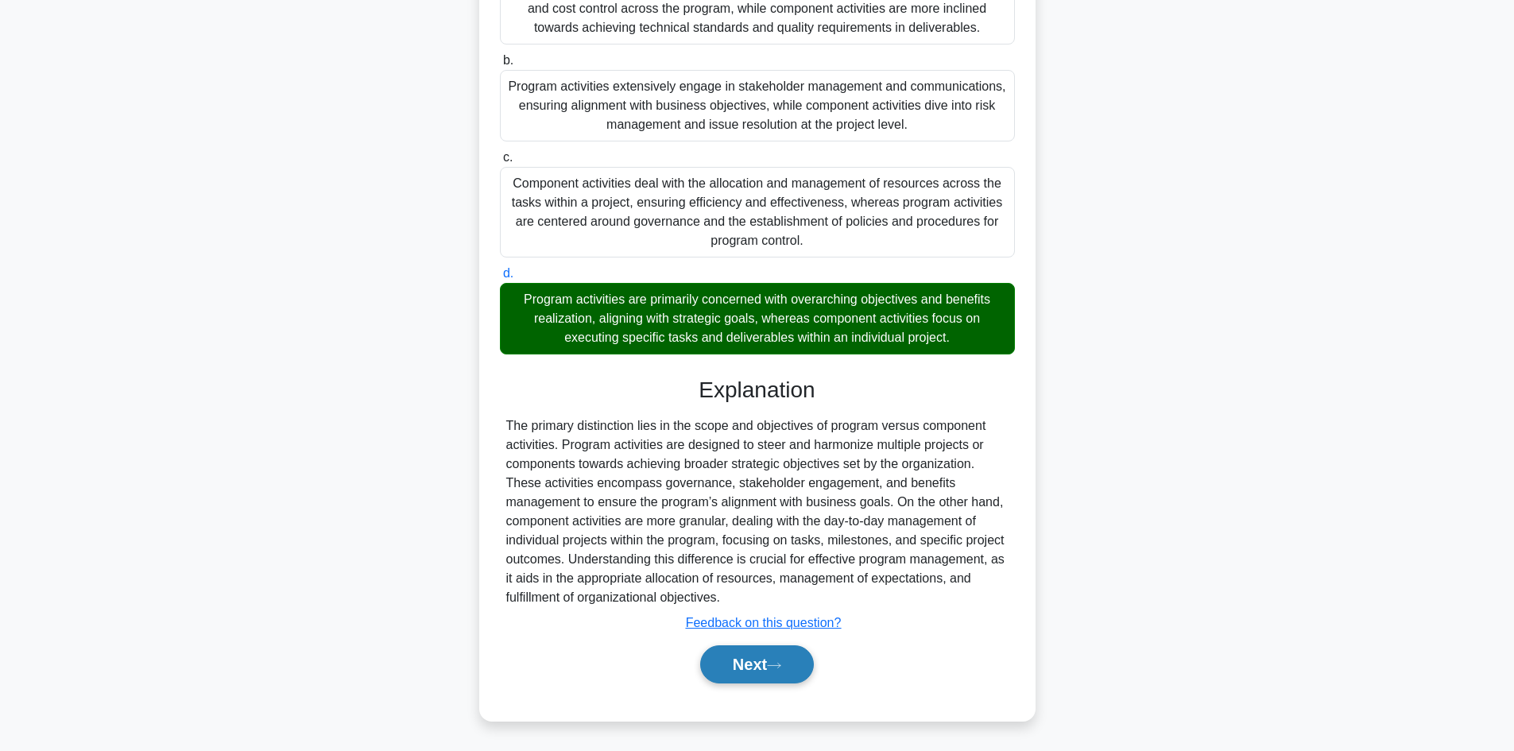
scroll to position [211, 0]
click at [772, 679] on button "Next" at bounding box center [757, 664] width 114 height 38
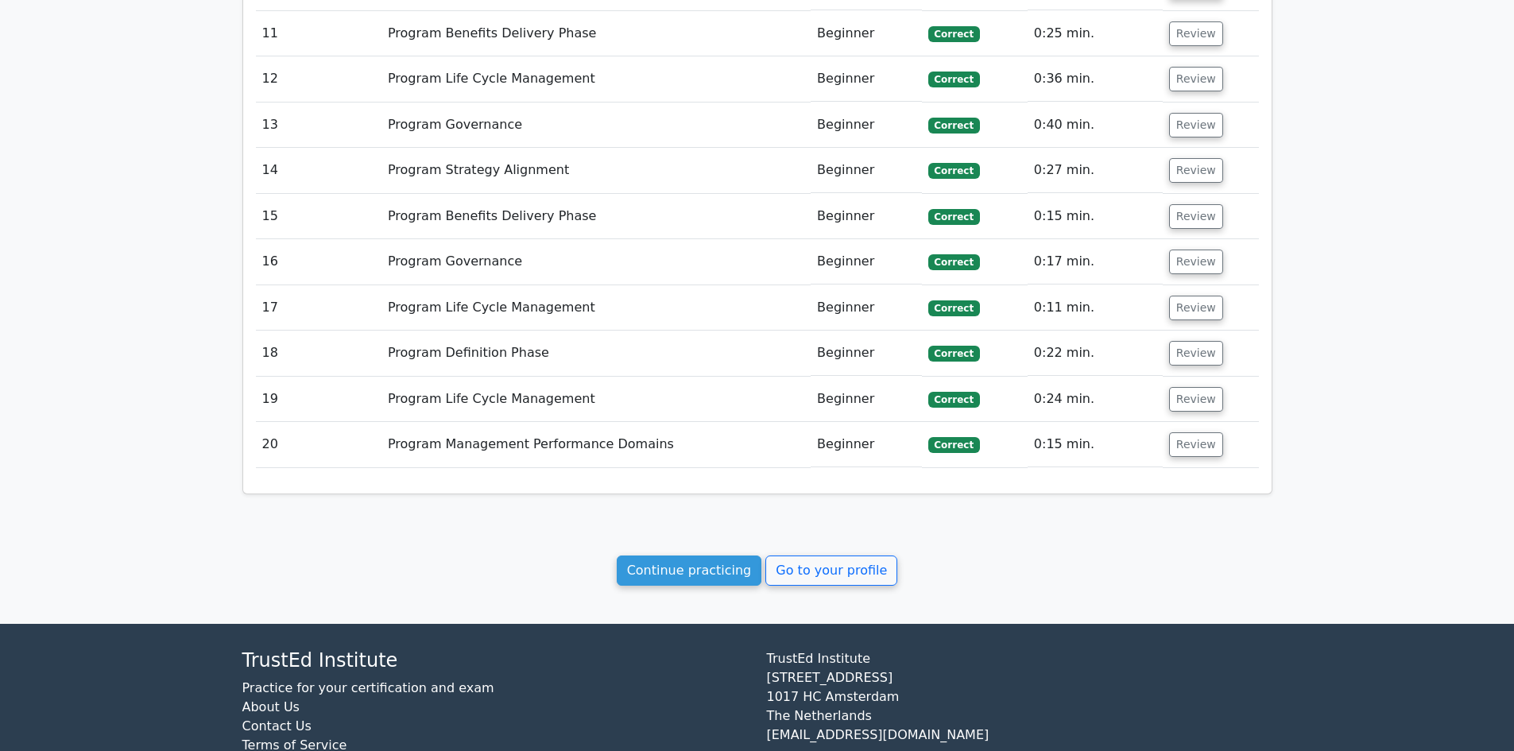
scroll to position [1589, 0]
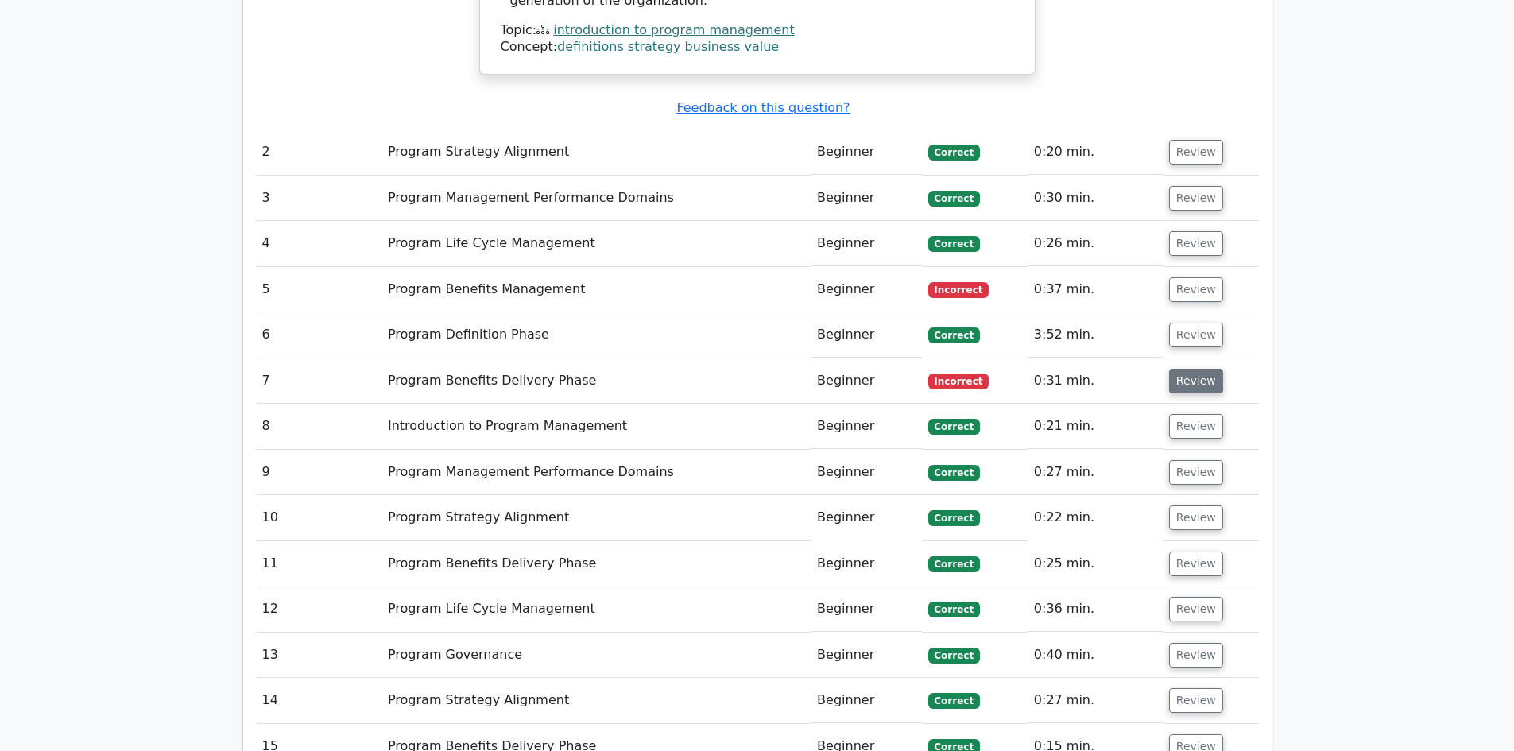
click at [1193, 369] on button "Review" at bounding box center [1196, 381] width 54 height 25
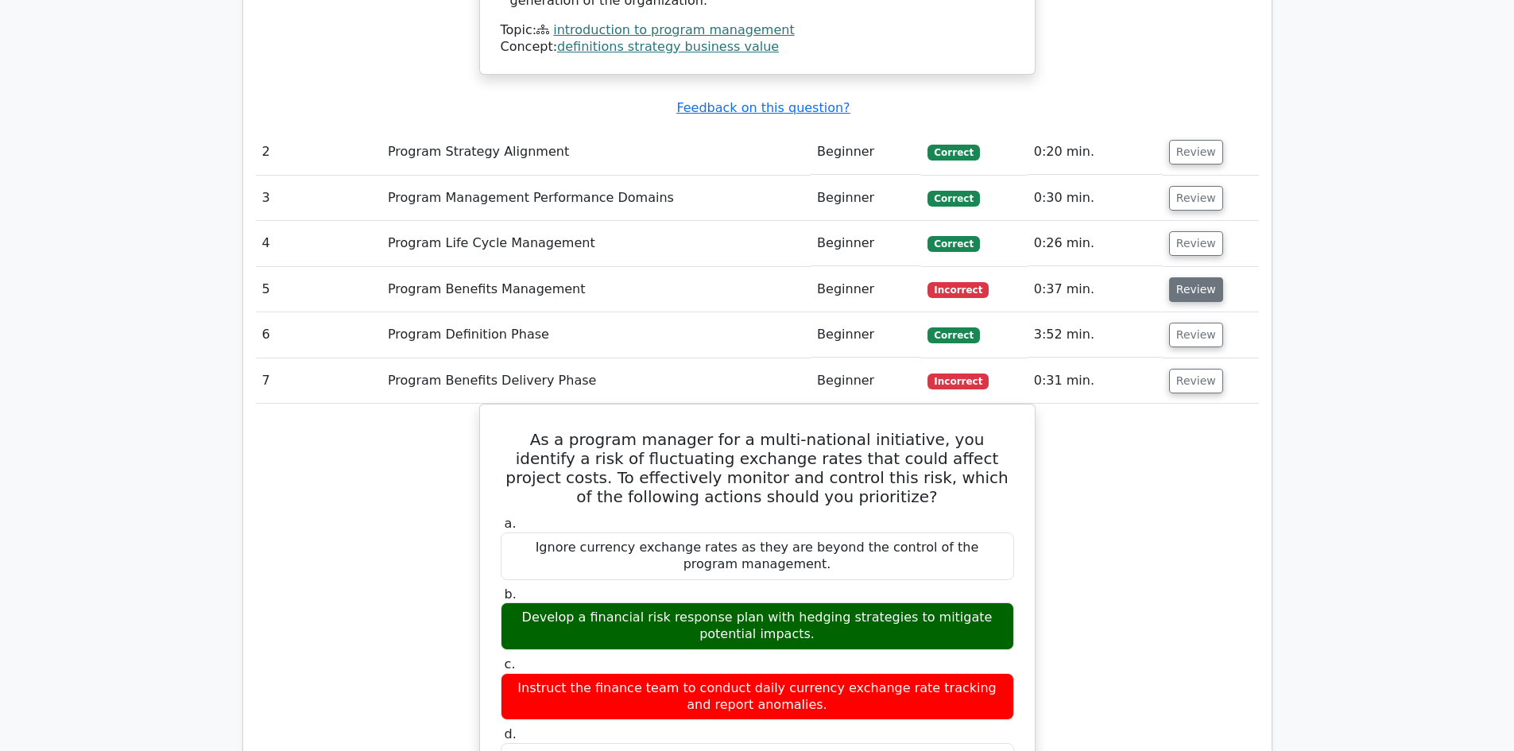
click at [1189, 277] on button "Review" at bounding box center [1196, 289] width 54 height 25
